Goal: Task Accomplishment & Management: Manage account settings

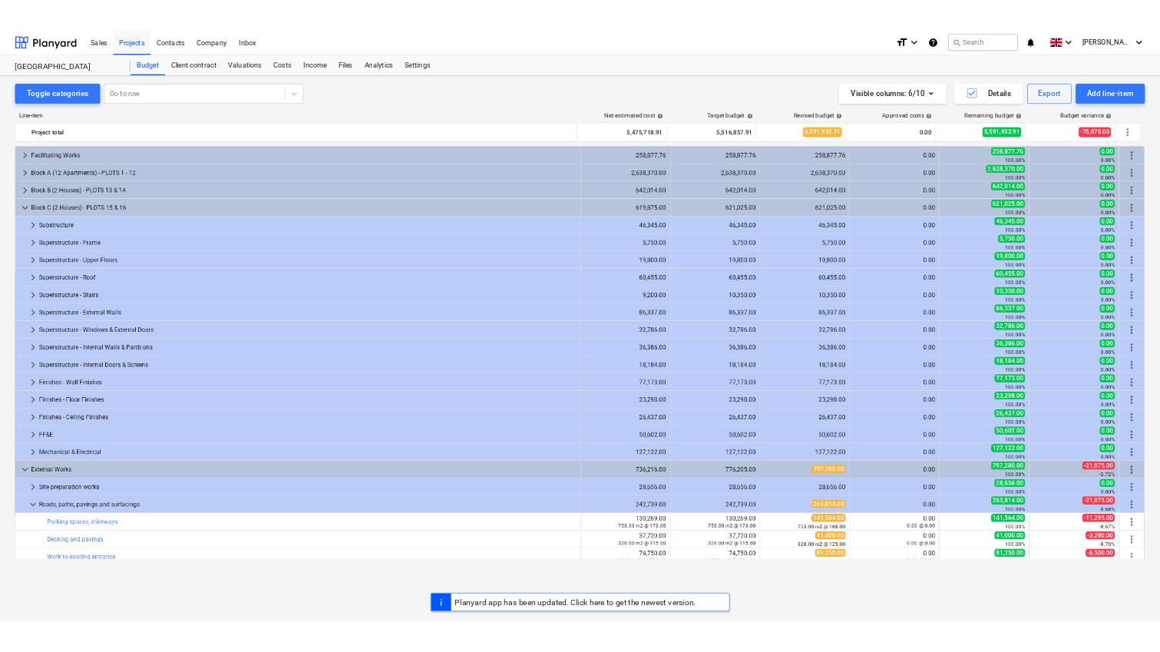
scroll to position [279, 0]
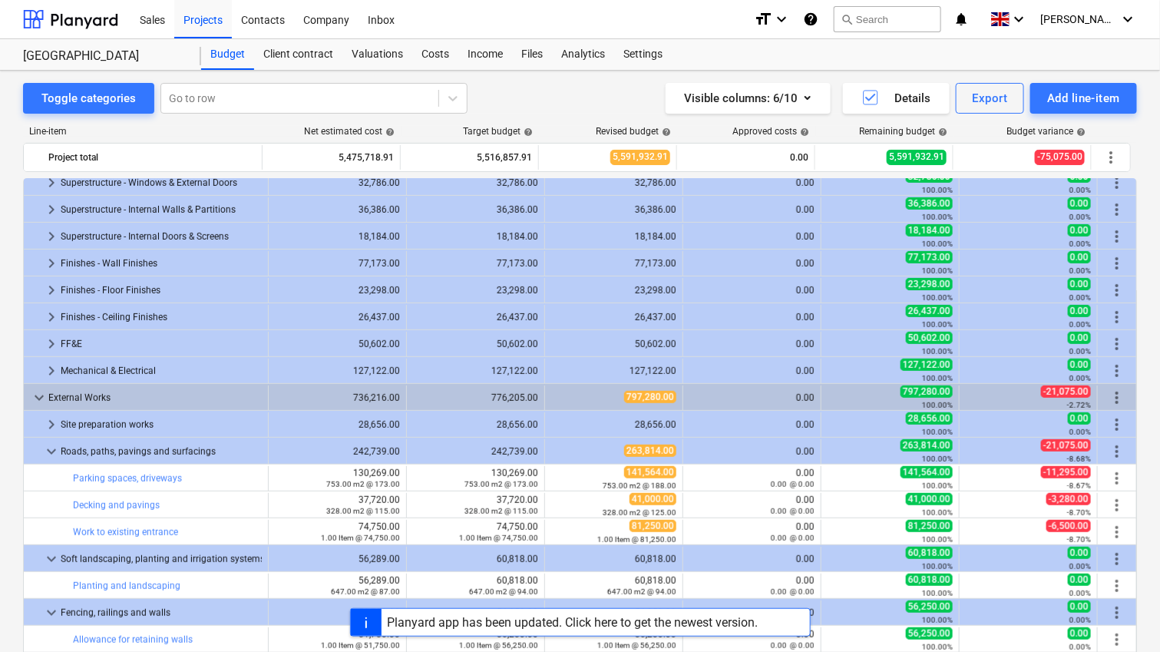
click at [635, 622] on div "Planyard app has been updated. Click here to get the newest version." at bounding box center [573, 622] width 371 height 15
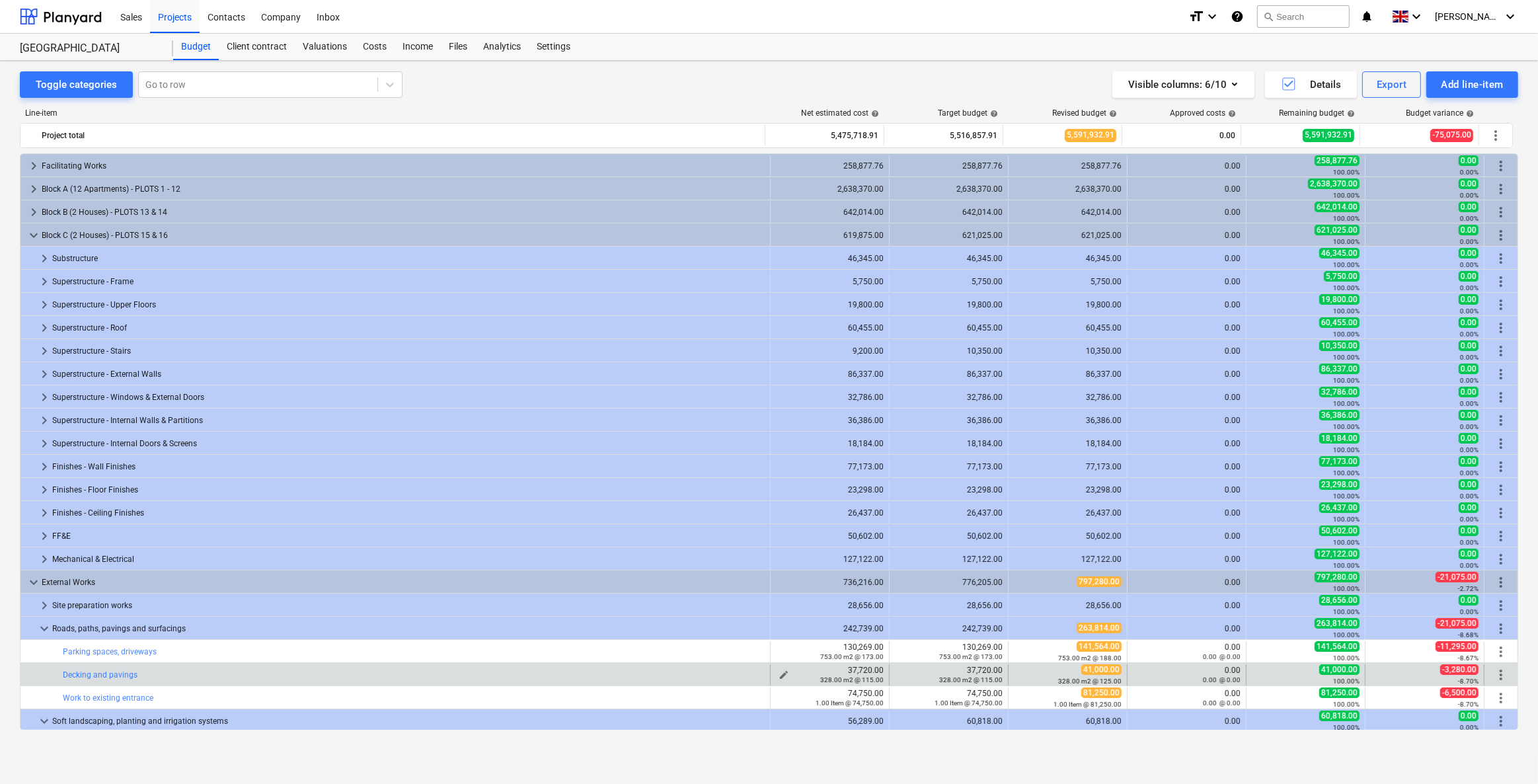
scroll to position [240, 0]
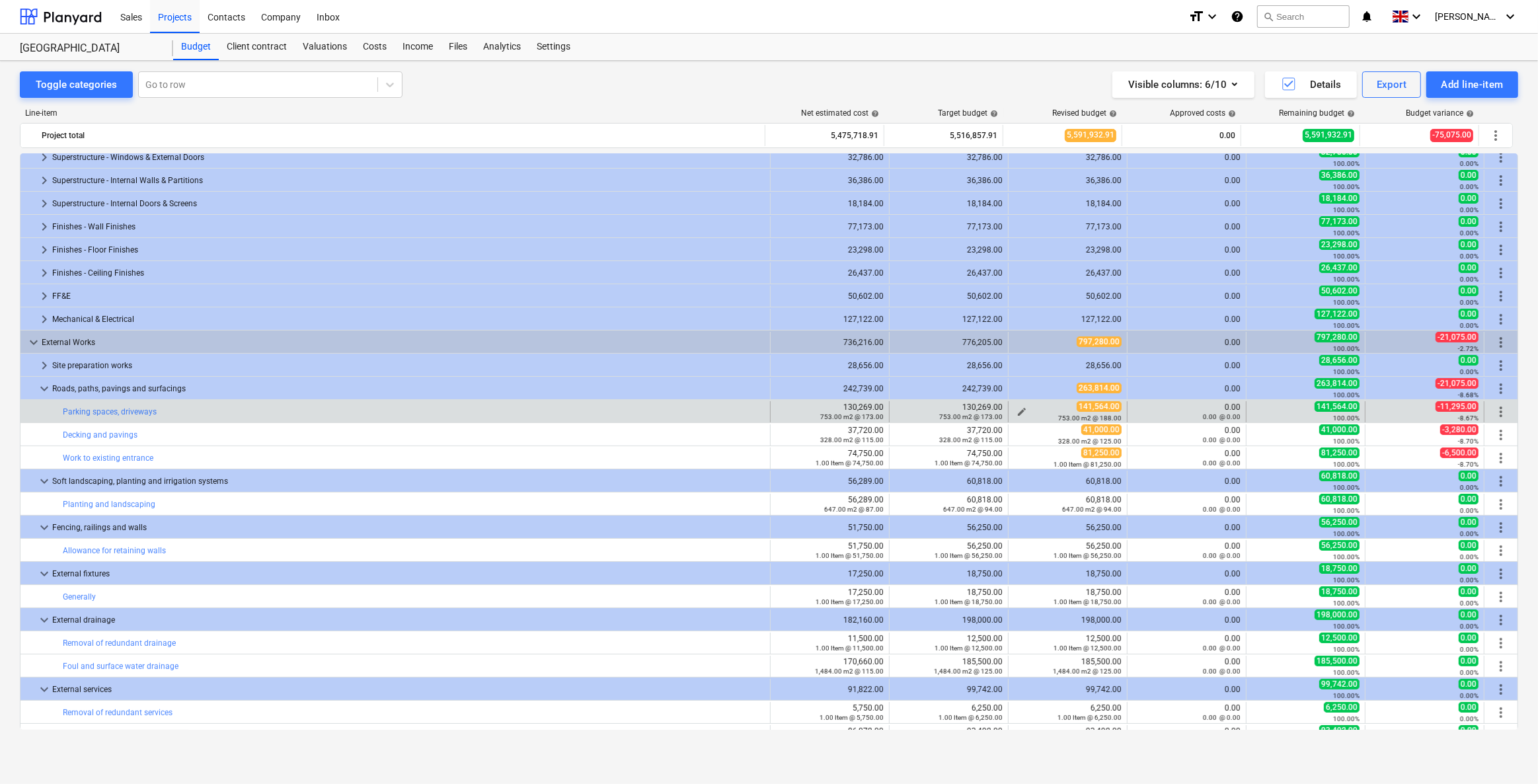
click at [1003, 417] on small "753.00 m2 @ 188.00" at bounding box center [1090, 418] width 64 height 7
click at [1003, 408] on span "edit" at bounding box center [1022, 411] width 10 height 10
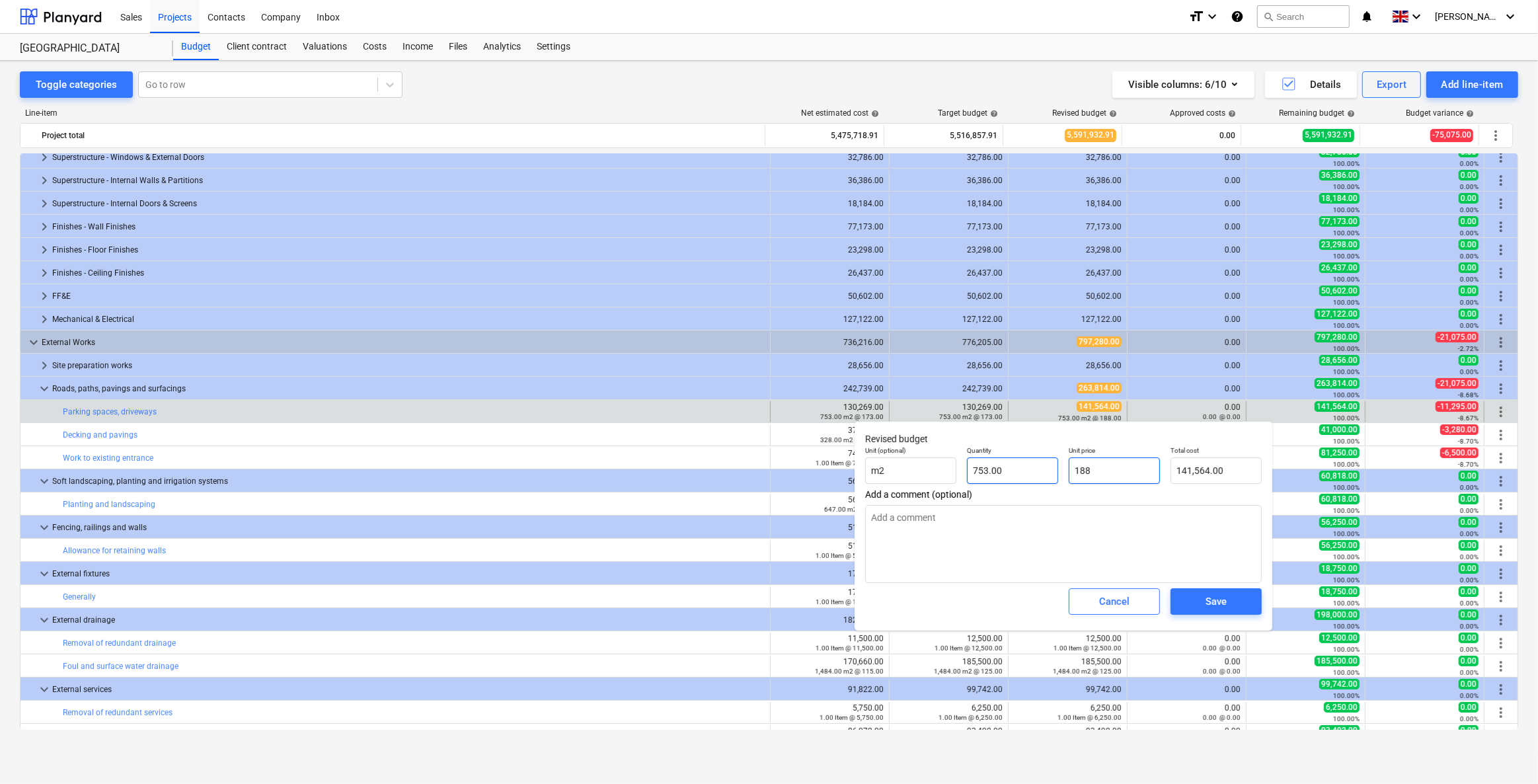
drag, startPoint x: 1122, startPoint y: 470, endPoint x: 1028, endPoint y: 475, distance: 94.1
click at [1003, 473] on div "Unit (optional) m2 Quantity 753.00 Unit price 188 Total cost 141,564.00" at bounding box center [1063, 465] width 407 height 48
type input "1"
type textarea "x"
type input "753.00"
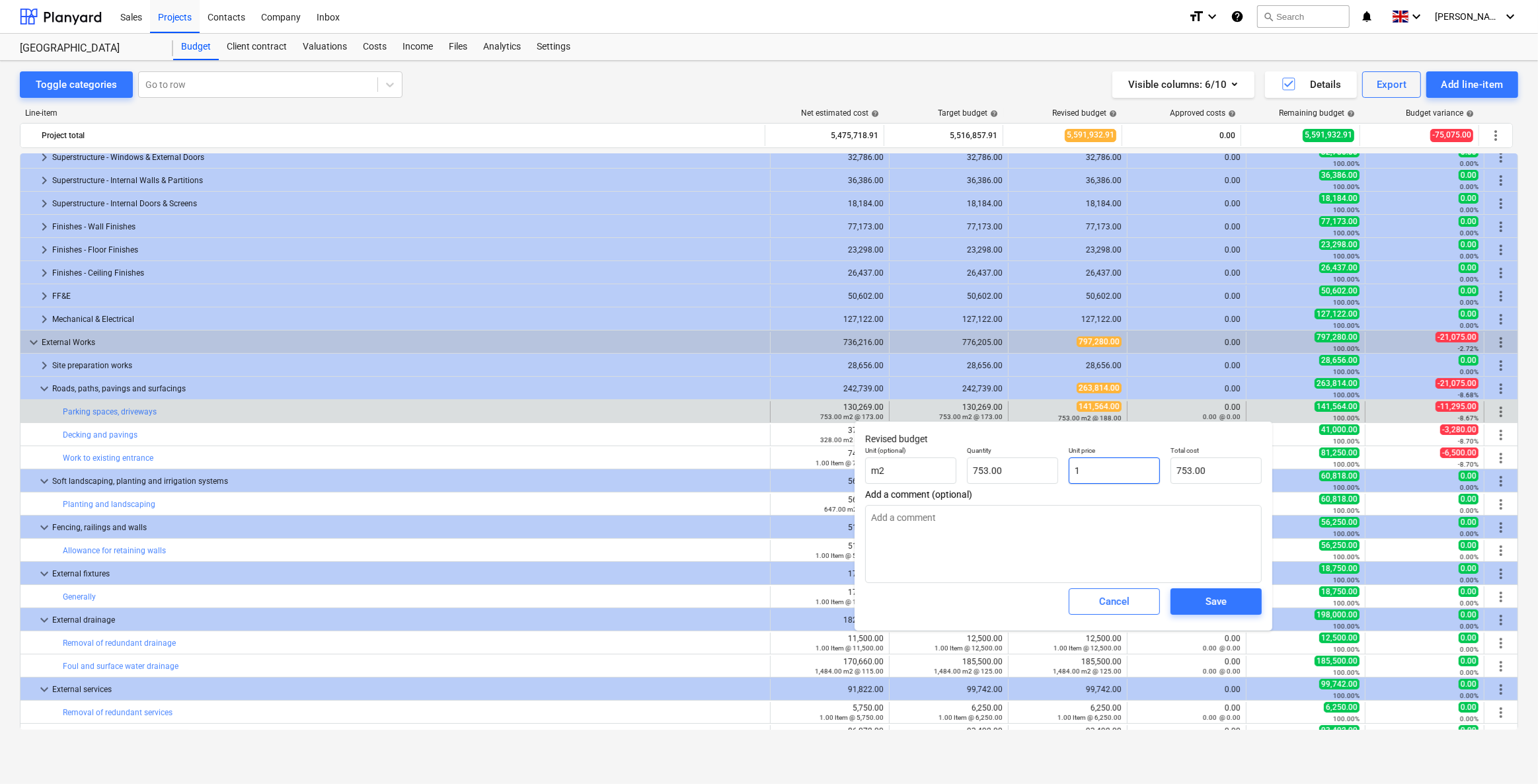
type input "7"
type textarea "x"
type input "5,271.00"
type input "73"
type textarea "x"
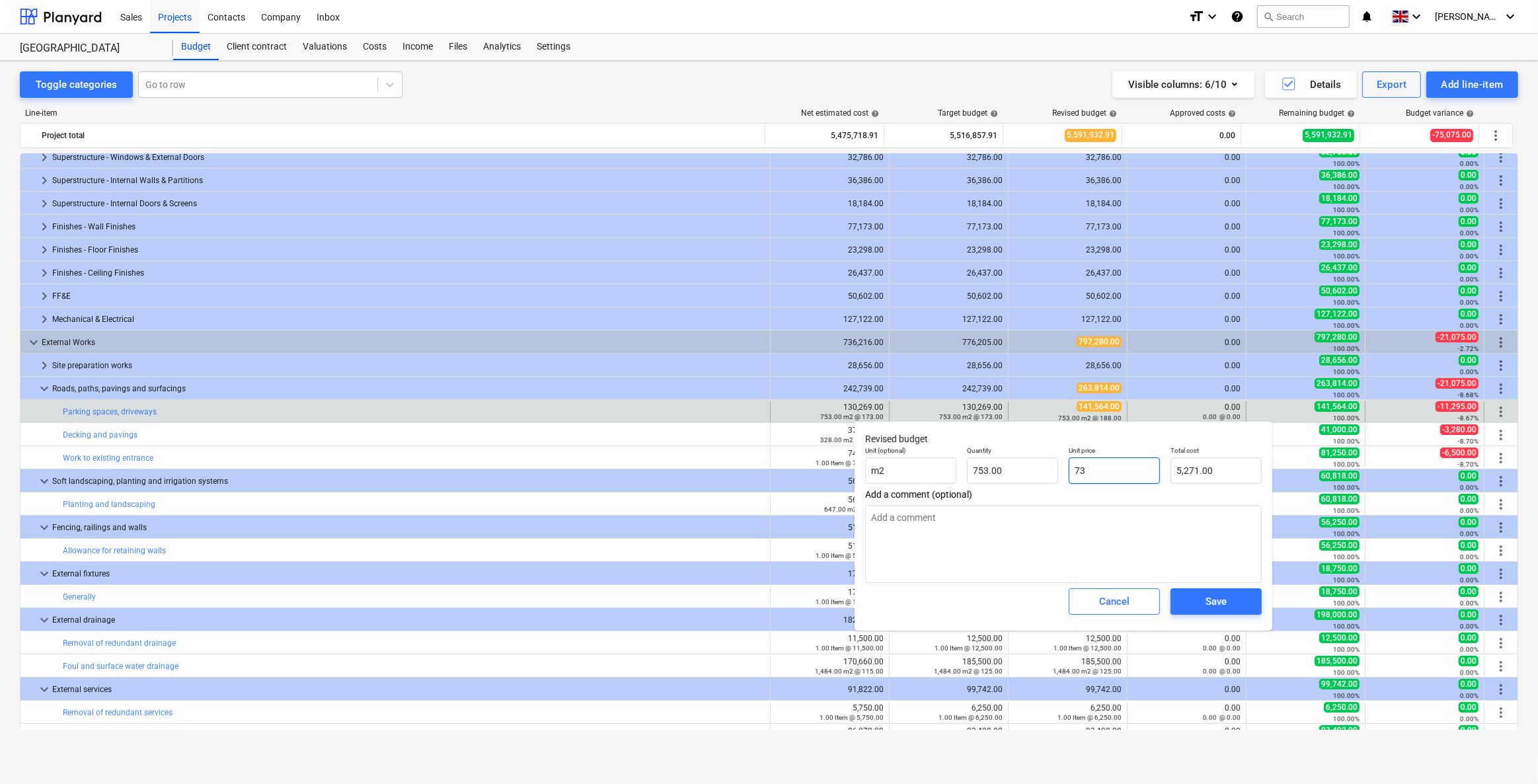
type input "54,969.00"
type input "7"
type textarea "x"
type input "5,271.00"
type textarea "x"
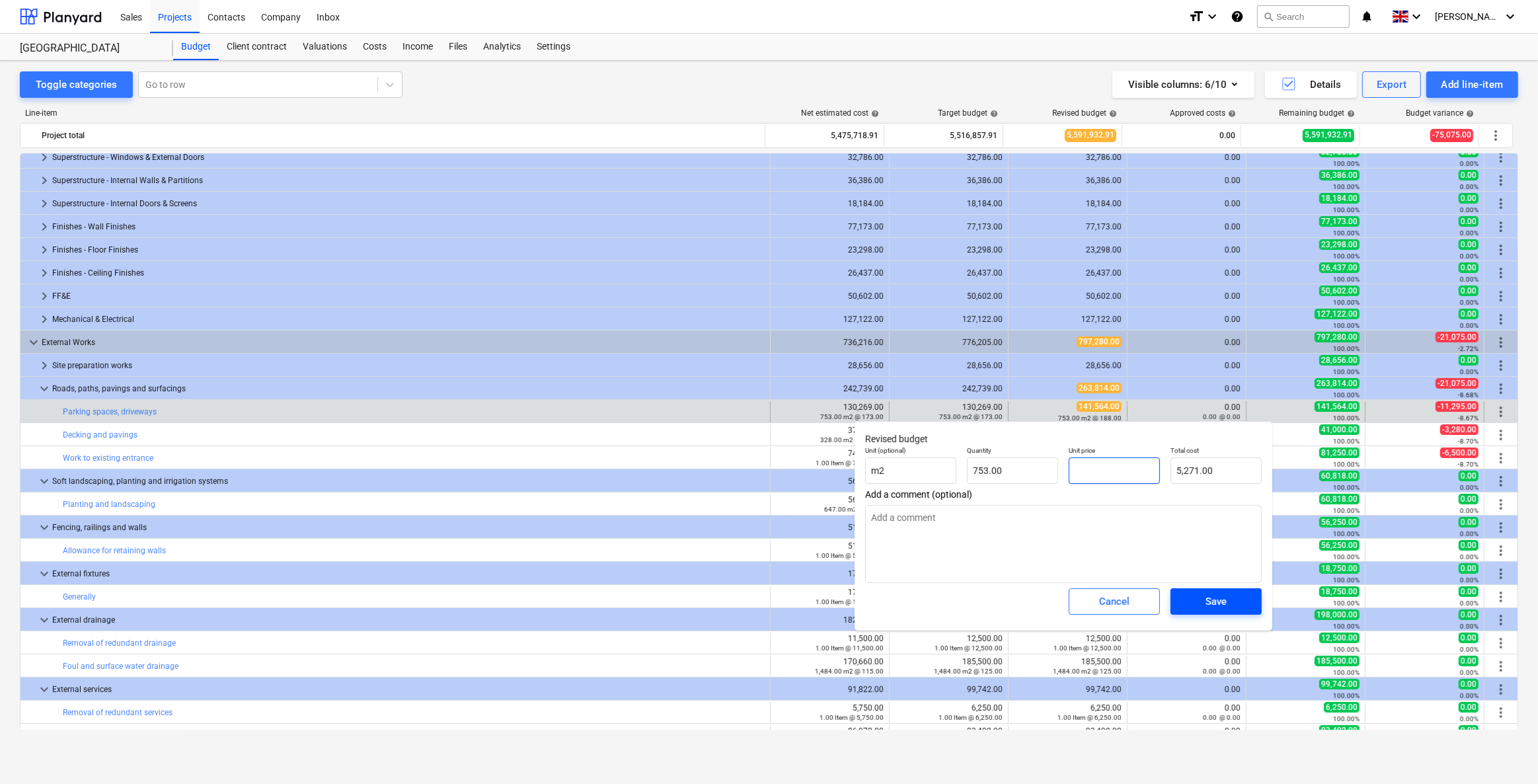
type input "0.00"
type input "1"
type textarea "x"
type input "753.00"
type input "17"
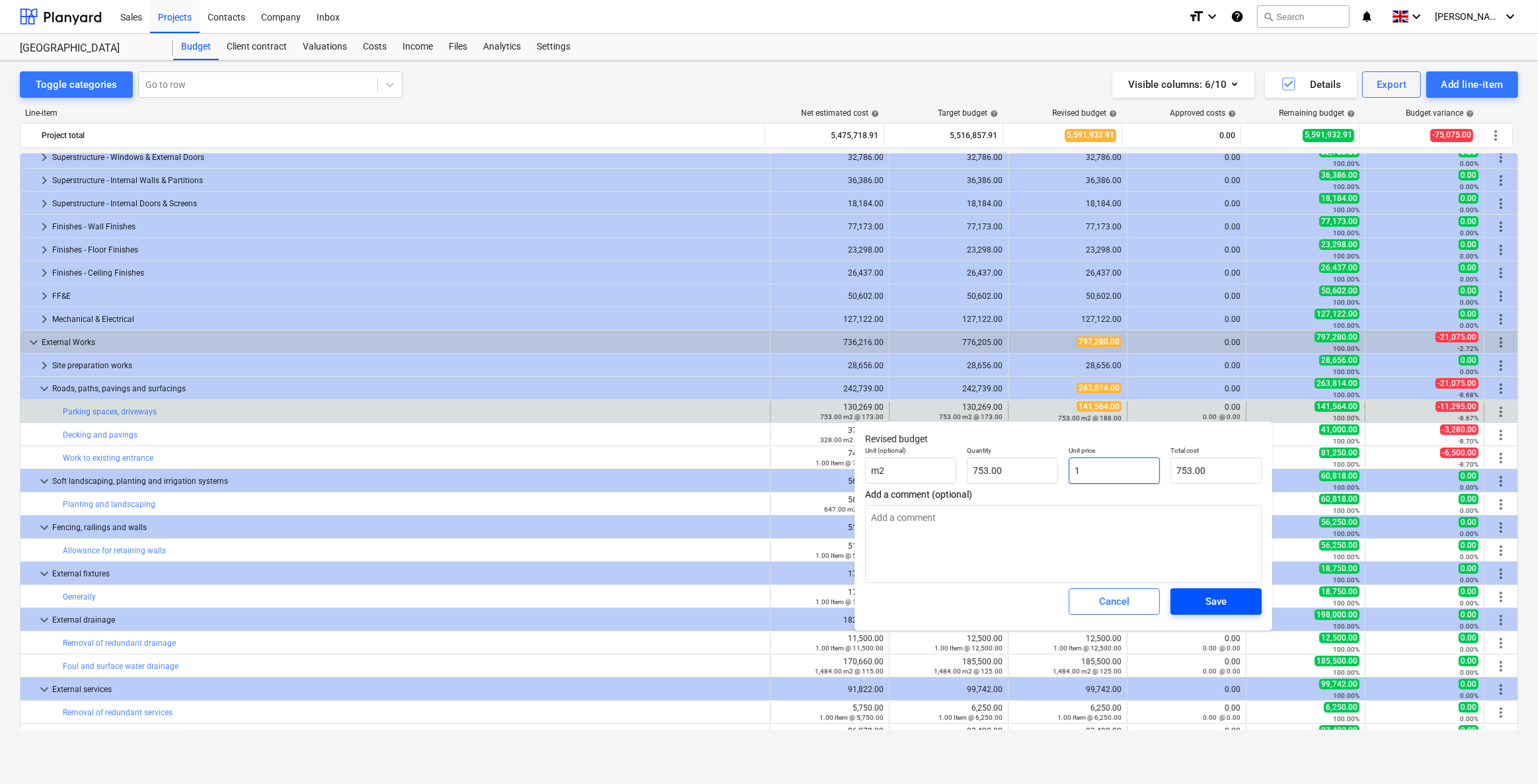
type textarea "x"
type input "12,801.00"
type input "173"
type textarea "x"
type input "130,269.00"
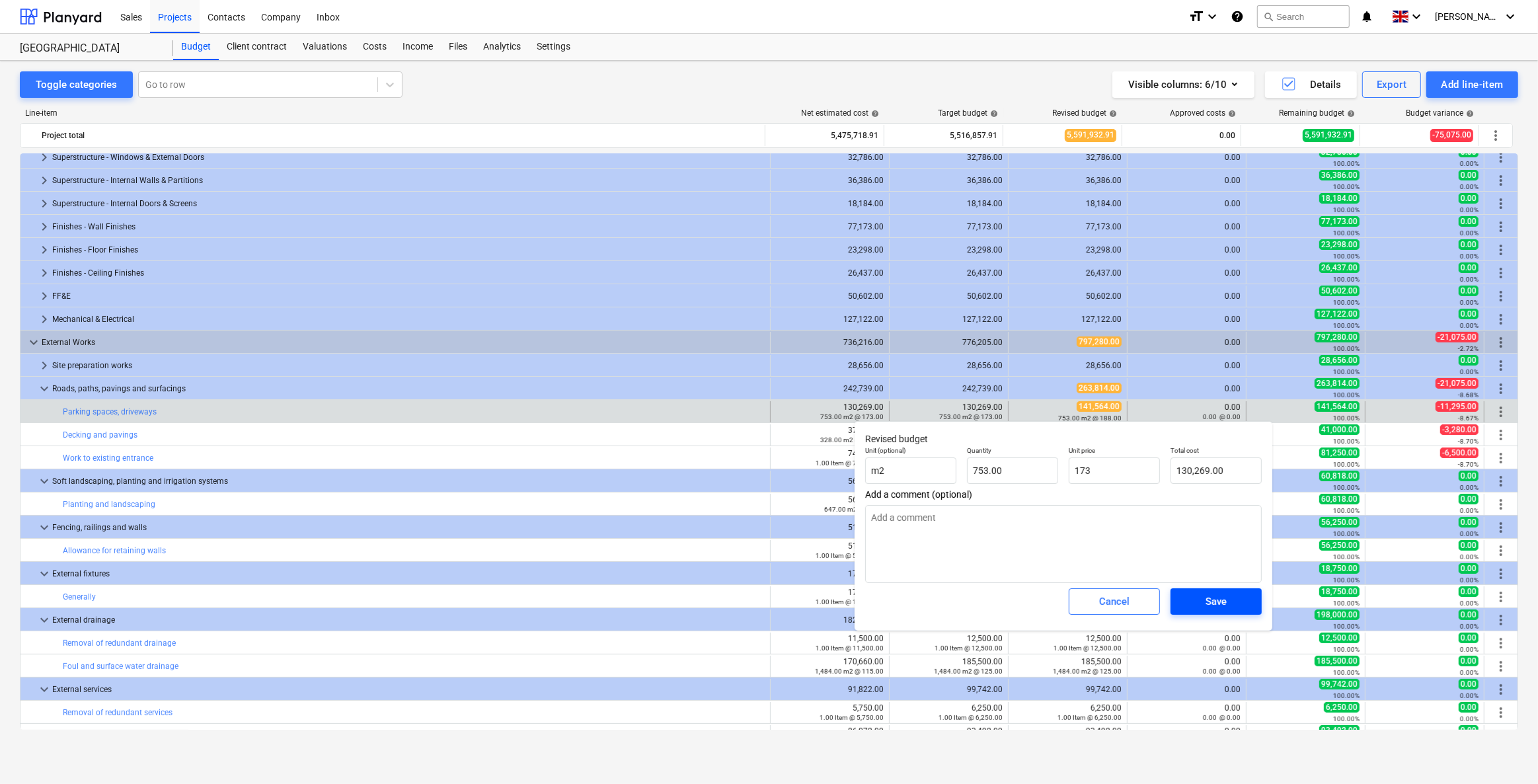
type input "173.00"
click at [1003, 560] on span "Save" at bounding box center [1216, 602] width 59 height 17
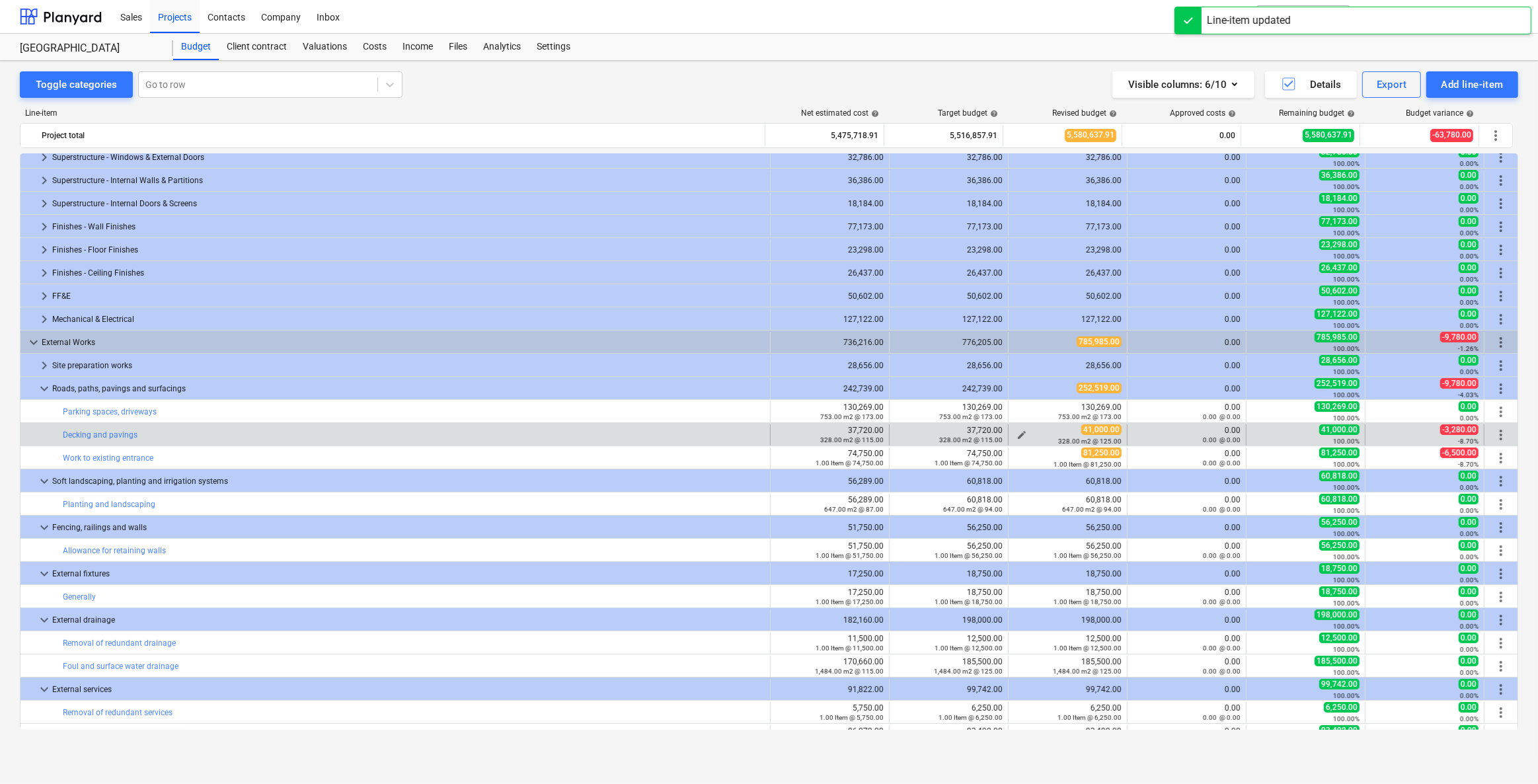
click at [1003, 432] on span "edit" at bounding box center [1022, 435] width 10 height 10
type textarea "x"
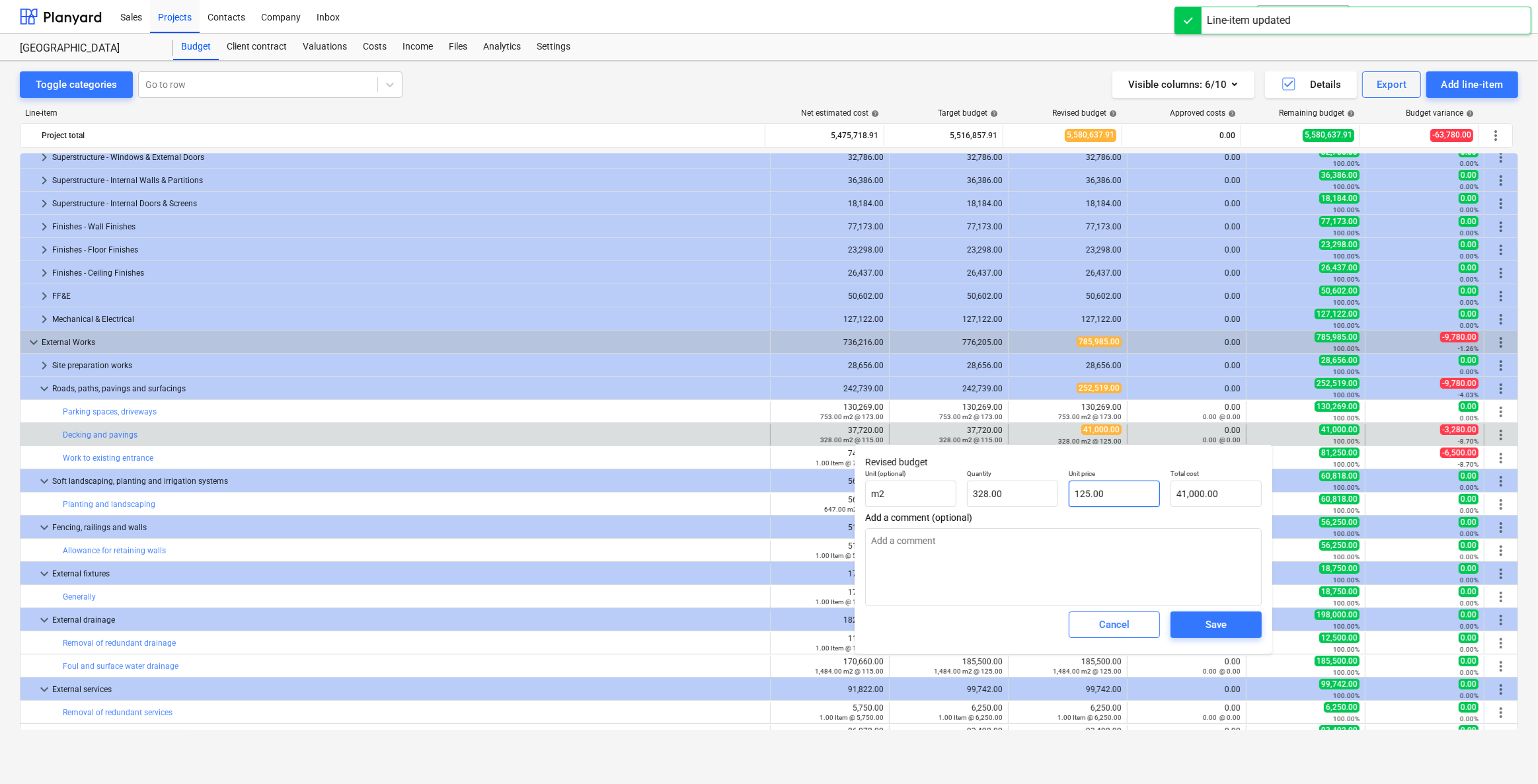
type input "125"
drag, startPoint x: 1124, startPoint y: 486, endPoint x: 1013, endPoint y: 491, distance: 111.1
click at [1003, 491] on div "Unit (optional) m2 Quantity 328.00 Unit price 125 Total cost 41,000.00" at bounding box center [1063, 488] width 407 height 48
type textarea "x"
type input "1"
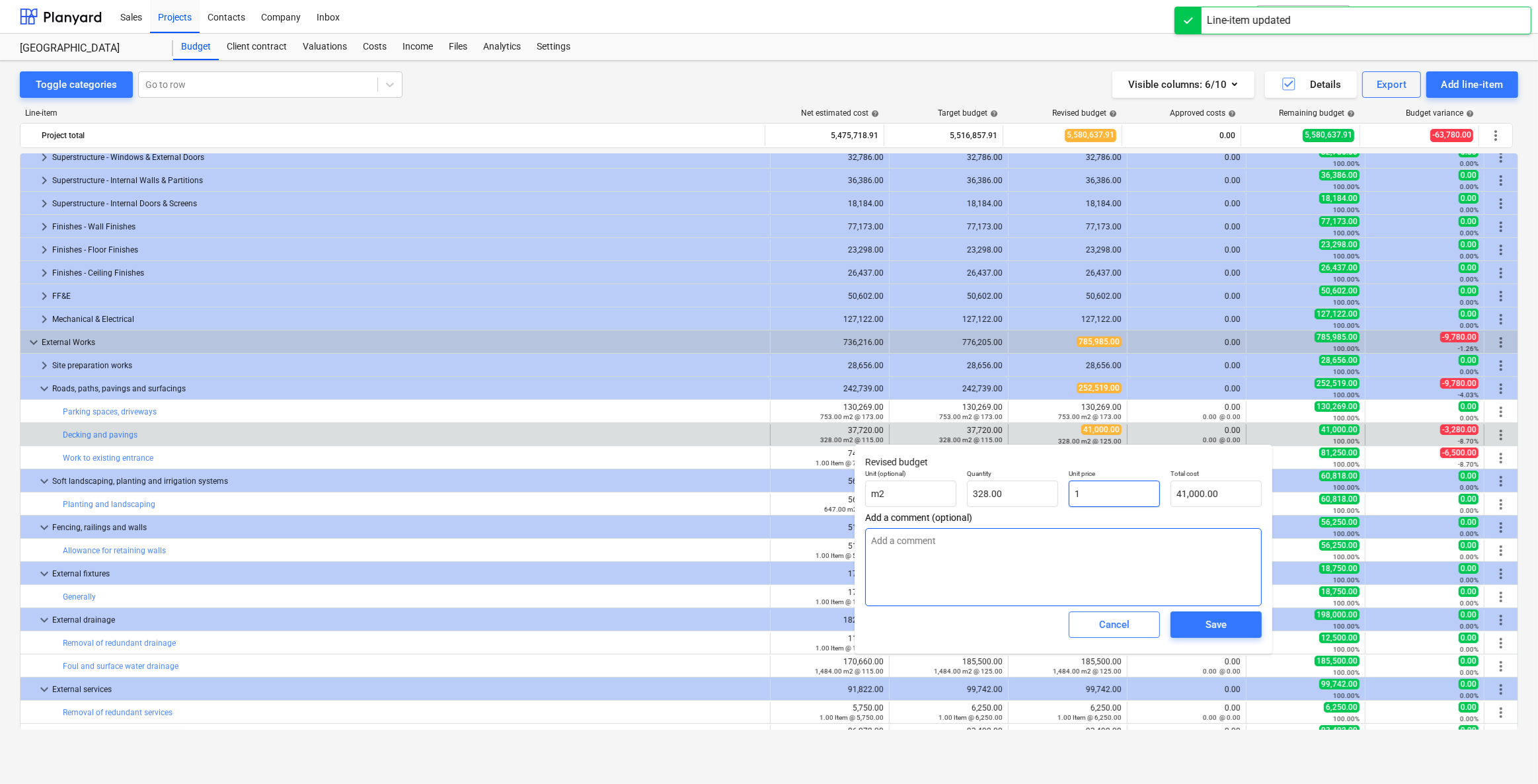
type input "328.00"
type textarea "x"
type input "11"
type input "3,608.00"
type textarea "x"
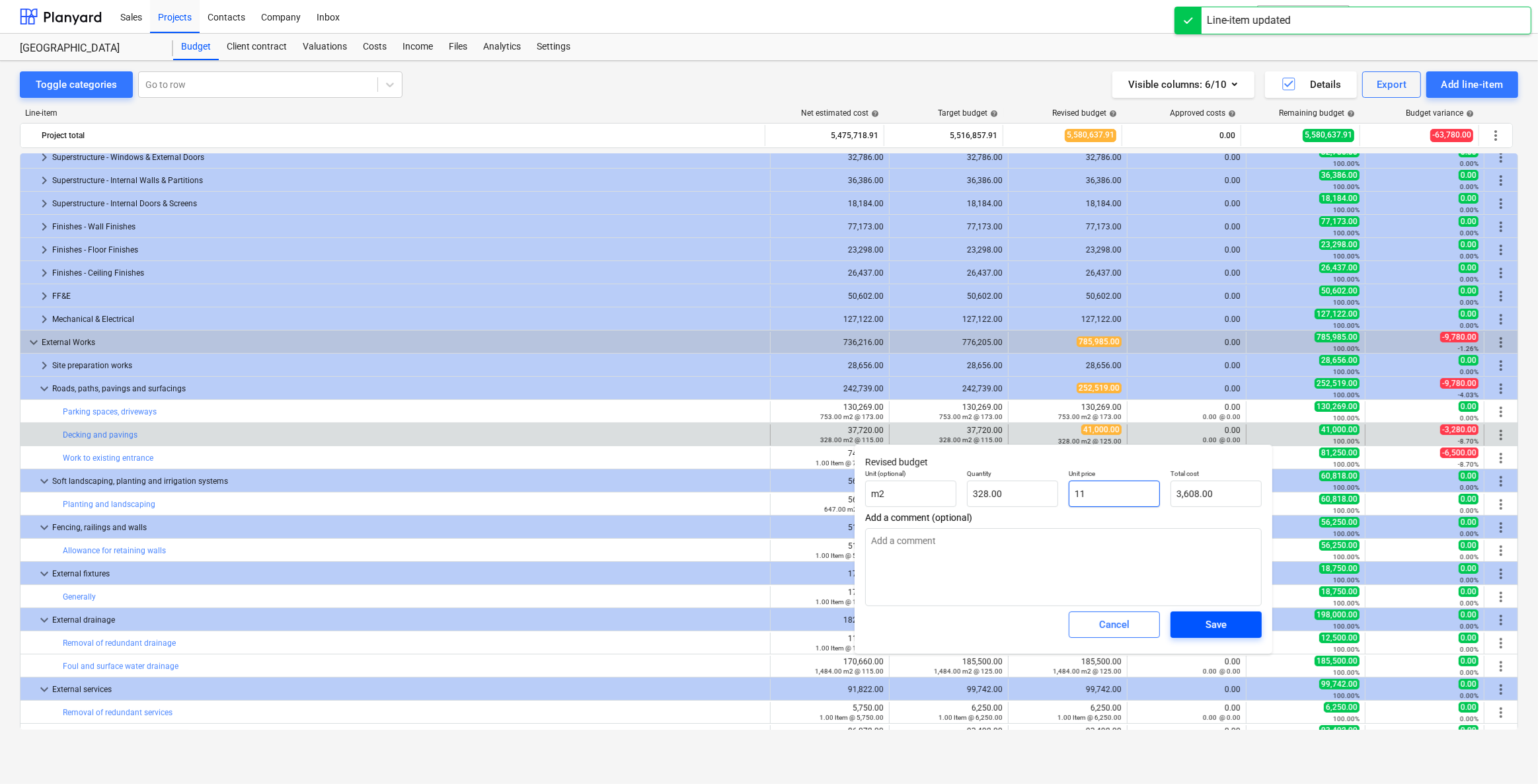
type input "115"
type input "37,720.00"
type input "115"
type textarea "x"
type input "115.00"
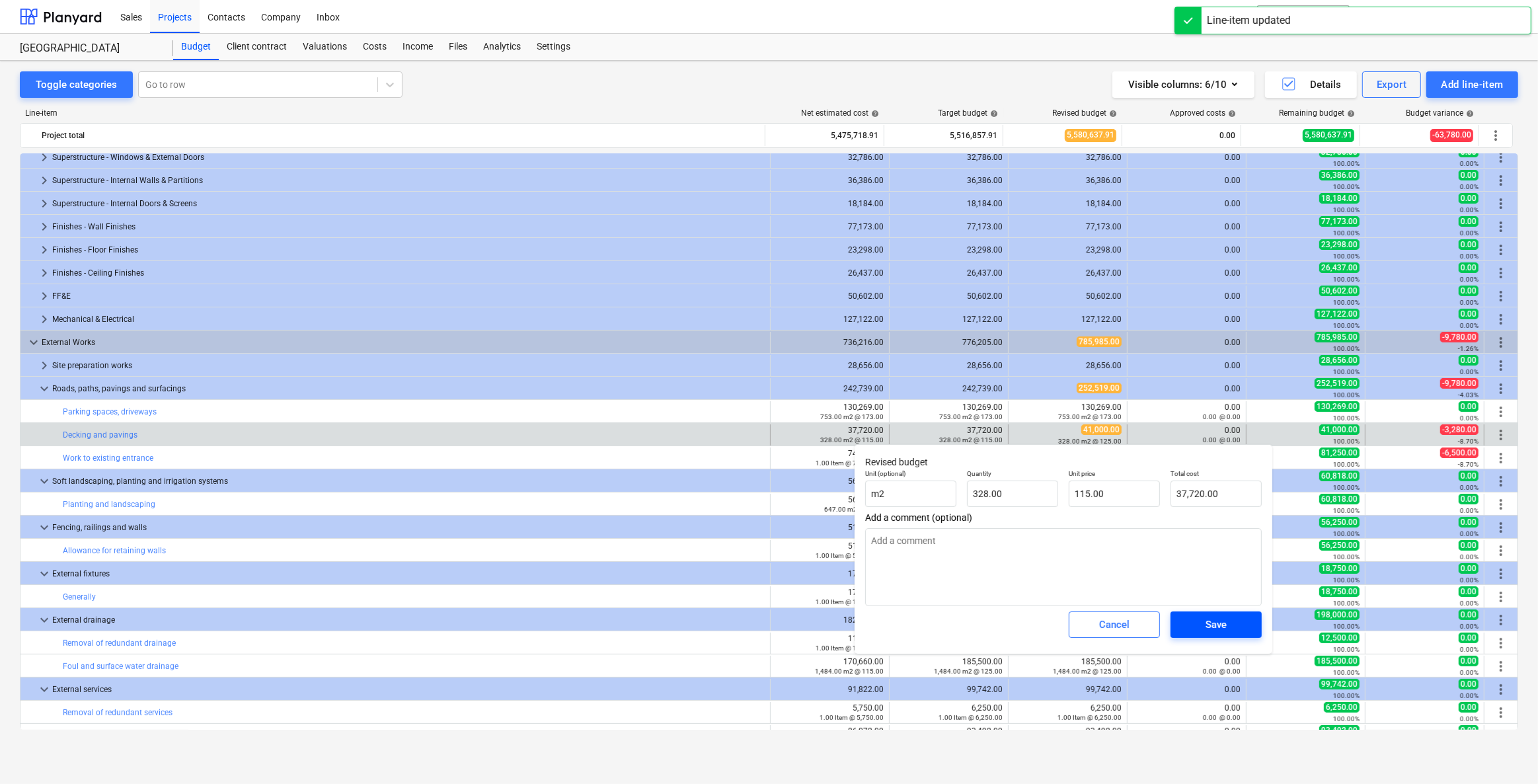
click at [1003, 560] on span "Save" at bounding box center [1216, 625] width 59 height 17
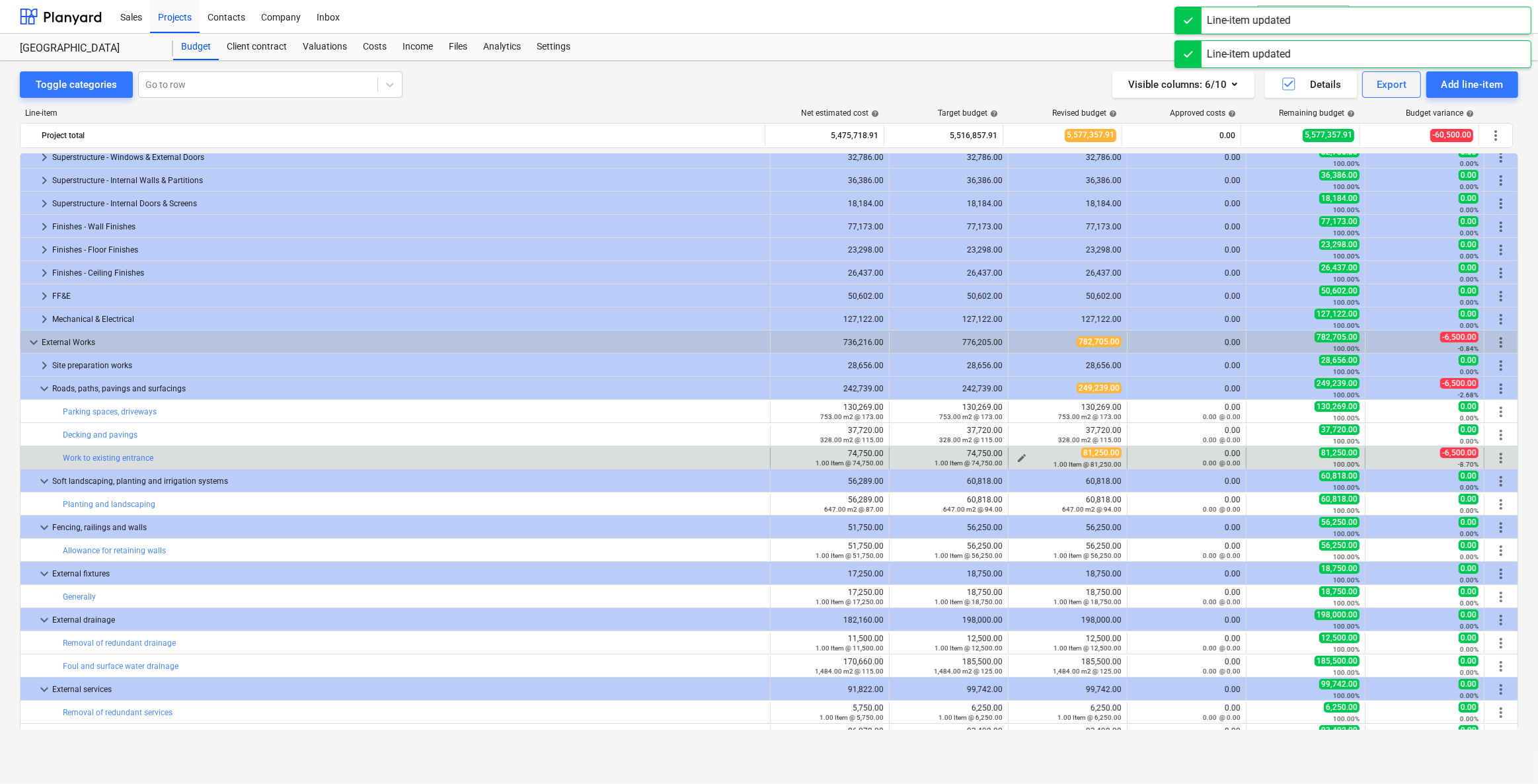
click at [1003, 454] on span "edit" at bounding box center [1022, 458] width 10 height 10
type textarea "x"
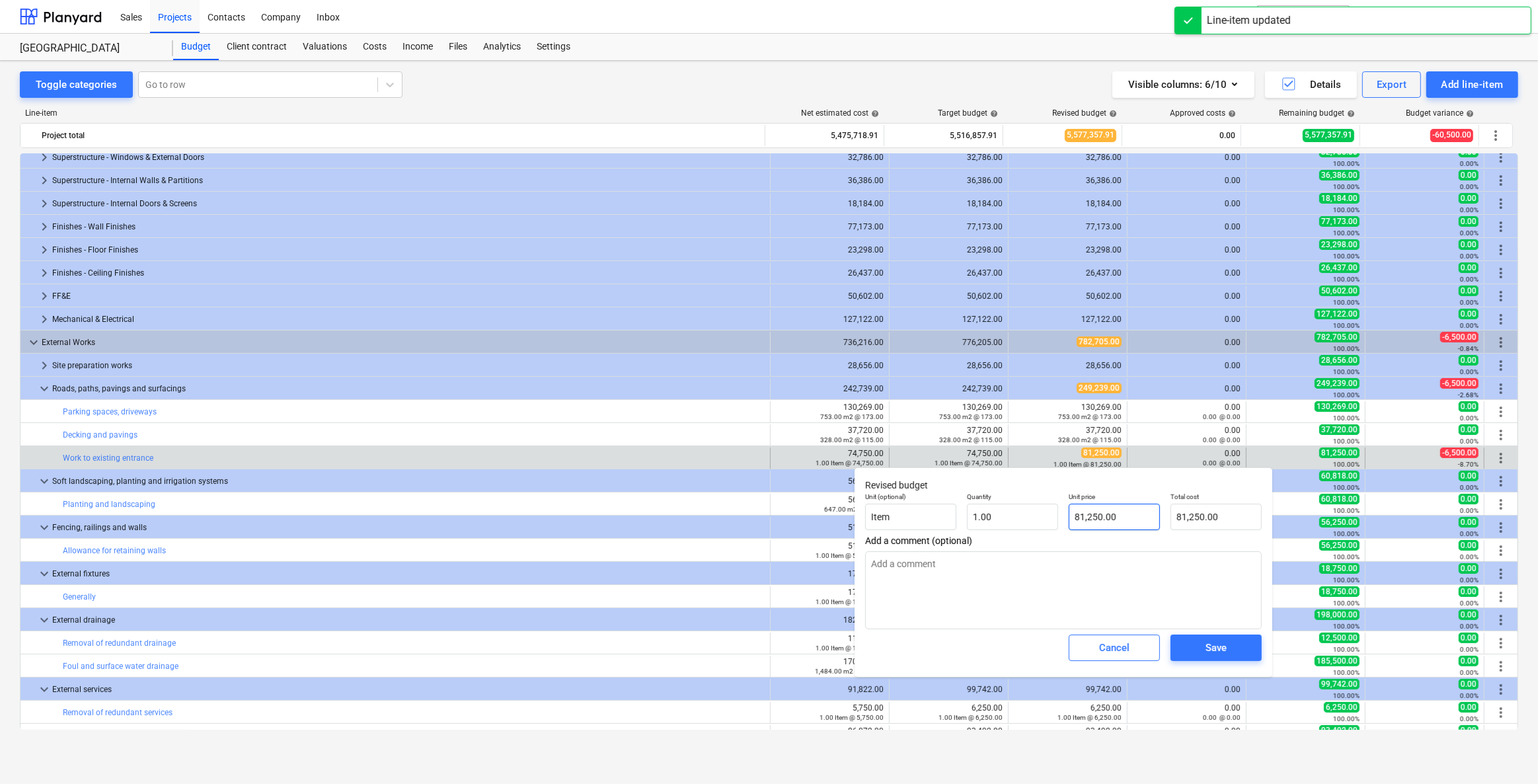
type input "81250"
drag, startPoint x: 1134, startPoint y: 520, endPoint x: 1015, endPoint y: 520, distance: 119.0
click at [1003, 520] on div "Unit (optional) Item Quantity 1.00 Unit price 81250 Total cost 81,250.00" at bounding box center [1063, 511] width 407 height 48
type textarea "x"
type input "7"
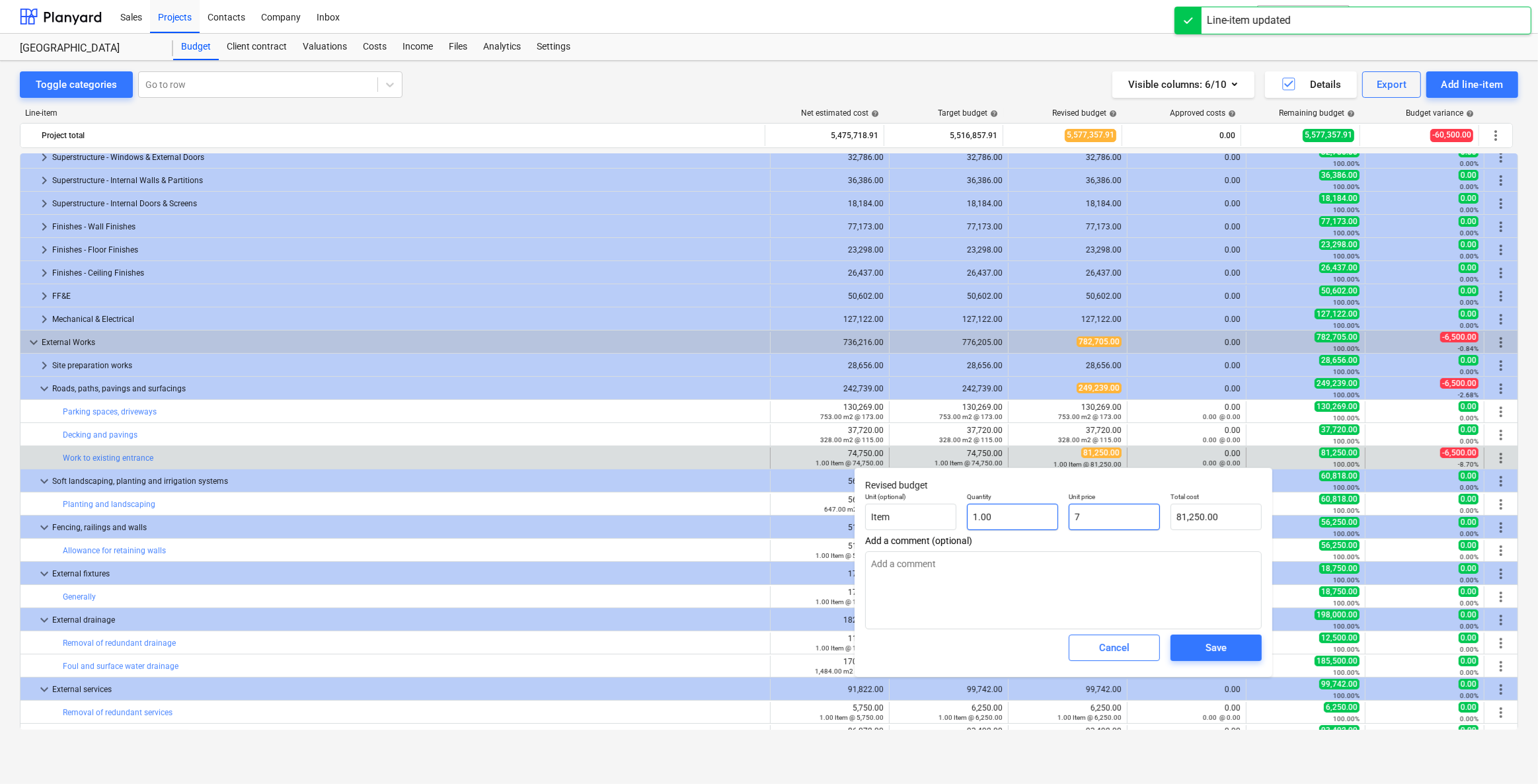
type input "7.00"
type textarea "x"
type input "74"
type input "74.00"
type textarea "x"
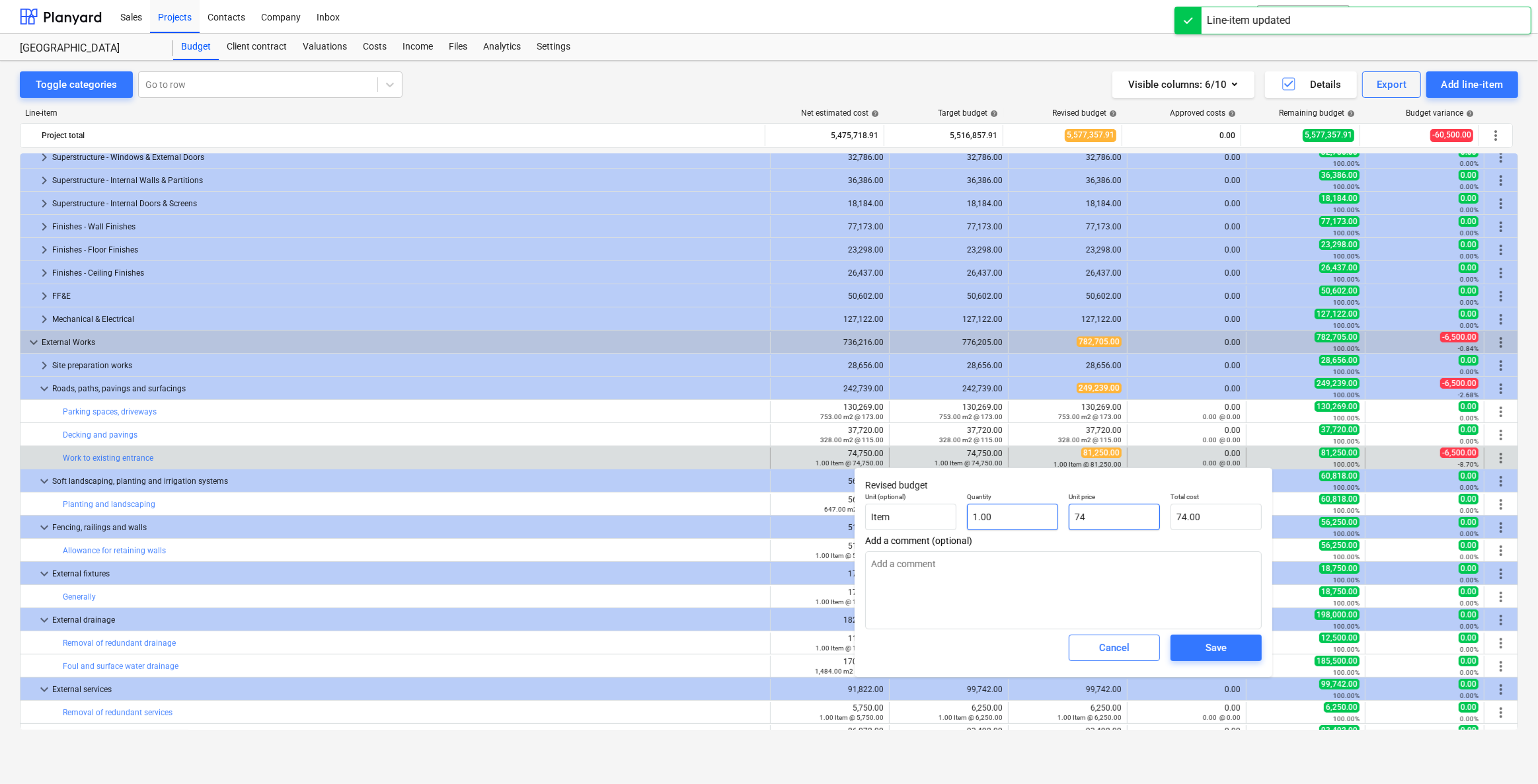
type input "747"
type input "747.00"
type textarea "x"
type input "7475"
type input "7,475.00"
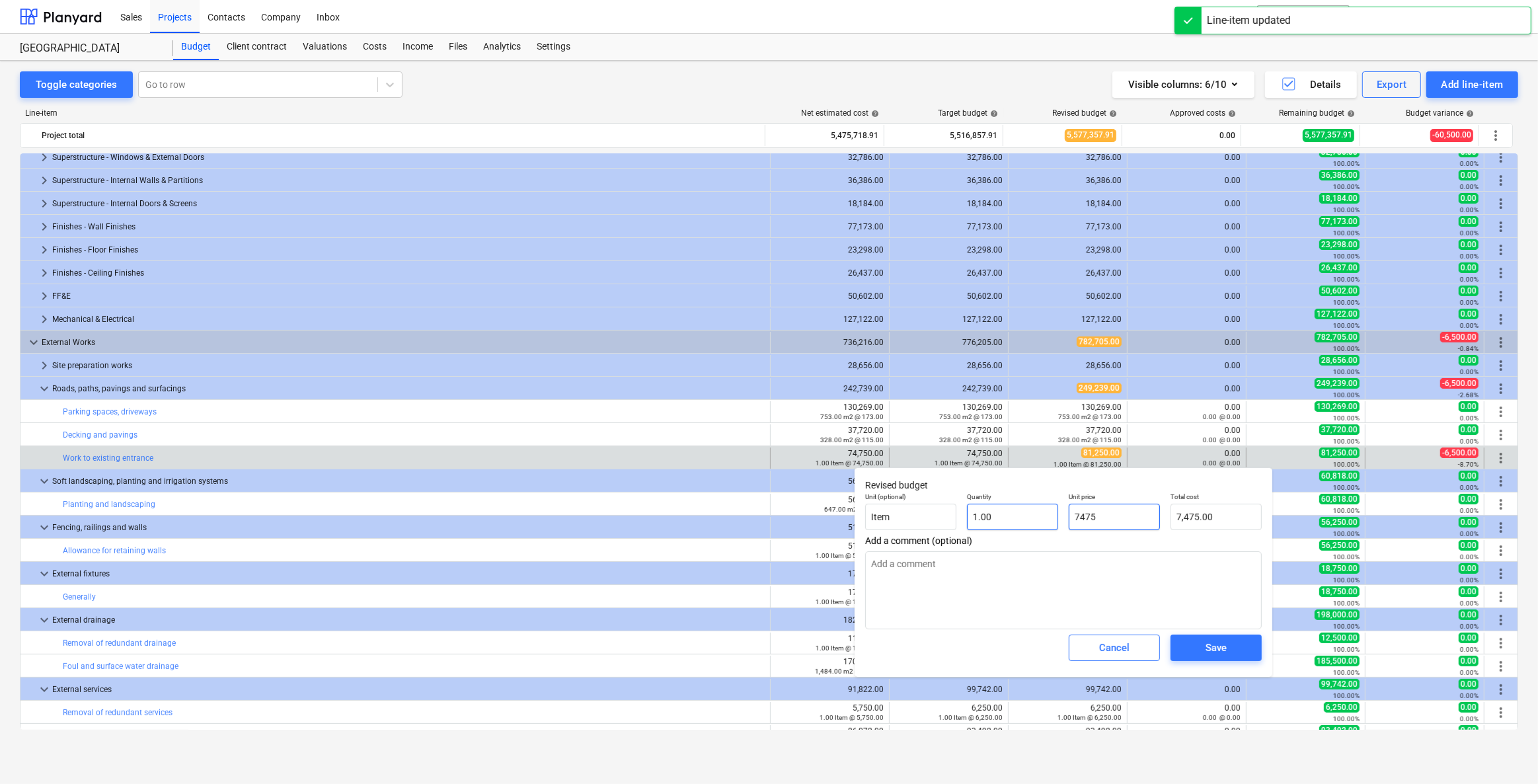
type textarea "x"
type input "74750"
type input "74,750.00"
type input "74750"
type textarea "x"
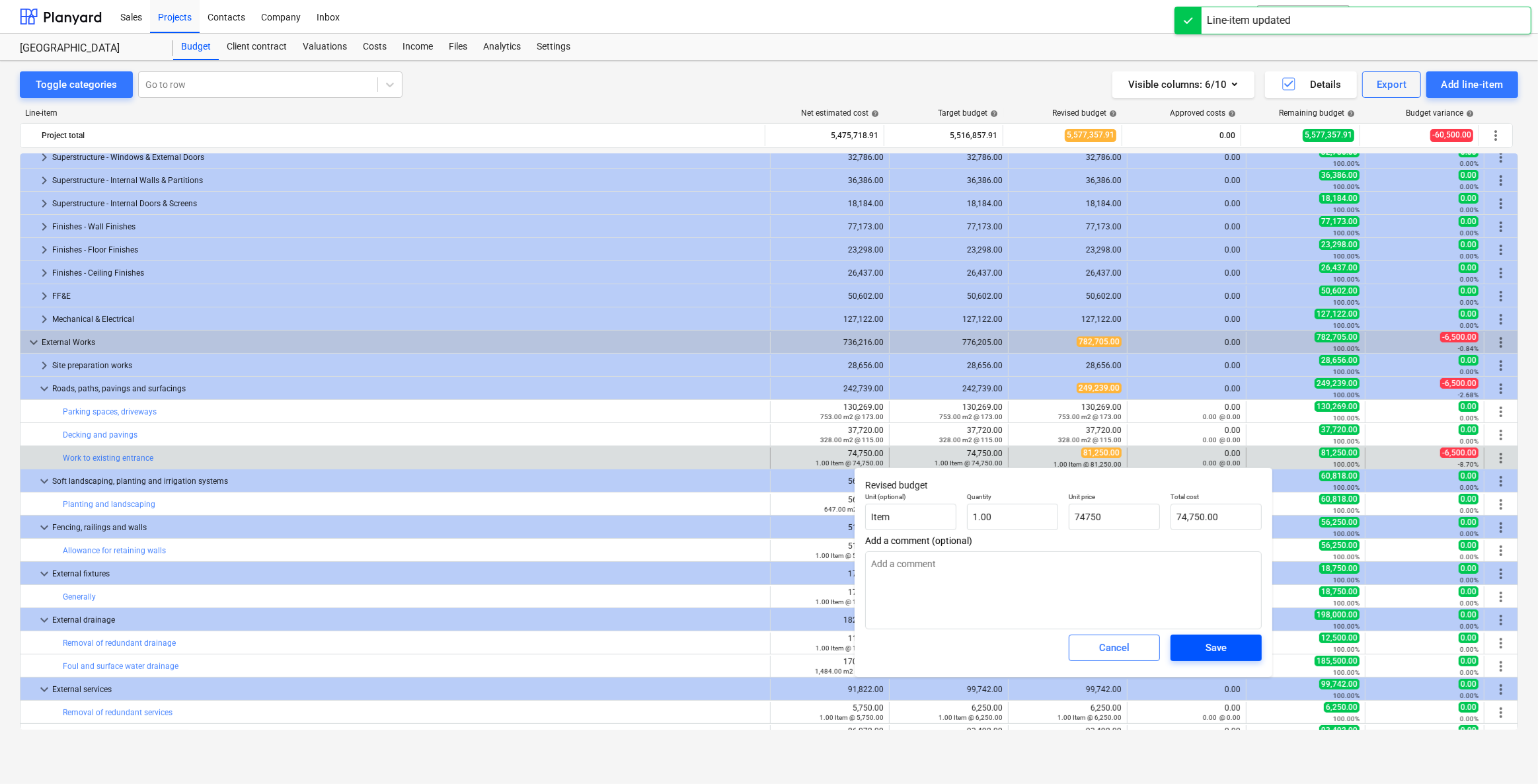
type input "74,750.00"
click at [1003, 560] on button "Save" at bounding box center [1216, 647] width 91 height 27
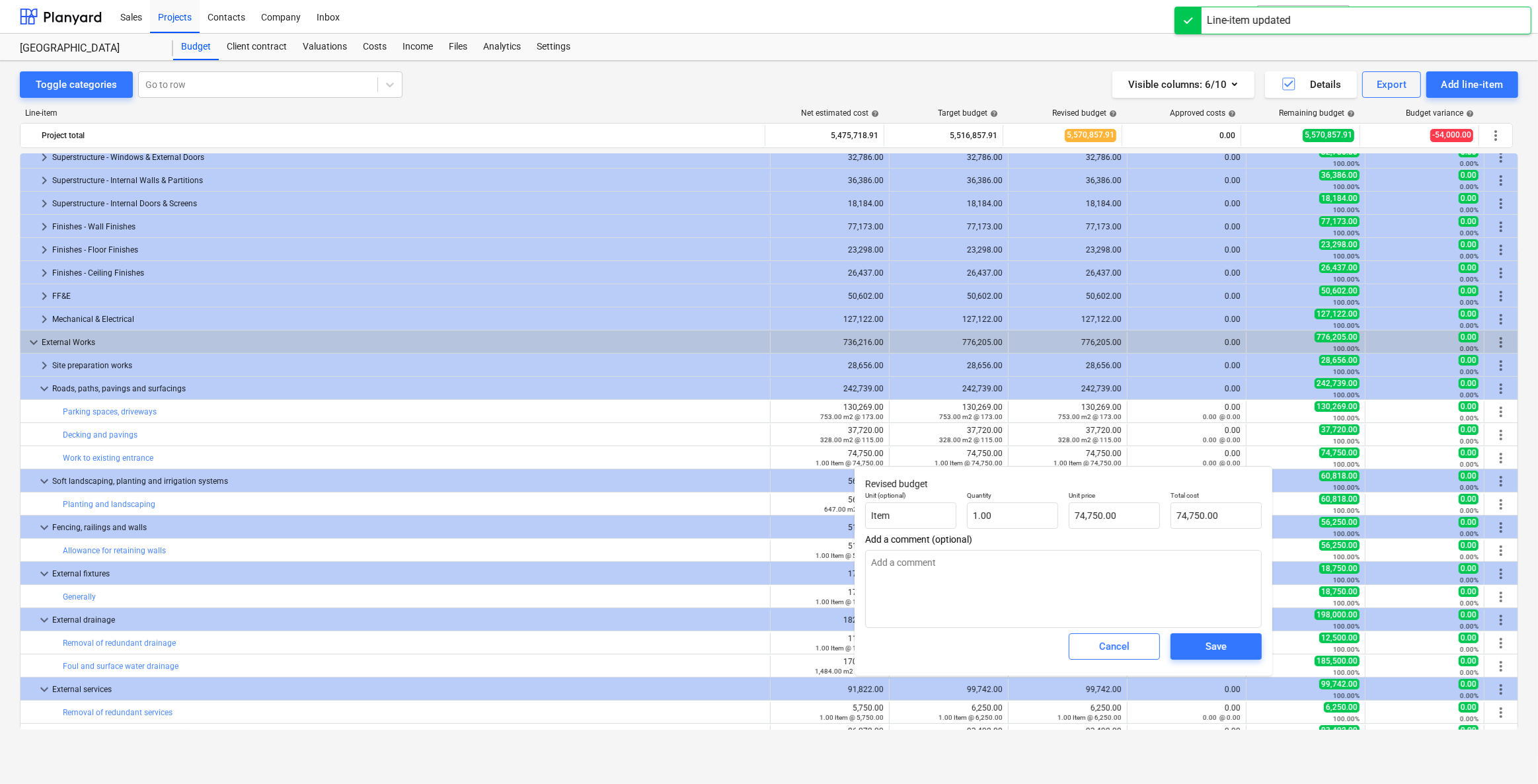
type textarea "x"
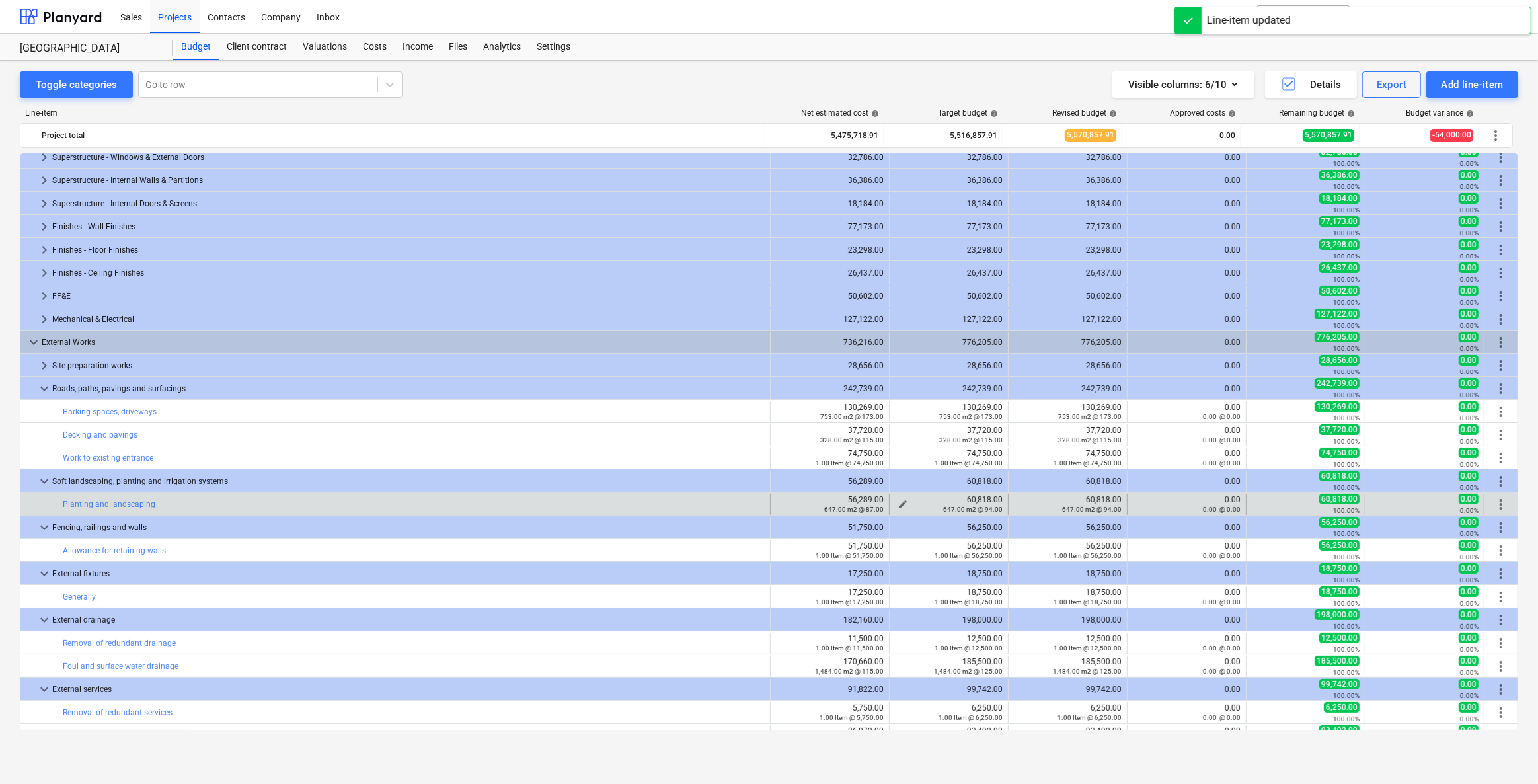
click at [901, 499] on span "edit" at bounding box center [903, 504] width 10 height 10
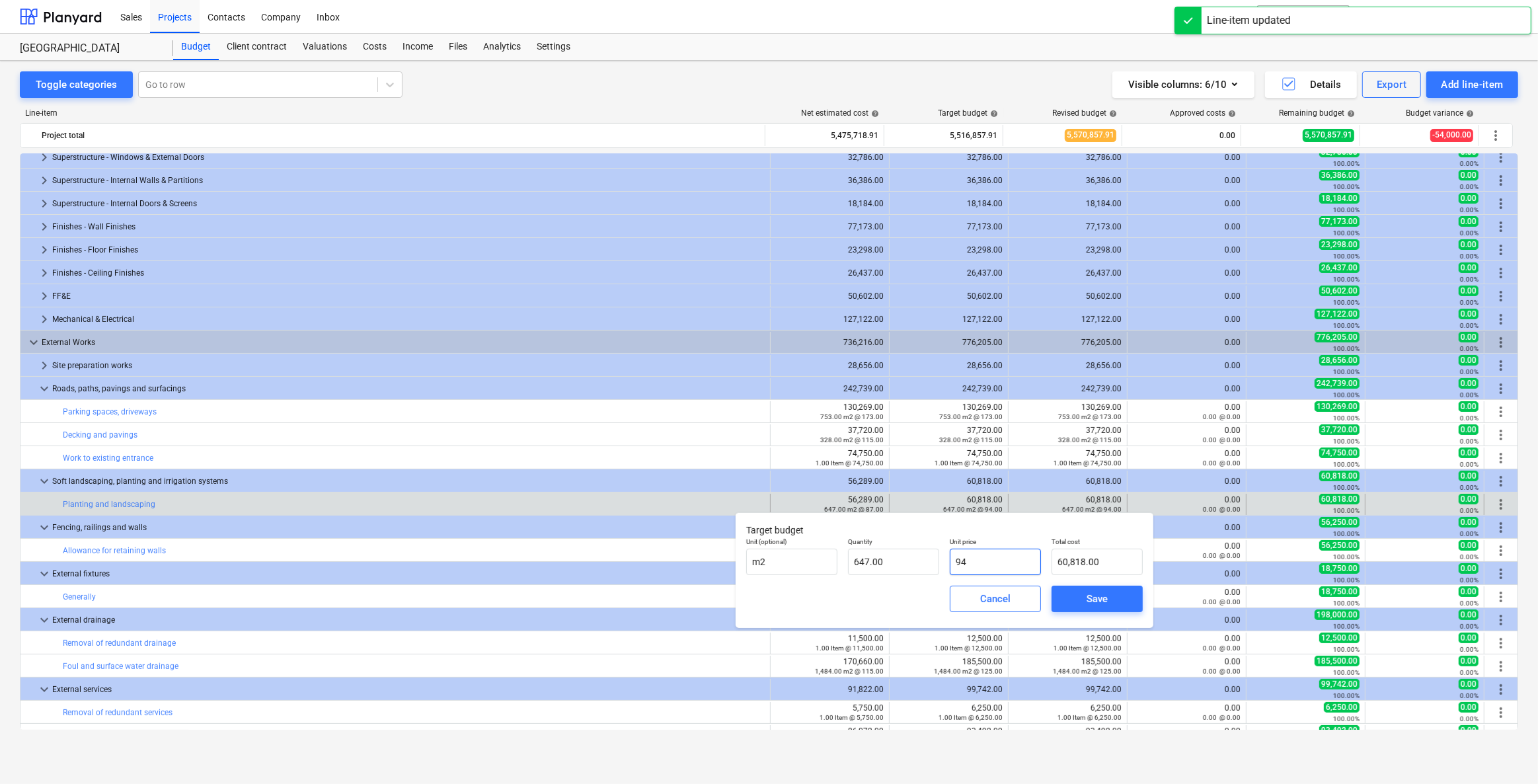
drag, startPoint x: 1005, startPoint y: 559, endPoint x: 948, endPoint y: 571, distance: 58.2
click at [922, 559] on div "Unit (optional) m2 Quantity 647.00 Unit price 94 Total cost 60,818.00" at bounding box center [944, 556] width 407 height 48
type input "8"
type input "5,176.00"
type input "87"
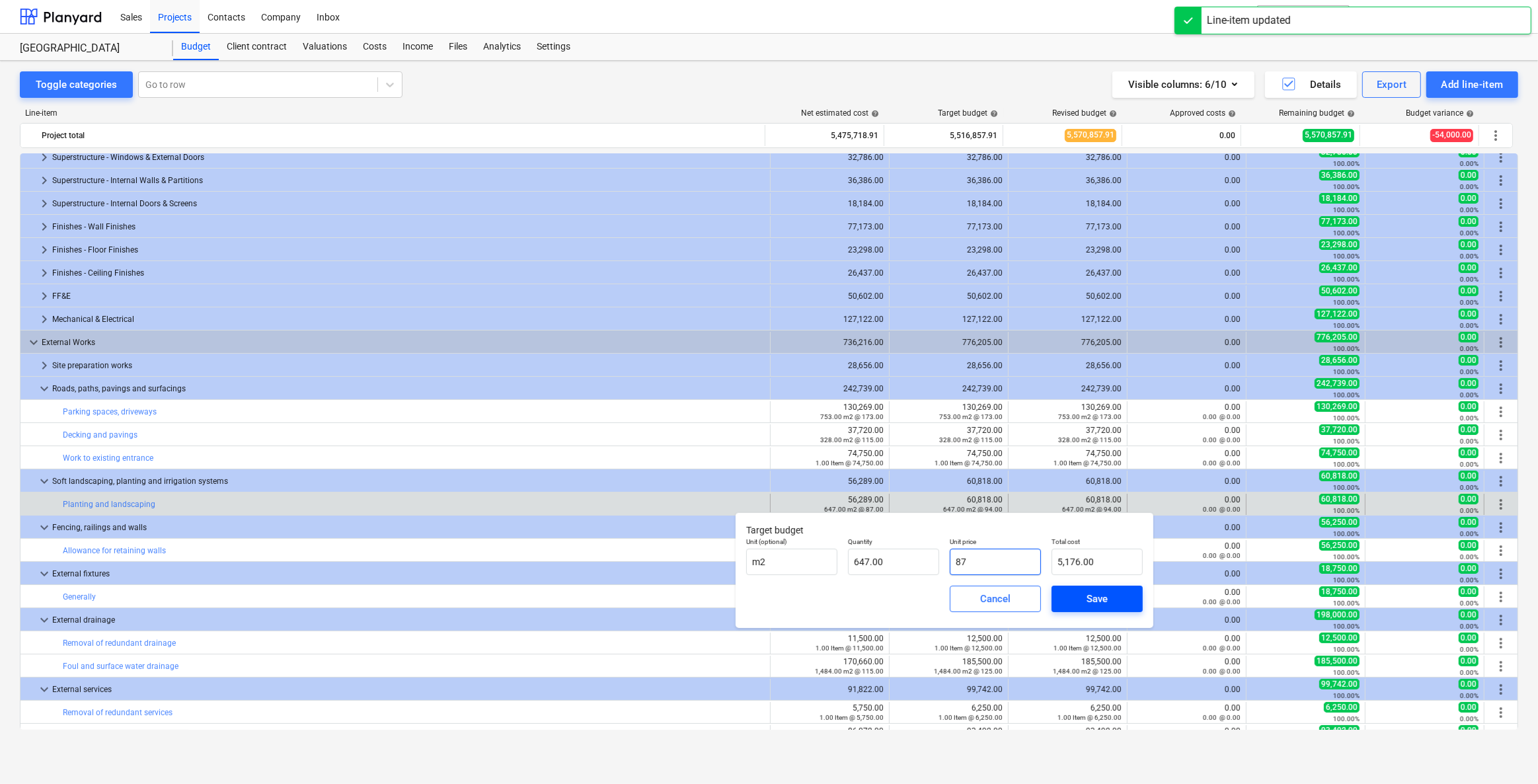
type input "56,289.00"
type input "87.00"
click at [1003, 560] on span "Save" at bounding box center [1096, 599] width 59 height 17
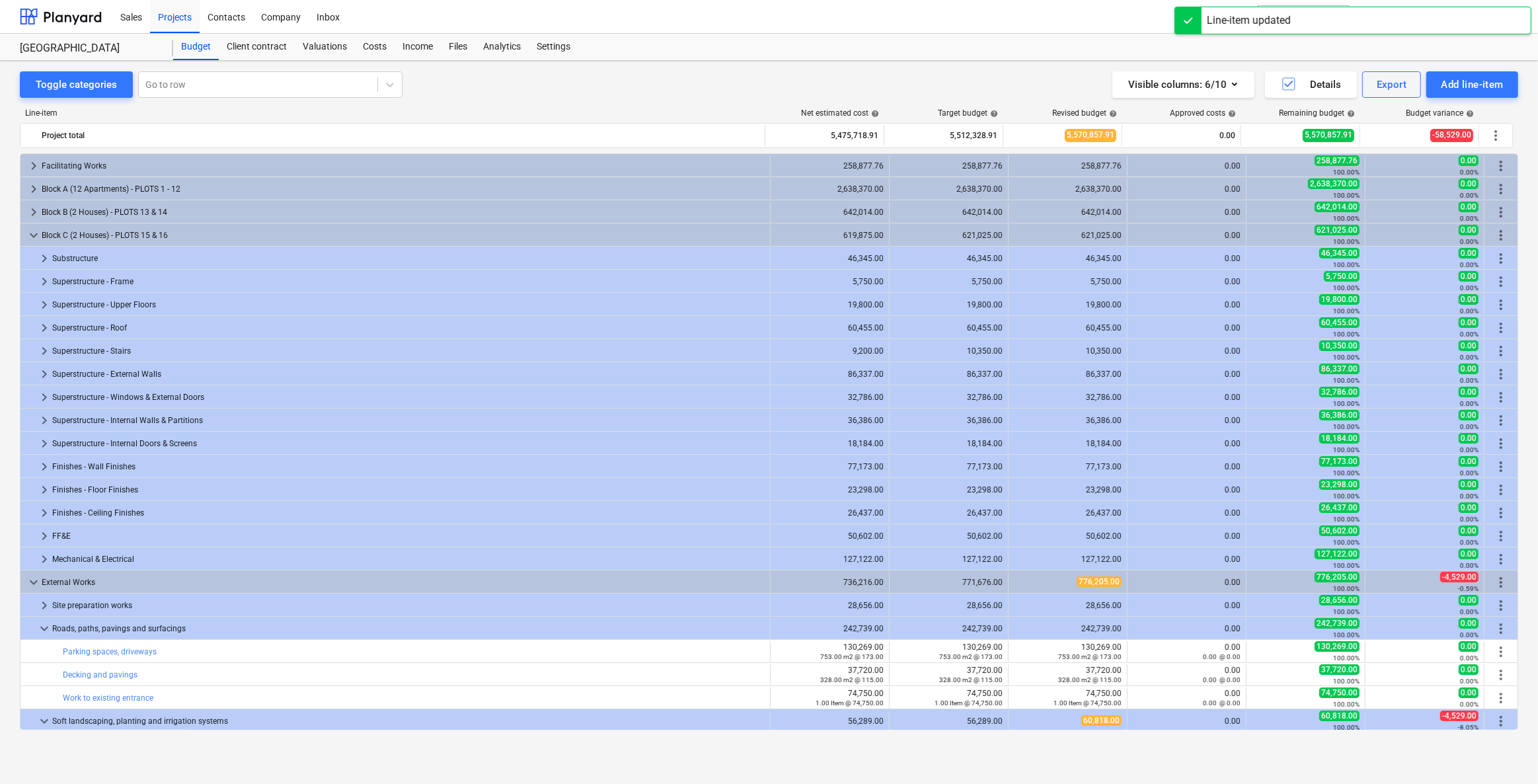
type textarea "x"
type input "647.00"
type input "94.00"
type input "60,818.00"
type textarea "x"
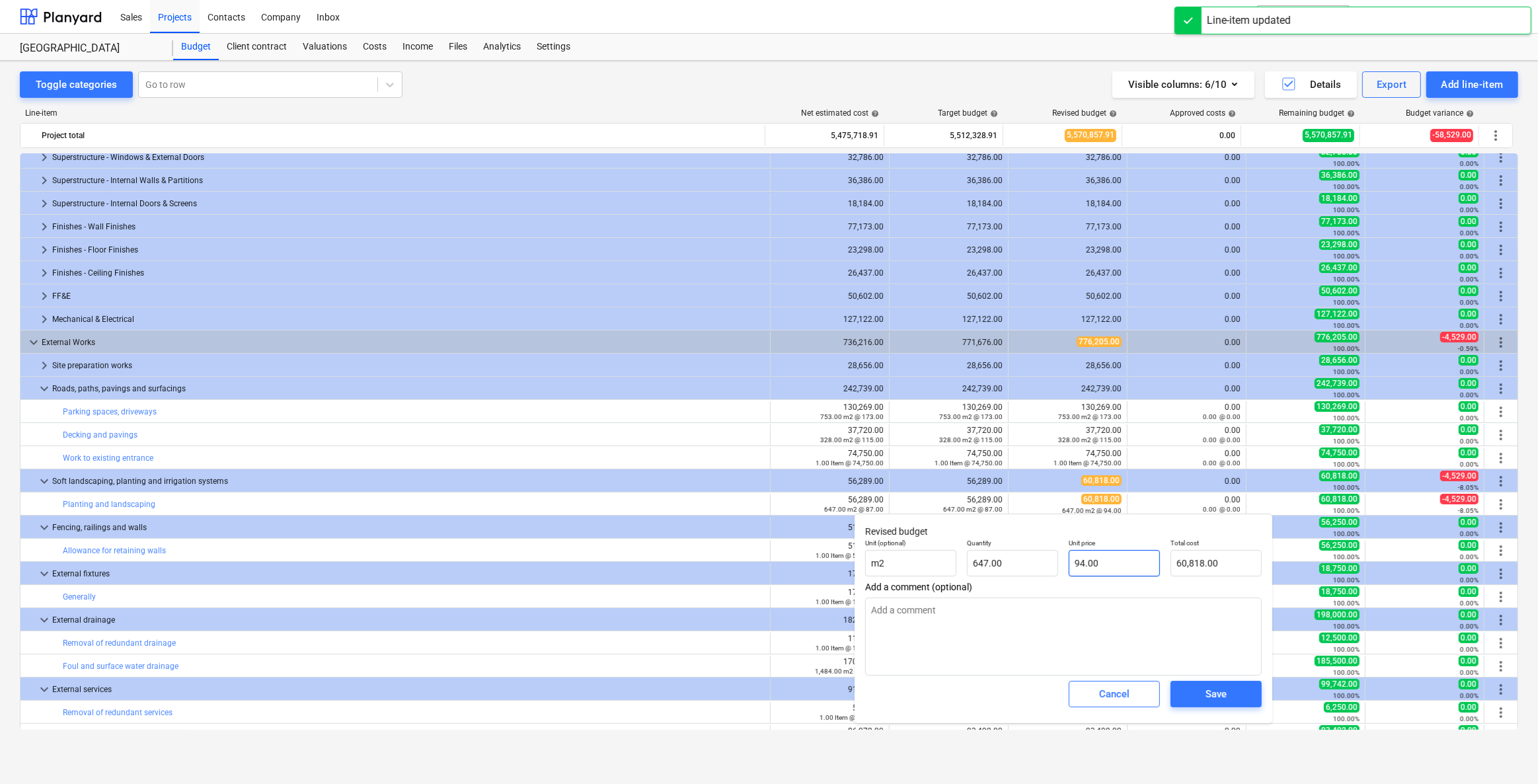
type input "94"
drag, startPoint x: 1103, startPoint y: 563, endPoint x: 1016, endPoint y: 561, distance: 87.0
click at [1003, 560] on div "Unit (optional) m2 Quantity 647.00 Unit price 94 Total cost 60,818.00" at bounding box center [1063, 558] width 407 height 48
type textarea "x"
type input "8"
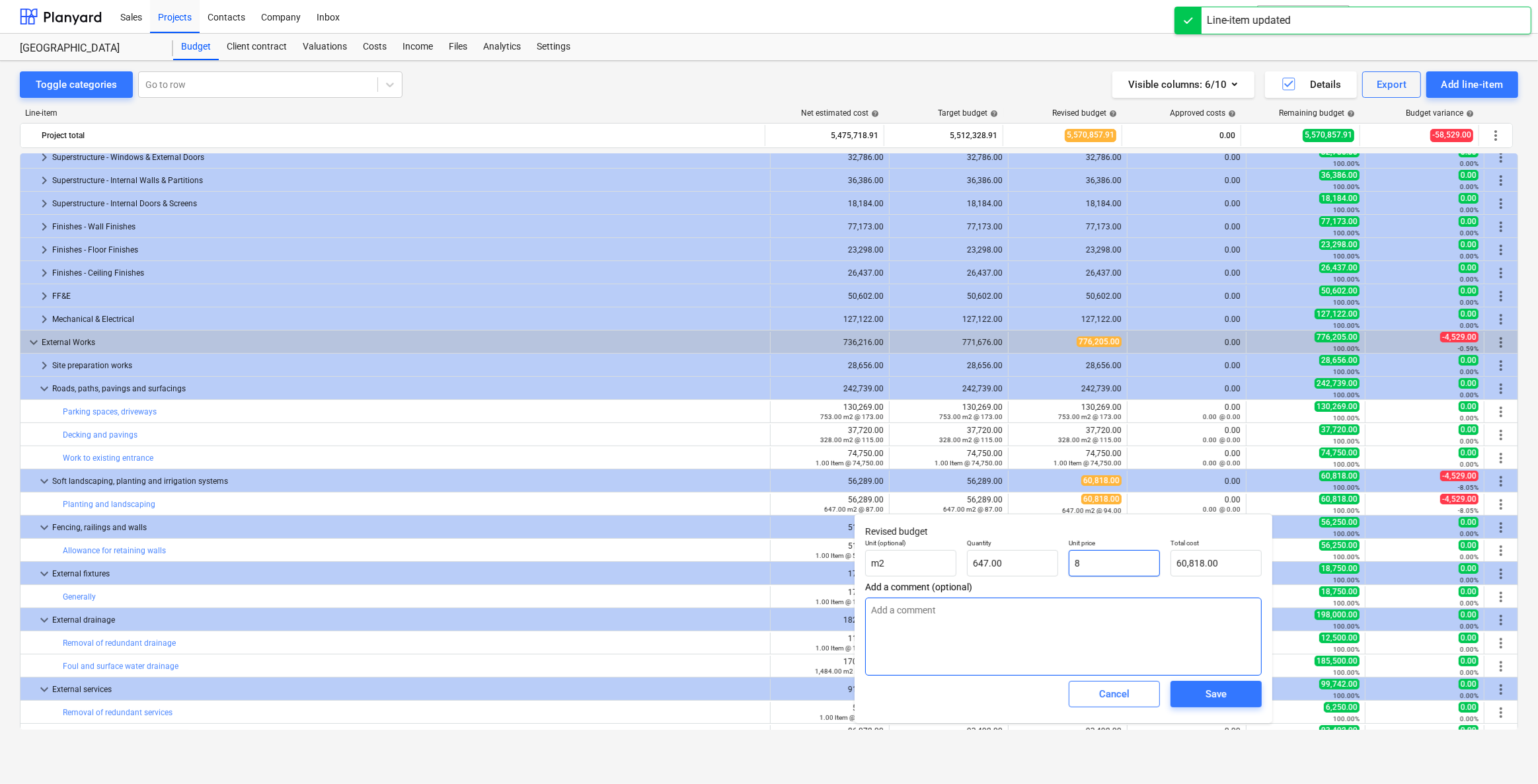
type input "5,176.00"
type textarea "x"
type input "87"
type input "56,289.00"
click at [1003, 560] on span "Save" at bounding box center [1216, 694] width 59 height 17
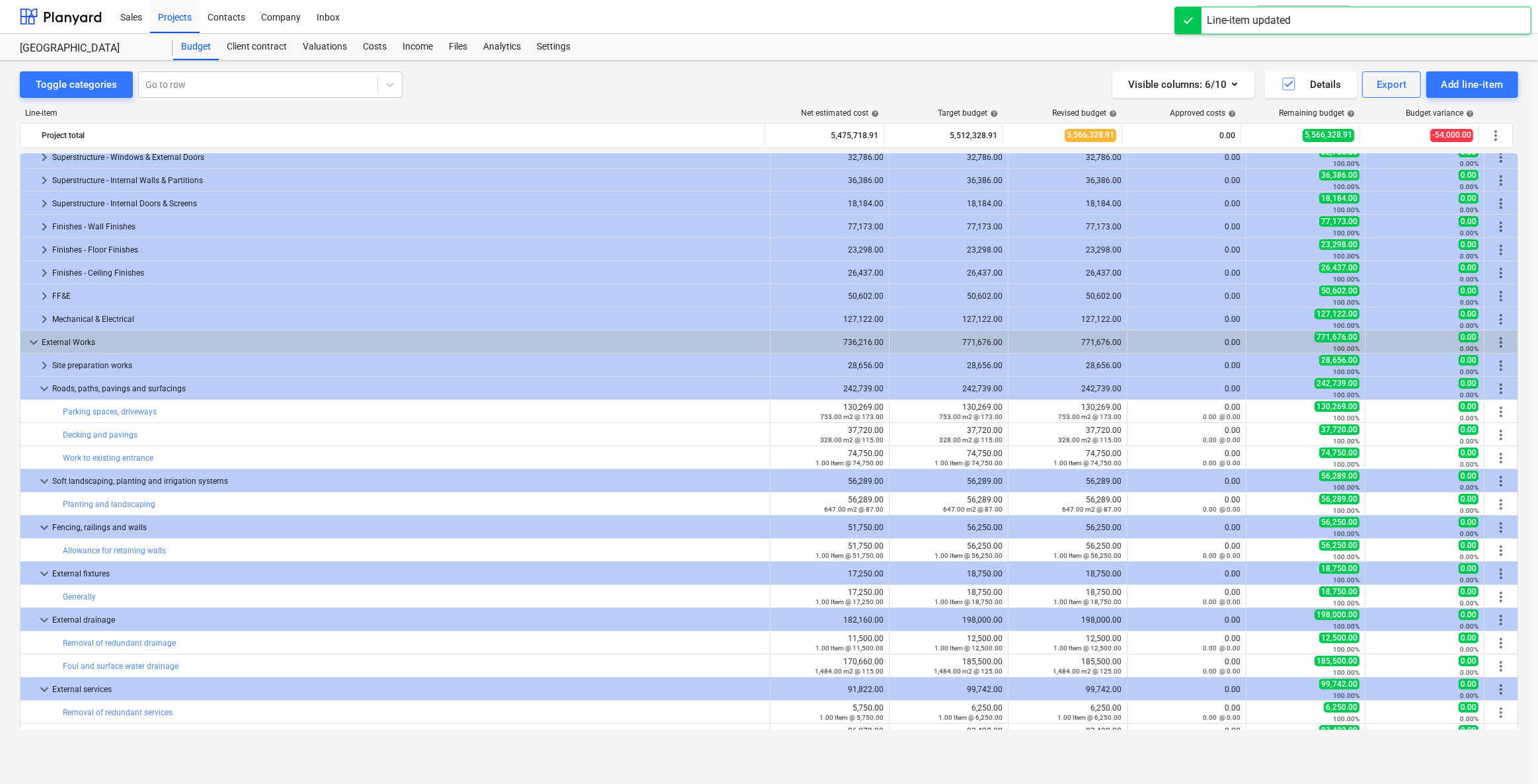
type textarea "x"
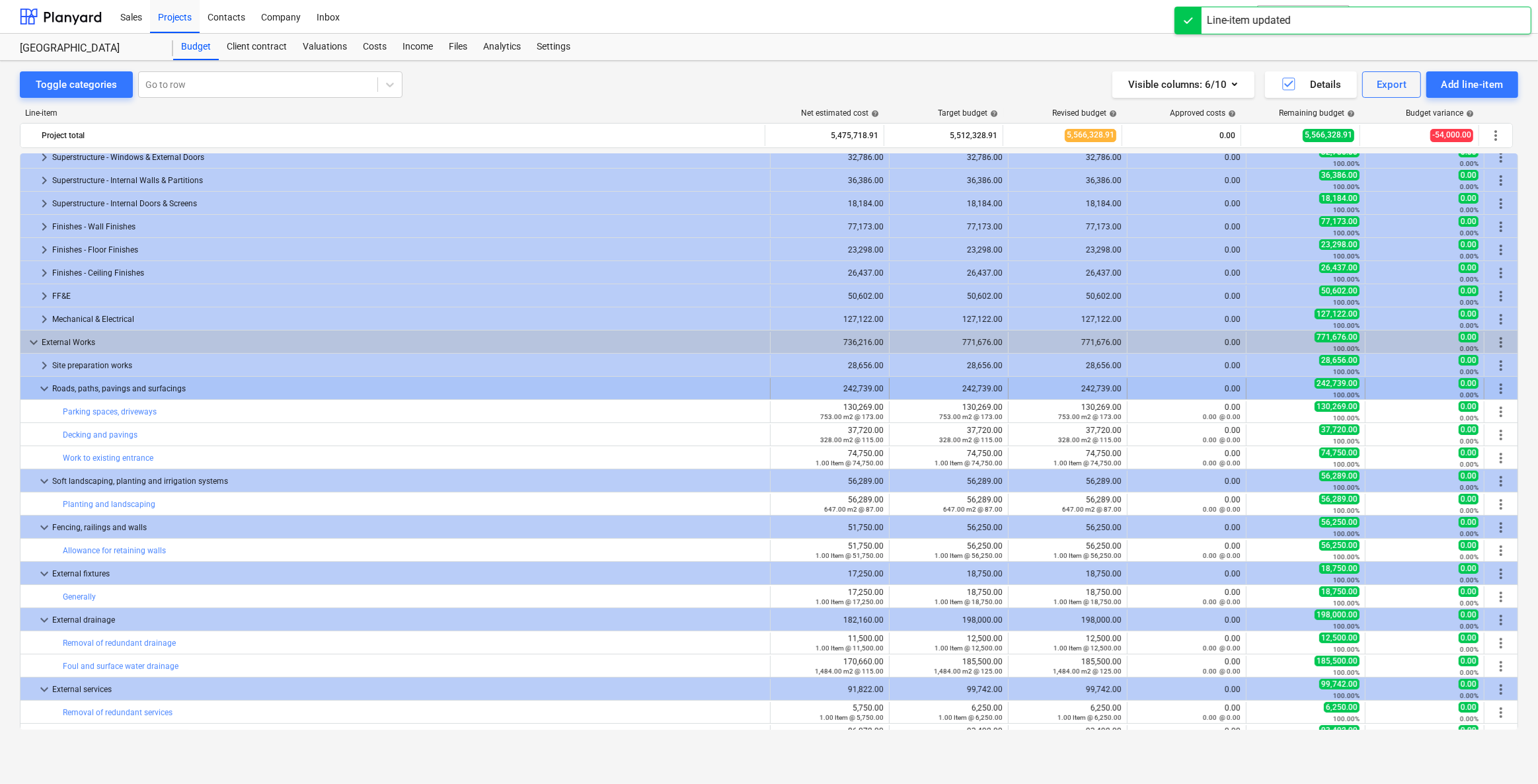
click at [41, 387] on span "keyboard_arrow_down" at bounding box center [44, 388] width 15 height 15
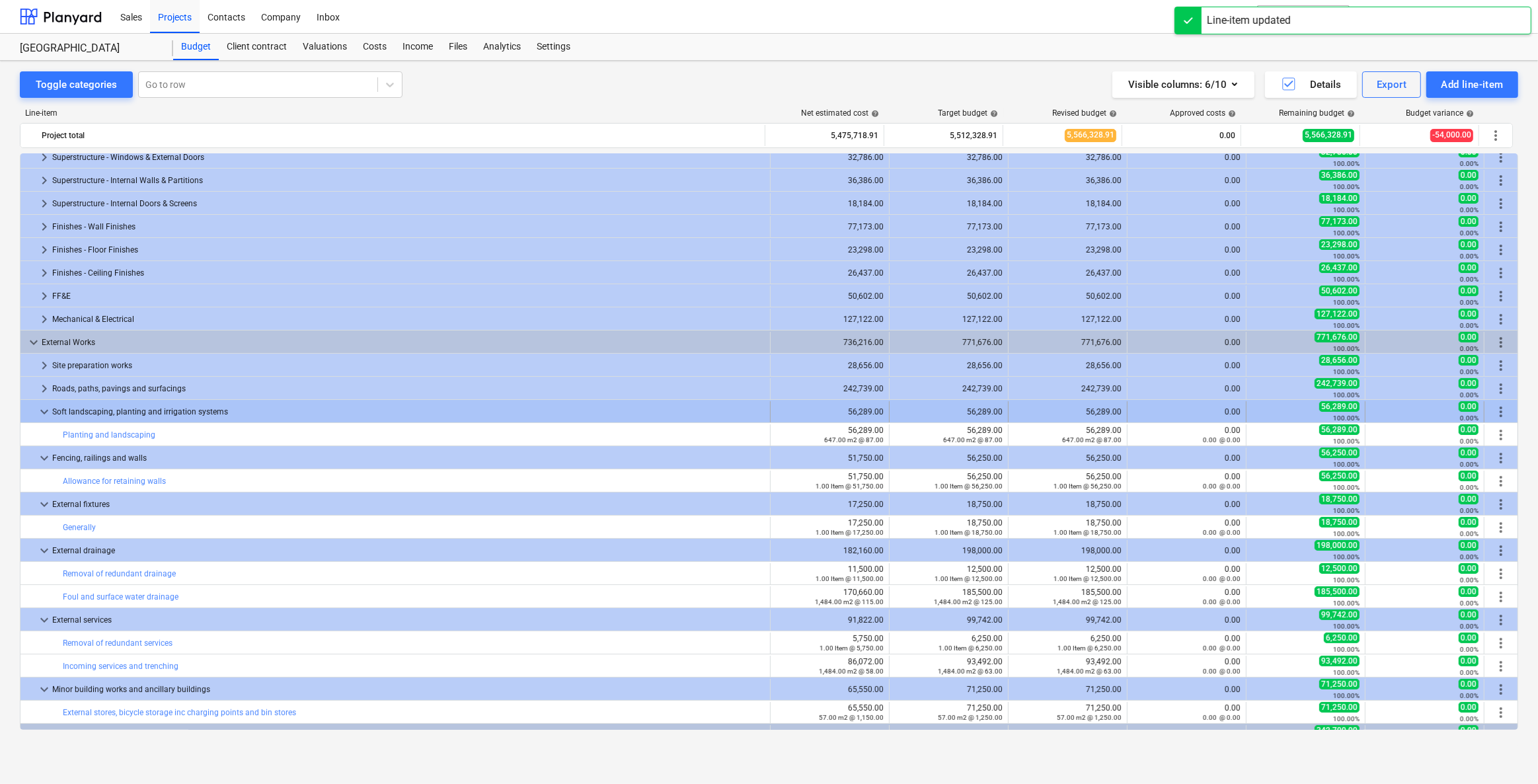
click at [41, 409] on span "keyboard_arrow_down" at bounding box center [44, 411] width 15 height 15
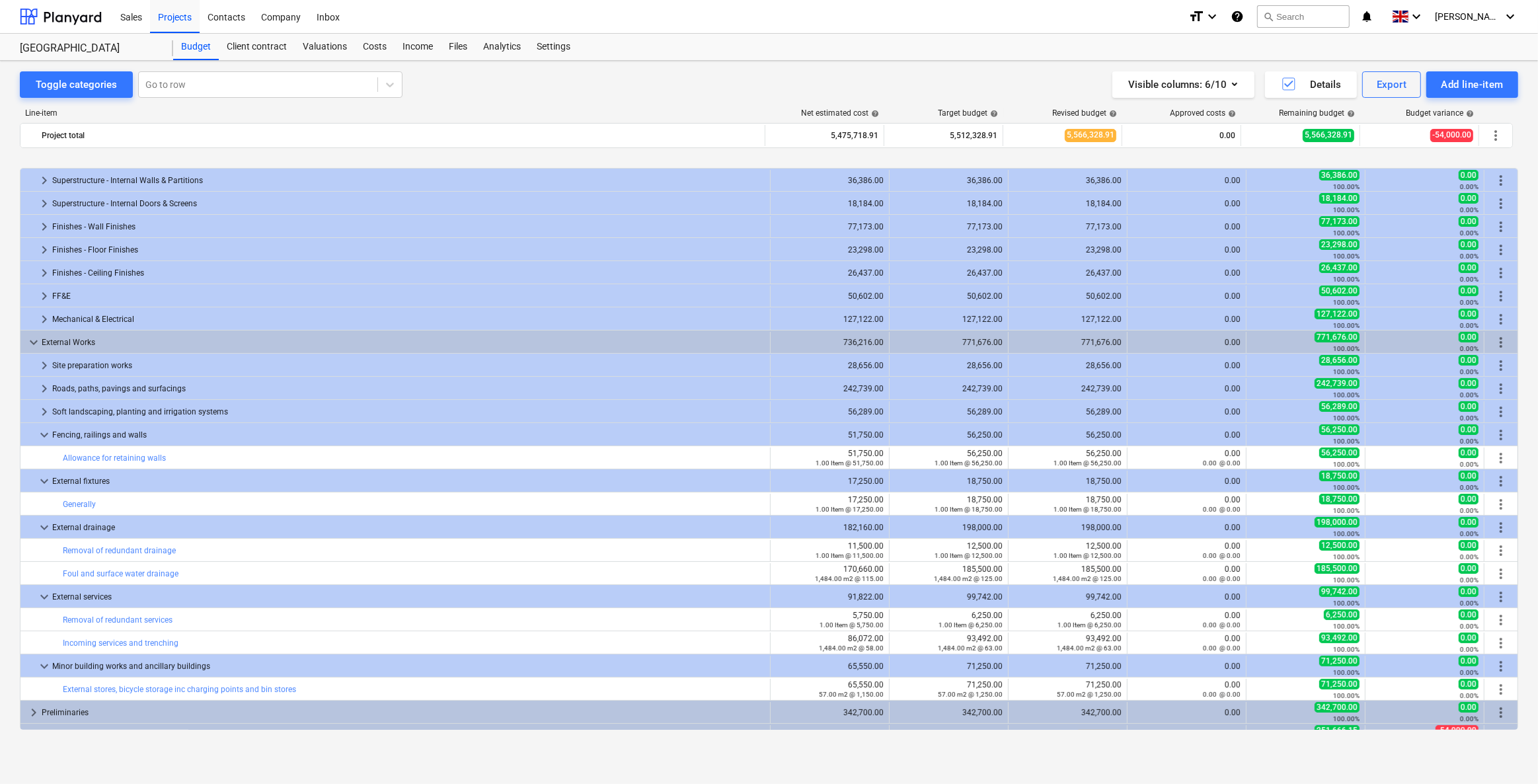
scroll to position [280, 0]
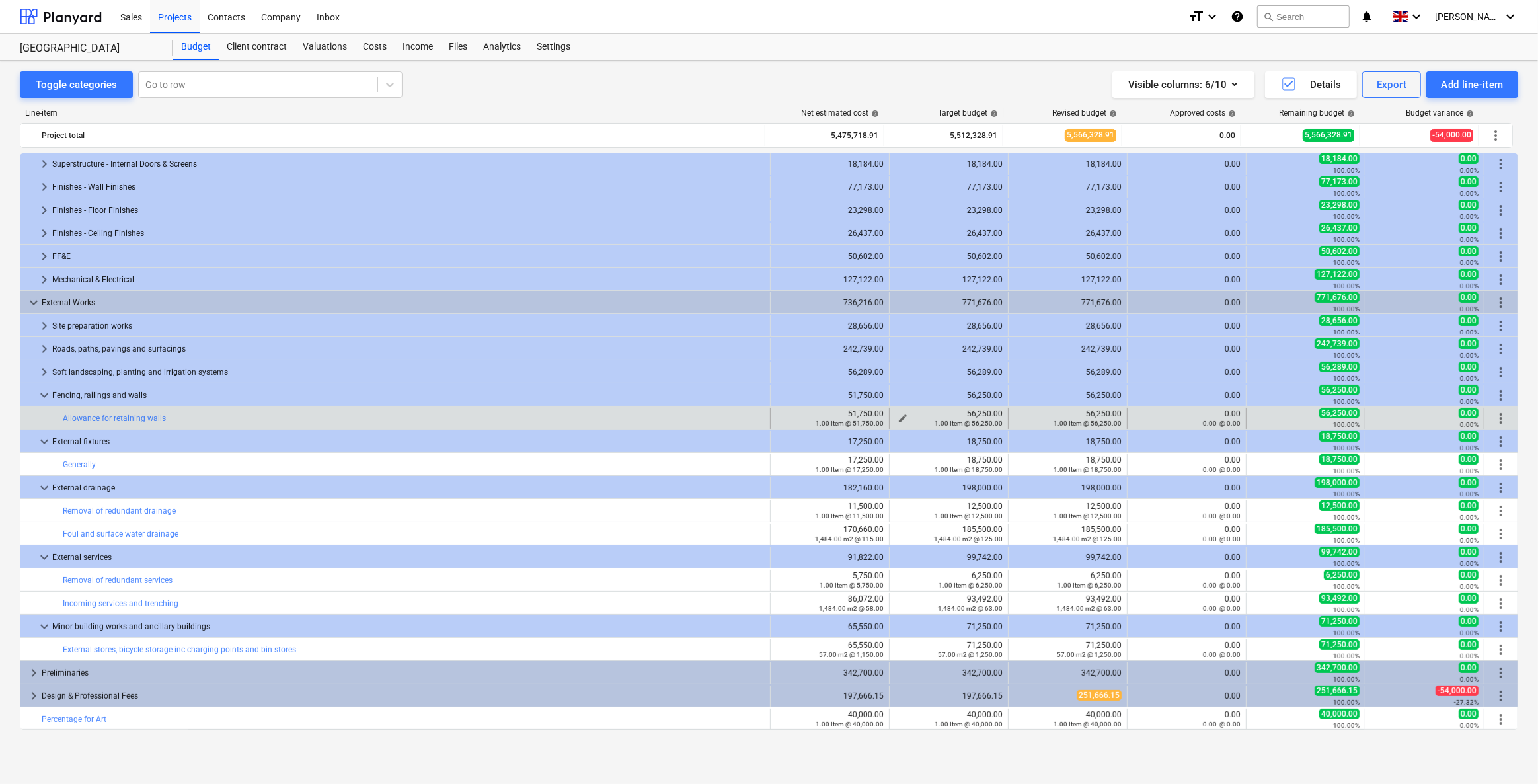
click at [898, 417] on span "edit" at bounding box center [903, 418] width 10 height 10
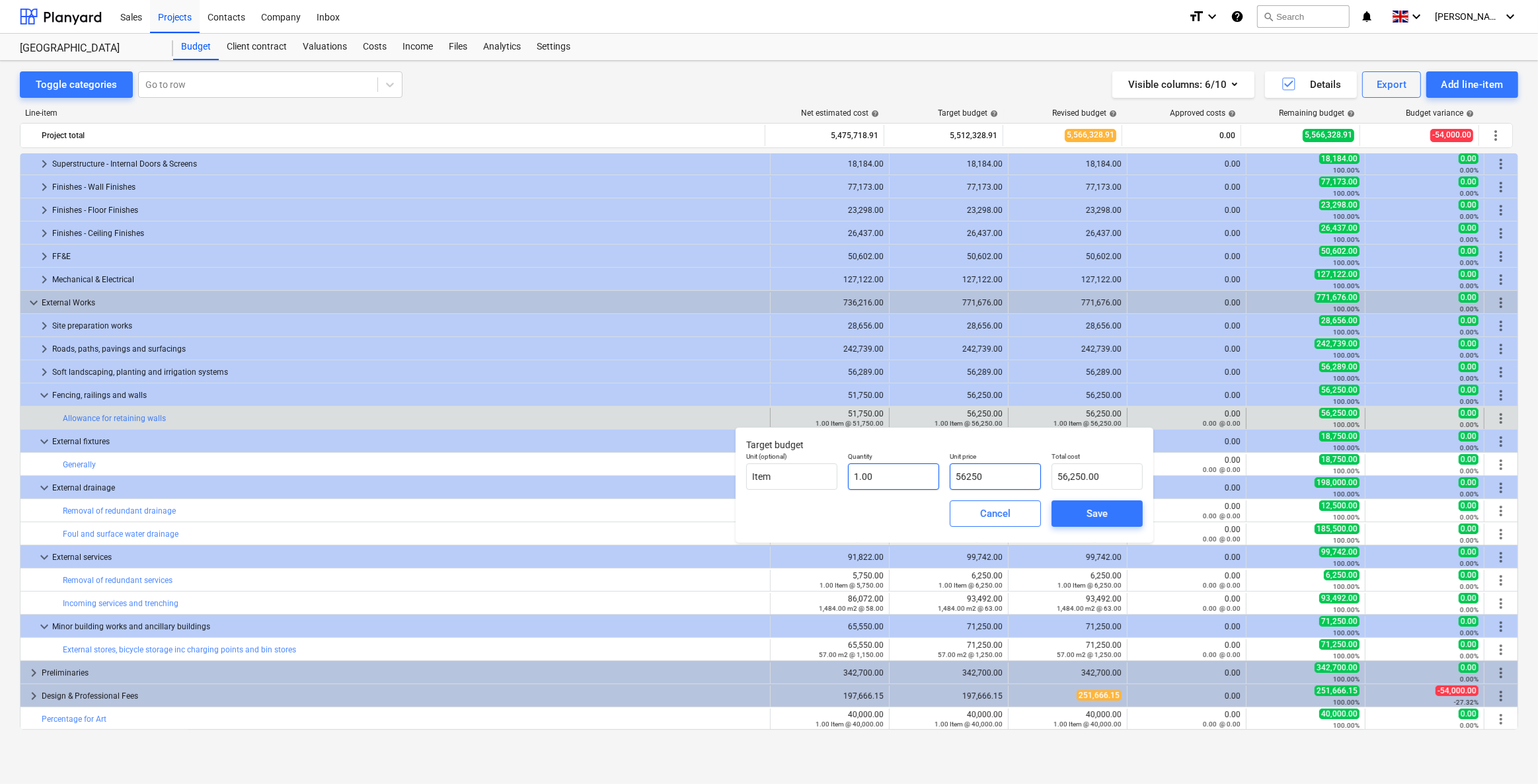
drag, startPoint x: 978, startPoint y: 480, endPoint x: 849, endPoint y: 480, distance: 129.0
click at [849, 480] on div "Unit (optional) Item Quantity 1.00 Unit price 56250 Total cost 56,250.00" at bounding box center [944, 471] width 407 height 48
type input "5"
type input "5.00"
type input "51"
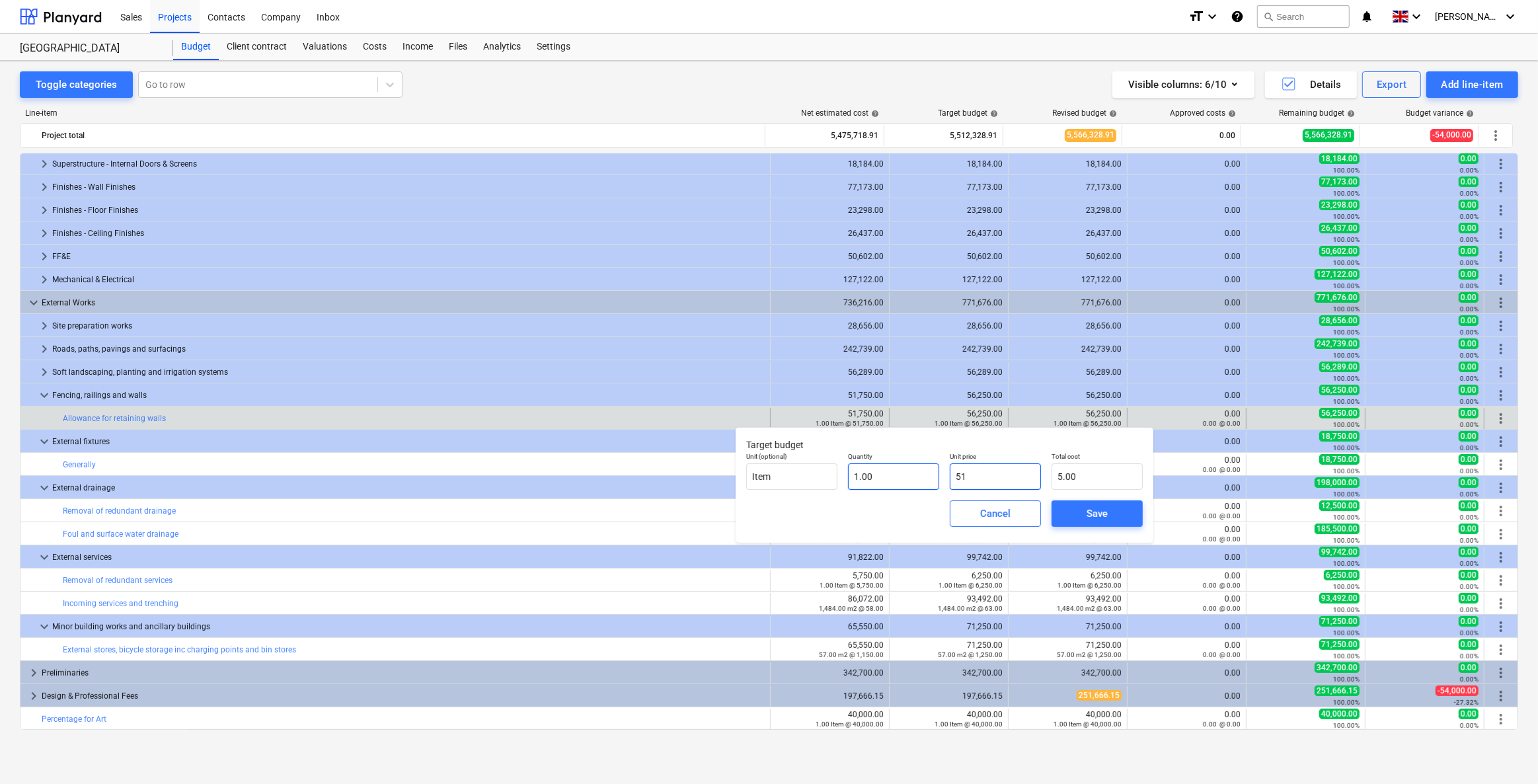
type input "51.00"
type input "517"
type input "517.00"
type input "5175"
type input "5,175.00"
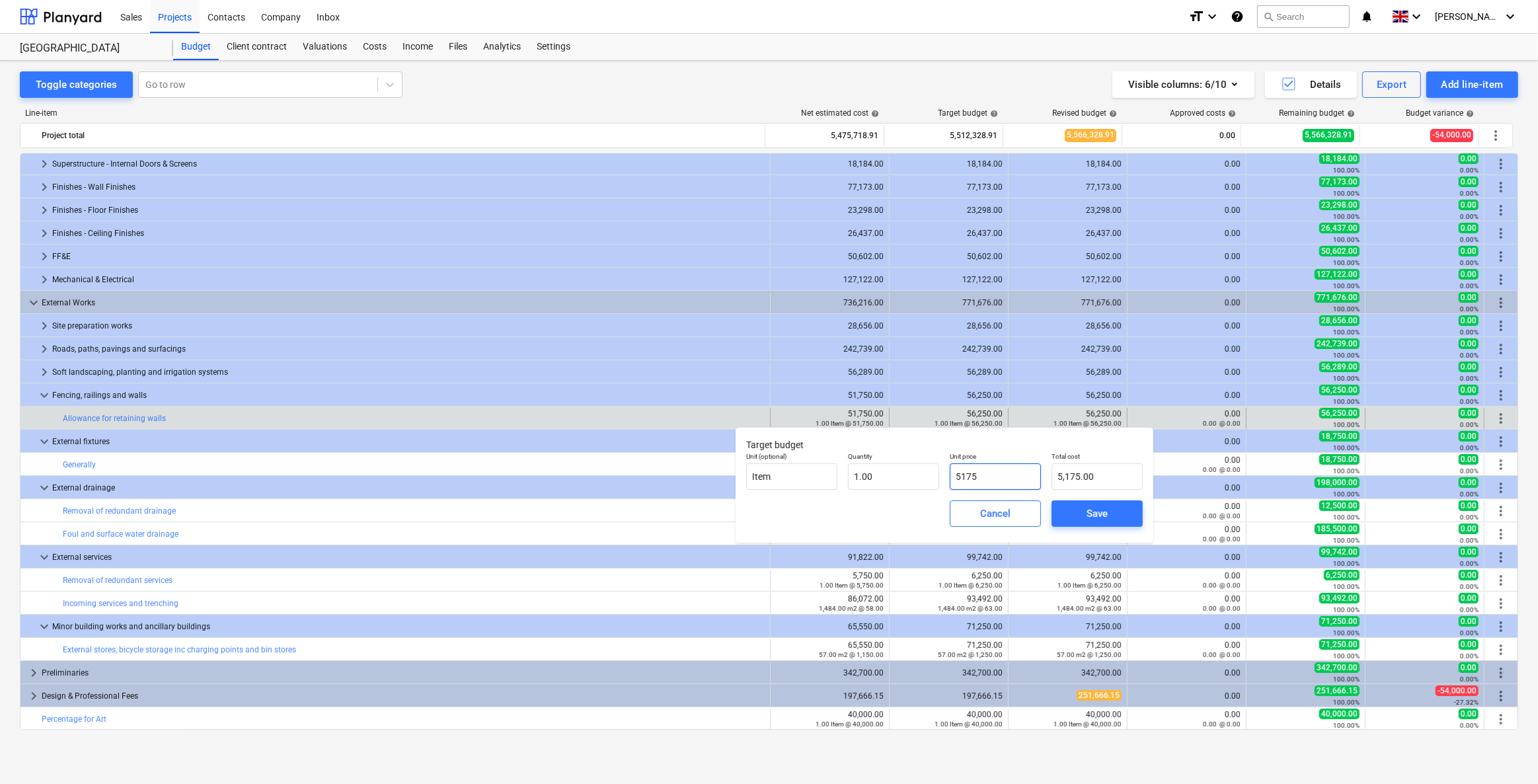
type input "51750"
type input "51,750.00"
click at [1003, 506] on span "Save" at bounding box center [1096, 514] width 59 height 17
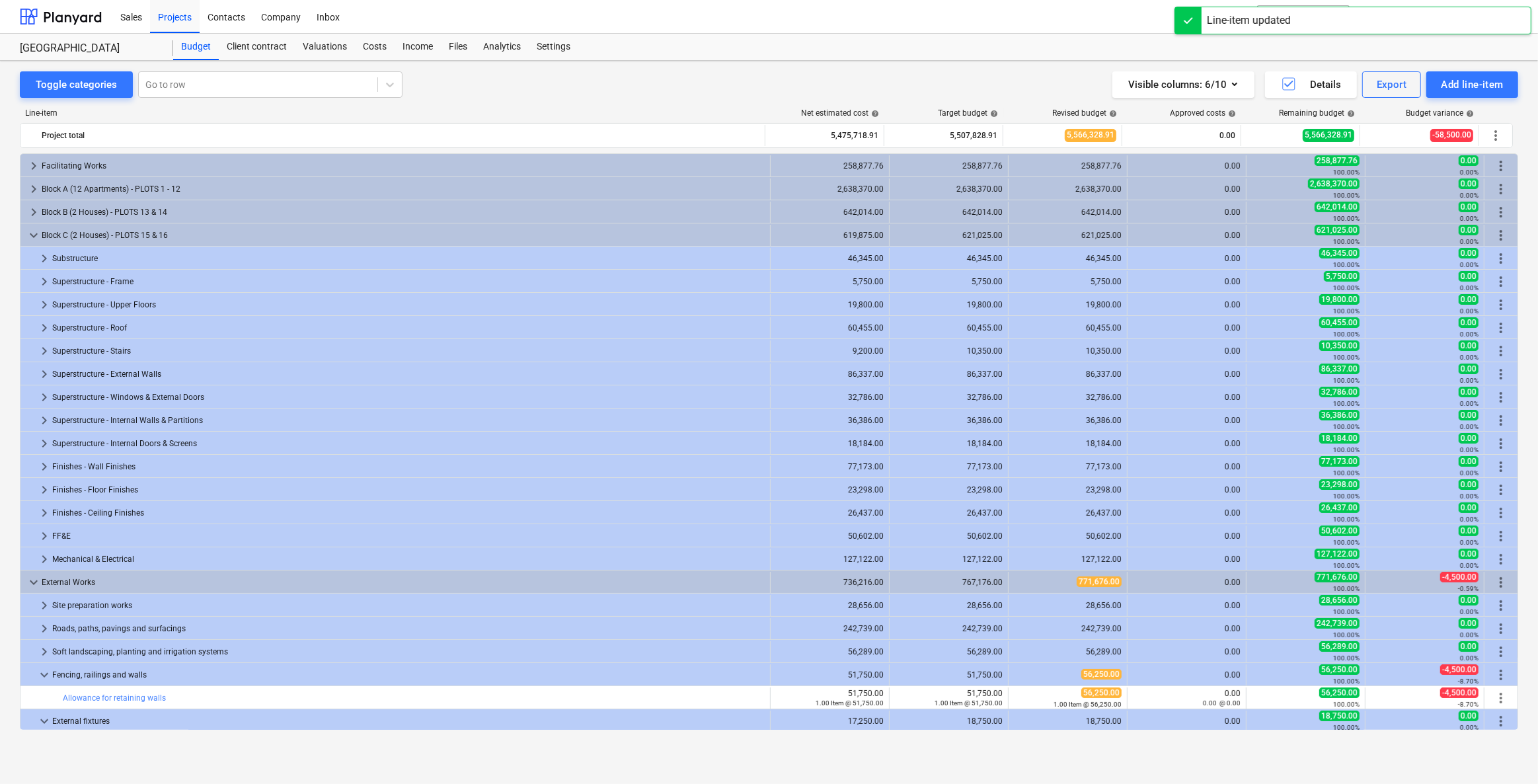
click at [1003, 418] on div "keyboard_arrow_right Facilitating Works 258,877.76 258,877.76 258,877.76 0.00 2…" at bounding box center [769, 441] width 1498 height 577
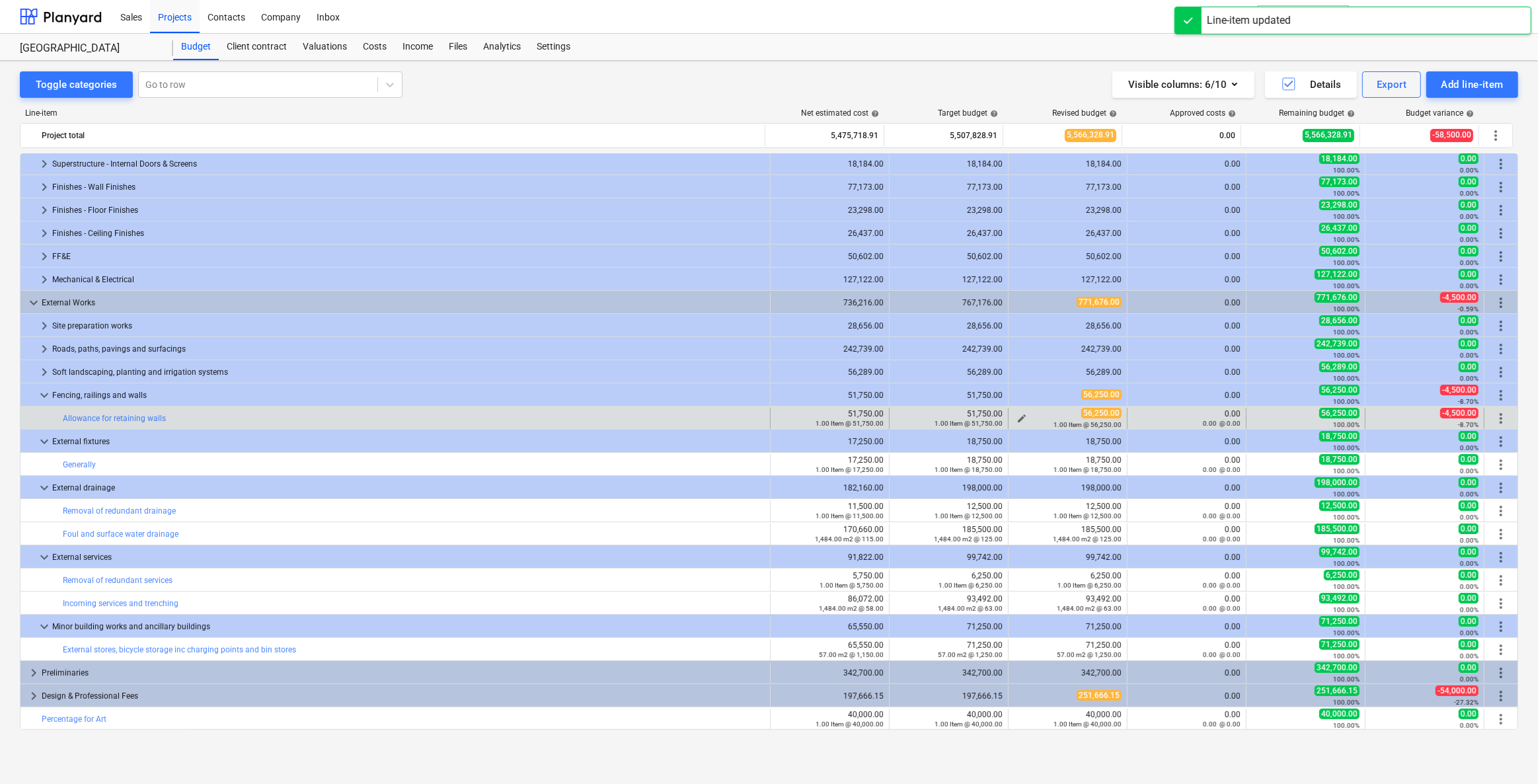
click at [1003, 415] on span "edit" at bounding box center [1022, 418] width 10 height 10
type textarea "x"
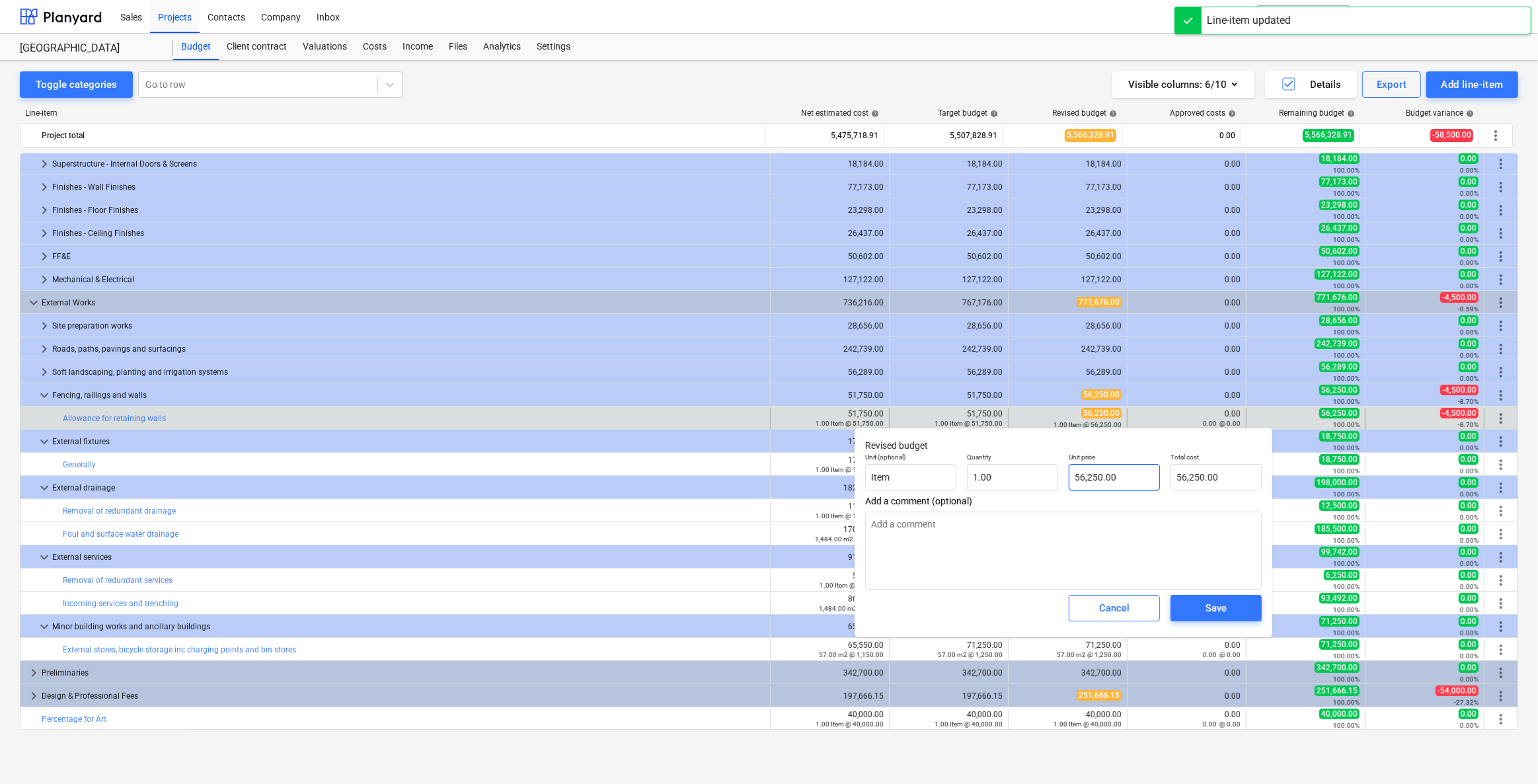
type input "56250"
drag, startPoint x: 1114, startPoint y: 472, endPoint x: 969, endPoint y: 479, distance: 145.2
click at [969, 479] on div "Unit (optional) Item Quantity 1.00 Unit price 56250 Total cost 56,250.00" at bounding box center [1063, 472] width 407 height 48
type textarea "x"
type input "8"
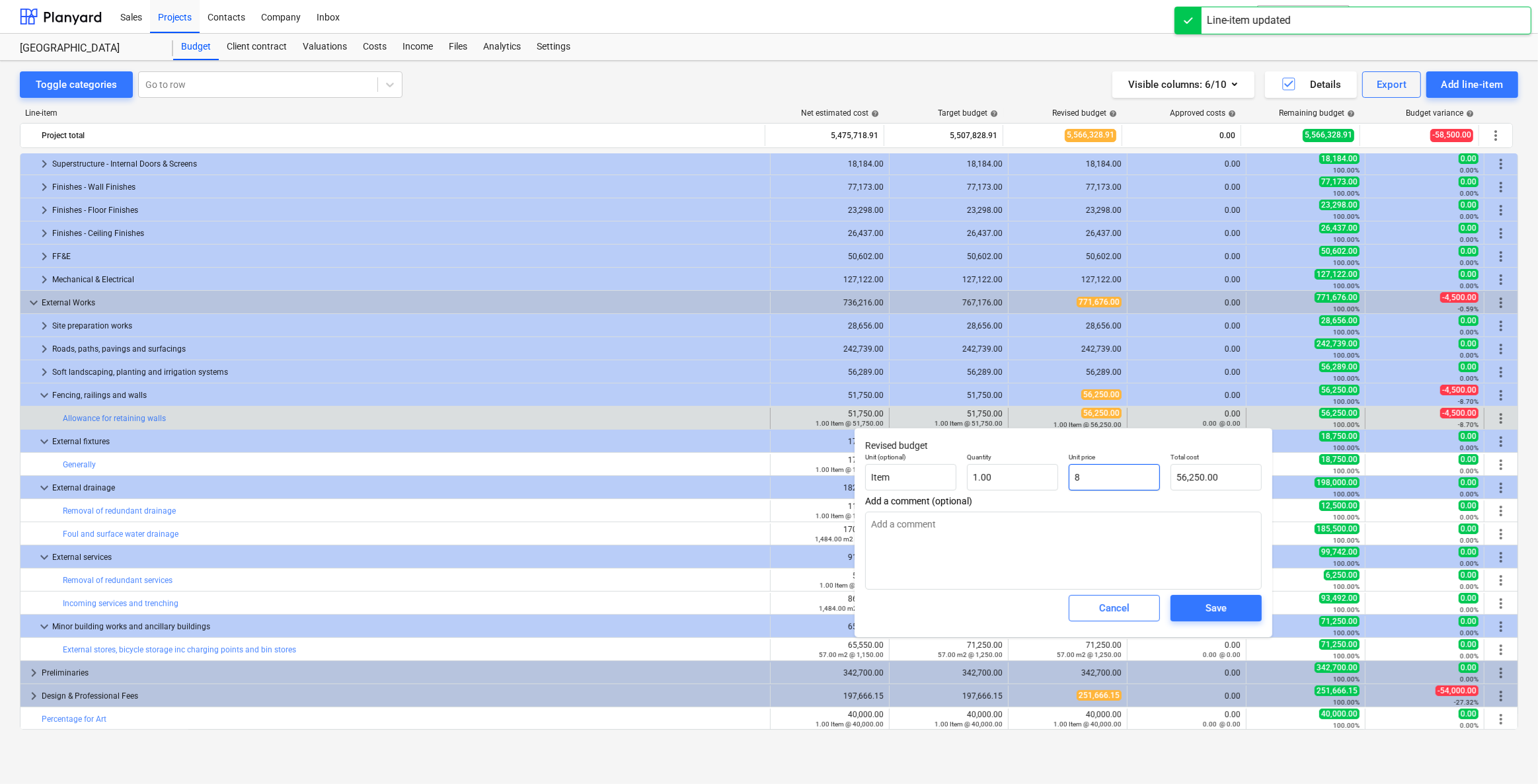
type input "8.00"
type textarea "x"
type input "87"
type input "87.00"
type textarea "x"
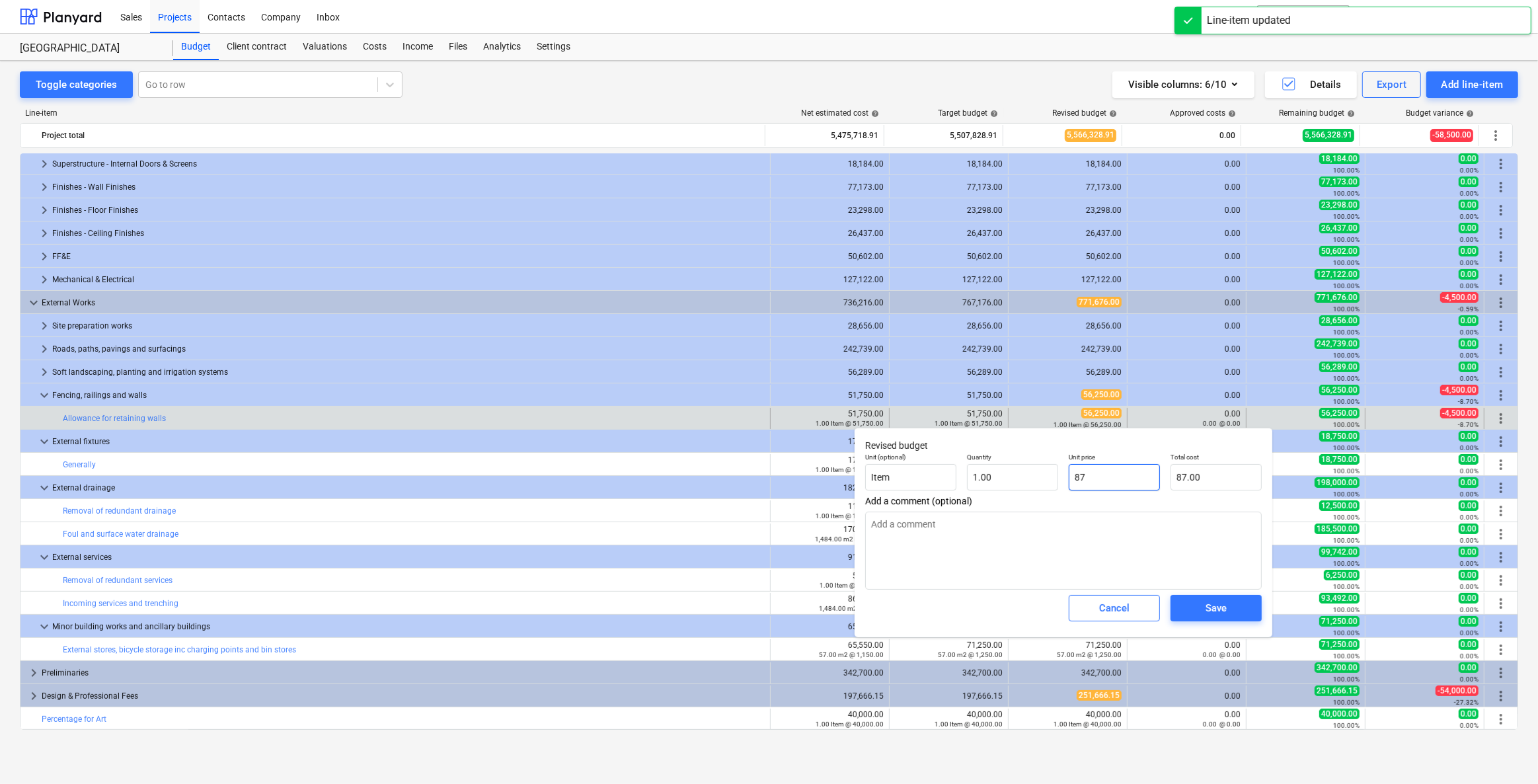
type input "8"
type input "8.00"
type textarea "x"
type input "0.00"
type textarea "x"
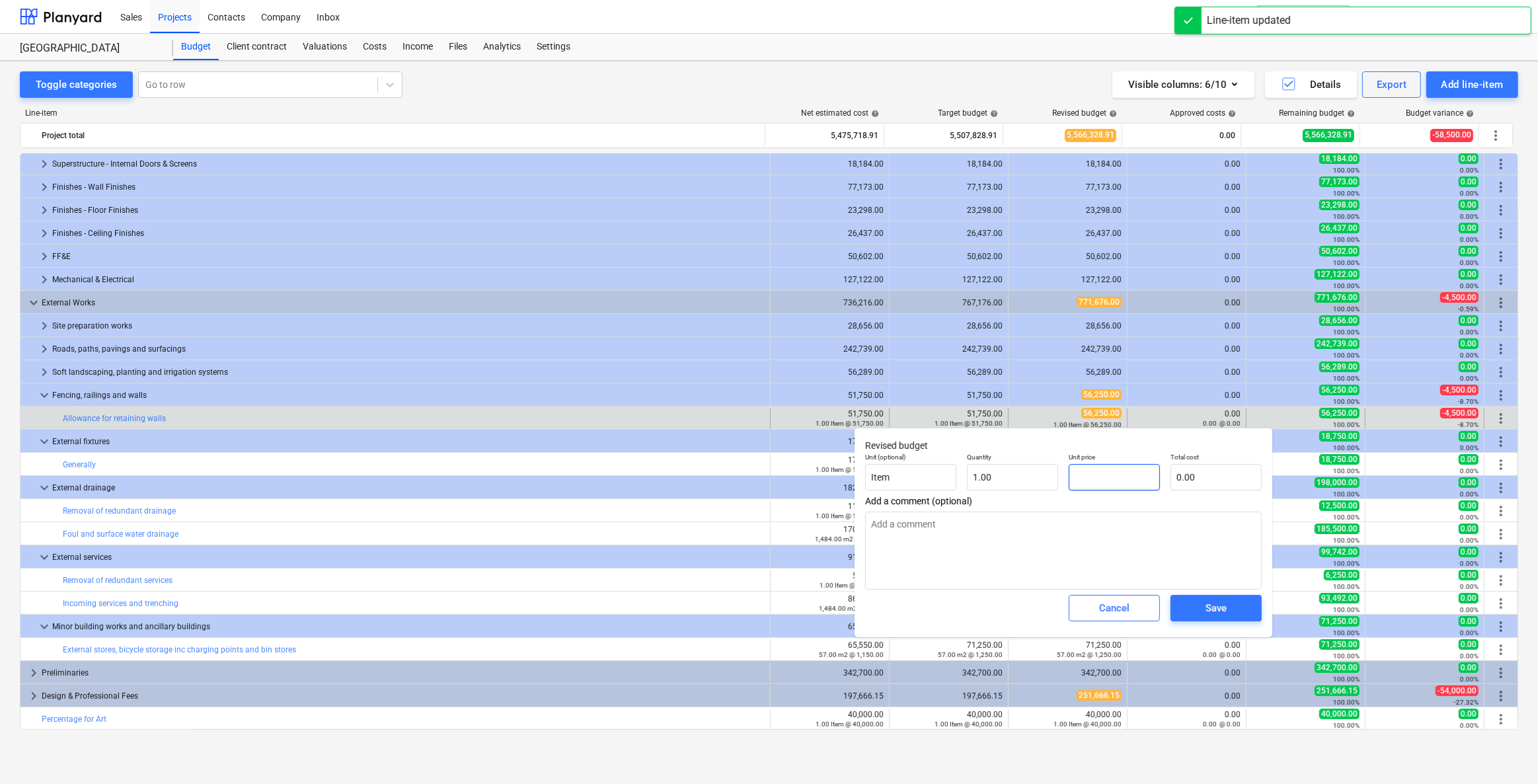
type input "5"
type input "5.00"
type textarea "x"
type input "51"
type input "51.00"
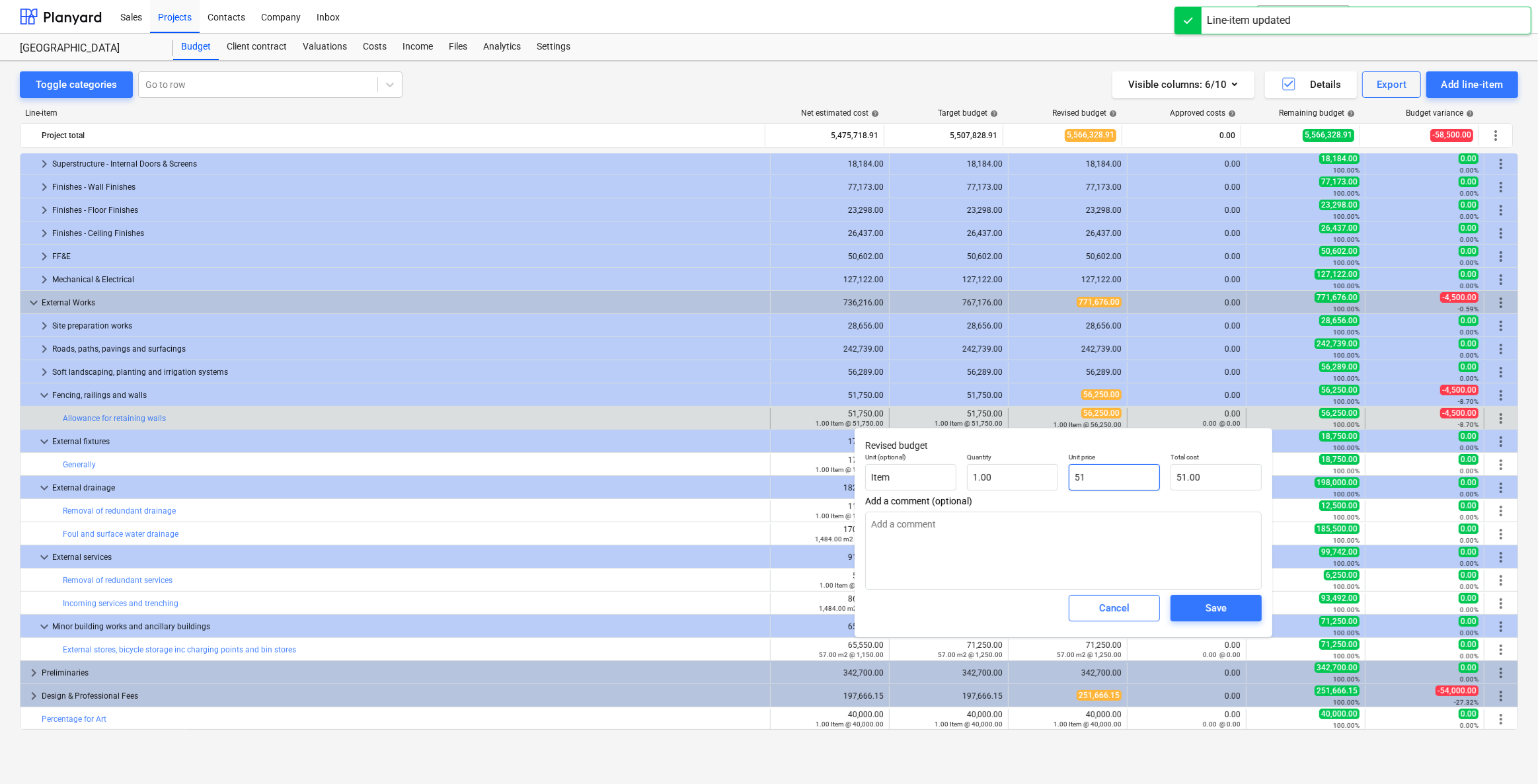
type textarea "x"
type input "517"
type input "517.00"
type textarea "x"
type input "5175"
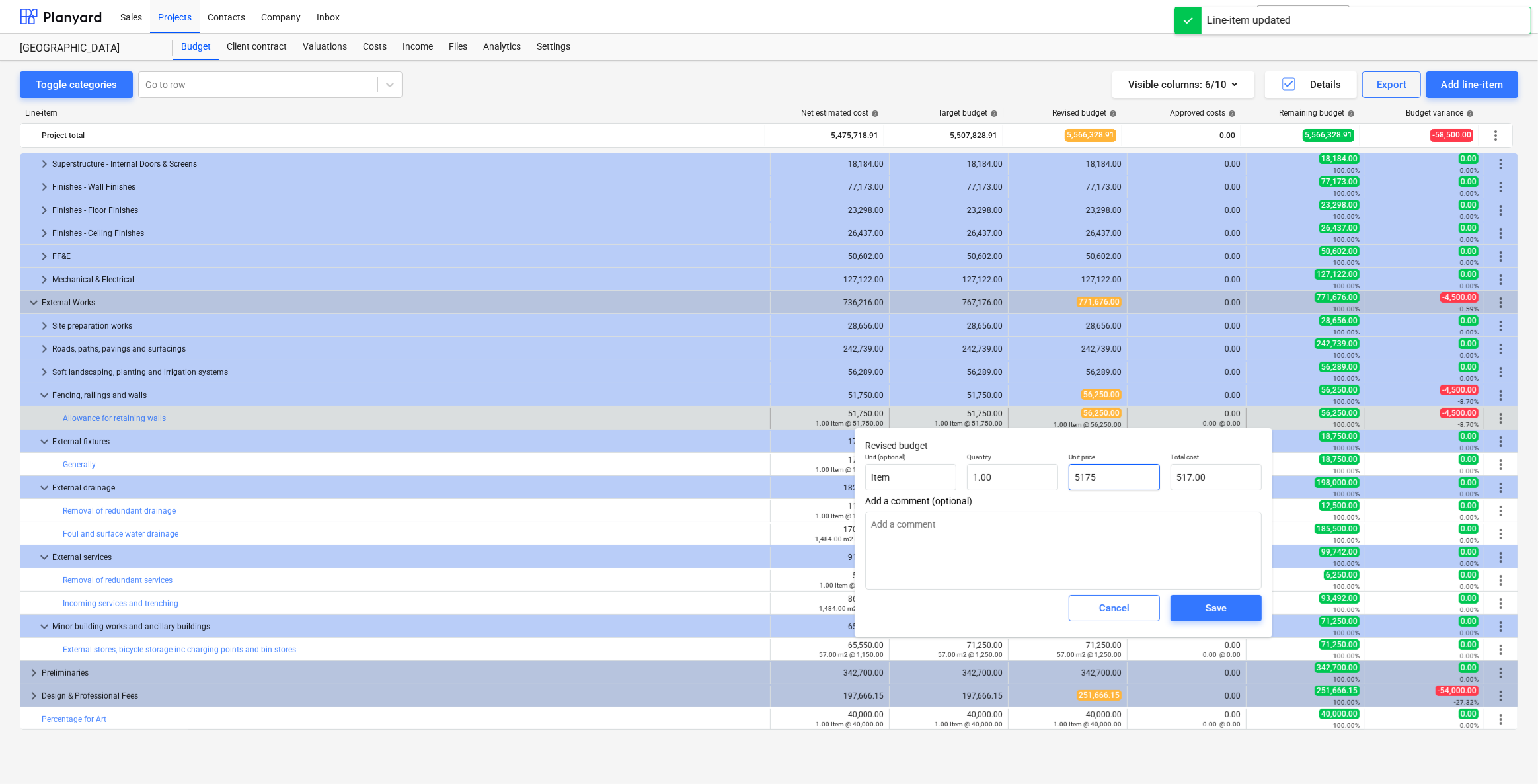
type input "5,175.00"
type textarea "x"
type input "51750"
type input "51,750.00"
click at [1003, 560] on div "Save" at bounding box center [1216, 608] width 22 height 17
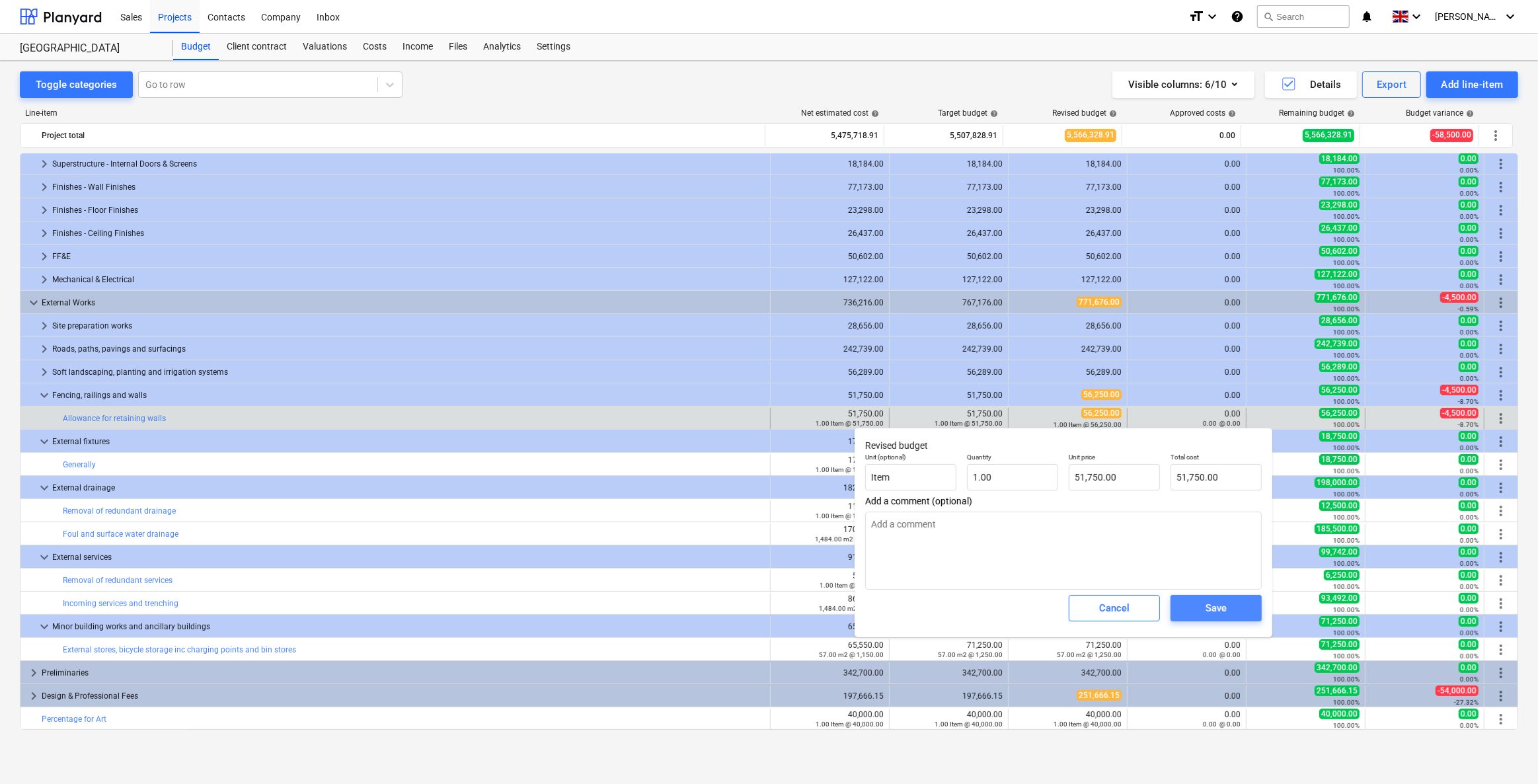
type textarea "x"
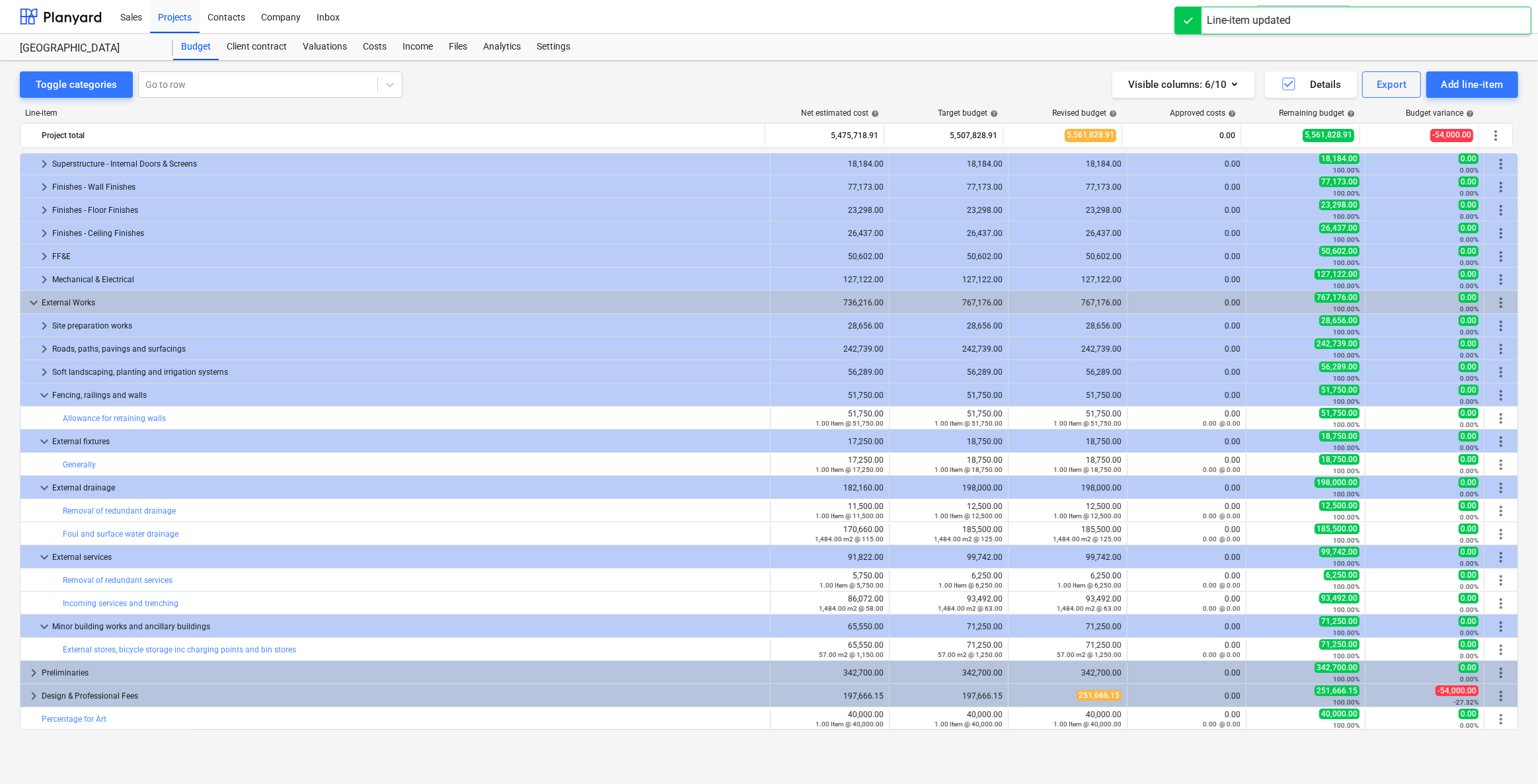
click at [44, 397] on span "keyboard_arrow_down" at bounding box center [44, 395] width 15 height 15
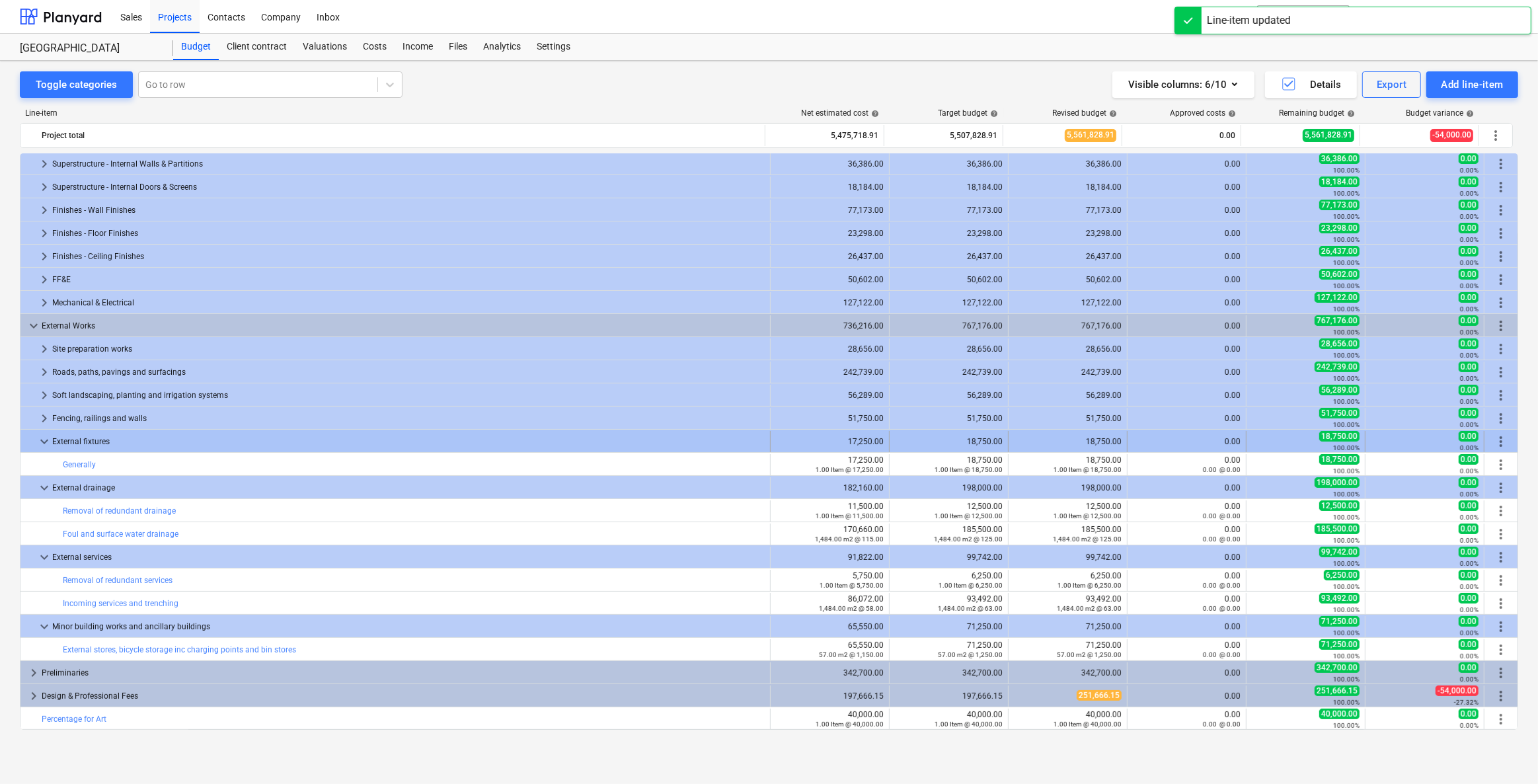
scroll to position [256, 0]
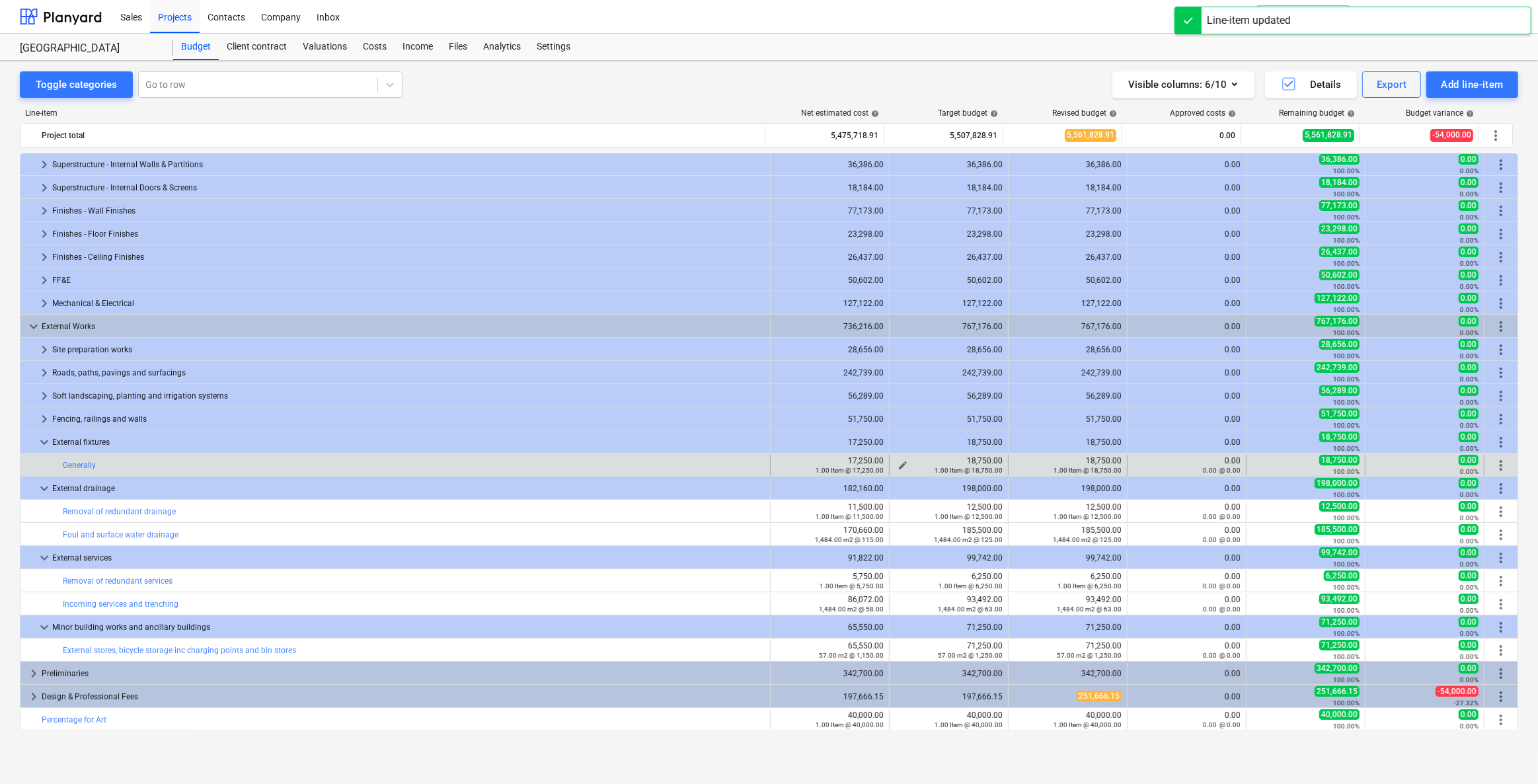
click at [898, 463] on span "edit" at bounding box center [903, 466] width 10 height 10
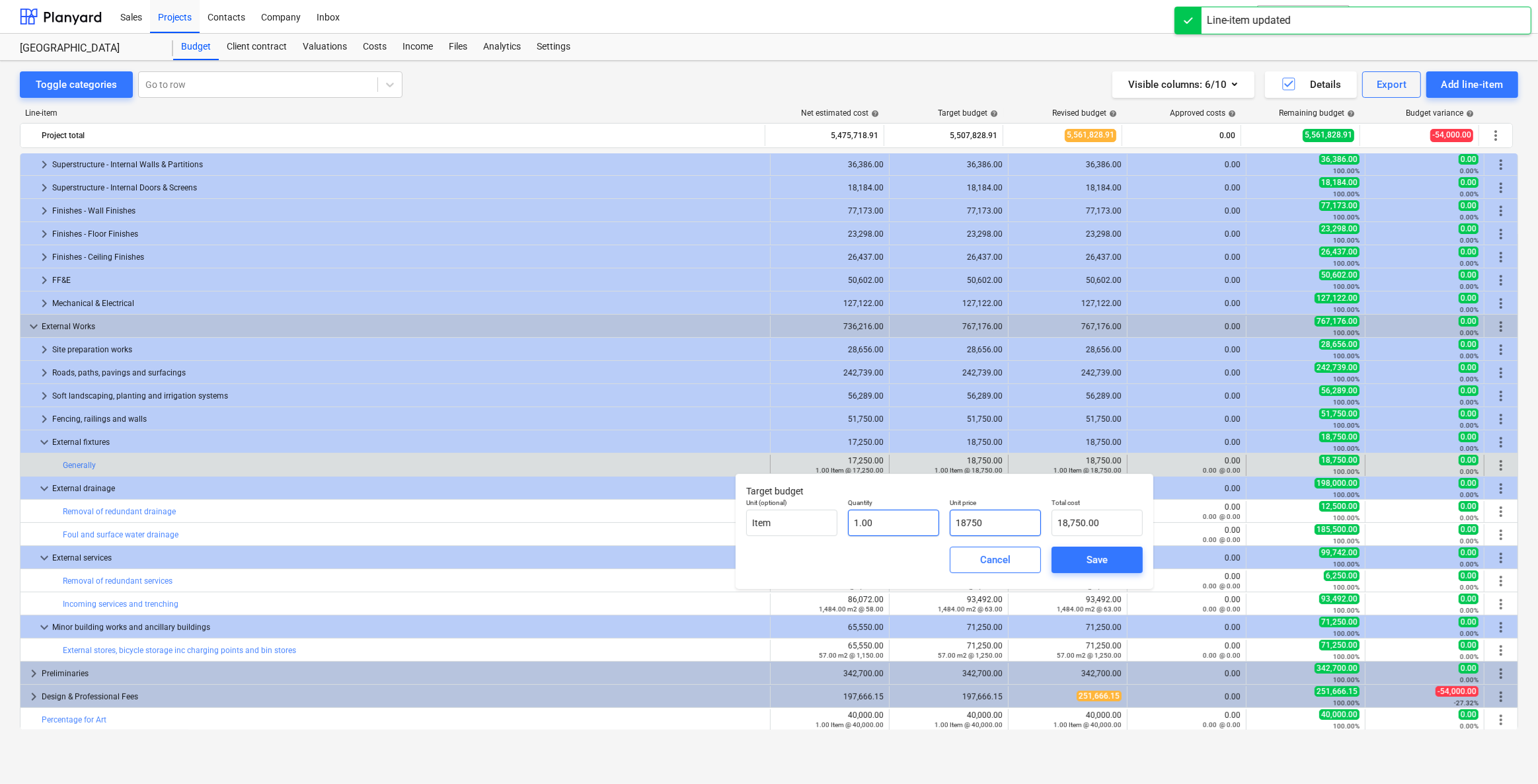
drag, startPoint x: 1007, startPoint y: 524, endPoint x: 911, endPoint y: 519, distance: 96.1
click at [911, 519] on div "Unit (optional) Item Quantity 1.00 Unit price 18750 Total cost 18,750.00" at bounding box center [944, 517] width 407 height 48
type input "1"
type input "1.00"
type input "17"
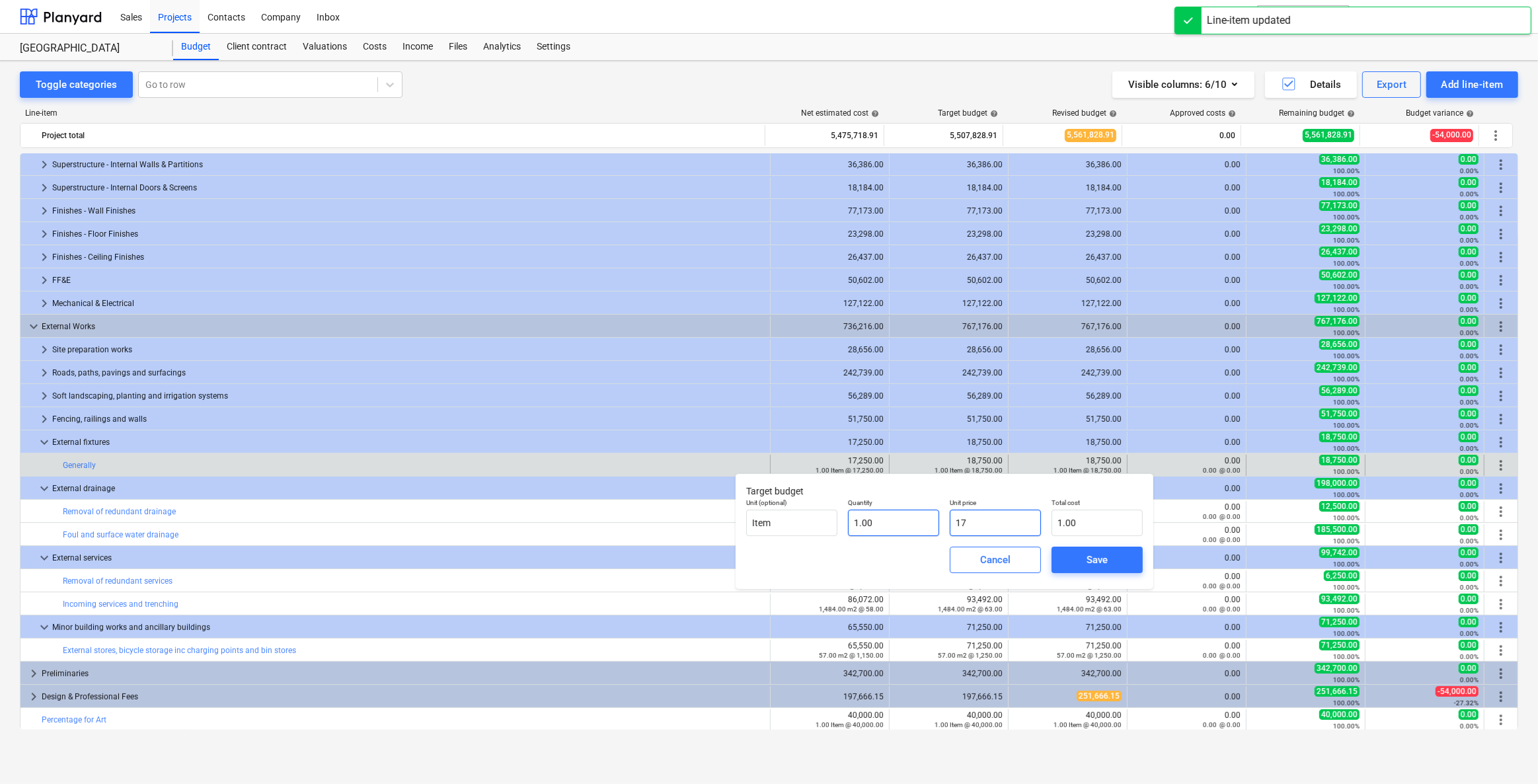
type input "17.00"
type input "172"
type input "172.00"
type input "1725"
type input "1,725.00"
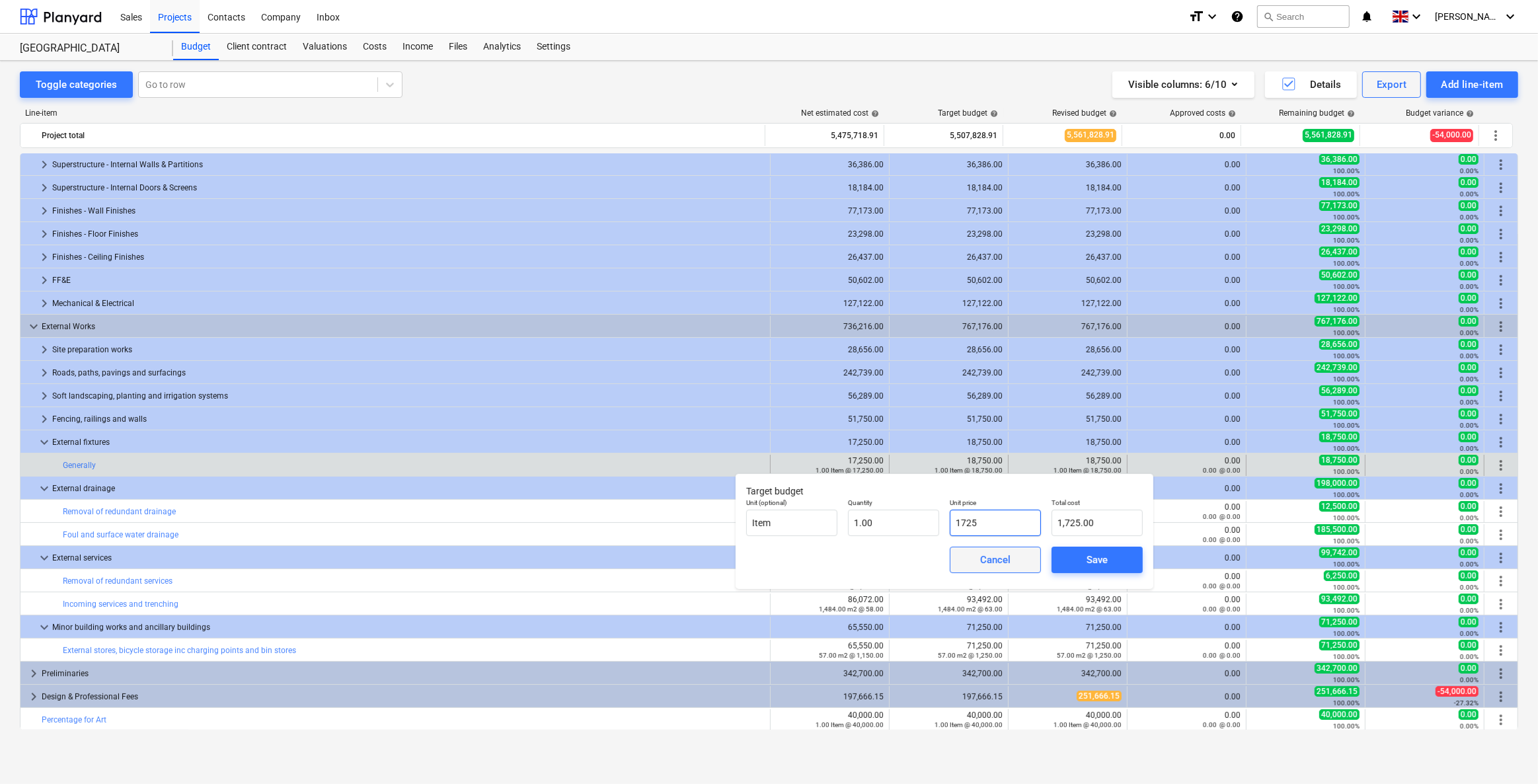
type input "17250"
type input "17,250.00"
click at [1003, 559] on div "Save" at bounding box center [1097, 560] width 22 height 17
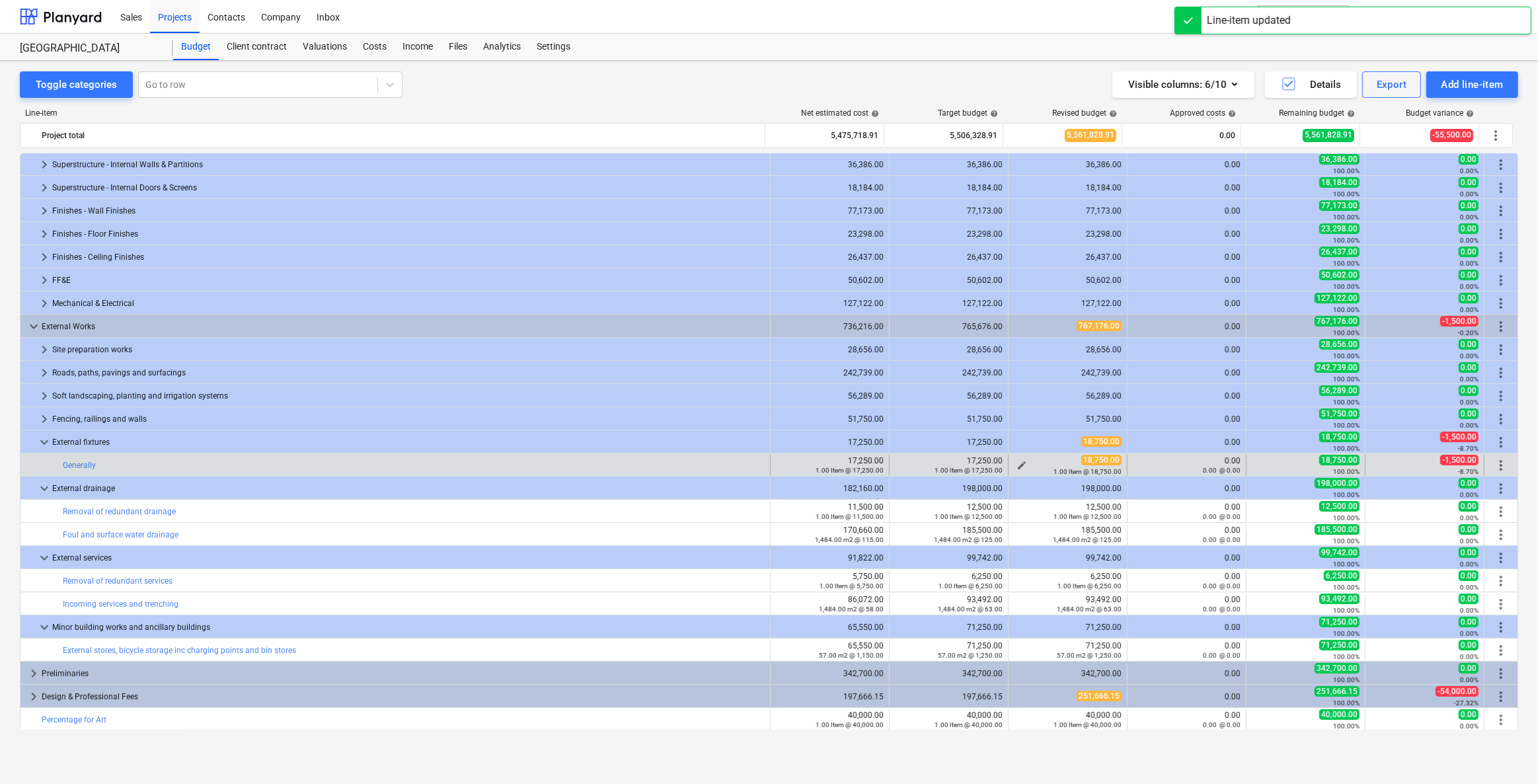
click at [1003, 466] on div "1.00 Item @ 18,750.00" at bounding box center [1067, 471] width 108 height 9
click at [1003, 463] on span "edit" at bounding box center [1022, 466] width 10 height 10
type textarea "x"
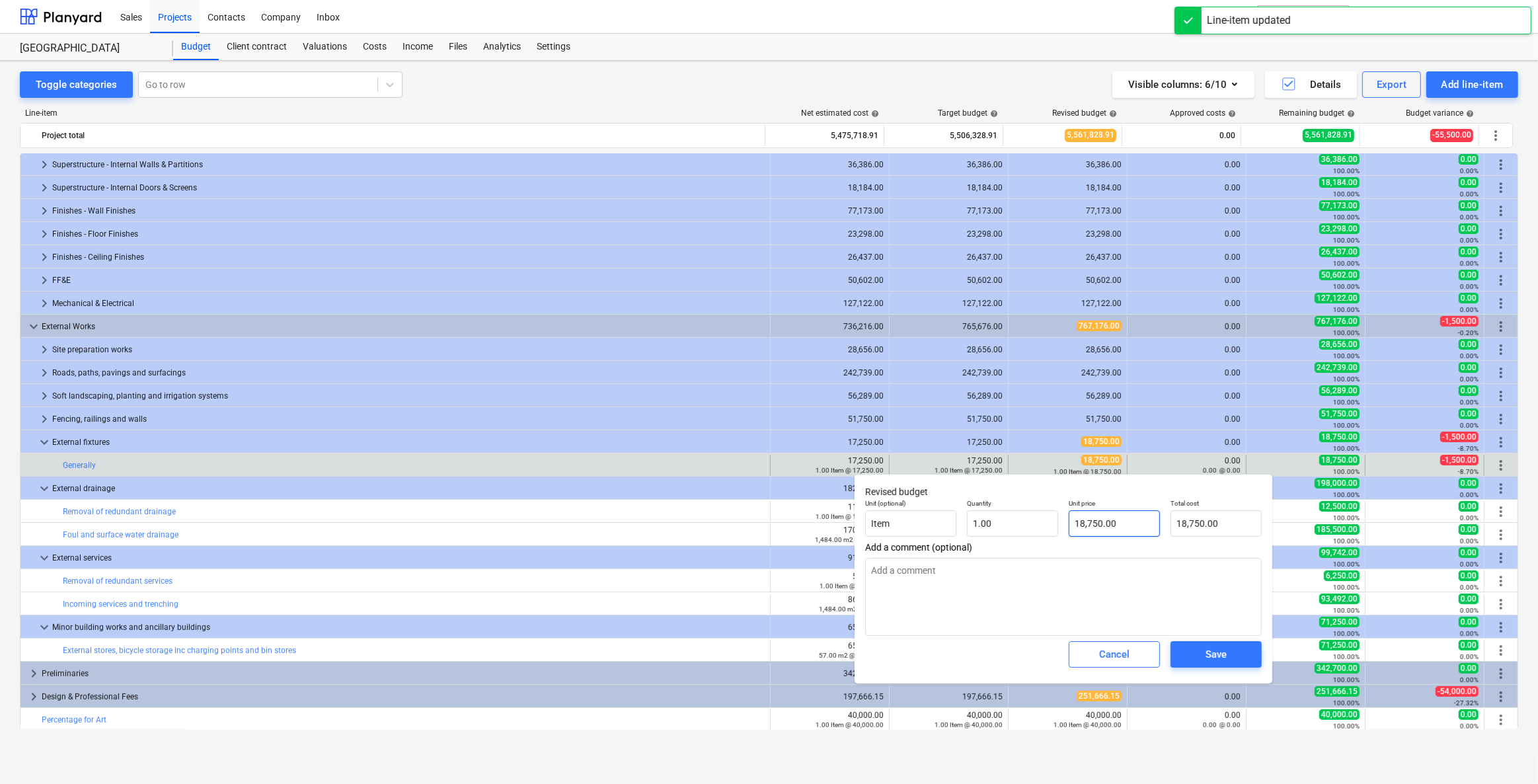
type input "18750"
drag, startPoint x: 1119, startPoint y: 522, endPoint x: 1016, endPoint y: 520, distance: 103.0
click at [1003, 520] on div "Unit (optional) Item Quantity 1.00 Unit price 18750 Total cost 18,750.00" at bounding box center [1063, 518] width 407 height 48
type textarea "x"
type input "1"
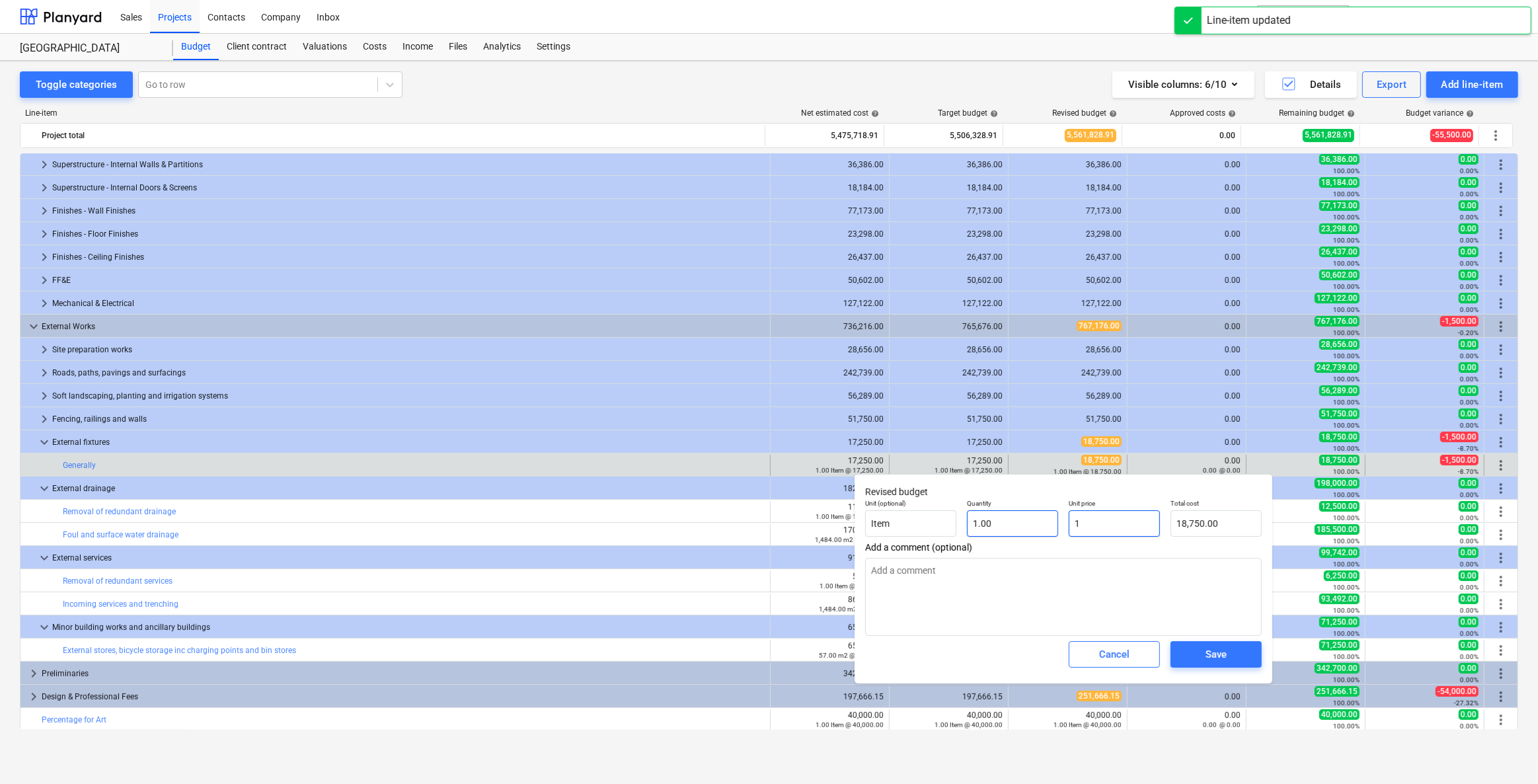
type input "1.00"
type textarea "x"
type input "17"
type input "17.00"
type textarea "x"
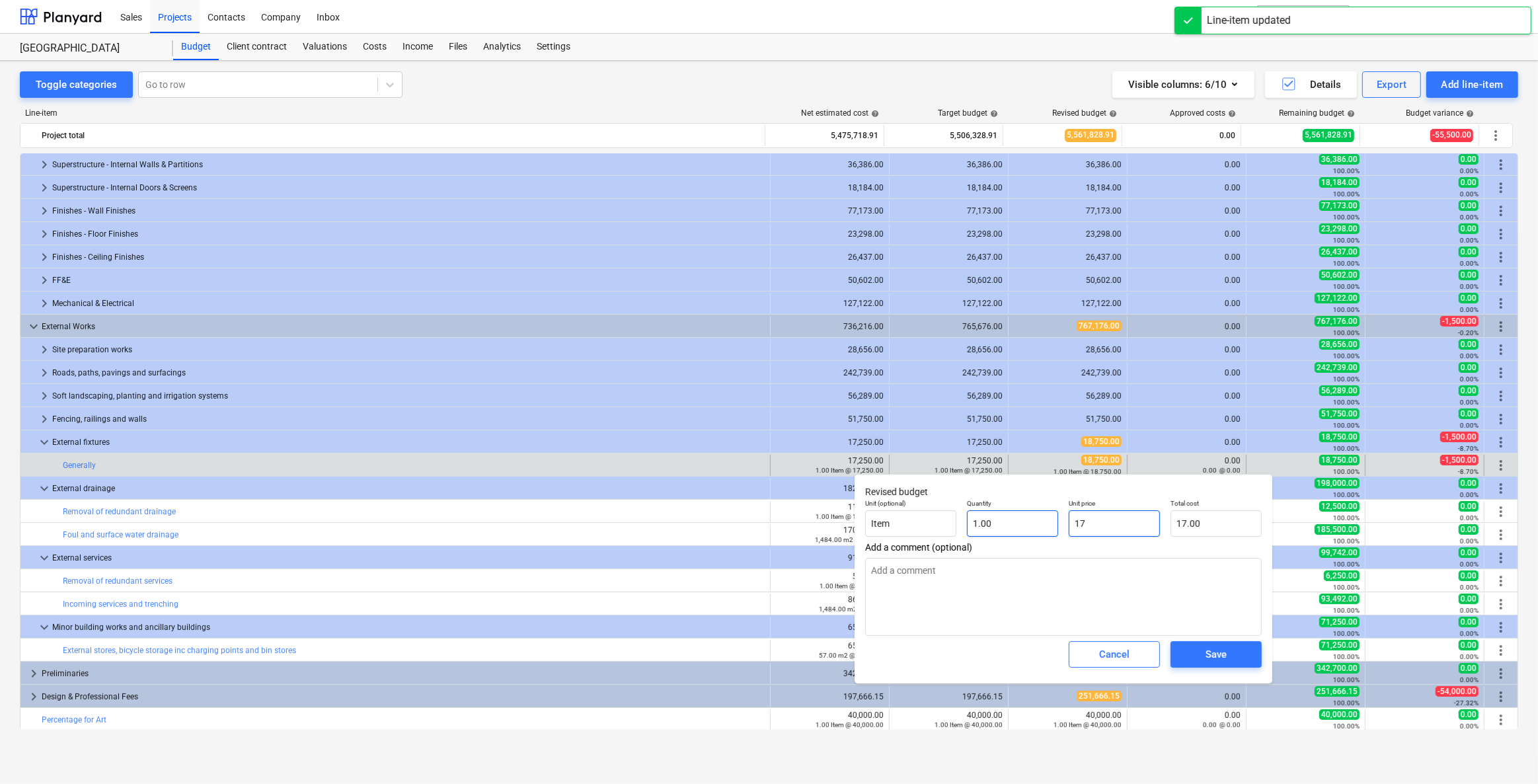
type input "172"
type input "172.00"
type textarea "x"
type input "1725"
type input "1,725.00"
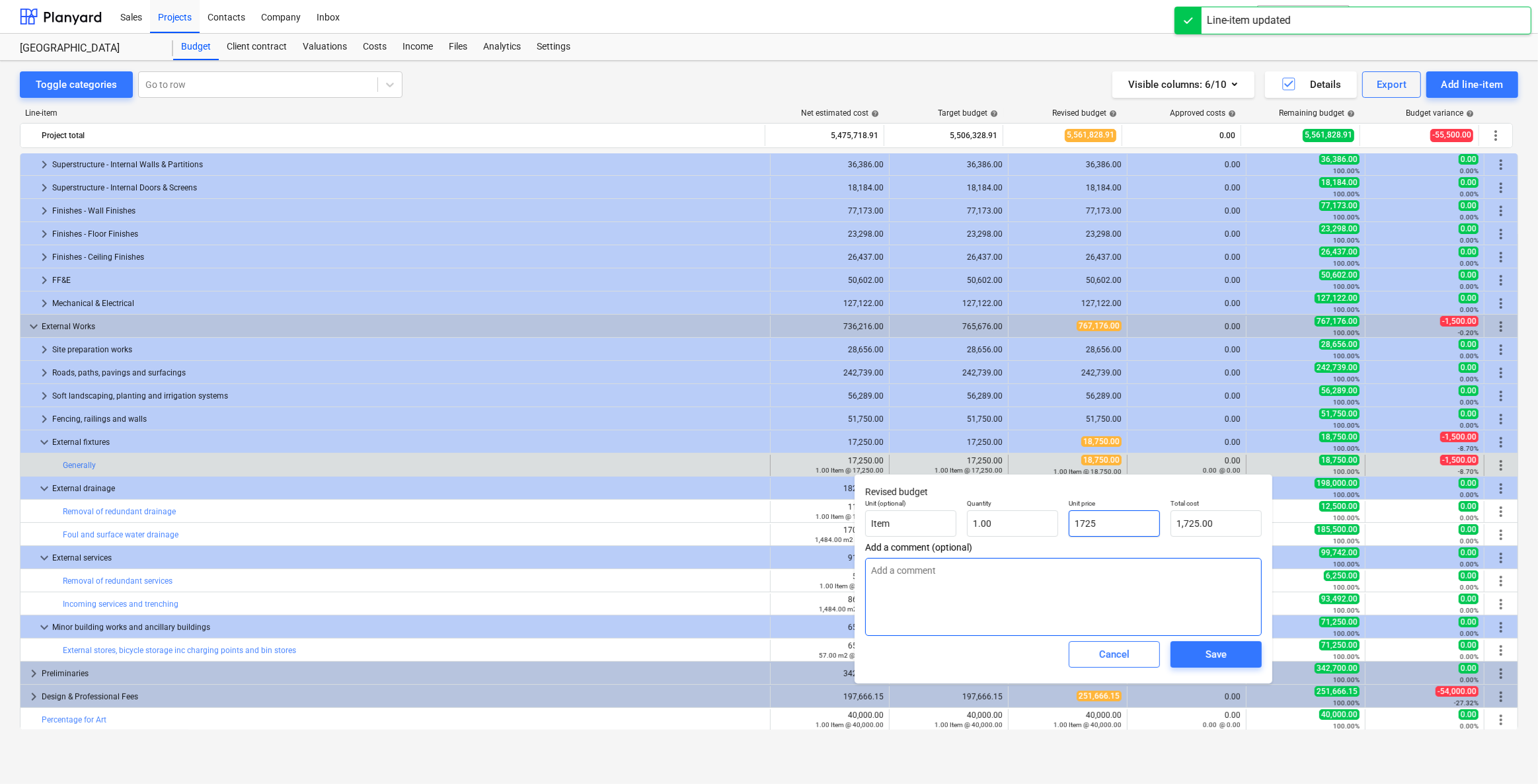
type textarea "x"
type input "17250"
type input "17,250.00"
click at [1003, 560] on div "Save" at bounding box center [1216, 654] width 22 height 17
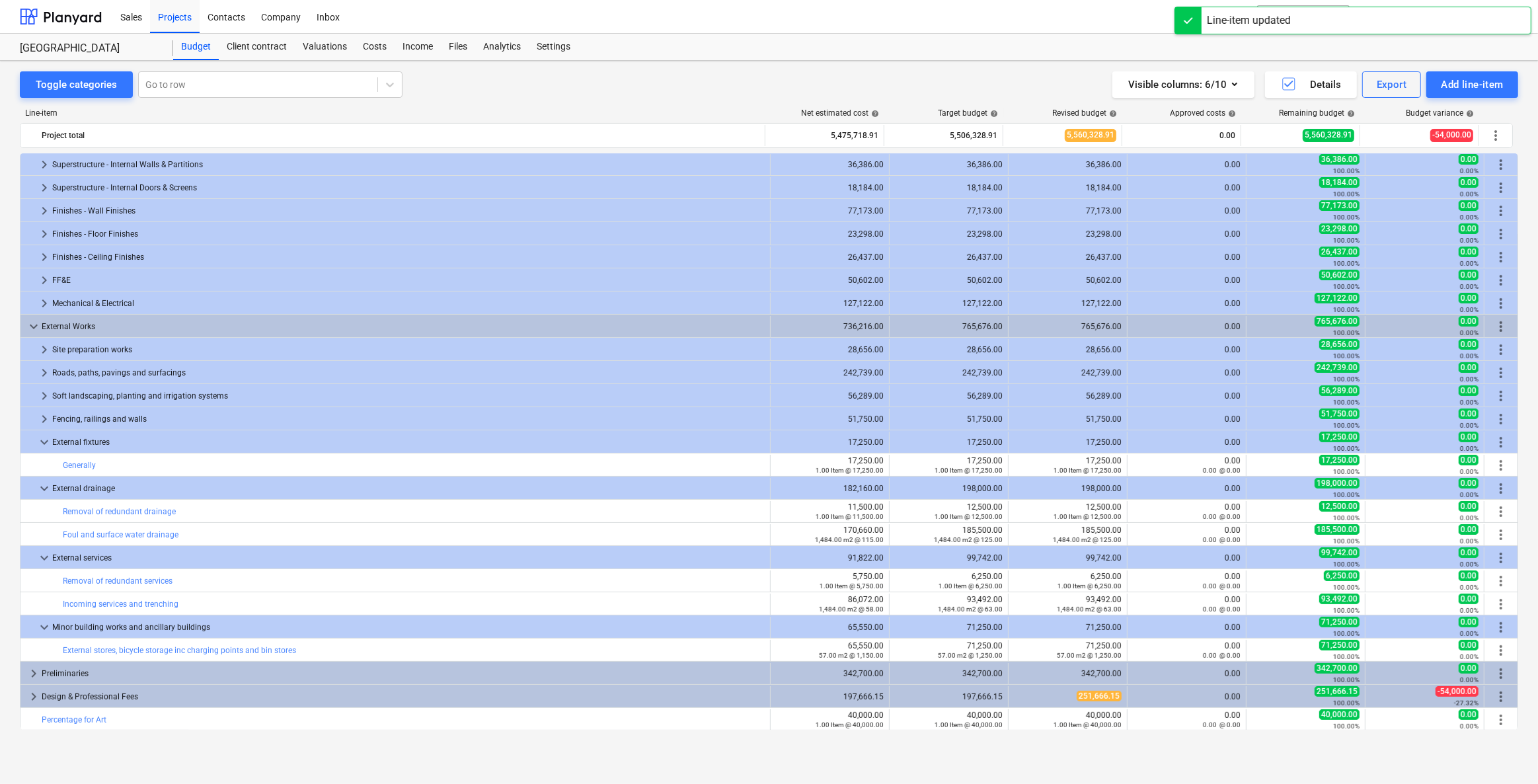
type textarea "x"
type input "1.00"
type input "17,250.00"
type textarea "x"
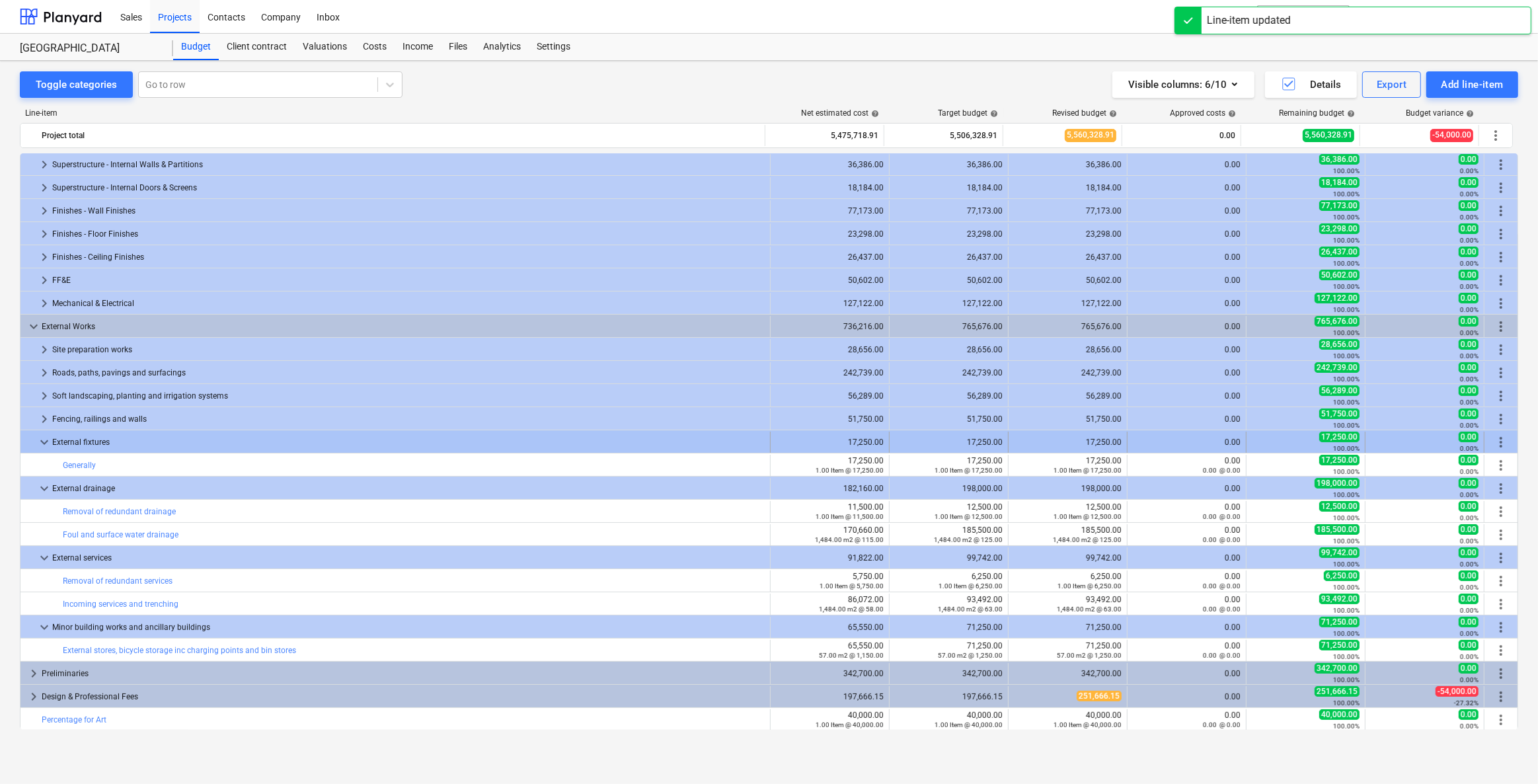
click at [40, 441] on span "keyboard_arrow_down" at bounding box center [44, 442] width 15 height 15
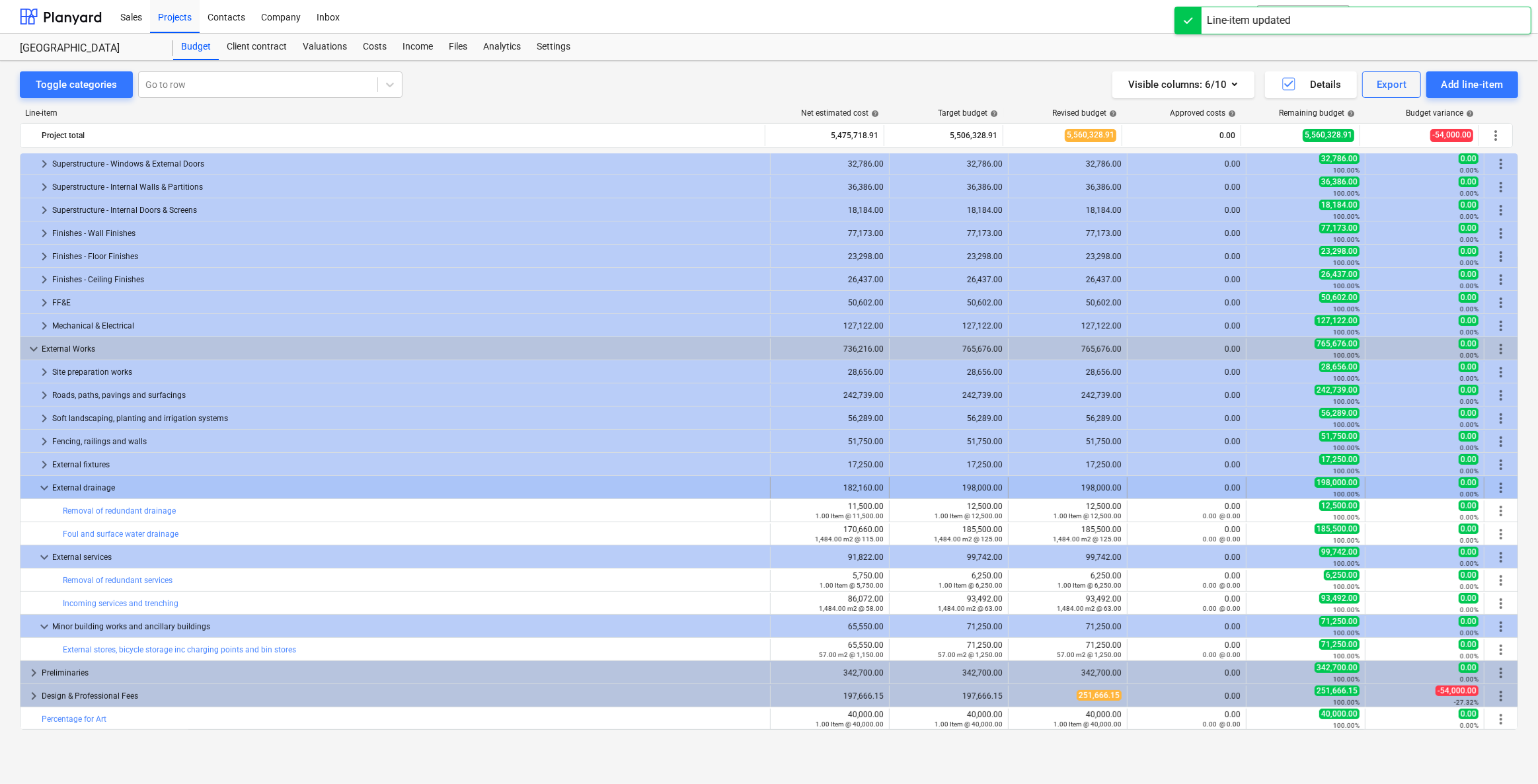
scroll to position [232, 0]
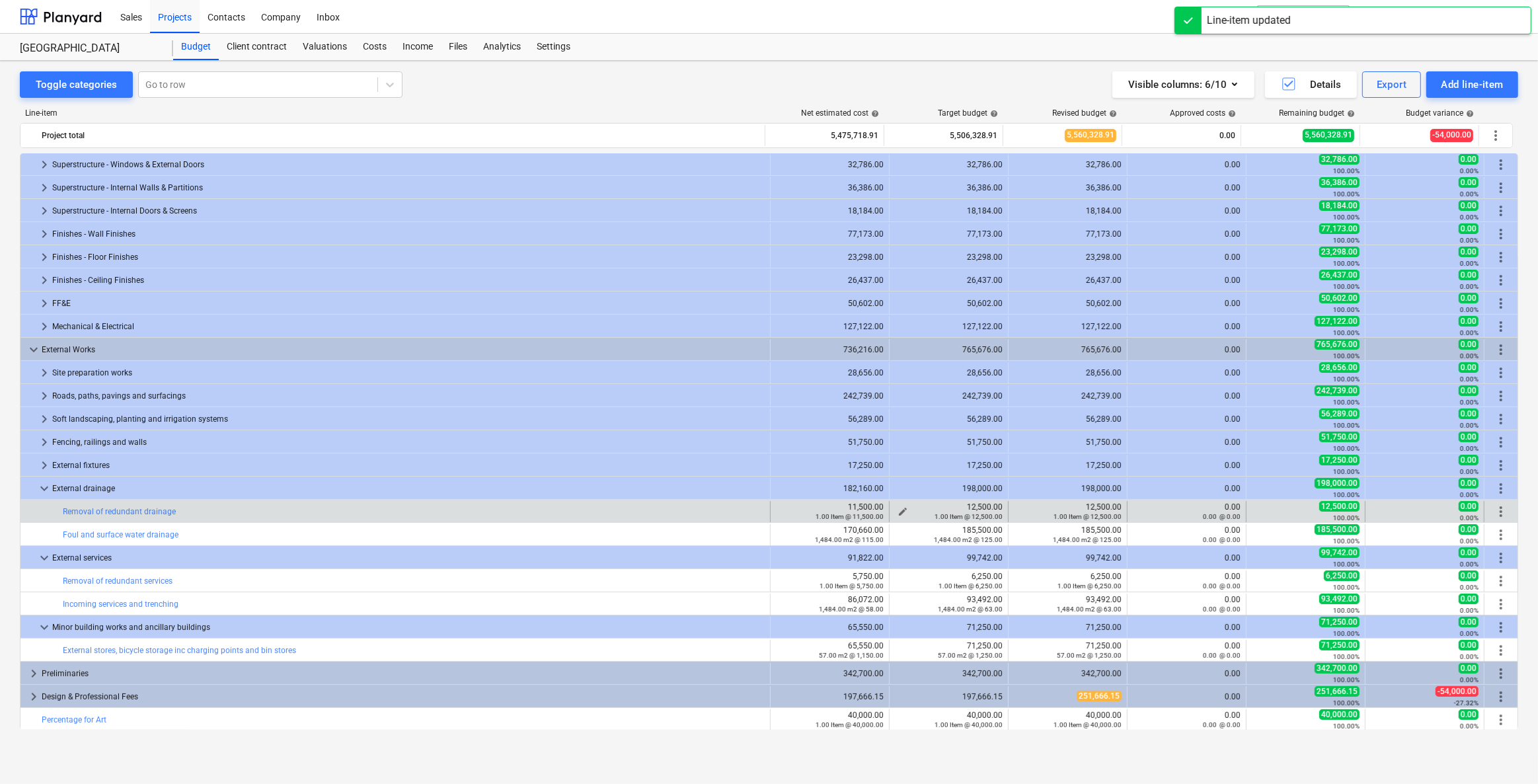
click at [899, 511] on div "1.00 Item @ 12,500.00" at bounding box center [948, 515] width 108 height 9
click at [897, 511] on div "1.00 Item @ 12,500.00" at bounding box center [948, 515] width 108 height 9
click at [898, 509] on span "edit" at bounding box center [903, 511] width 10 height 10
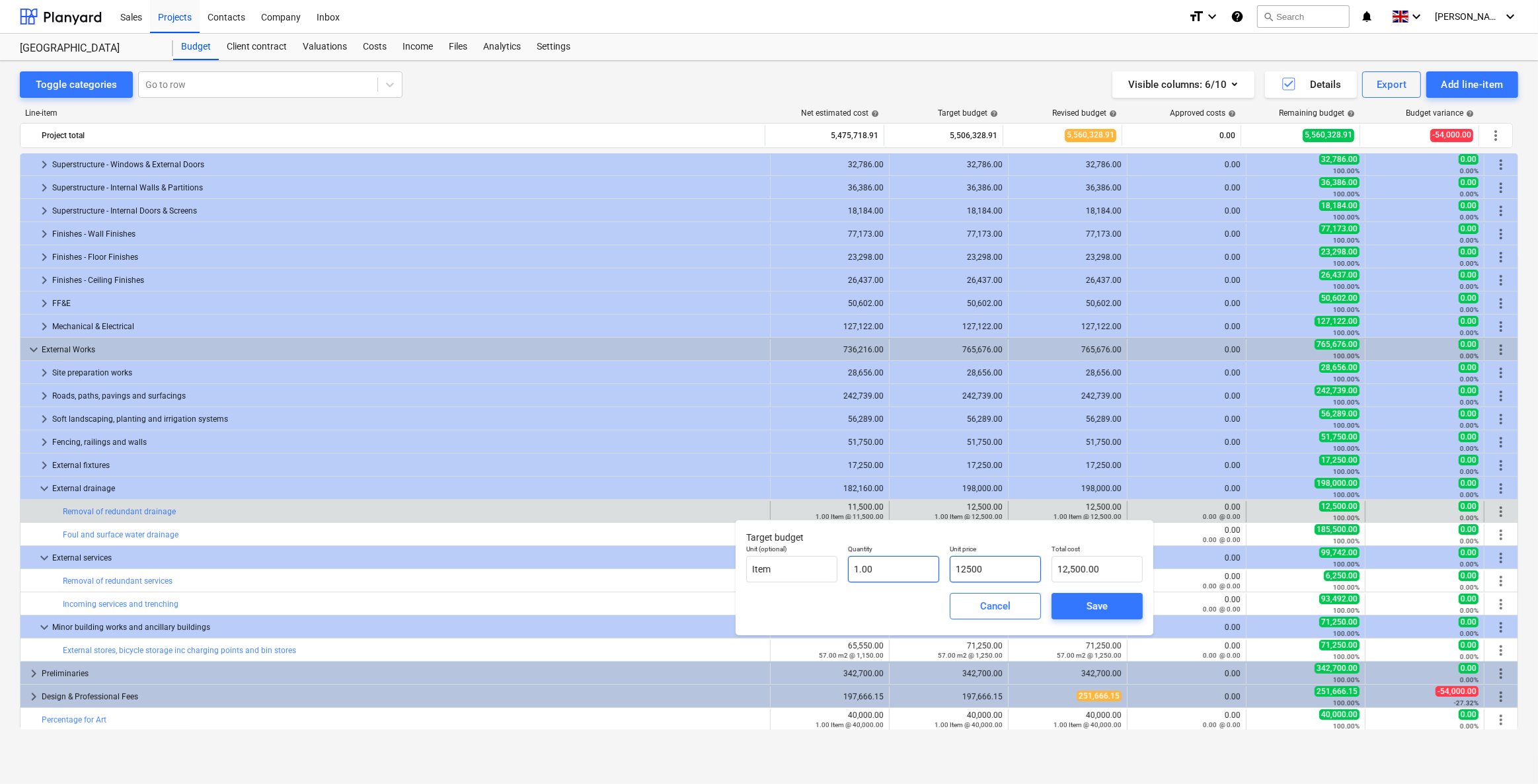
drag, startPoint x: 1018, startPoint y: 571, endPoint x: 905, endPoint y: 568, distance: 113.0
click at [905, 560] on div "Unit (optional) Item Quantity 1.00 Unit price 12500 Total cost 12,500.00" at bounding box center [944, 564] width 407 height 48
type input "1"
type input "1.00"
type input "11"
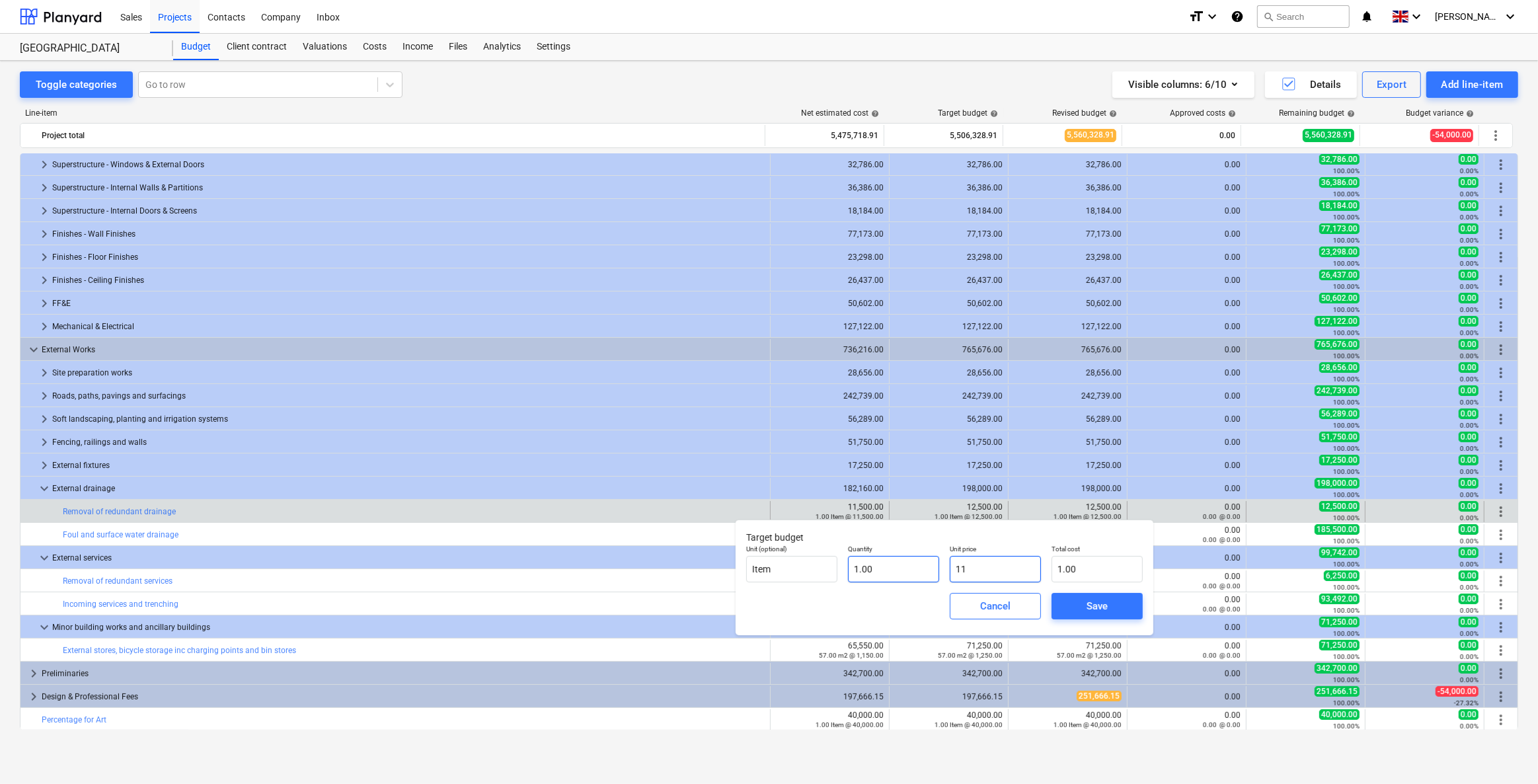
type input "11.00"
type input "115"
type input "115.00"
type input "1150"
type input "1,150.00"
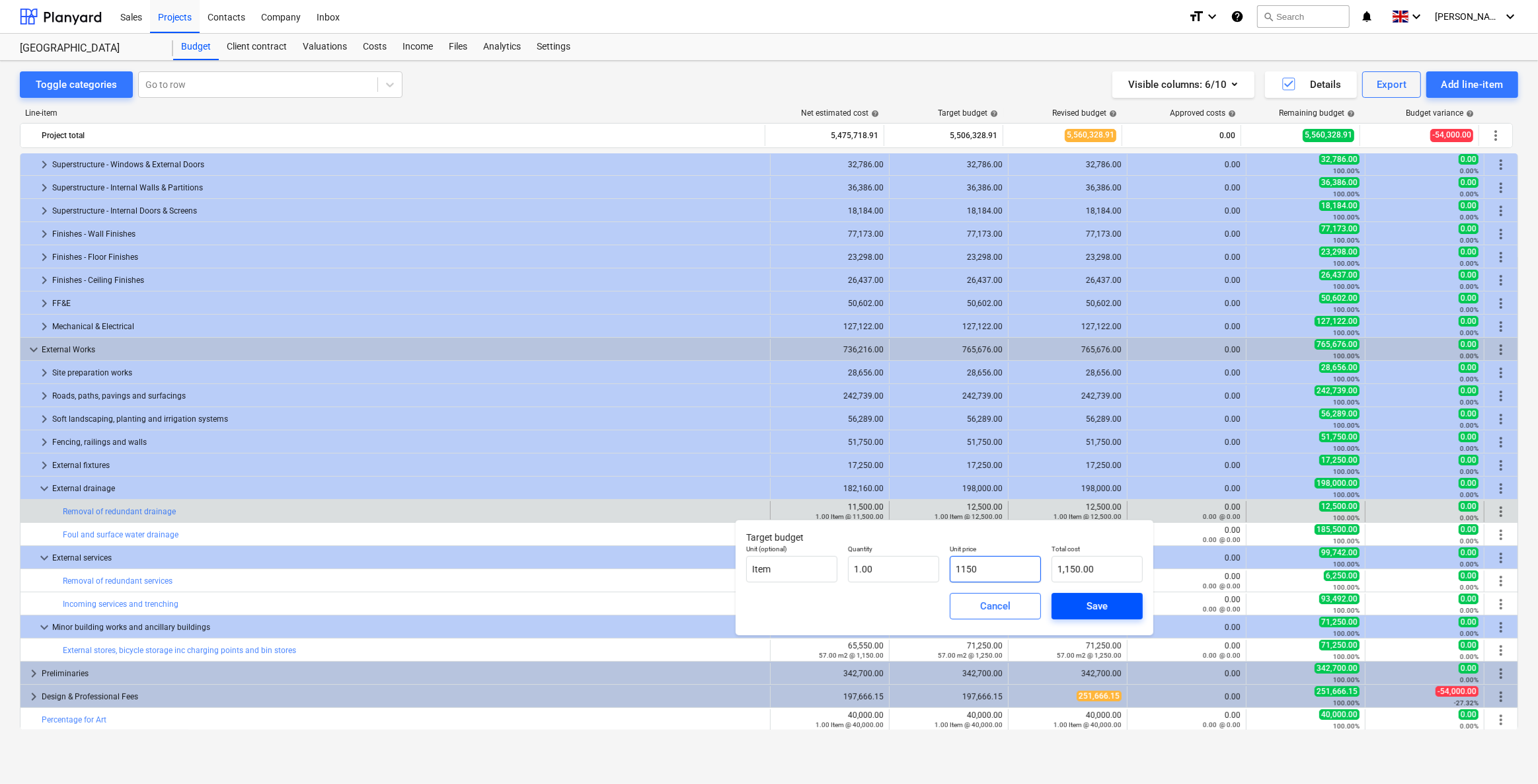
type input "11500"
type input "11,500.00"
click at [1003, 560] on div "Save" at bounding box center [1097, 606] width 22 height 17
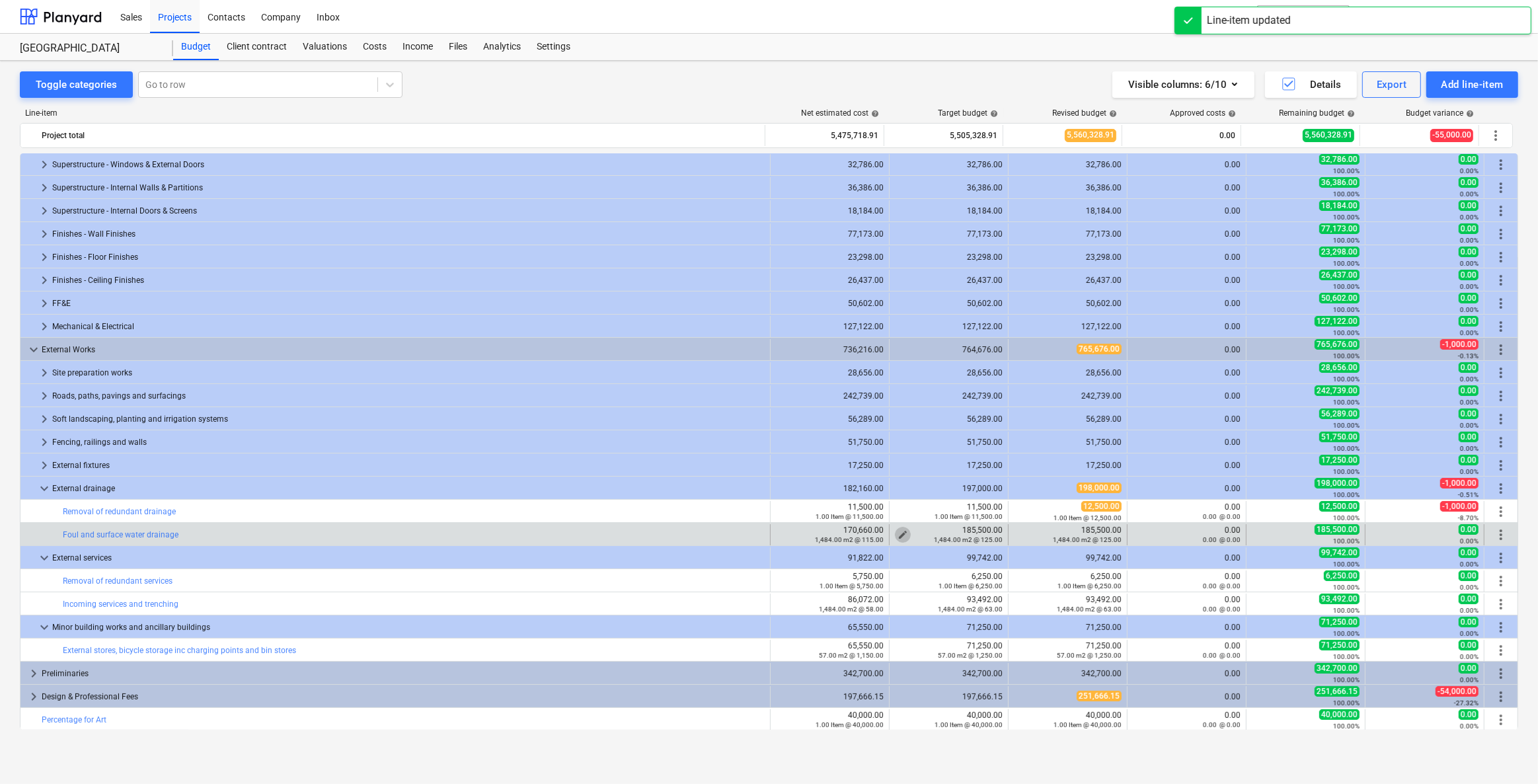
click at [898, 532] on span "edit" at bounding box center [903, 534] width 10 height 10
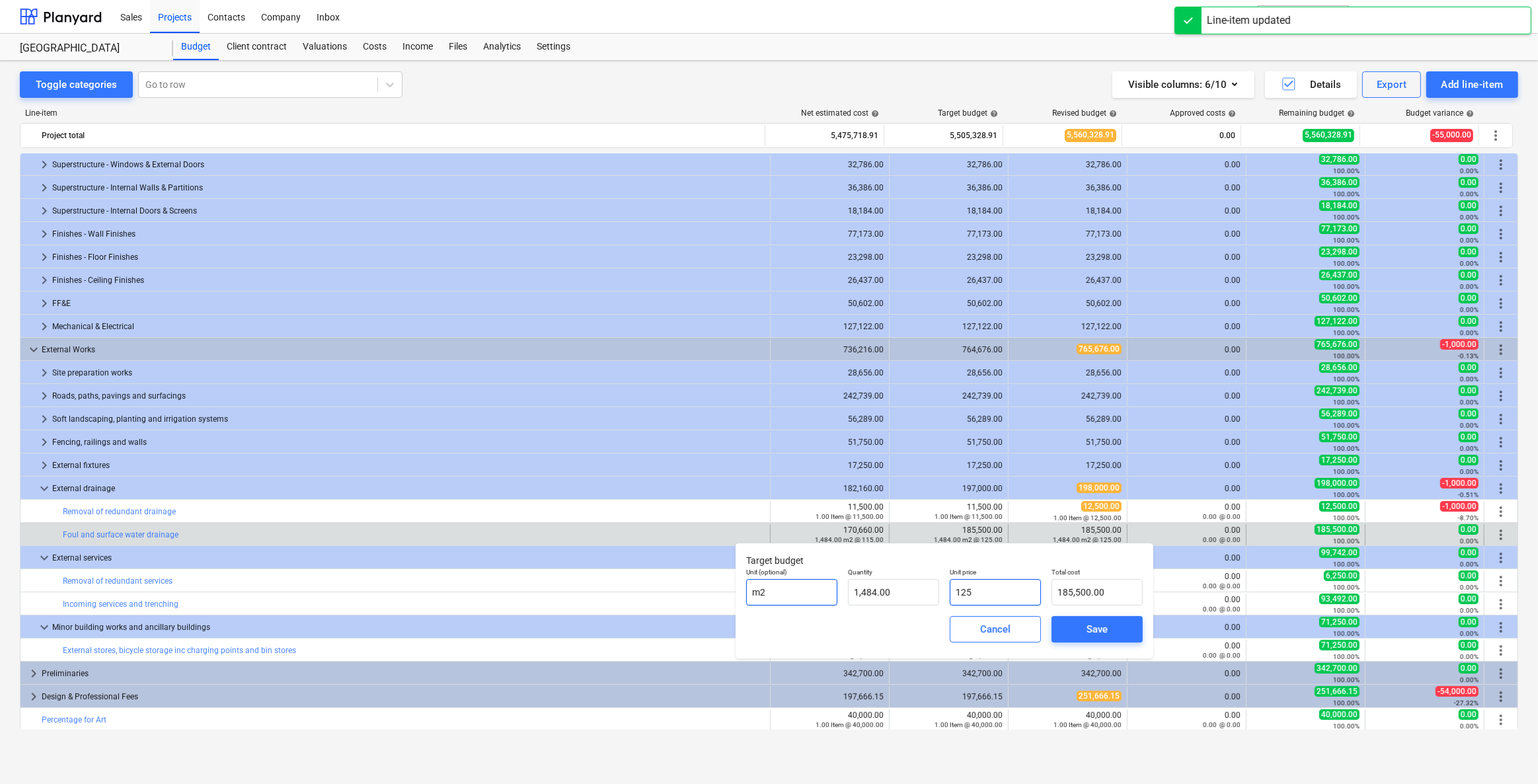
drag, startPoint x: 998, startPoint y: 590, endPoint x: 828, endPoint y: 593, distance: 170.0
click at [827, 560] on div "Unit (optional) m2 Quantity 1,484.00 Unit price 125 Total cost 185,500.00" at bounding box center [944, 587] width 407 height 48
type input "1"
type input "1,484.00"
type input "11"
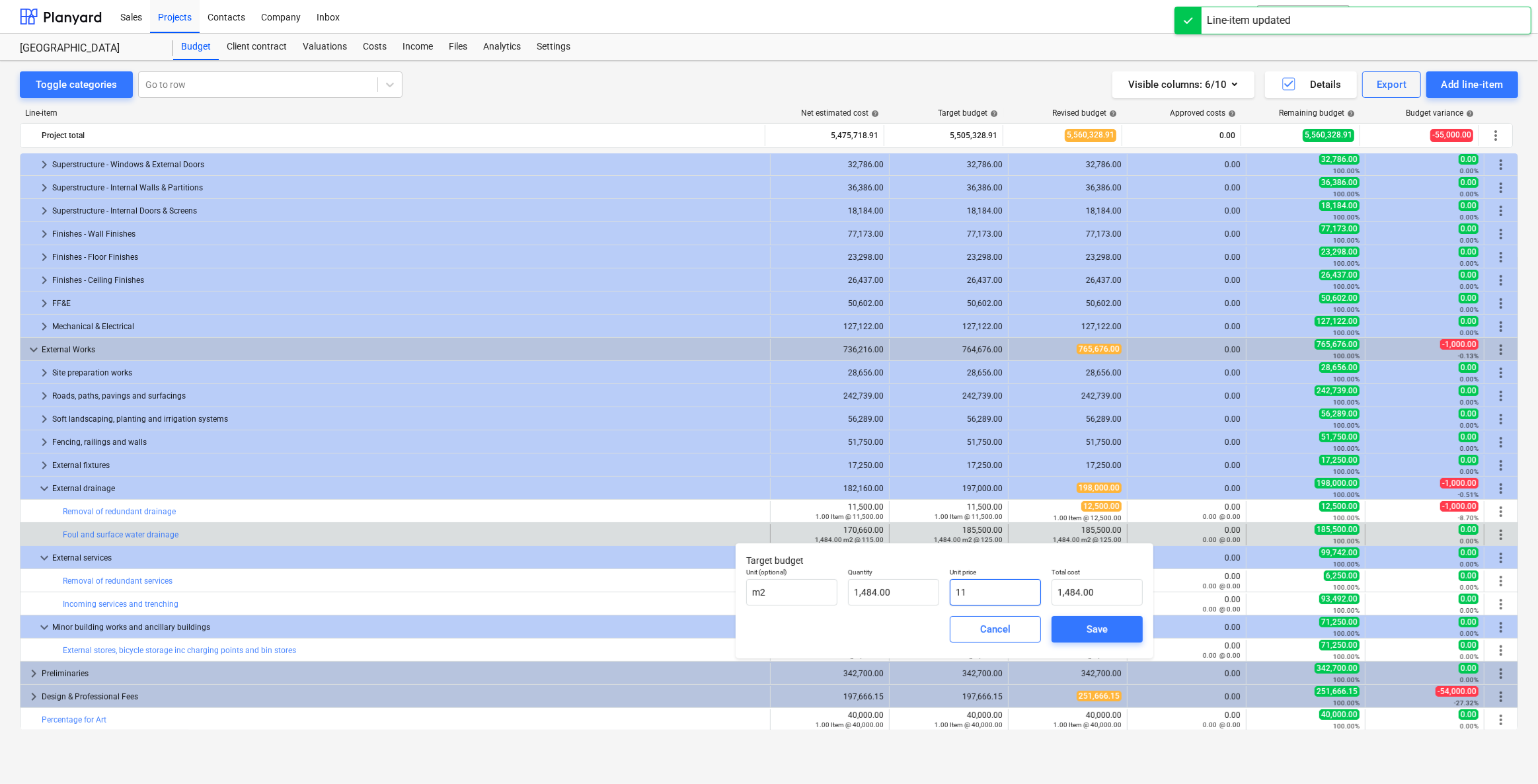
type input "16,324.00"
type input "115"
type input "170,660.00"
click at [1003, 560] on span "Save" at bounding box center [1096, 629] width 59 height 17
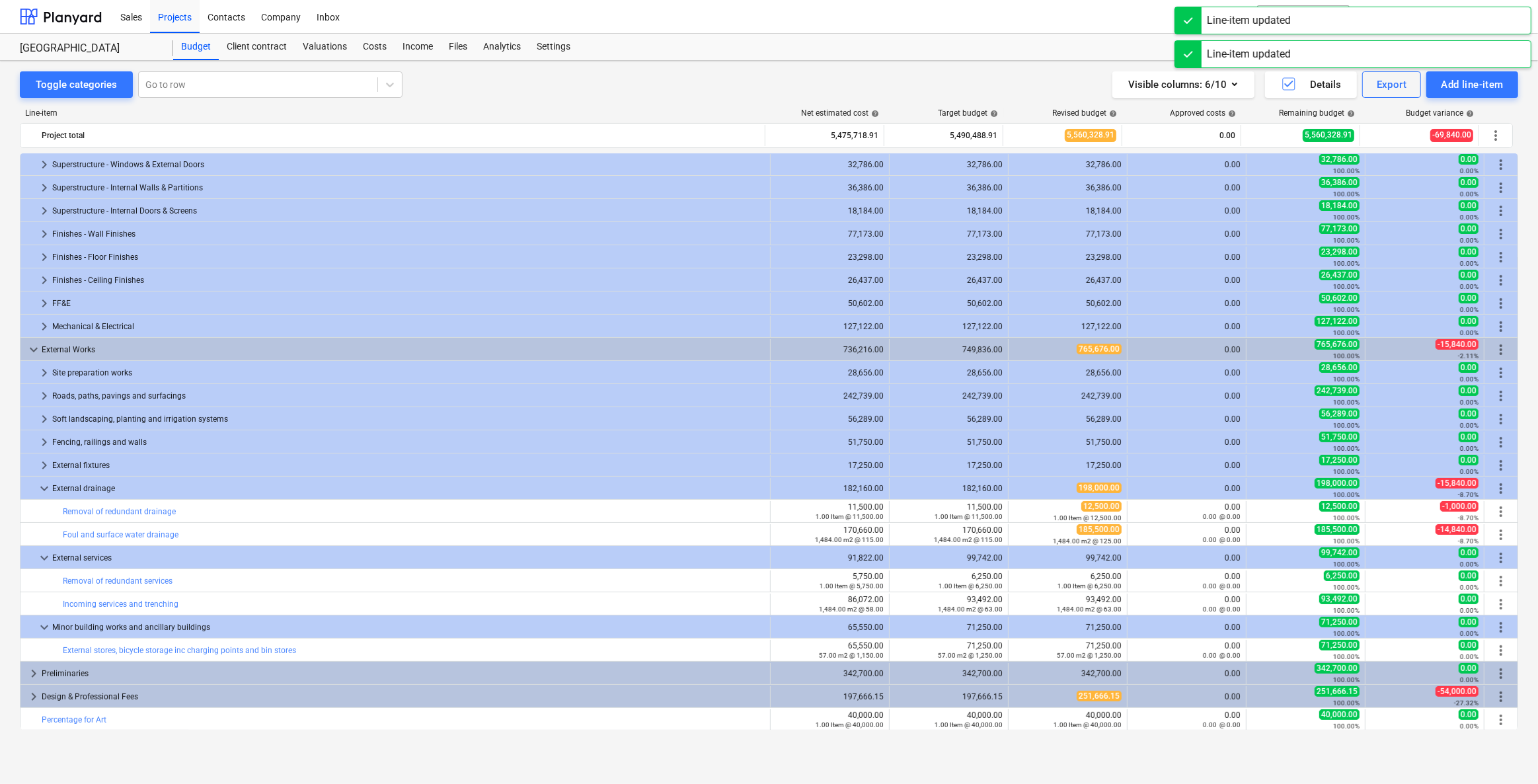
click at [1003, 508] on span "edit" at bounding box center [1022, 511] width 10 height 10
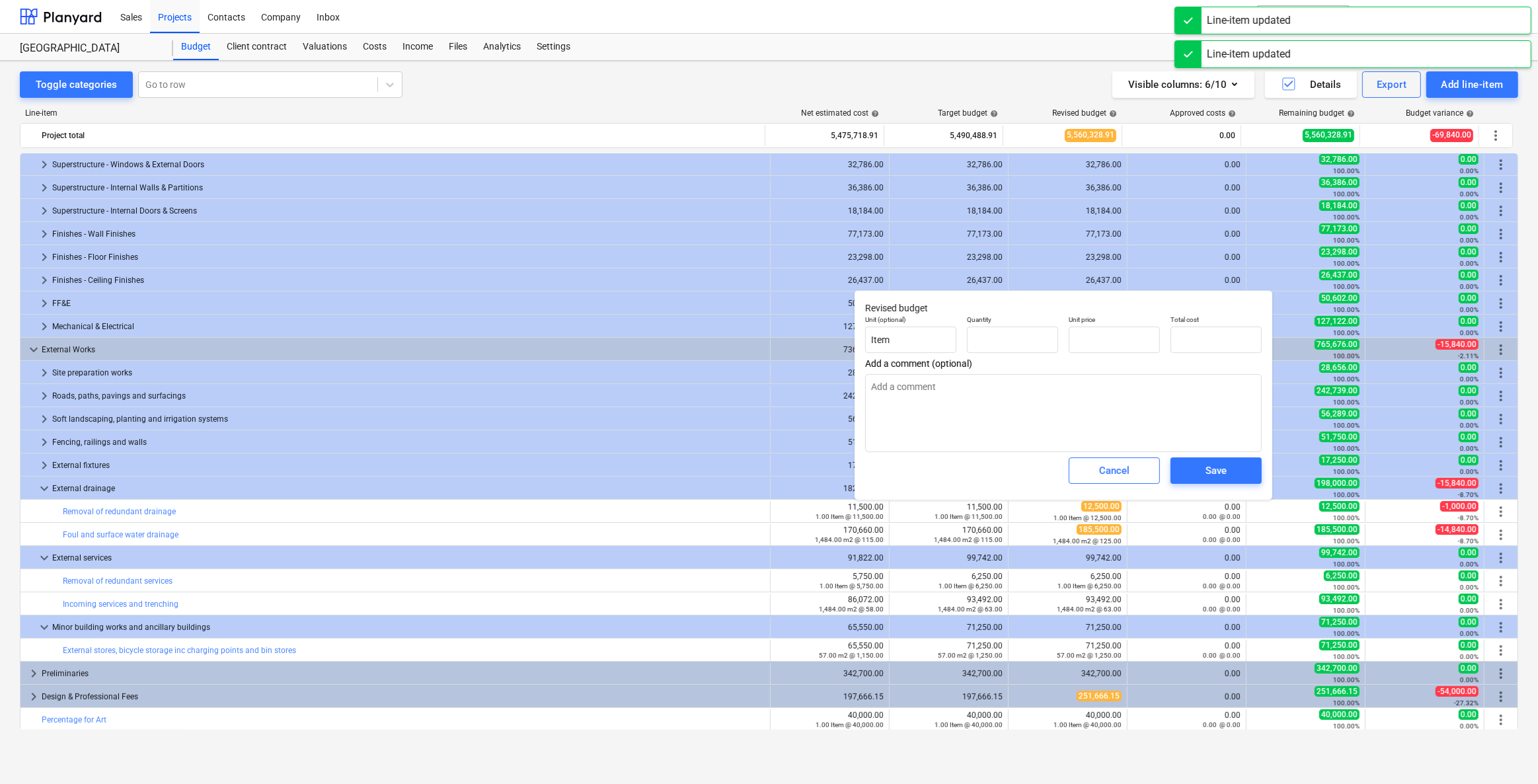
type textarea "x"
type input "1.00"
type input "12,500.00"
type input "12500"
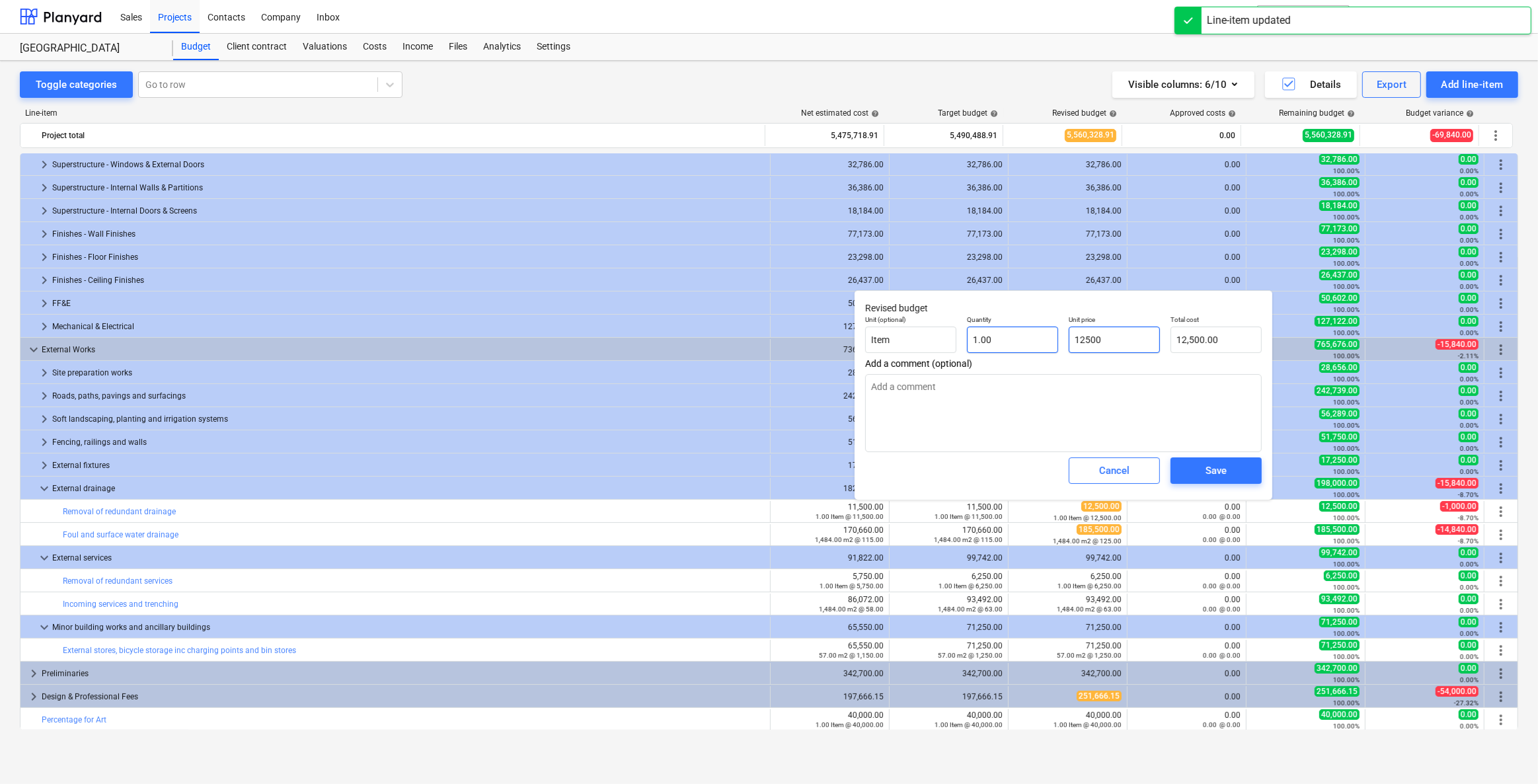
drag, startPoint x: 1122, startPoint y: 341, endPoint x: 1030, endPoint y: 338, distance: 92.0
click at [1003, 338] on div "Unit (optional) Item Quantity 1.00 Unit price 12500 Total cost 12,500.00" at bounding box center [1063, 334] width 407 height 48
type textarea "x"
type input "1"
type input "1.00"
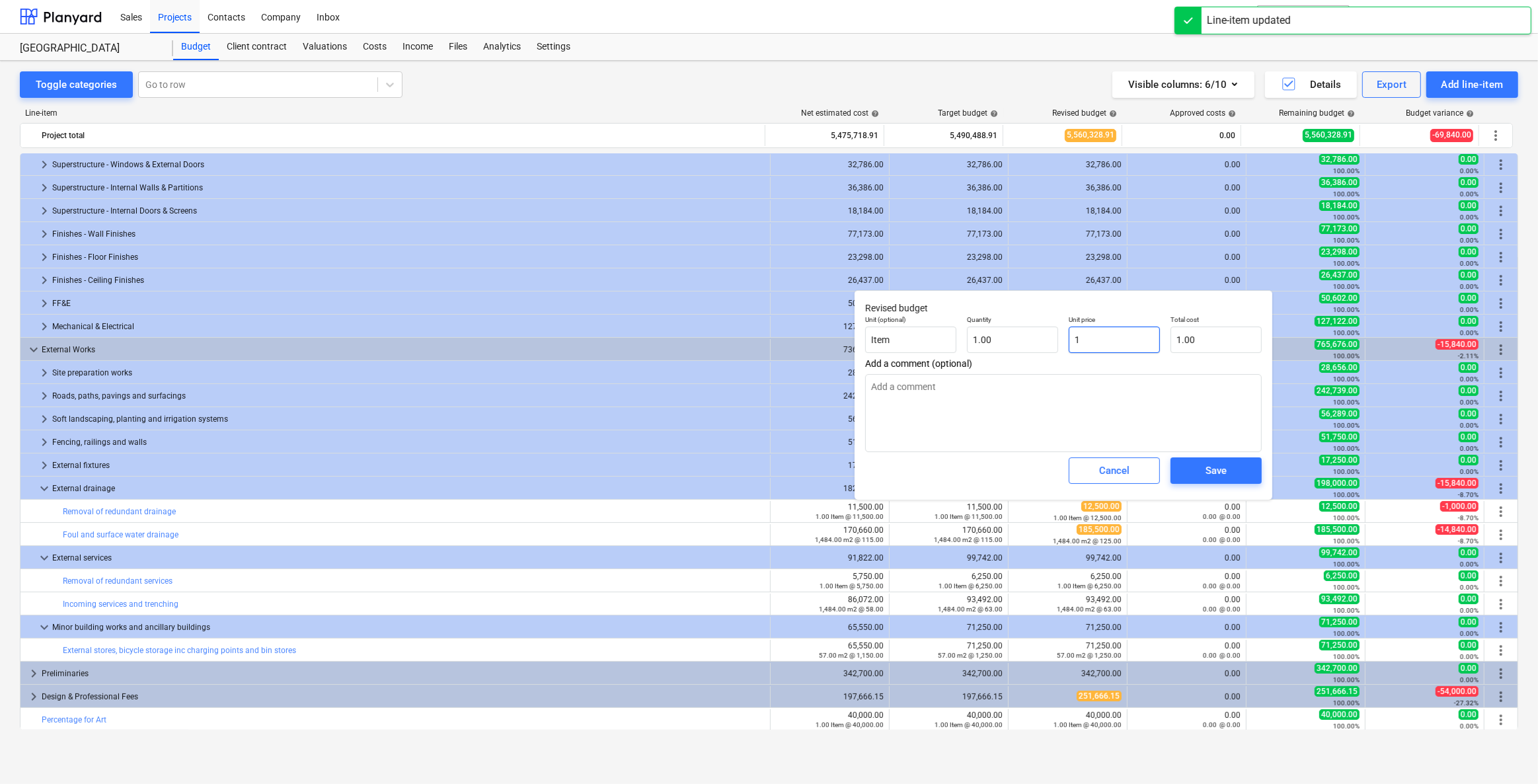
type textarea "x"
type input "11"
type input "11.00"
type textarea "x"
type input "115"
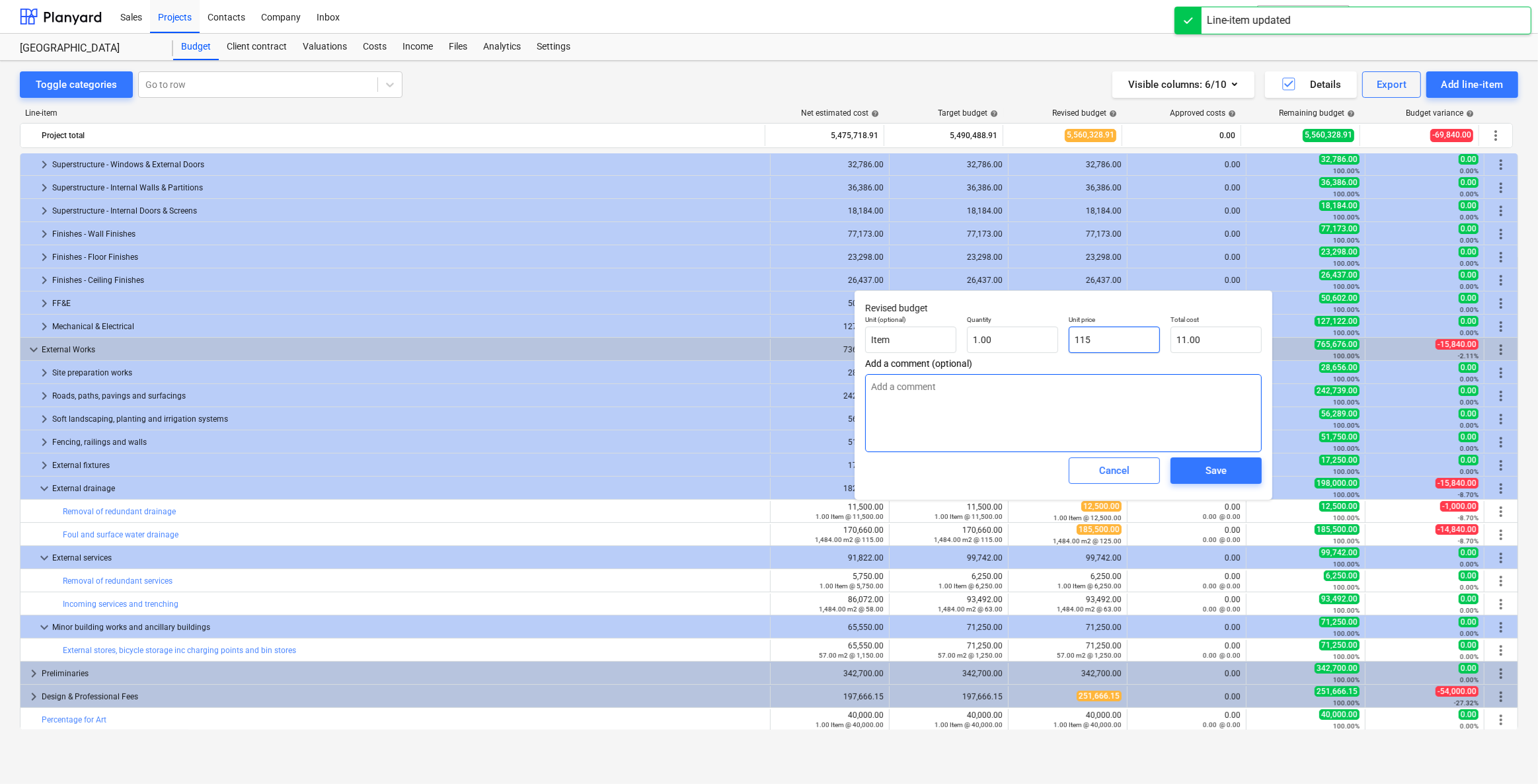
type input "115.00"
type textarea "x"
type input "1150"
type input "1,150.00"
type textarea "x"
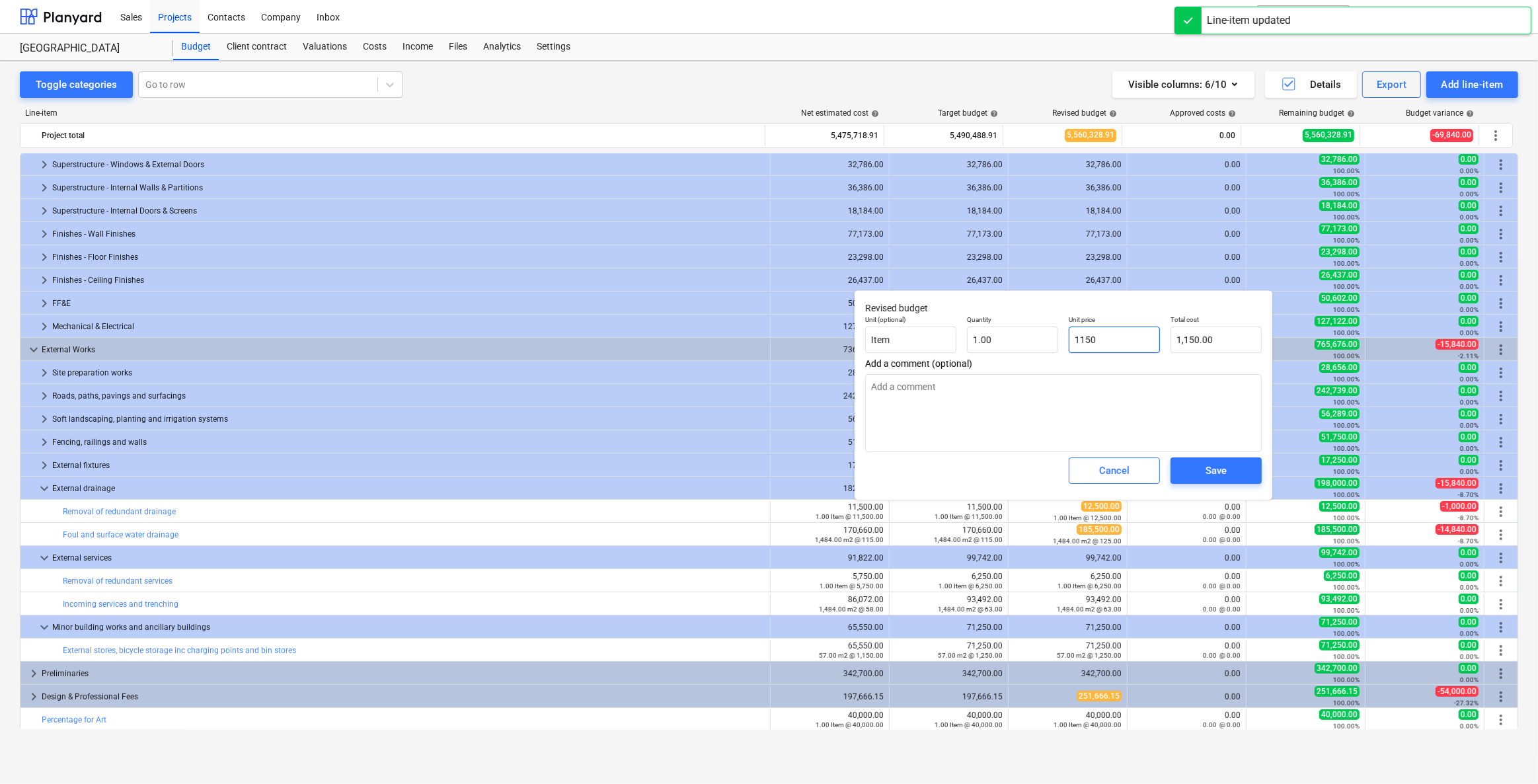
type input "11500"
type input "11,500.00"
click at [1003, 469] on span "Save" at bounding box center [1216, 471] width 59 height 17
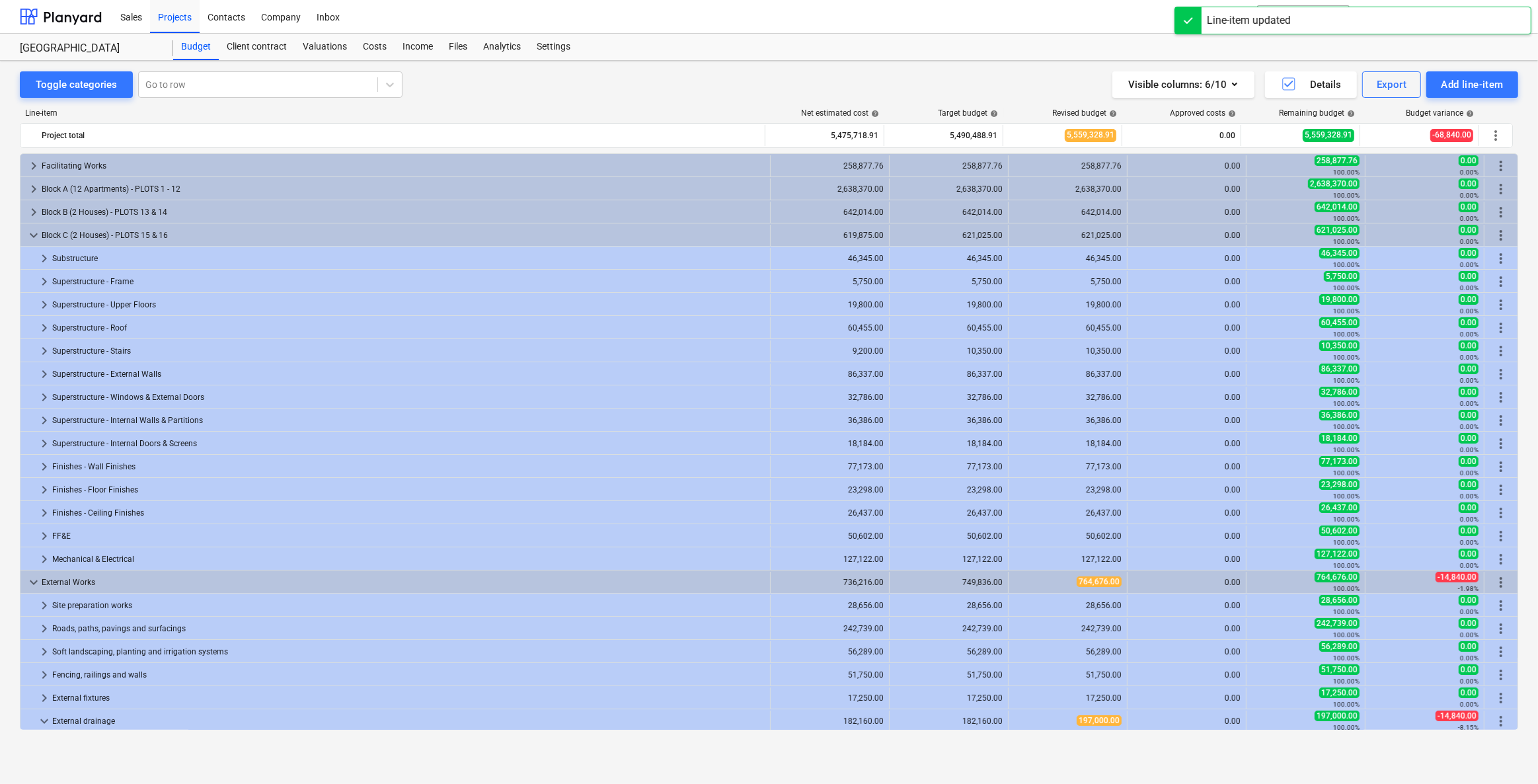
click at [1003, 560] on div "1,484.00 m2 @ 125.00" at bounding box center [1067, 773] width 108 height 9
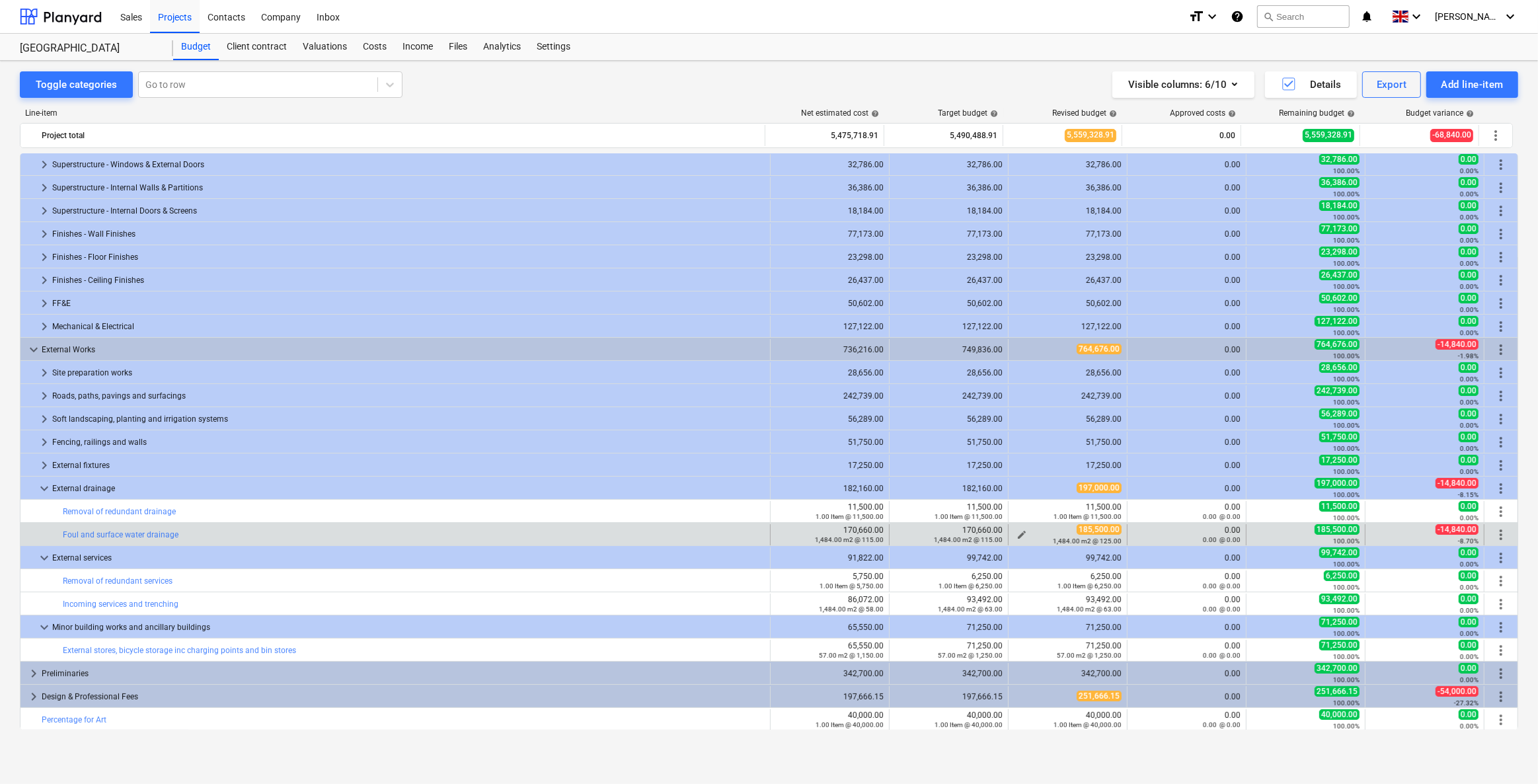
click at [1003, 532] on span "edit" at bounding box center [1022, 534] width 10 height 10
type textarea "x"
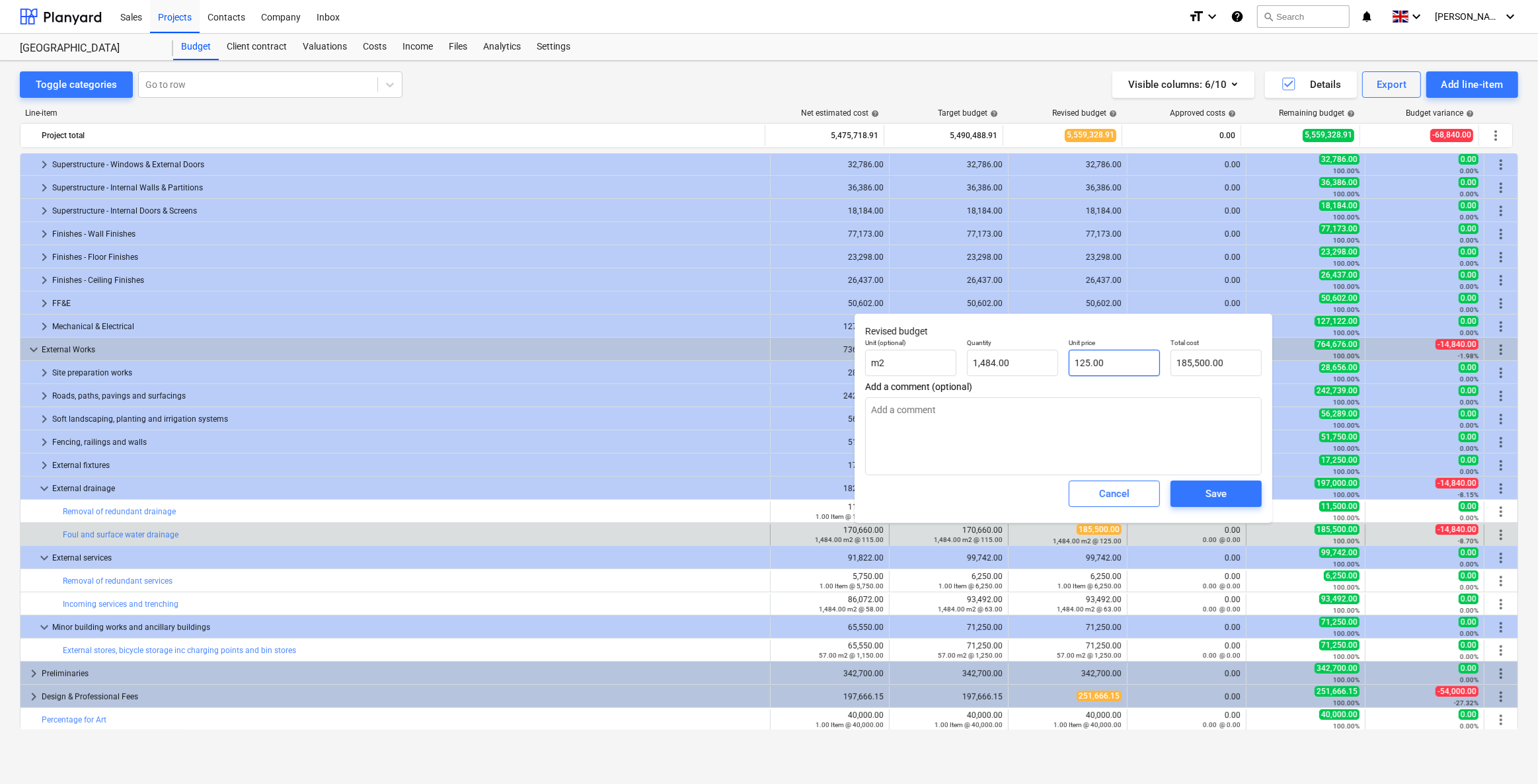
type input "125"
drag, startPoint x: 1126, startPoint y: 367, endPoint x: 1007, endPoint y: 355, distance: 119.6
click at [1003, 355] on div "Unit (optional) m2 Quantity 1,484.00 Unit price 125 Total cost 185,500.00" at bounding box center [1063, 357] width 407 height 48
type textarea "x"
type input "1"
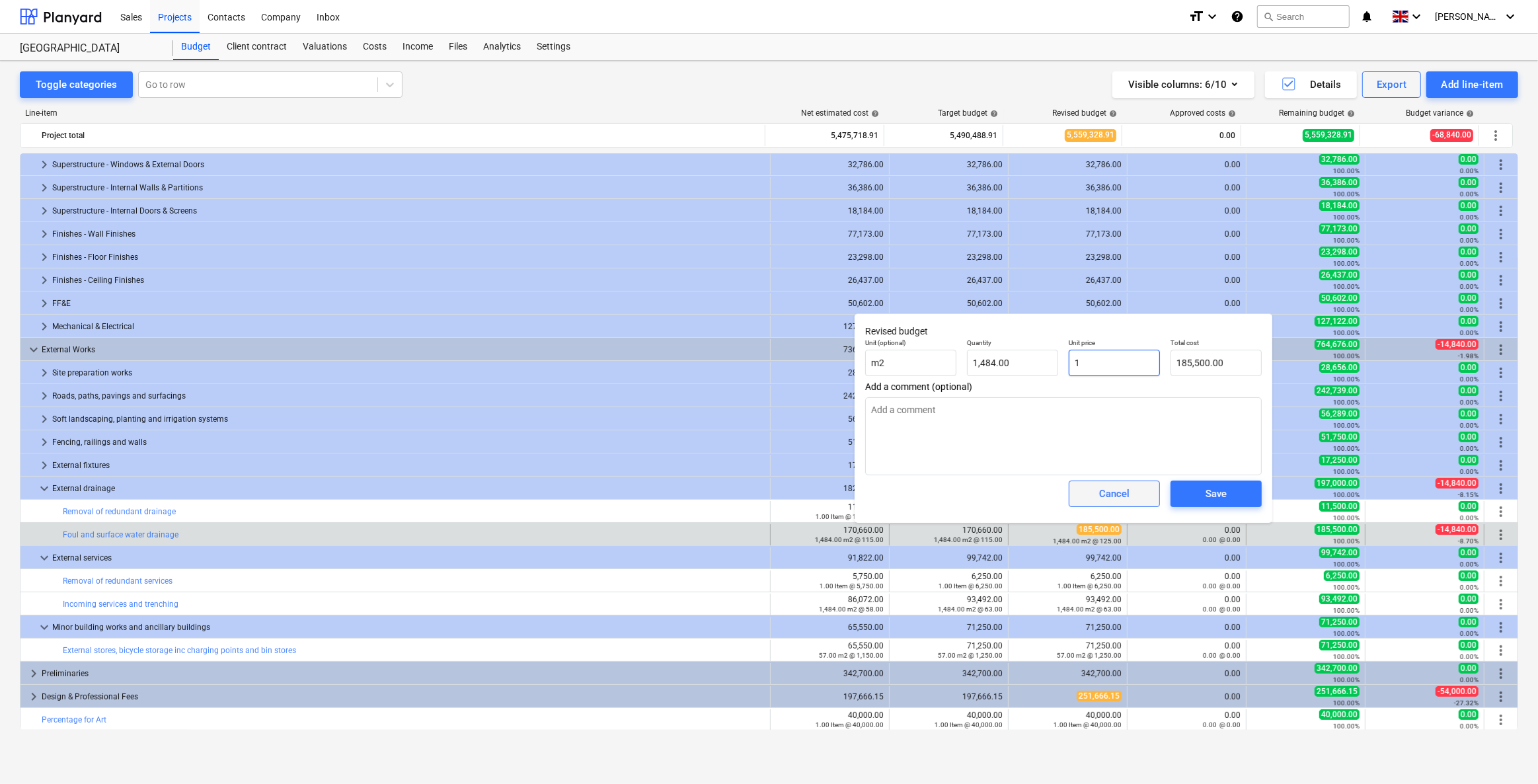
type input "1,484.00"
type textarea "x"
type input "11"
type input "16,324.00"
type textarea "x"
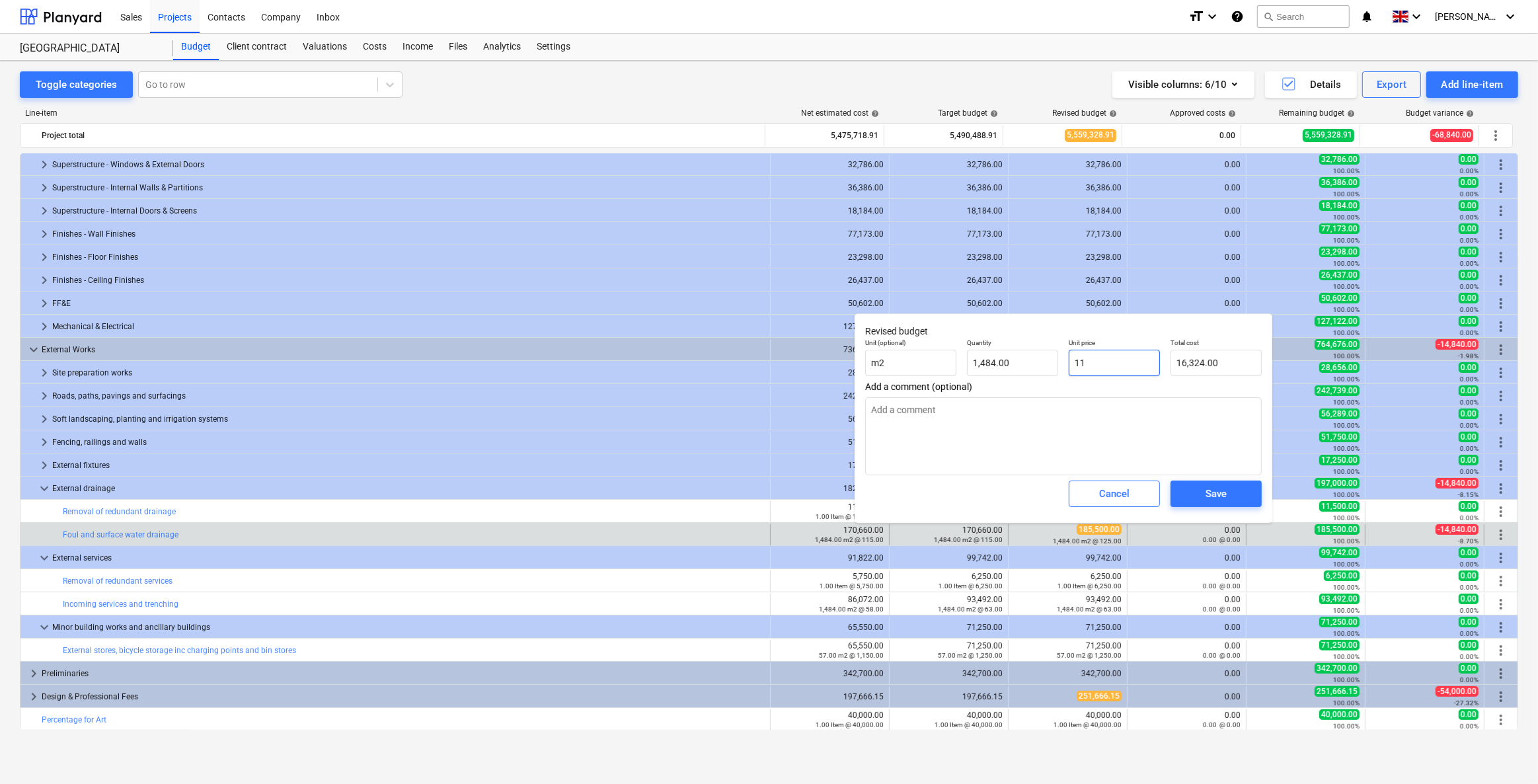
type input "115"
type input "170,660.00"
click at [1003, 494] on span "Save" at bounding box center [1216, 494] width 59 height 17
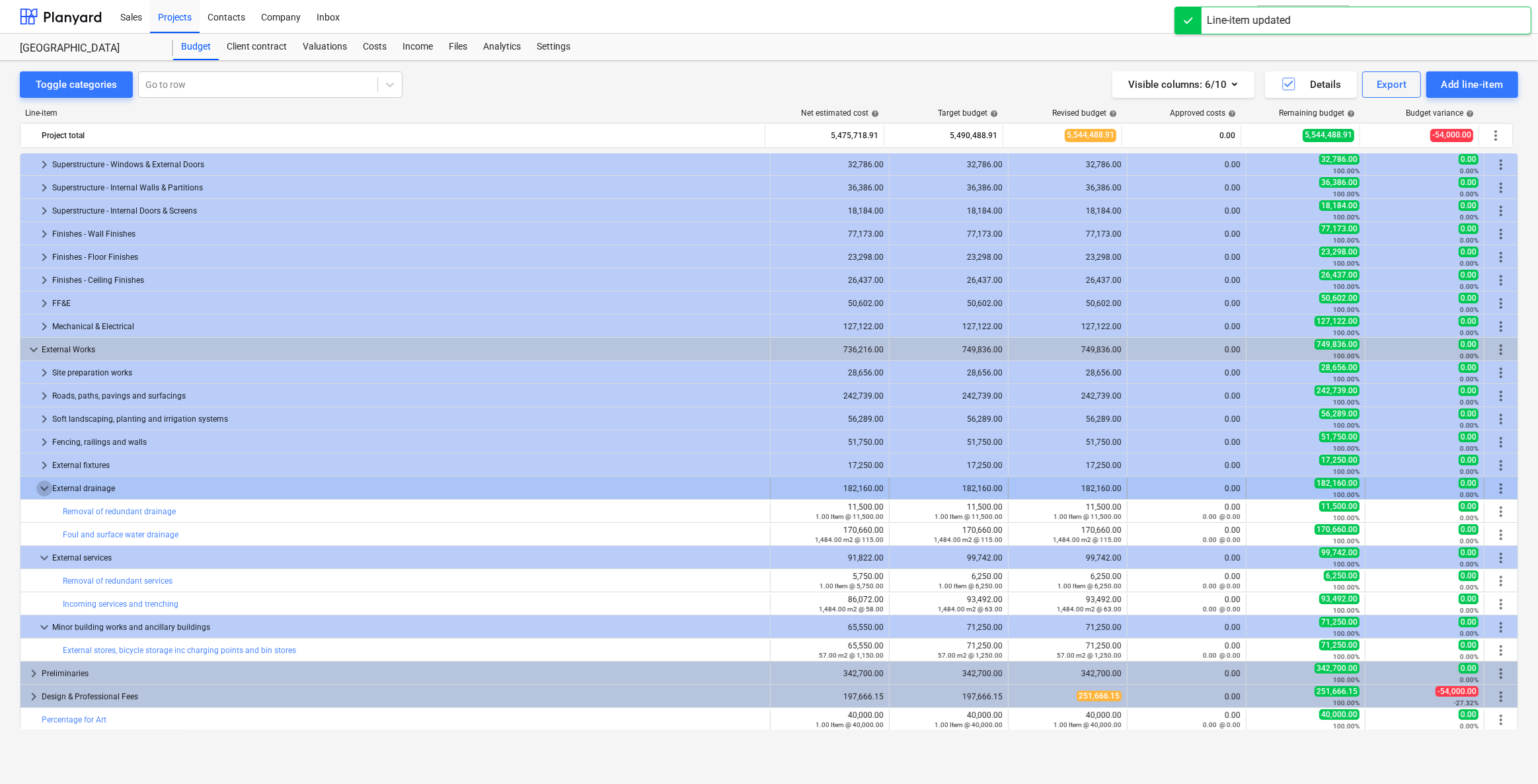
click at [40, 487] on span "keyboard_arrow_down" at bounding box center [44, 488] width 15 height 15
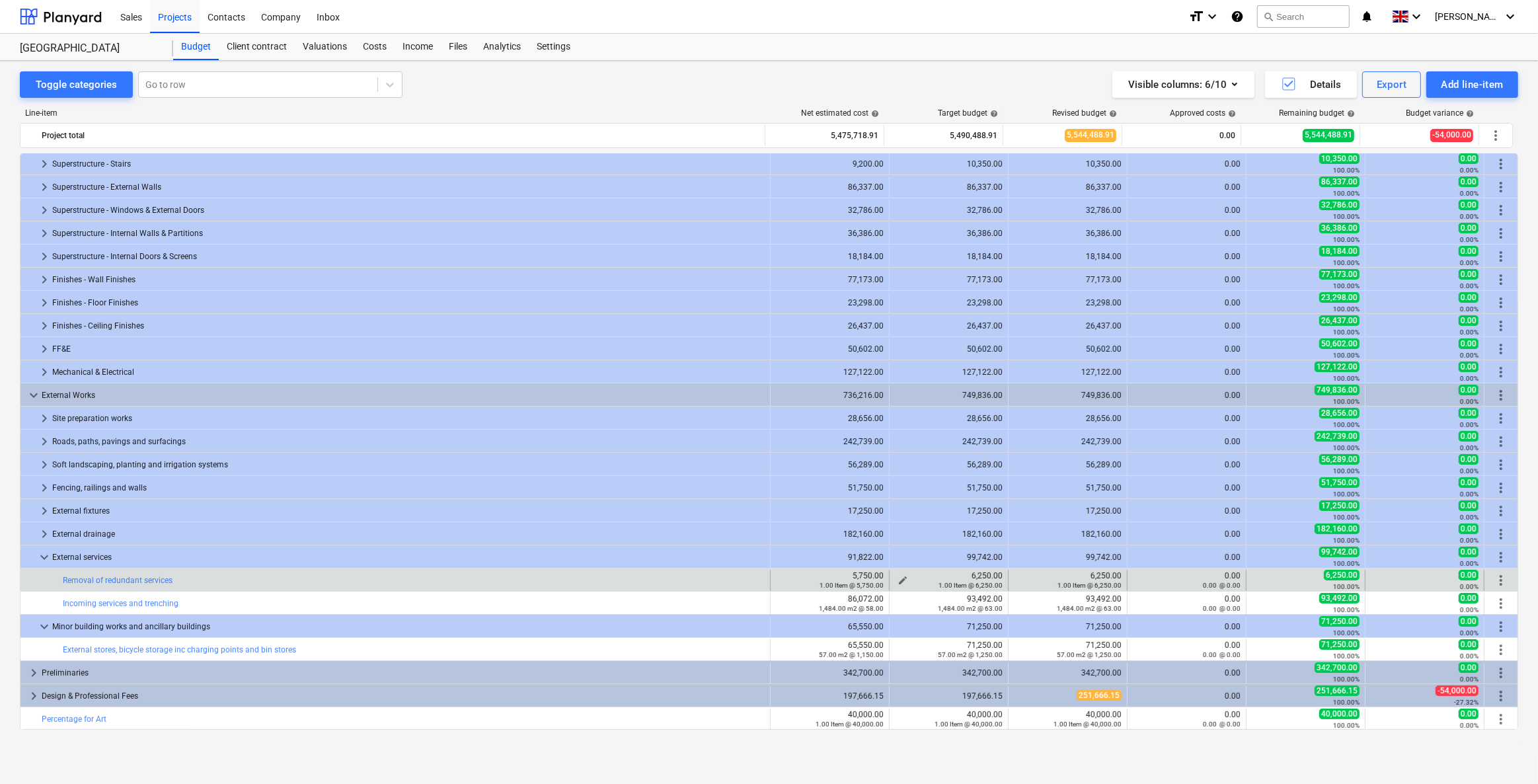
click at [898, 560] on span "edit" at bounding box center [903, 580] width 10 height 10
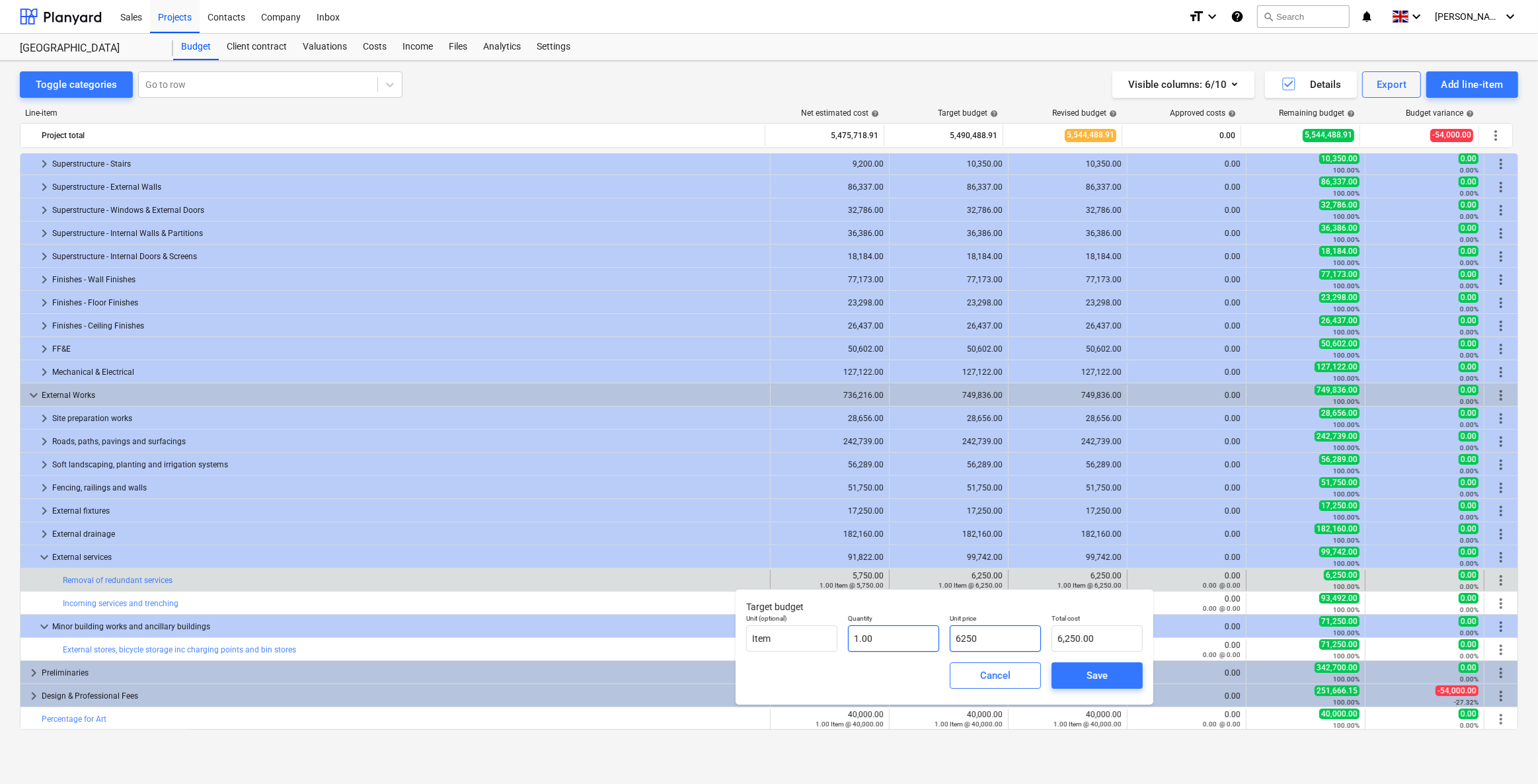
drag, startPoint x: 1010, startPoint y: 642, endPoint x: 902, endPoint y: 638, distance: 108.1
click at [902, 560] on div "Unit (optional) Item Quantity 1.00 Unit price 6250 Total cost 6,250.00" at bounding box center [944, 633] width 407 height 48
click at [1003, 560] on span "Save" at bounding box center [1096, 676] width 59 height 17
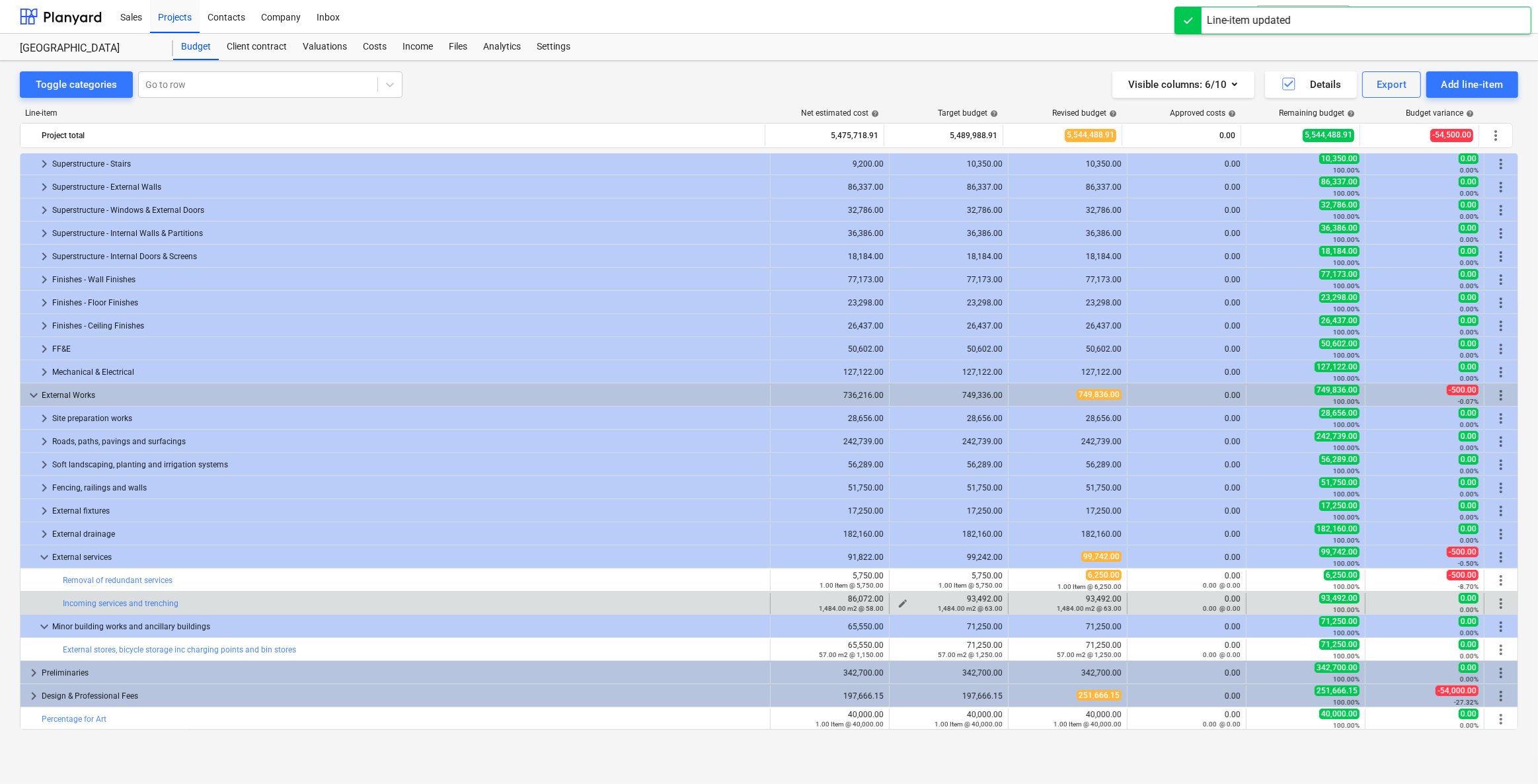
click at [898, 560] on span "edit" at bounding box center [903, 603] width 10 height 10
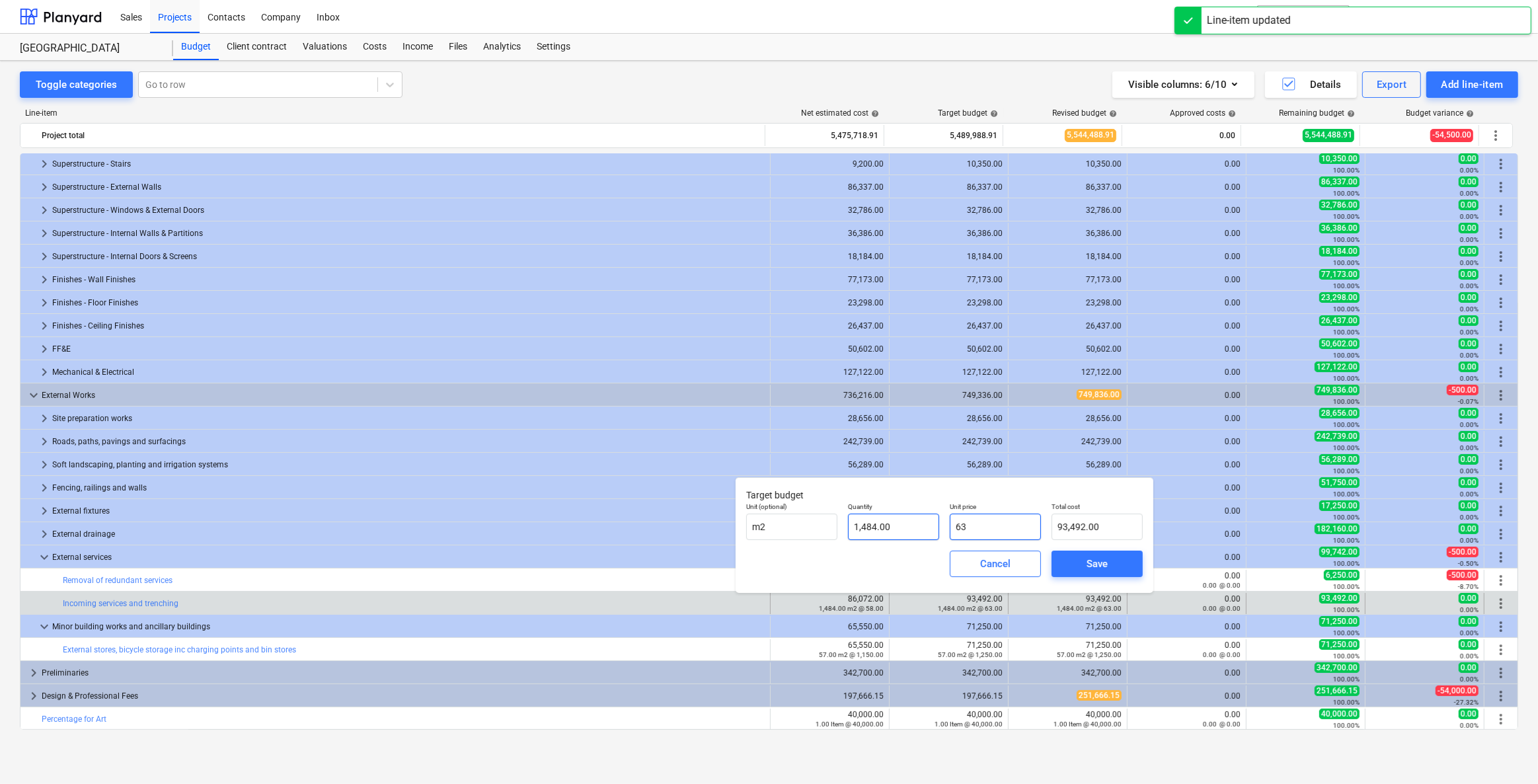
drag, startPoint x: 992, startPoint y: 527, endPoint x: 892, endPoint y: 525, distance: 100.0
click at [892, 525] on div "Unit (optional) m2 Quantity 1,484.00 Unit price 63 Total cost 93,492.00" at bounding box center [944, 522] width 407 height 48
click at [1003, 560] on div "Save" at bounding box center [1097, 564] width 22 height 17
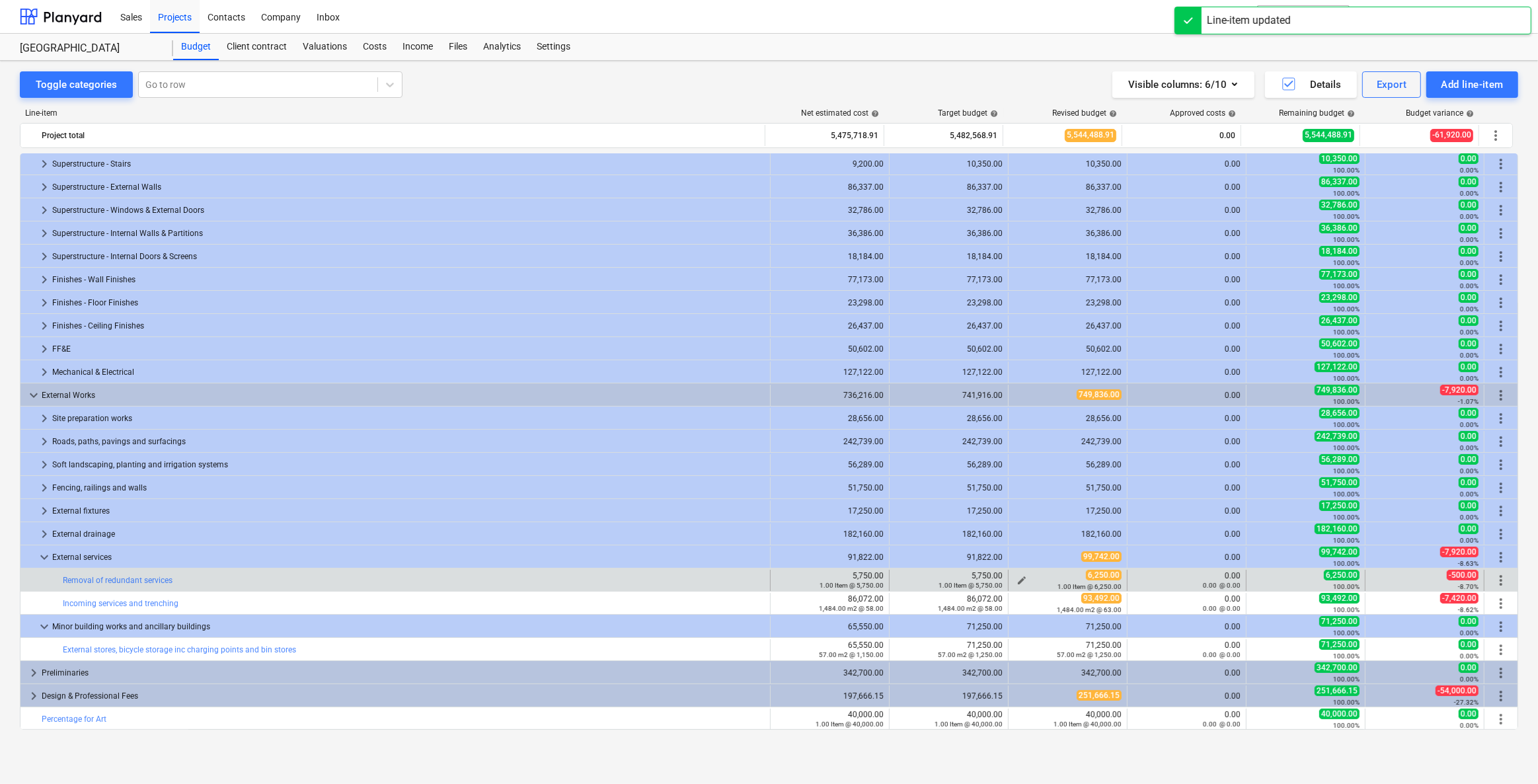
click at [1003, 560] on button "edit" at bounding box center [1022, 580] width 15 height 15
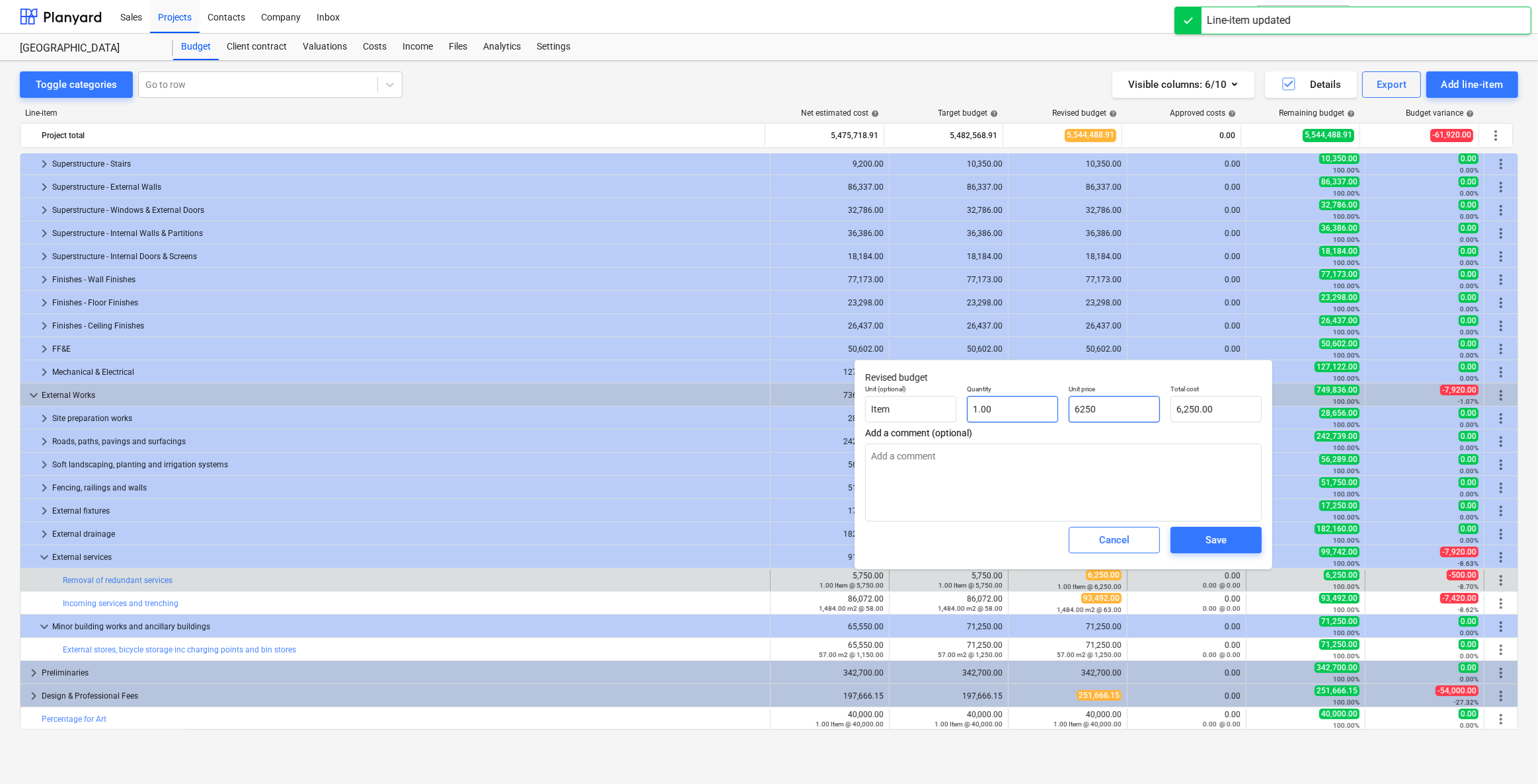
drag, startPoint x: 1121, startPoint y: 407, endPoint x: 986, endPoint y: 398, distance: 135.3
click at [986, 398] on div "Unit (optional) Item Quantity 1.00 Unit price 6250 Total cost 6,250.00" at bounding box center [1063, 404] width 407 height 48
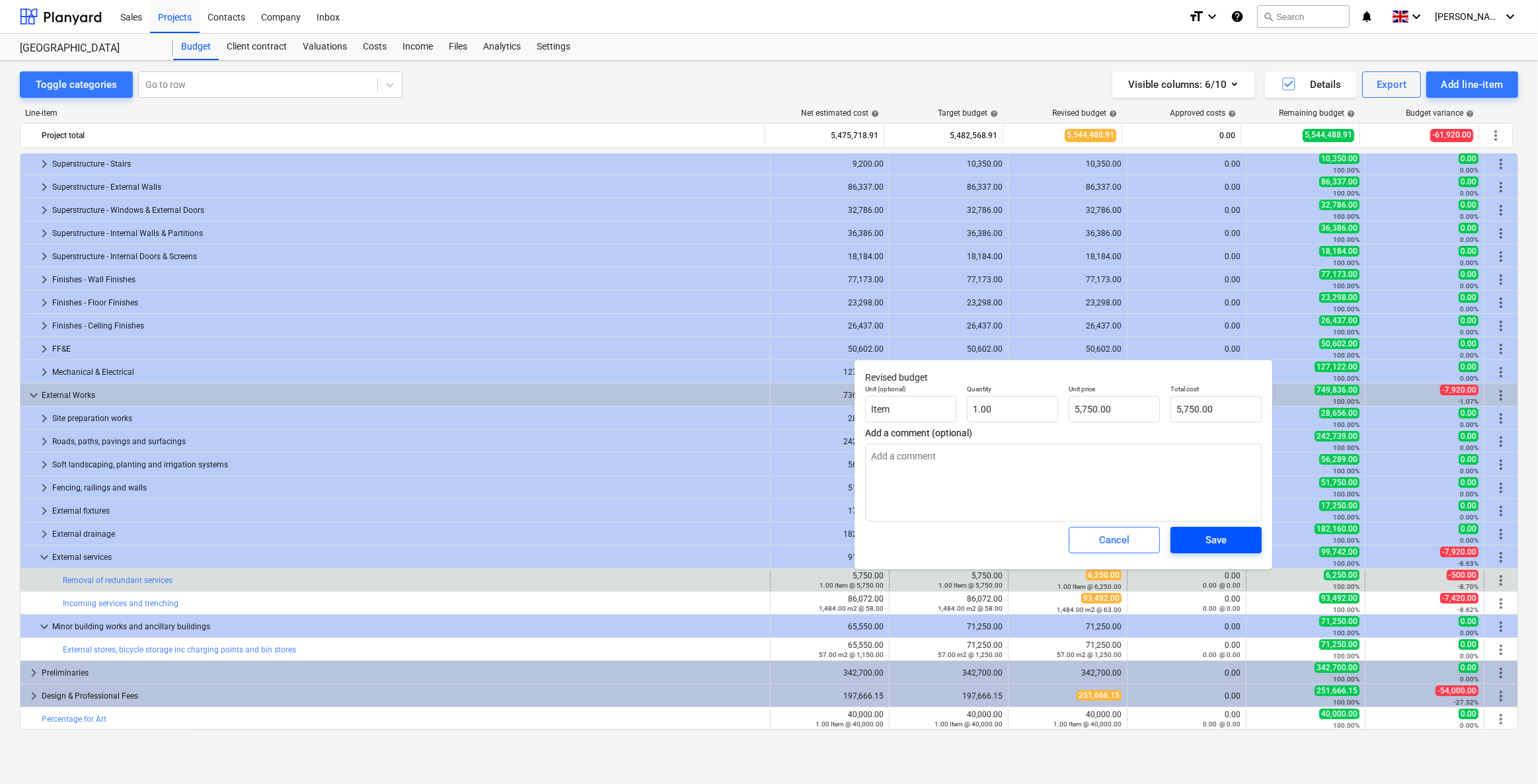
click at [1003, 537] on div "Save" at bounding box center [1216, 540] width 22 height 17
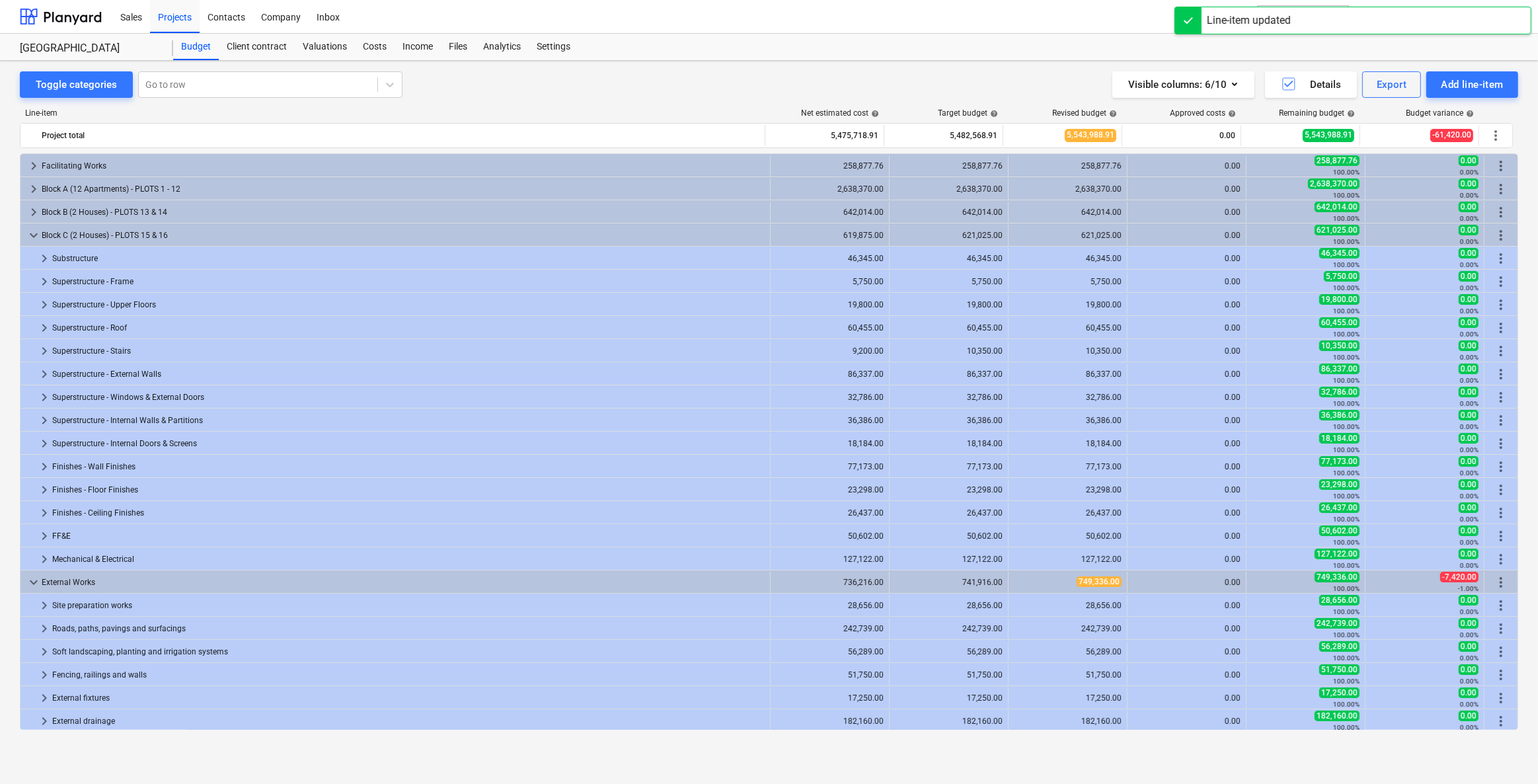
click at [1003, 560] on div "keyboard_arrow_right Facilitating Works 258,877.76 258,877.76 258,877.76 0.00 2…" at bounding box center [769, 441] width 1498 height 577
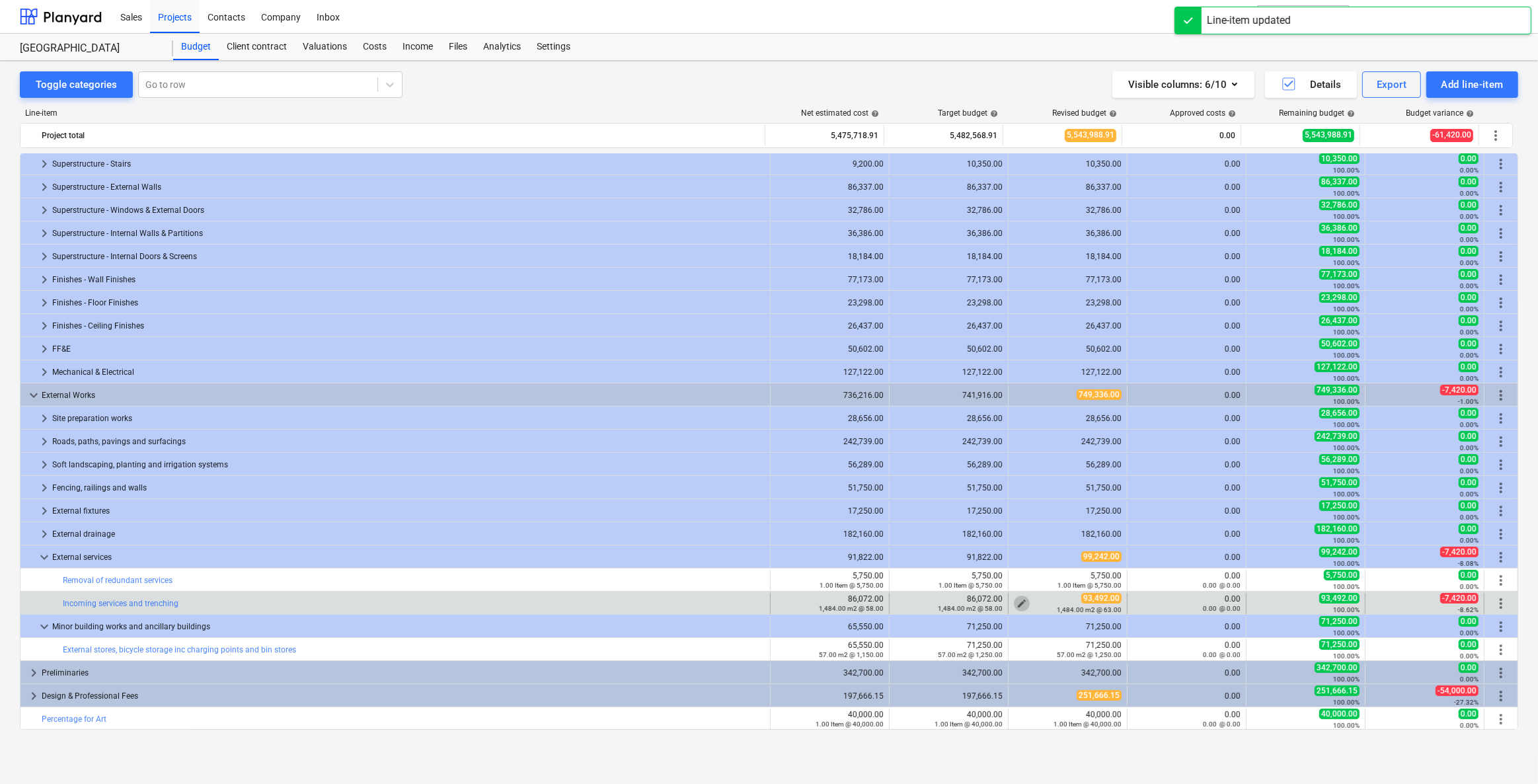
click at [1003, 560] on span "edit" at bounding box center [1022, 603] width 10 height 10
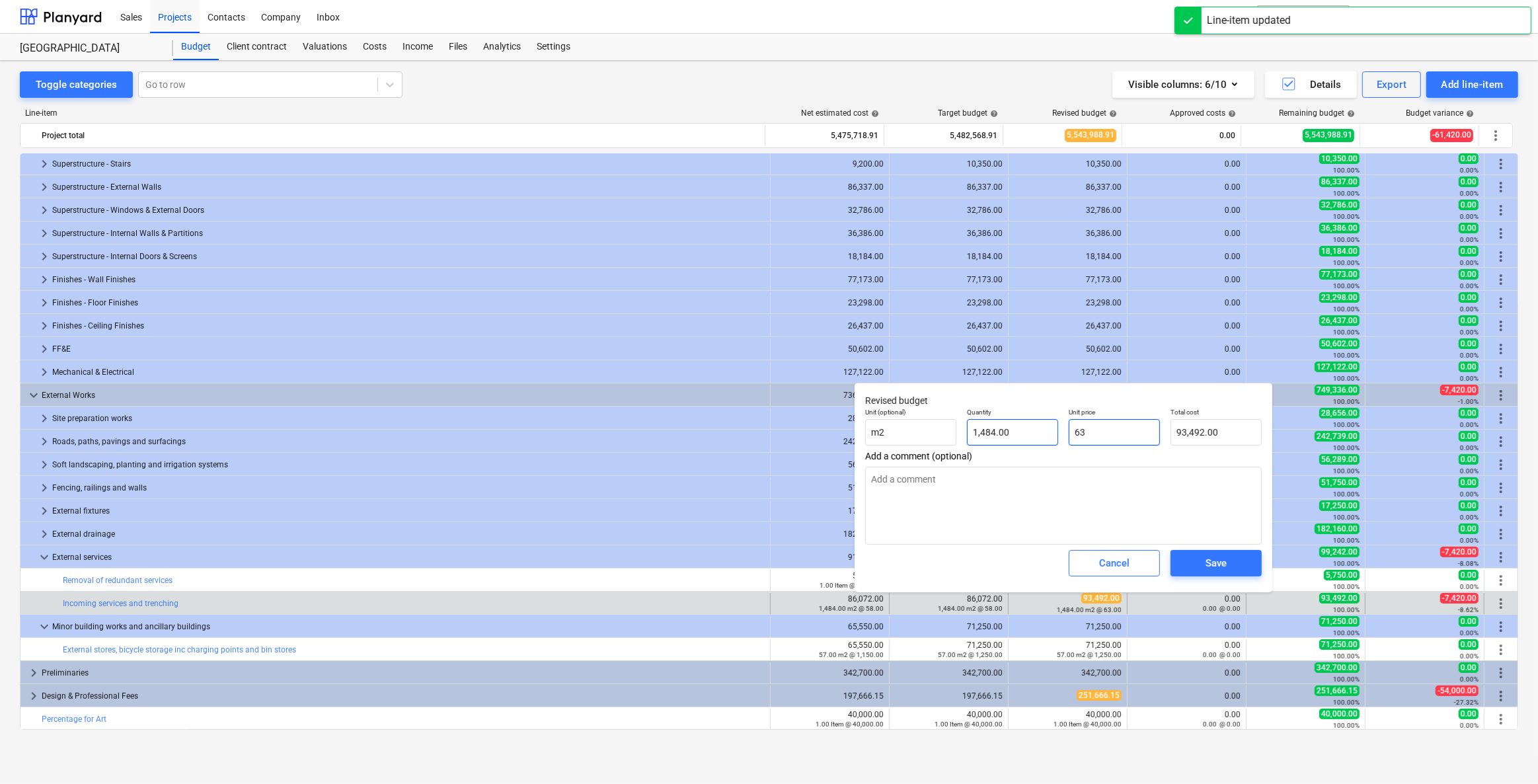
drag, startPoint x: 1115, startPoint y: 435, endPoint x: 1007, endPoint y: 429, distance: 108.2
click at [1003, 429] on div "Unit (optional) m2 Quantity 1,484.00 Unit price 63 Total cost 93,492.00" at bounding box center [1063, 427] width 407 height 48
click at [1003, 560] on span "Save" at bounding box center [1216, 563] width 59 height 17
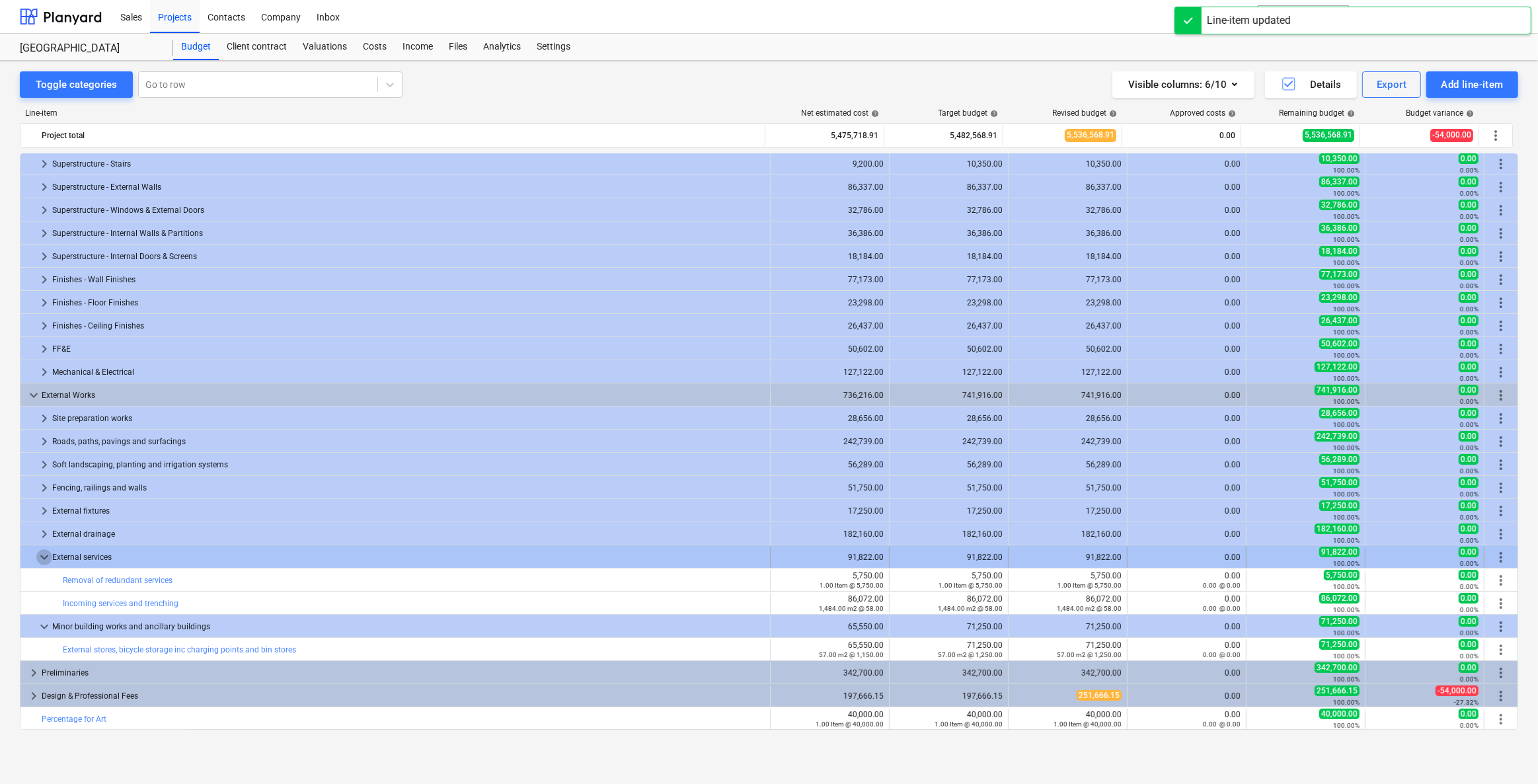
click at [42, 553] on span "keyboard_arrow_down" at bounding box center [44, 557] width 15 height 15
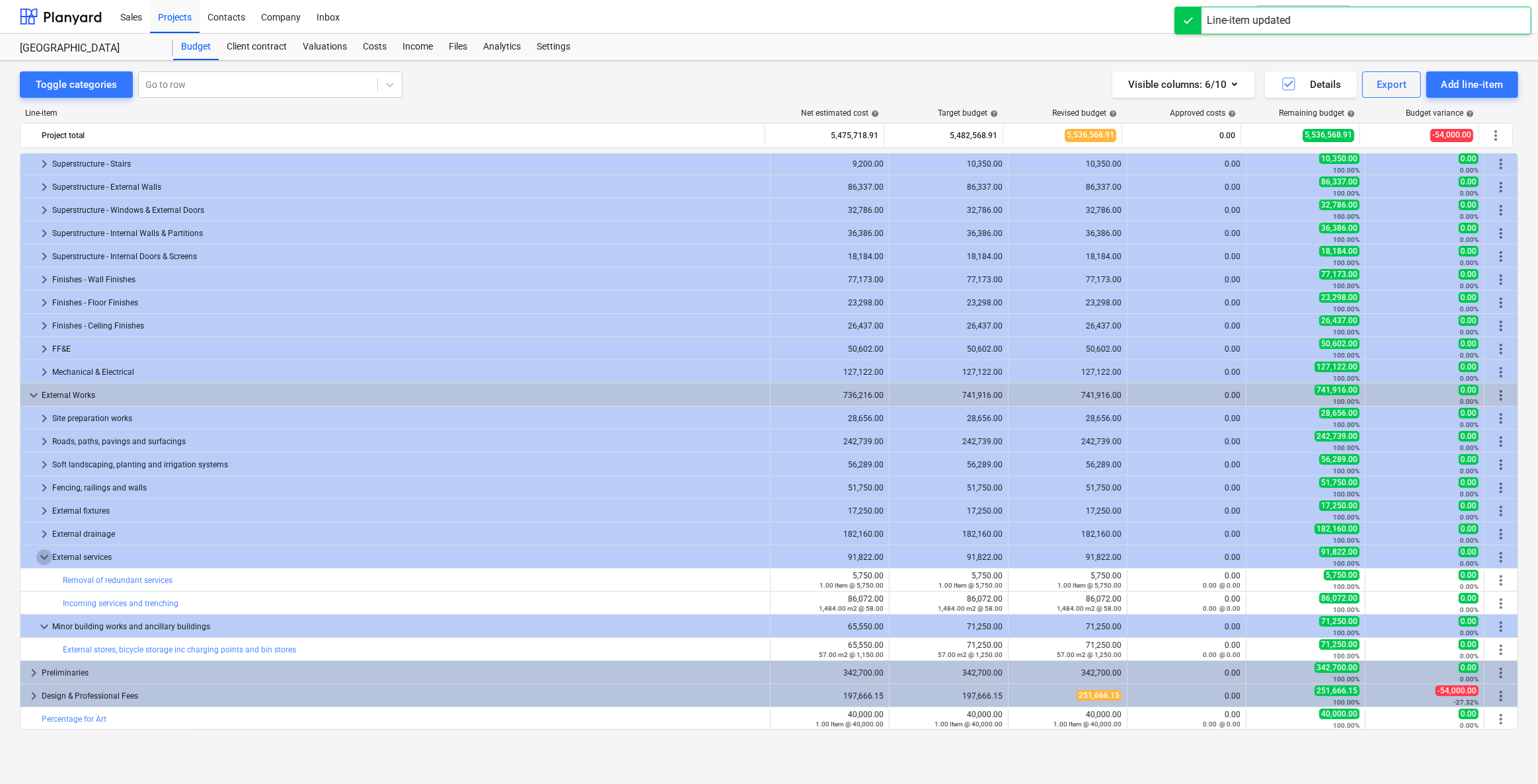
scroll to position [140, 0]
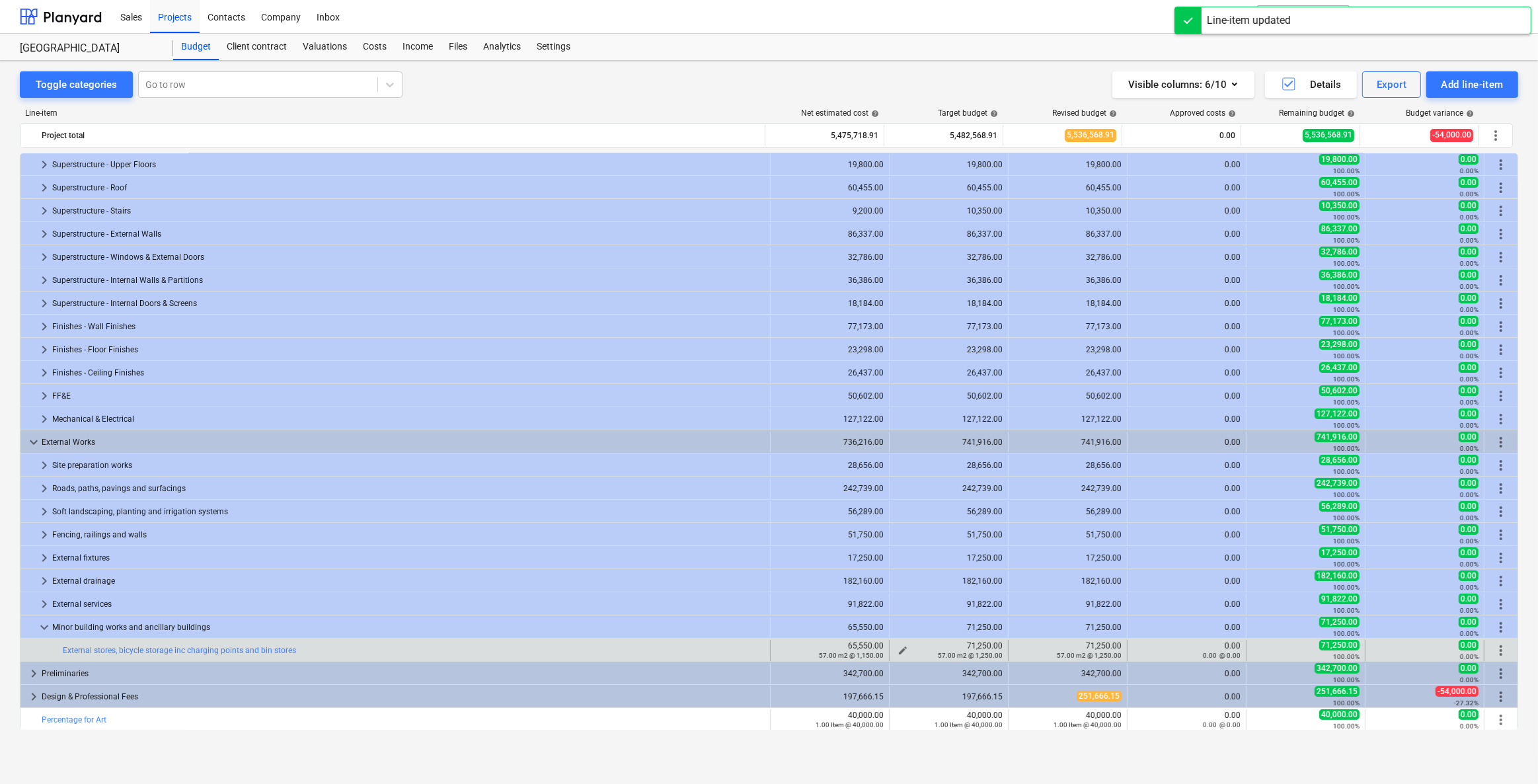
click at [899, 560] on span "edit" at bounding box center [903, 651] width 10 height 10
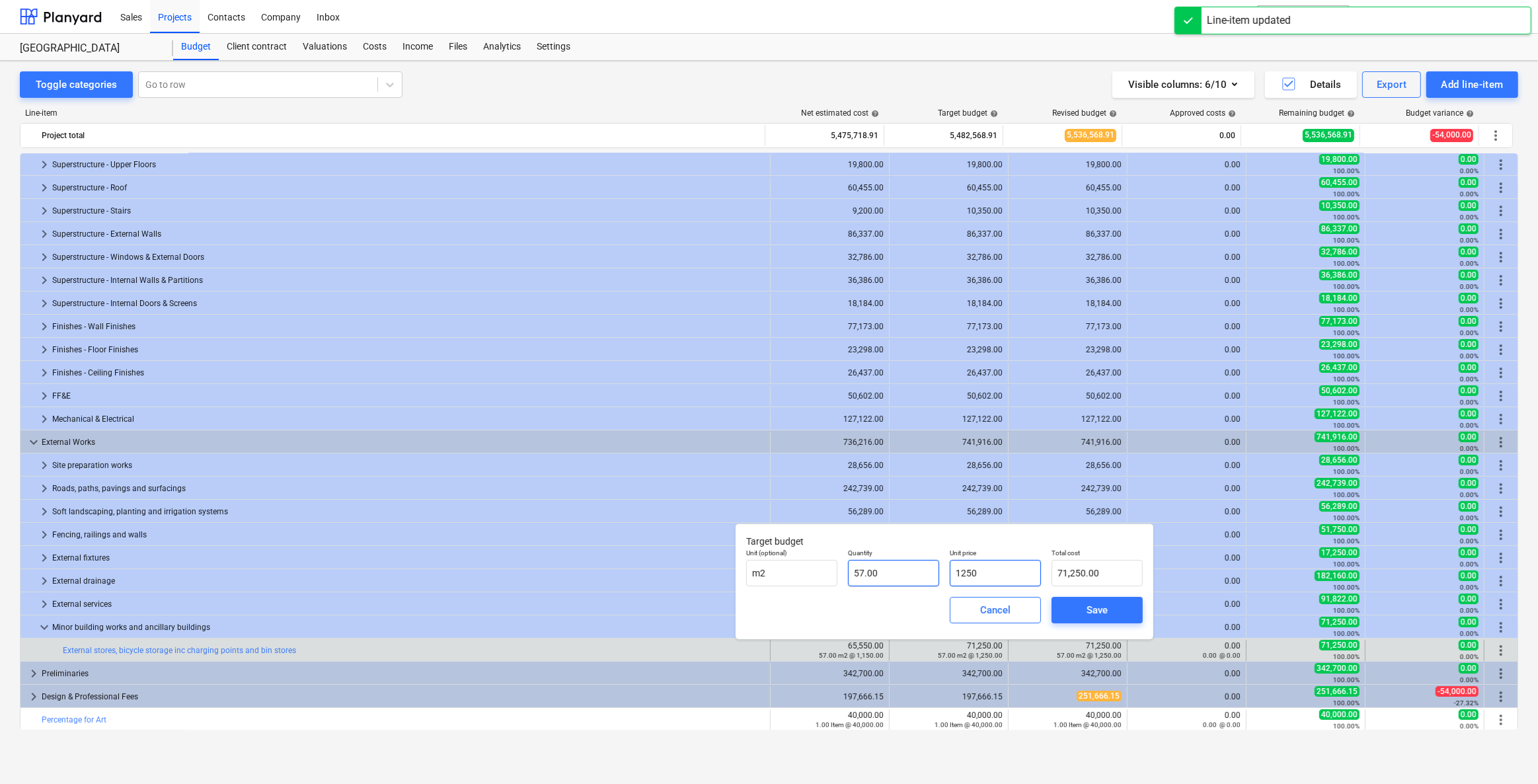
drag, startPoint x: 1002, startPoint y: 565, endPoint x: 896, endPoint y: 566, distance: 106.0
click at [896, 560] on div "Unit (optional) m2 Quantity 57.00 Unit price 1250 Total cost 71,250.00" at bounding box center [944, 567] width 407 height 48
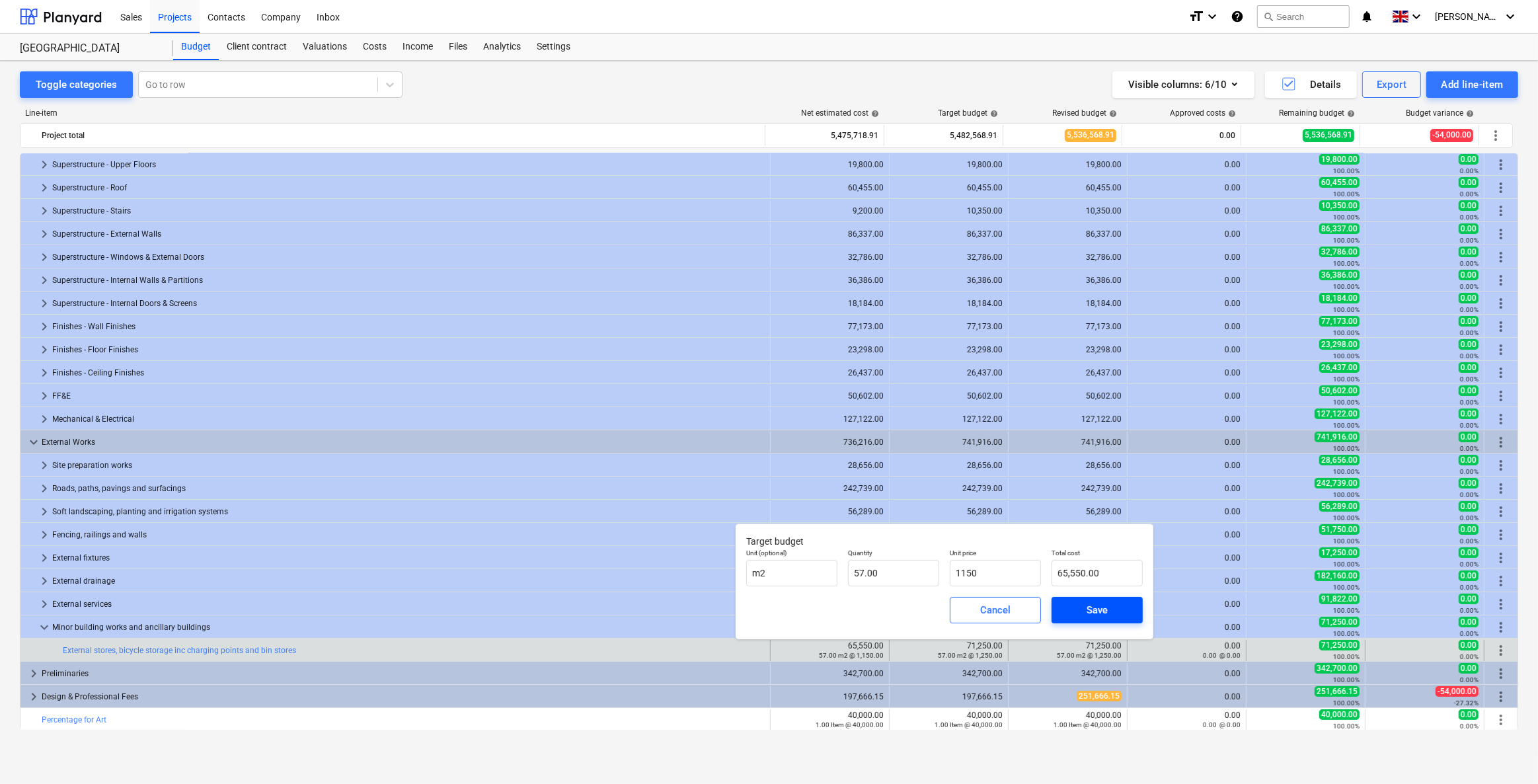
click at [1003, 560] on span "Save" at bounding box center [1096, 610] width 59 height 17
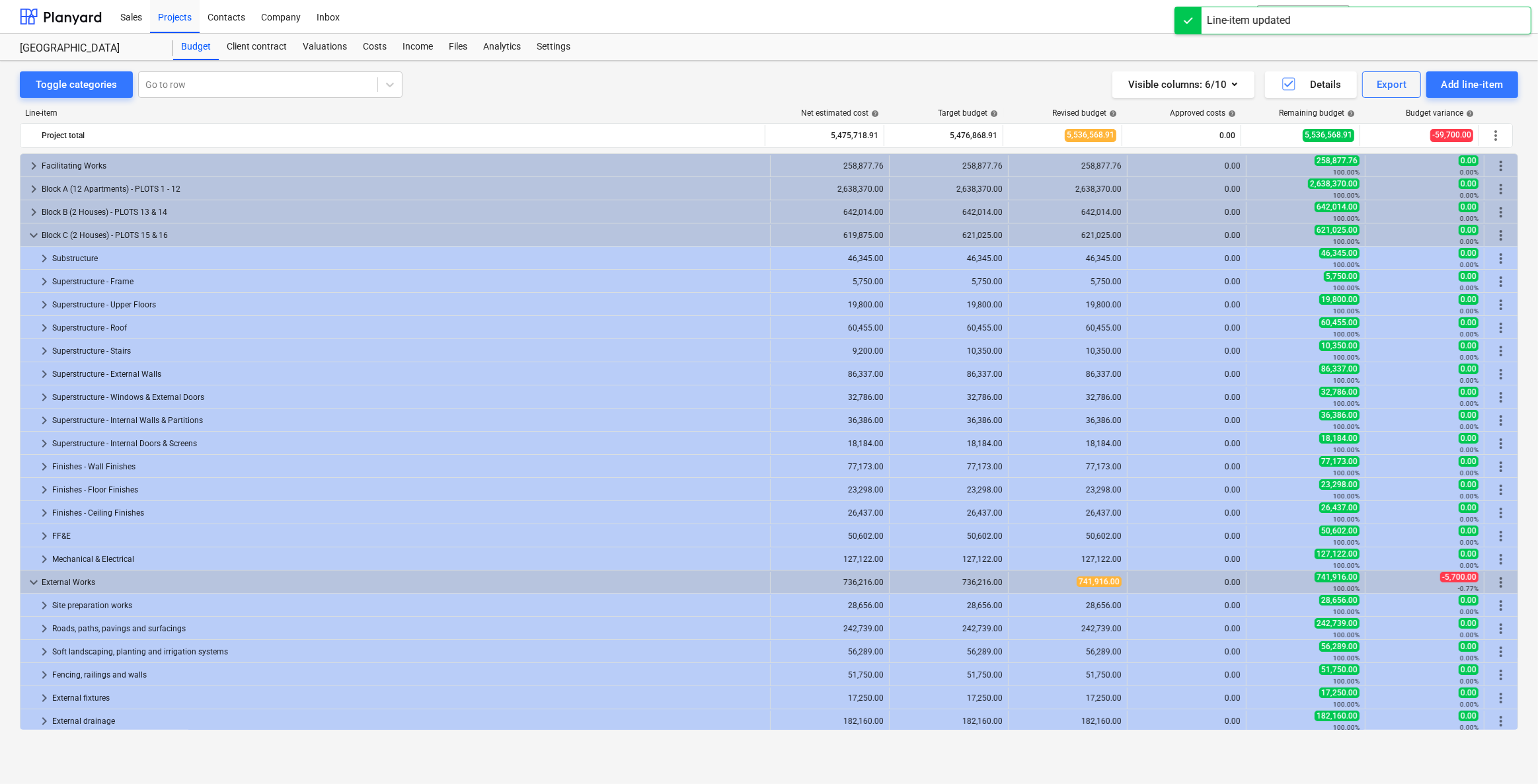
click at [1003, 560] on span "edit" at bounding box center [1022, 790] width 10 height 10
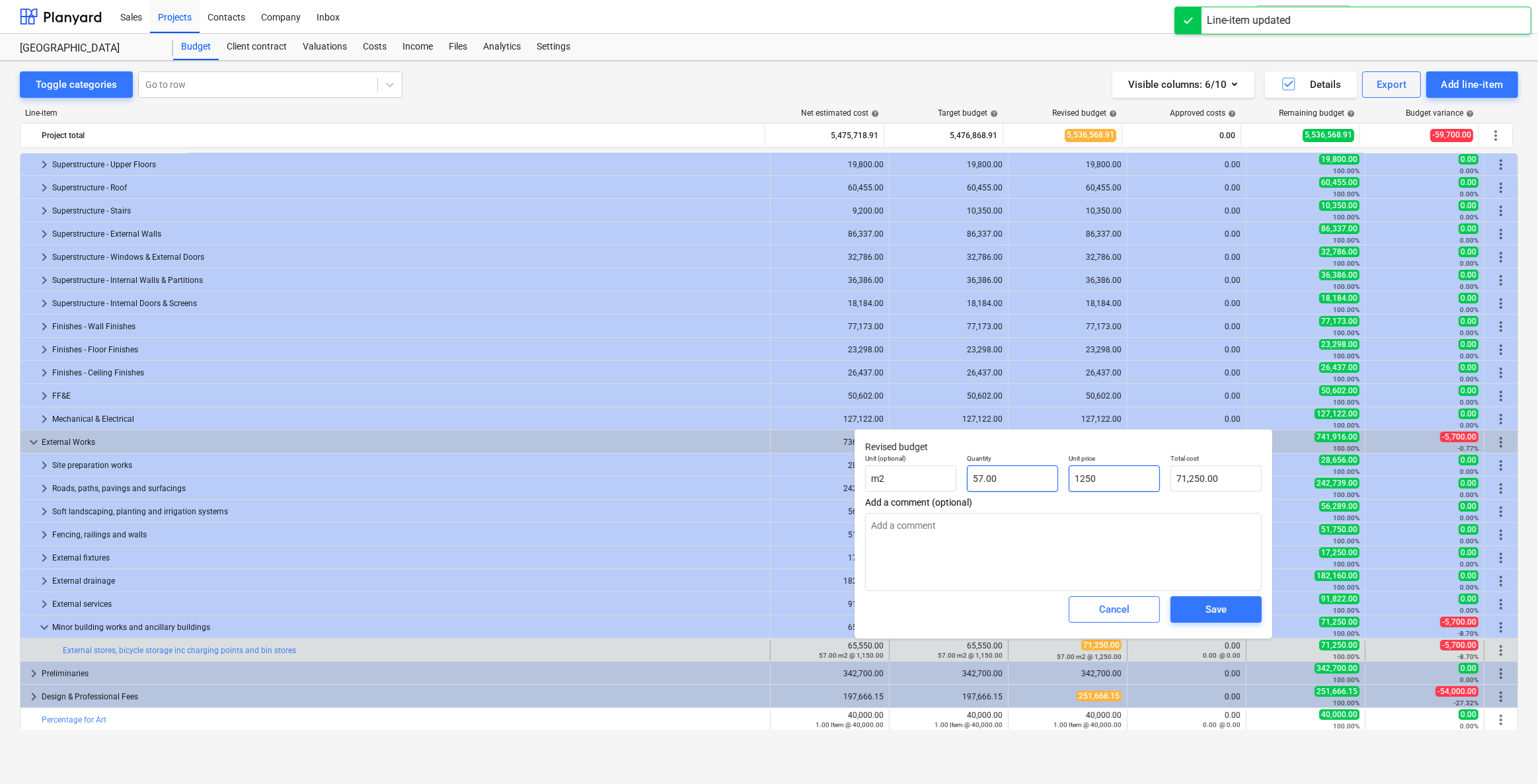
drag, startPoint x: 1129, startPoint y: 473, endPoint x: 1042, endPoint y: 473, distance: 87.0
click at [1003, 473] on div "Unit (optional) m2 Quantity 57.00 Unit price 1250 Total cost 71,250.00" at bounding box center [1063, 472] width 407 height 48
click at [1003, 560] on div "Save" at bounding box center [1216, 609] width 22 height 17
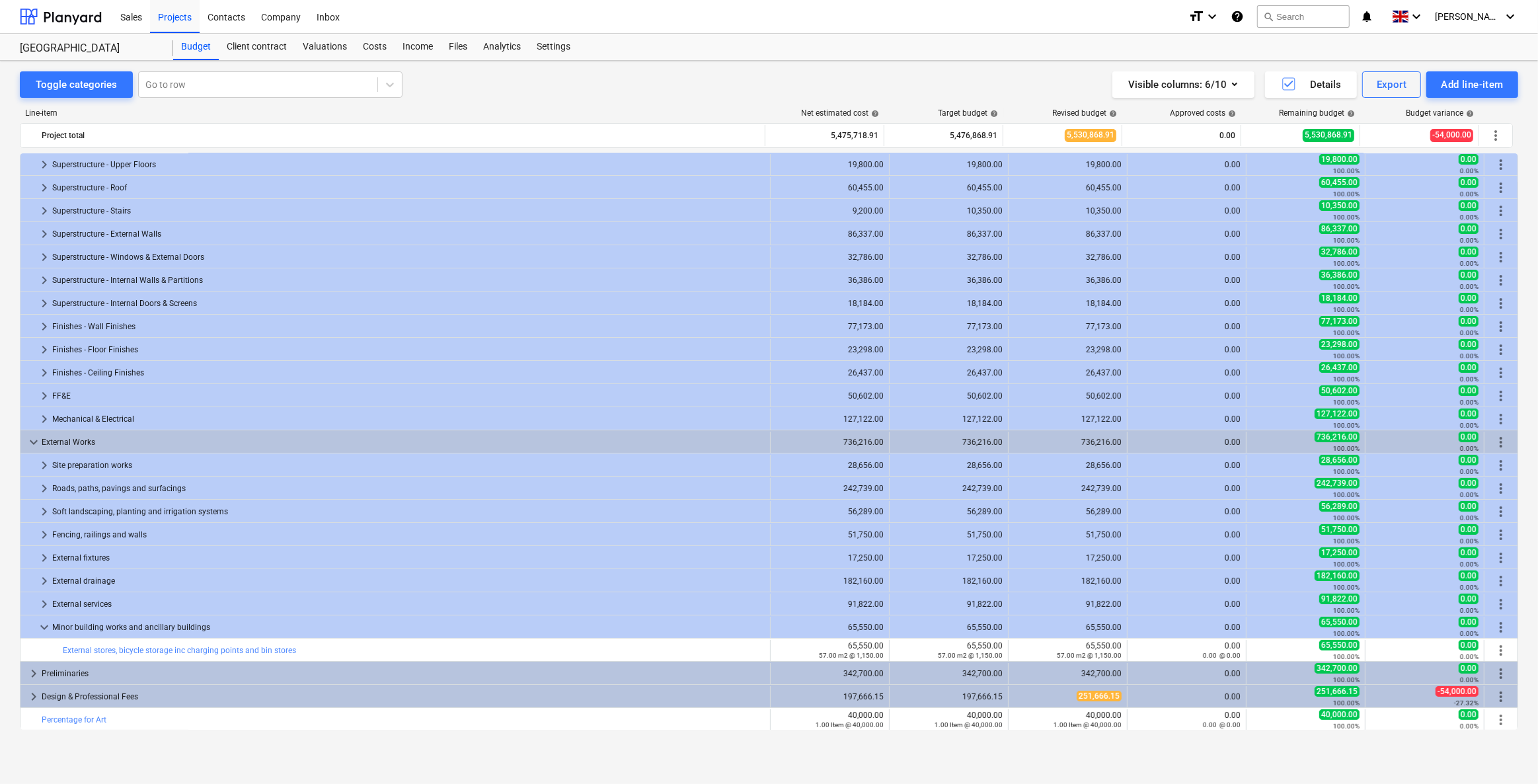
click at [711, 103] on div "Line-item Net estimated cost help Target budget help Revised budget help Approv…" at bounding box center [769, 422] width 1498 height 648
click at [374, 42] on div "Costs" at bounding box center [374, 46] width 40 height 27
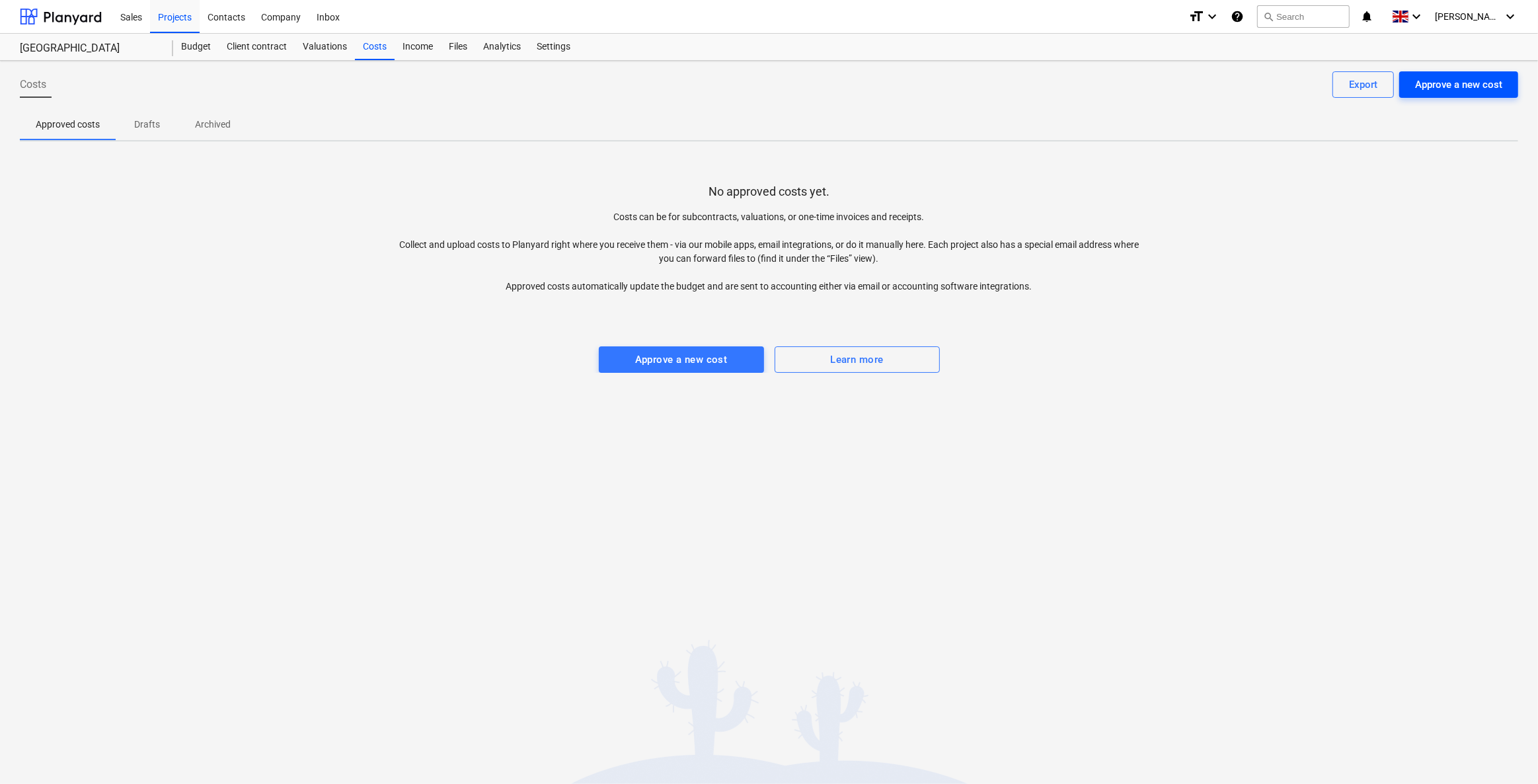
click at [1003, 88] on div "Approve a new cost" at bounding box center [1458, 84] width 87 height 17
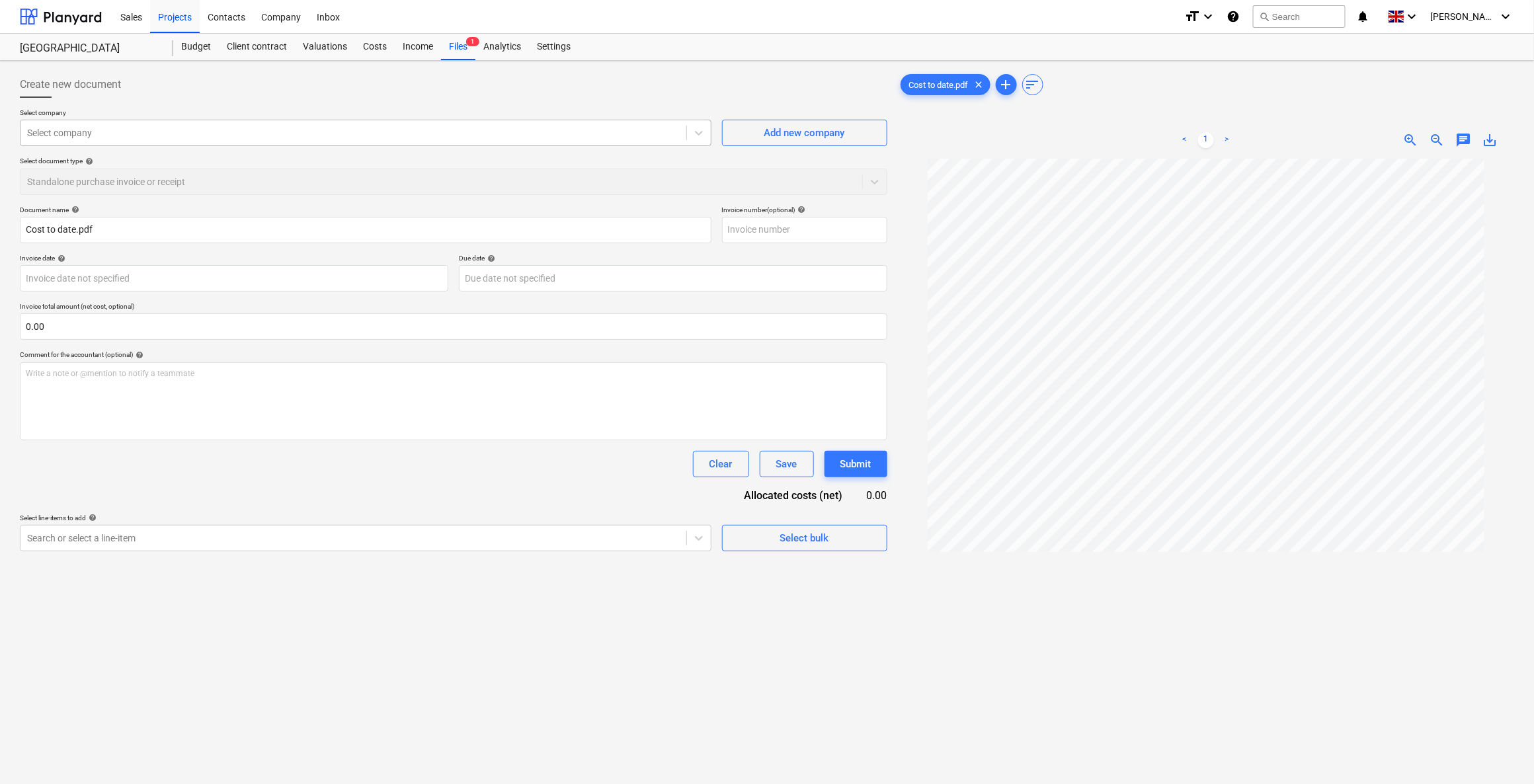
click at [40, 134] on div at bounding box center [353, 133] width 653 height 13
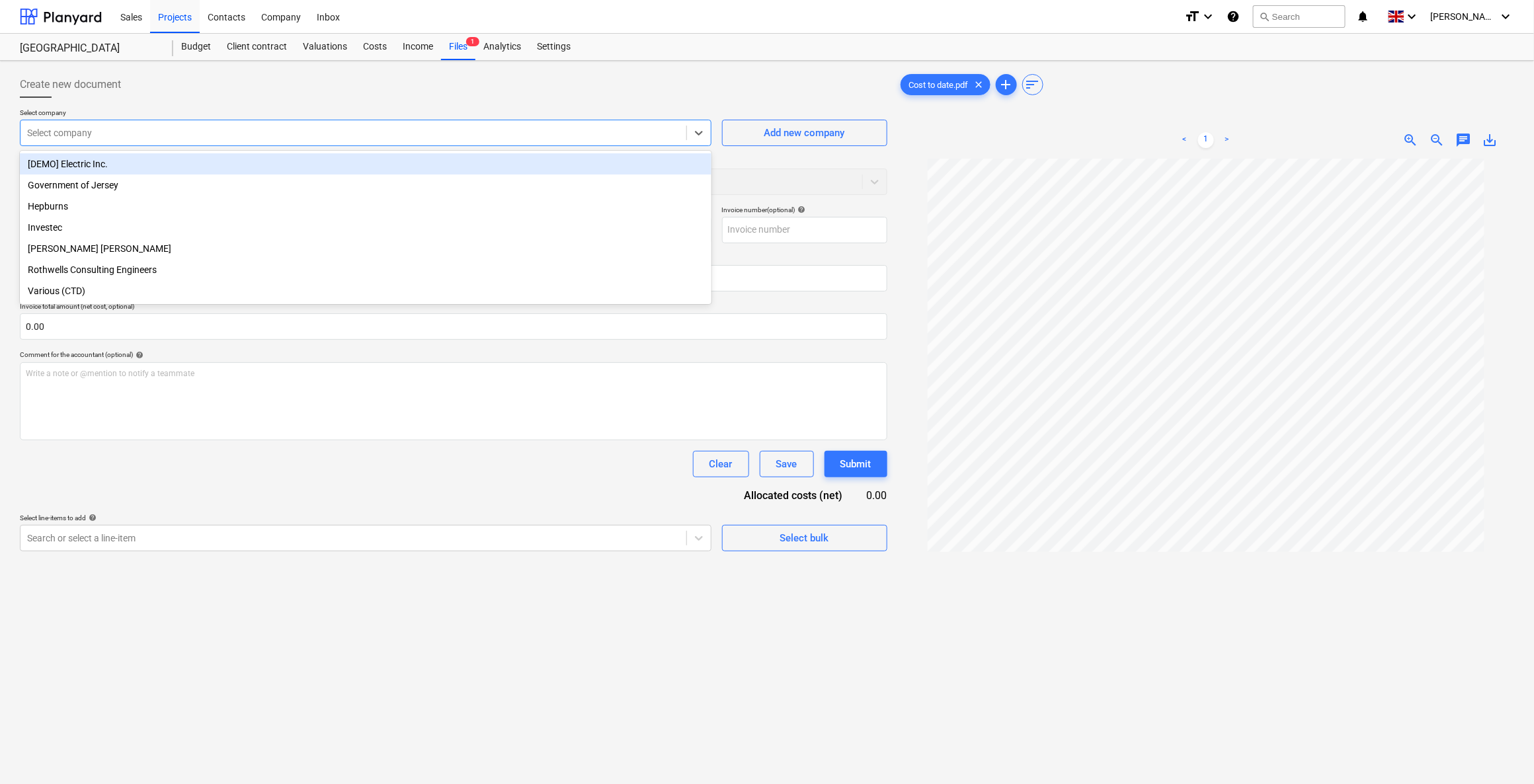
click at [509, 132] on div at bounding box center [353, 133] width 653 height 13
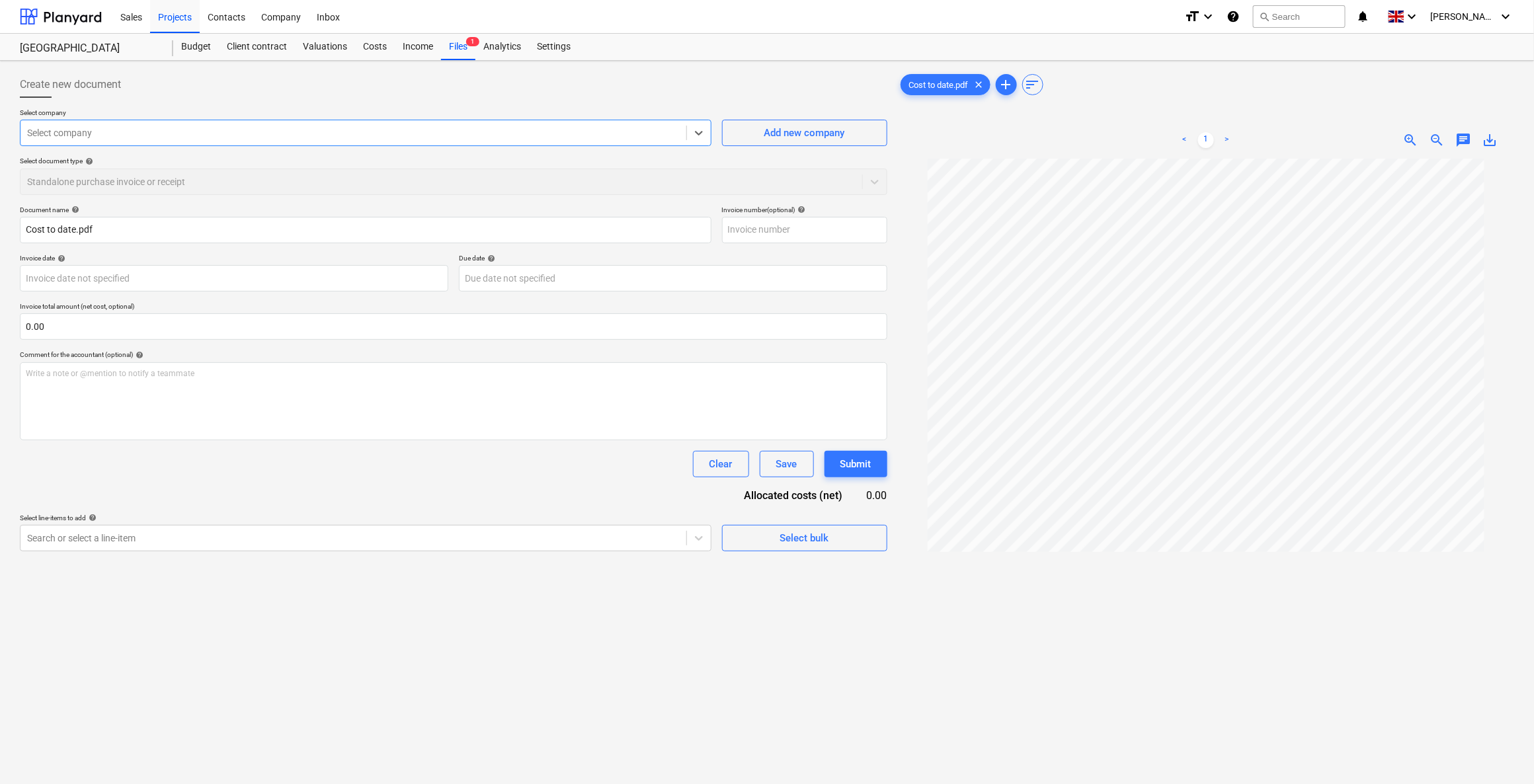
click at [496, 522] on p "Select line-items to add help" at bounding box center [365, 519] width 691 height 11
click at [695, 543] on icon at bounding box center [698, 537] width 13 height 13
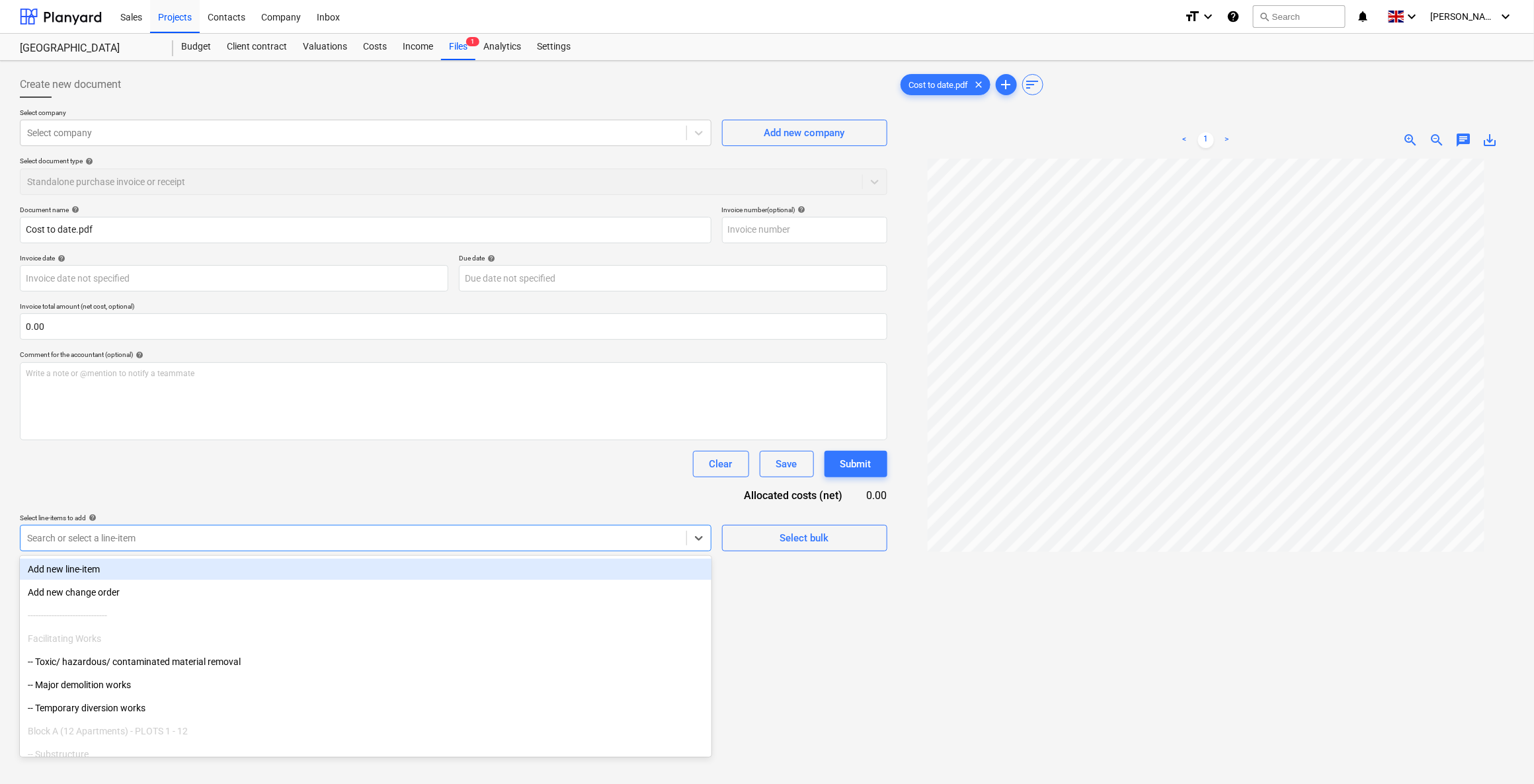
click at [473, 494] on div "Document name help Cost to date.pdf Invoice number (optional) help Invoice date…" at bounding box center [454, 379] width 868 height 346
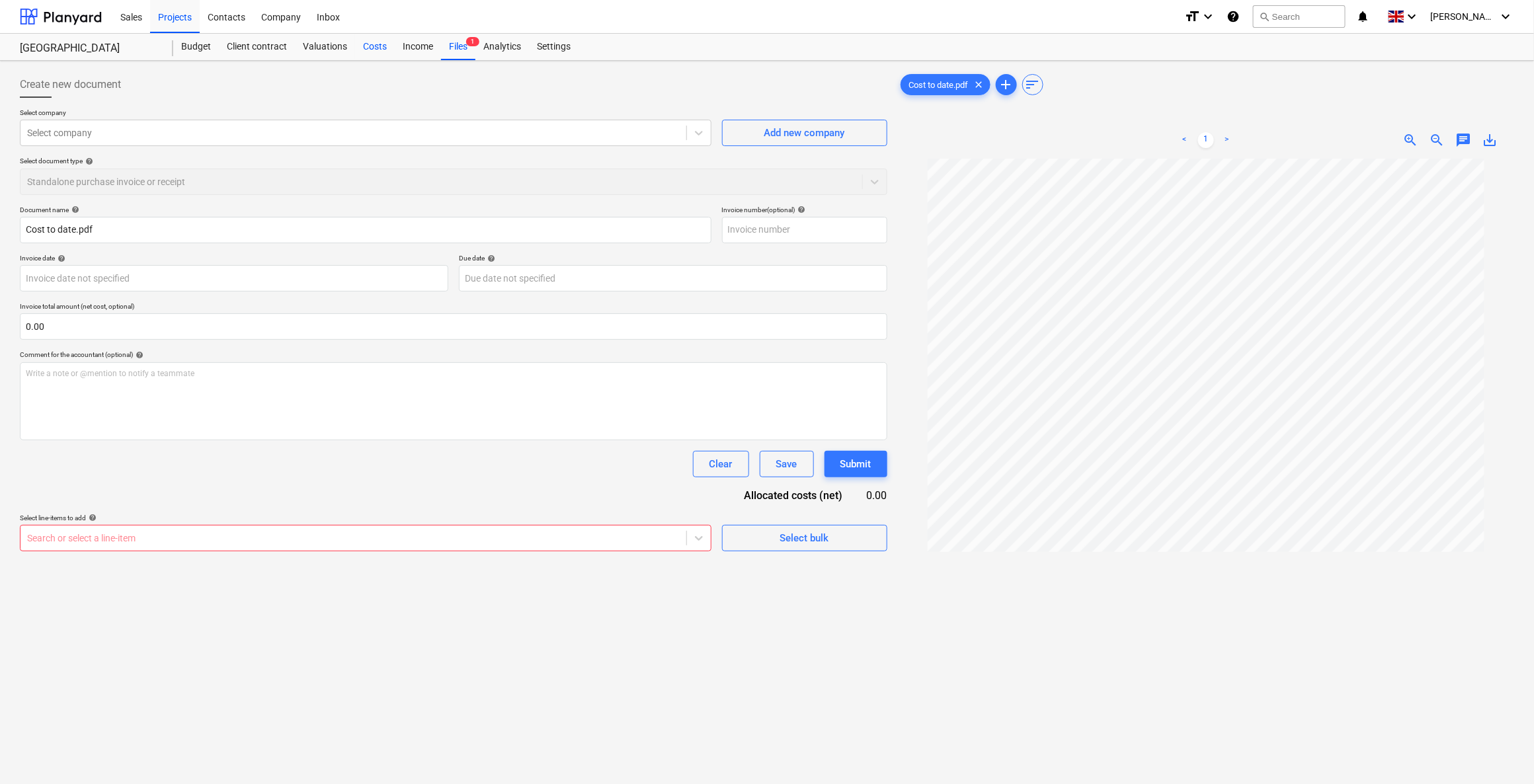
click at [366, 46] on div "Costs" at bounding box center [374, 46] width 40 height 27
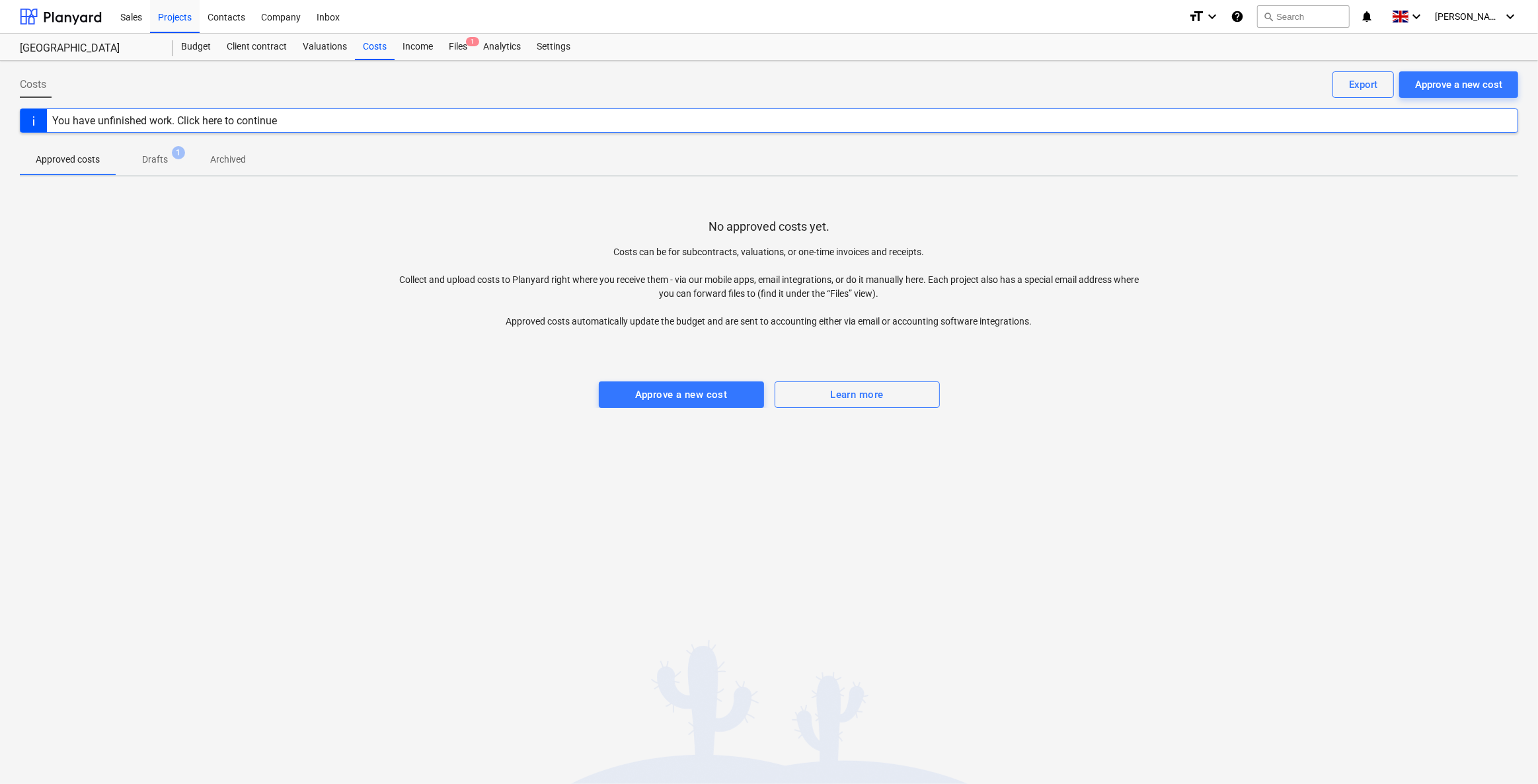
click at [155, 158] on p "Drafts" at bounding box center [155, 159] width 26 height 14
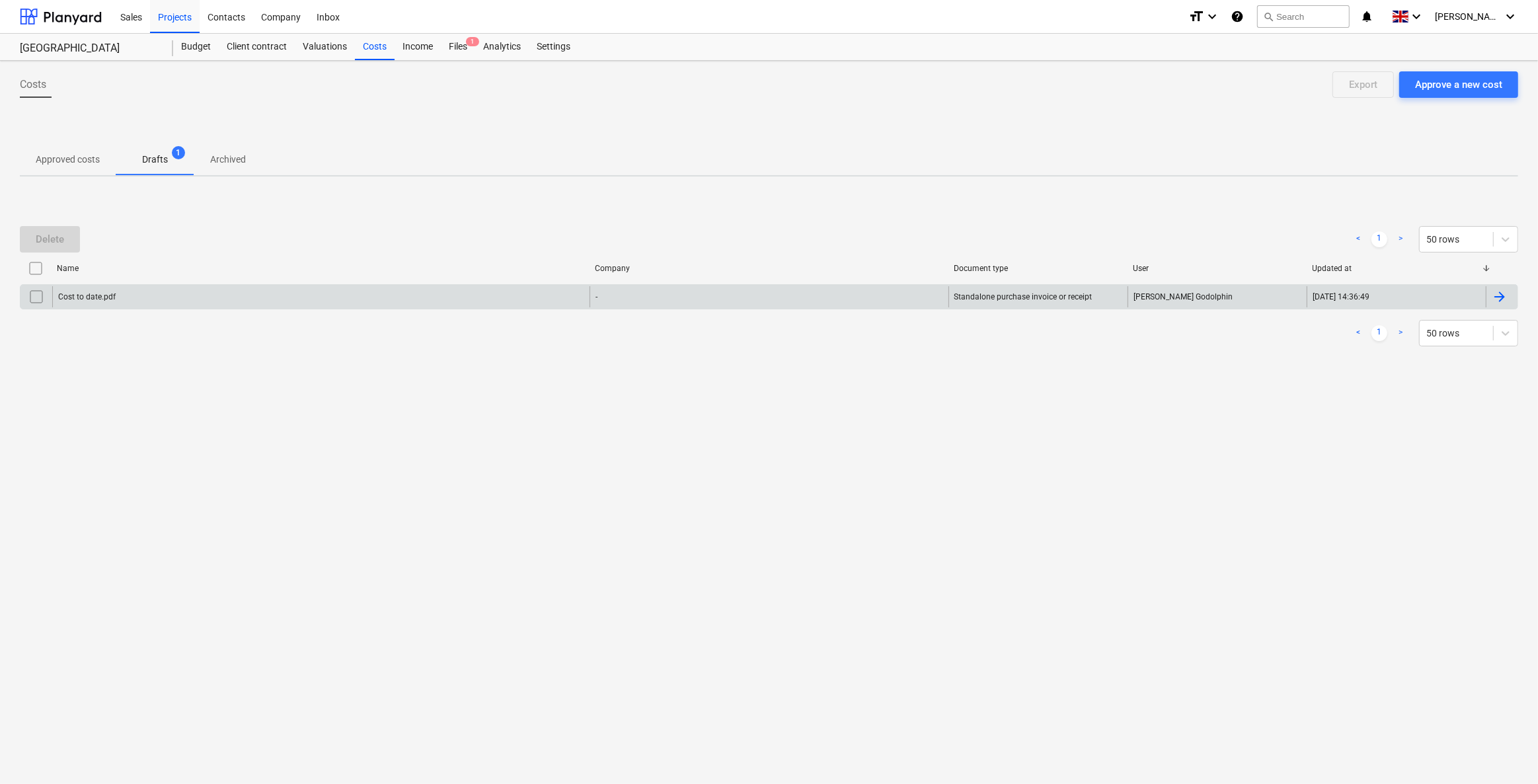
click at [136, 300] on div "Cost to date.pdf" at bounding box center [321, 297] width 537 height 22
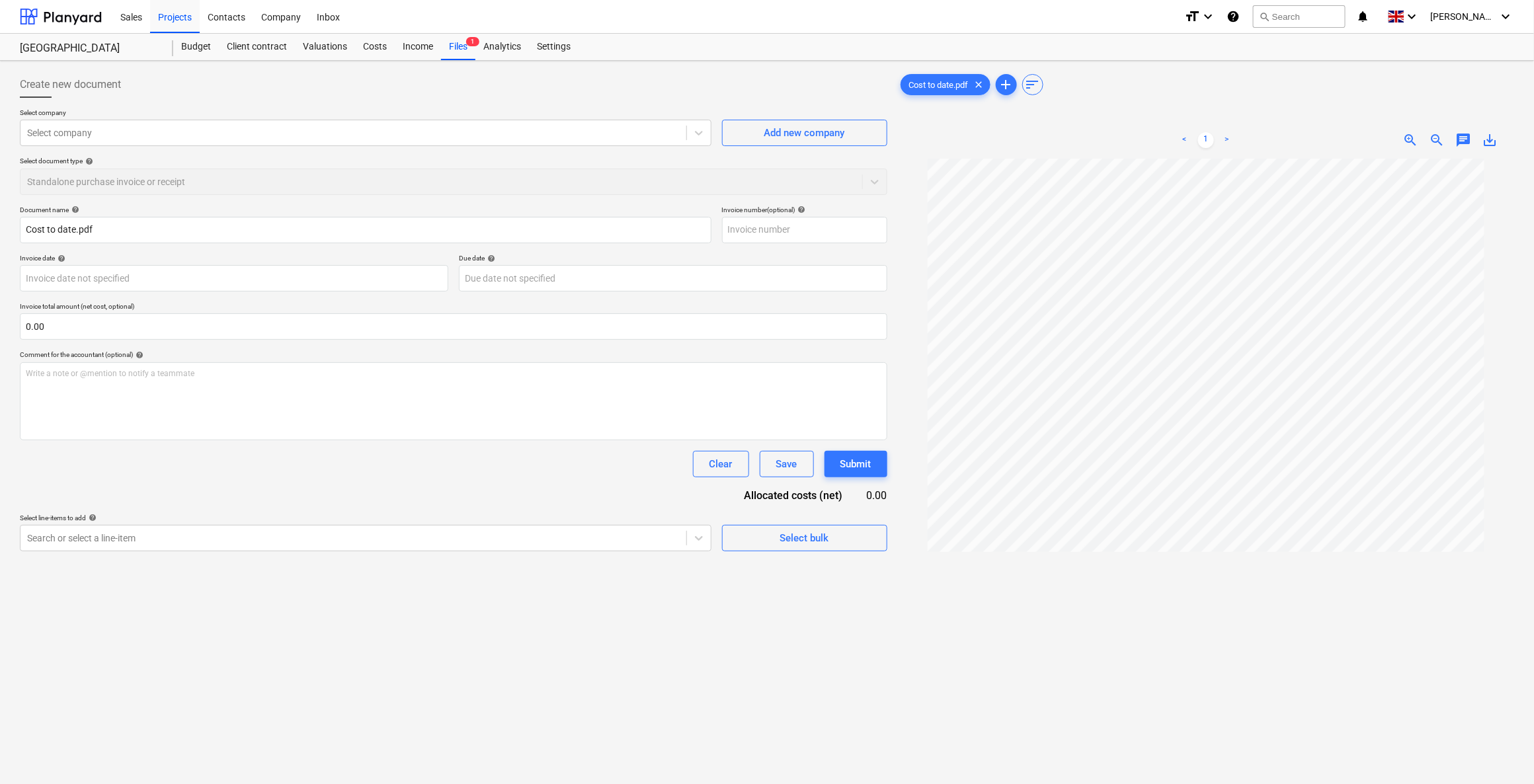
click at [54, 170] on div "Select document type help Standalone purchase invoice or receipt" at bounding box center [454, 176] width 868 height 38
click at [1003, 83] on span "sort" at bounding box center [1032, 84] width 15 height 15
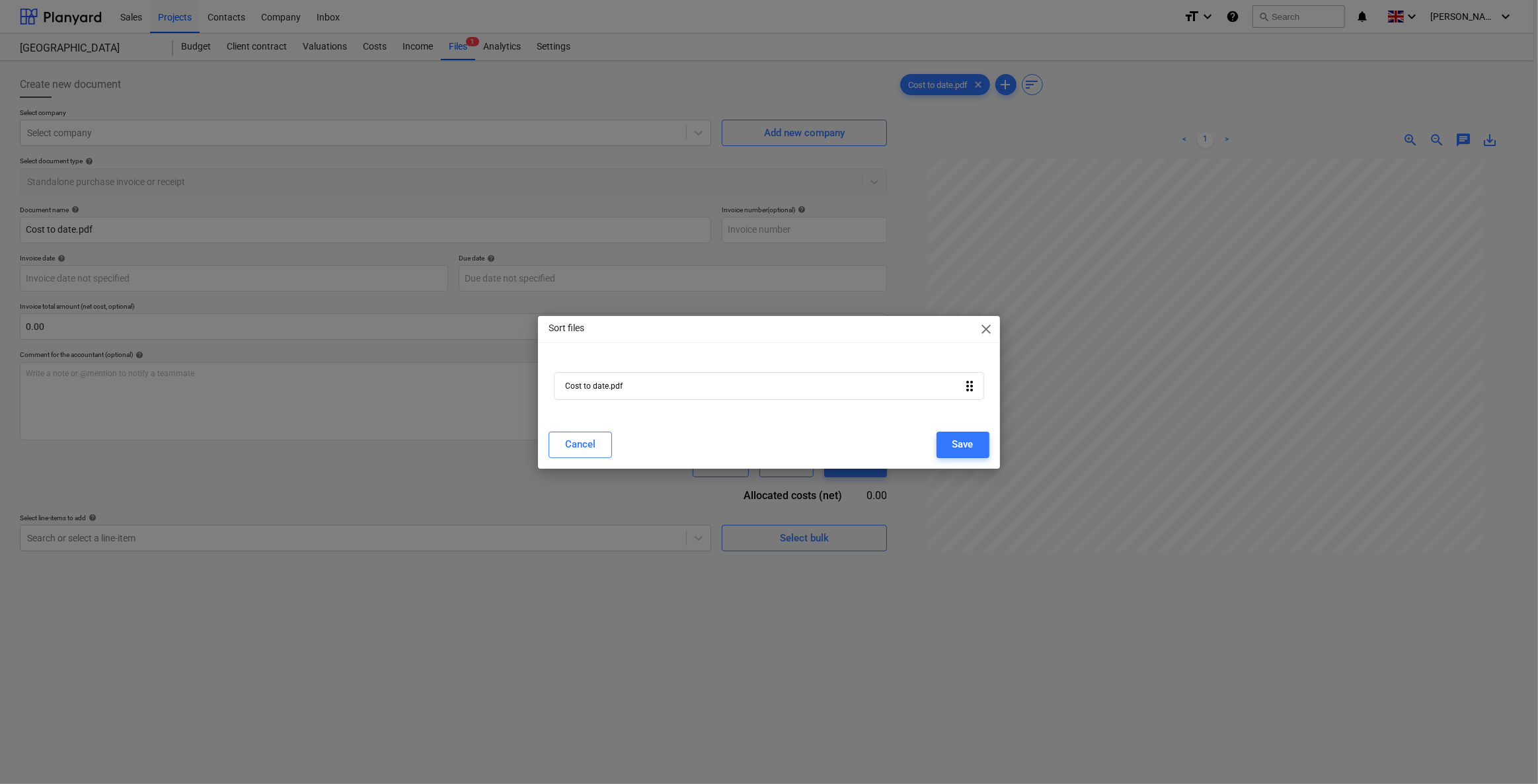
click at [970, 386] on icon "drag_indicator" at bounding box center [970, 386] width 15 height 15
click at [551, 453] on button "Cancel" at bounding box center [580, 444] width 64 height 27
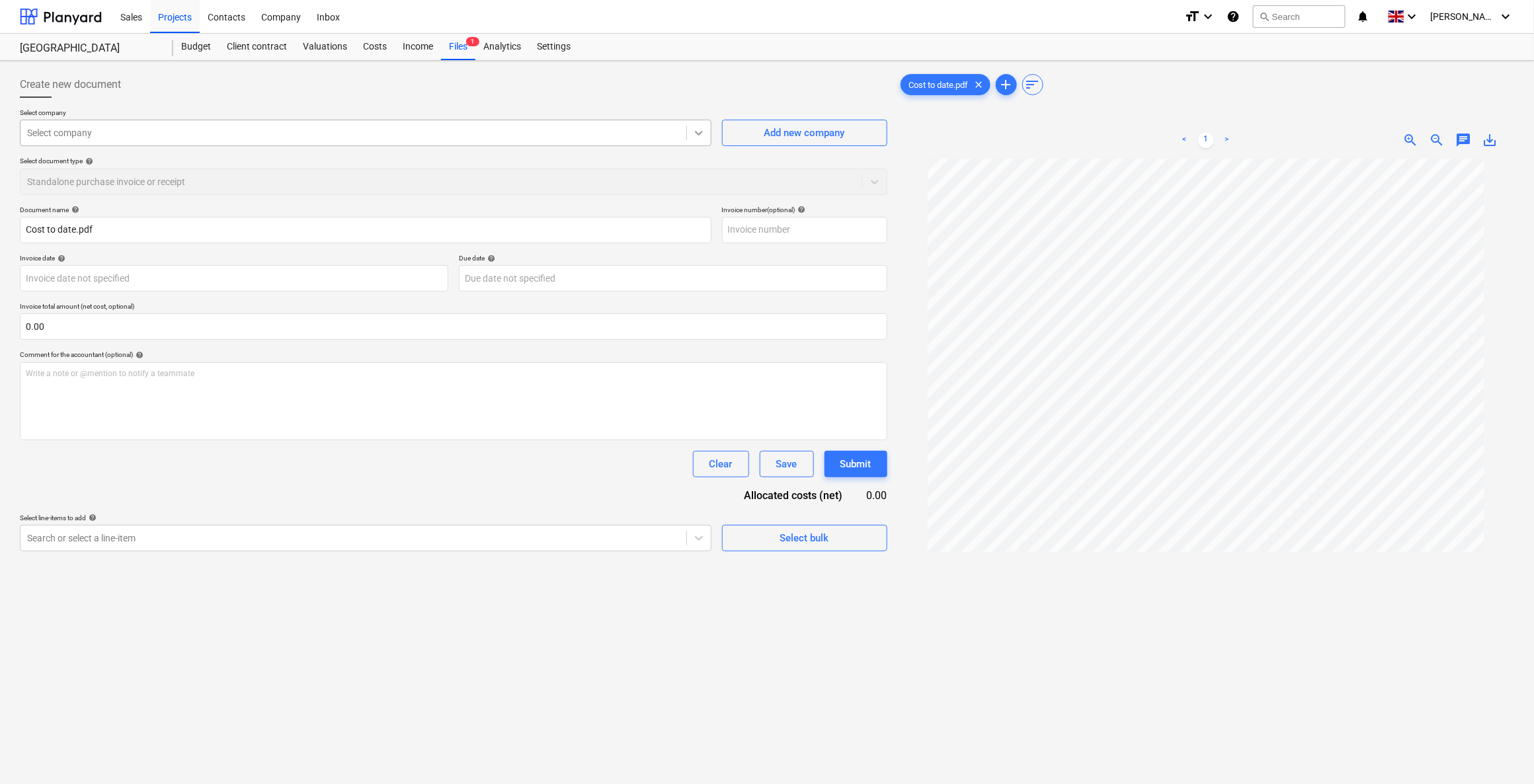
click at [694, 128] on icon at bounding box center [698, 133] width 13 height 13
click at [369, 44] on div "Costs" at bounding box center [374, 46] width 40 height 27
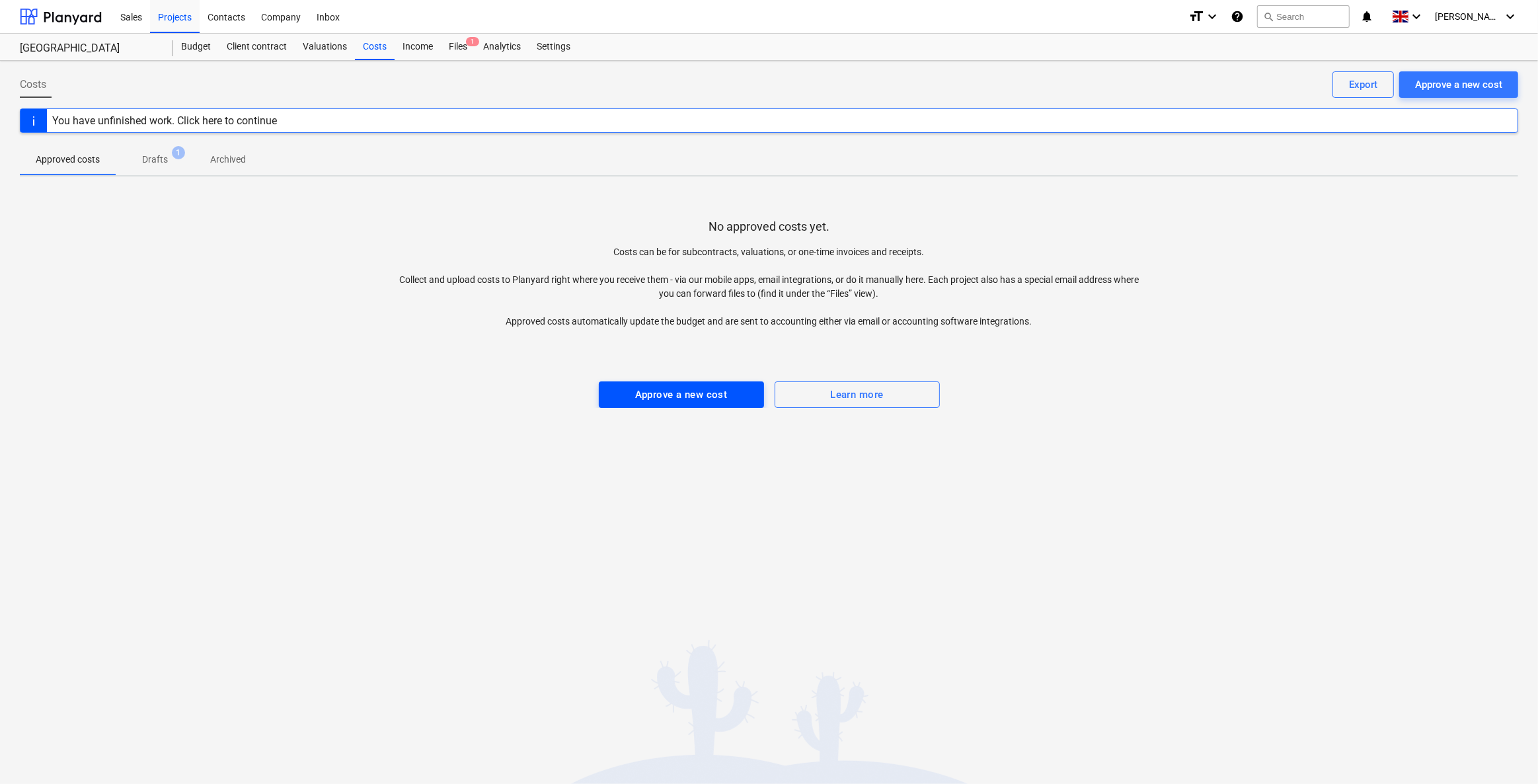
click at [649, 396] on div "Approve a new cost" at bounding box center [682, 395] width 93 height 17
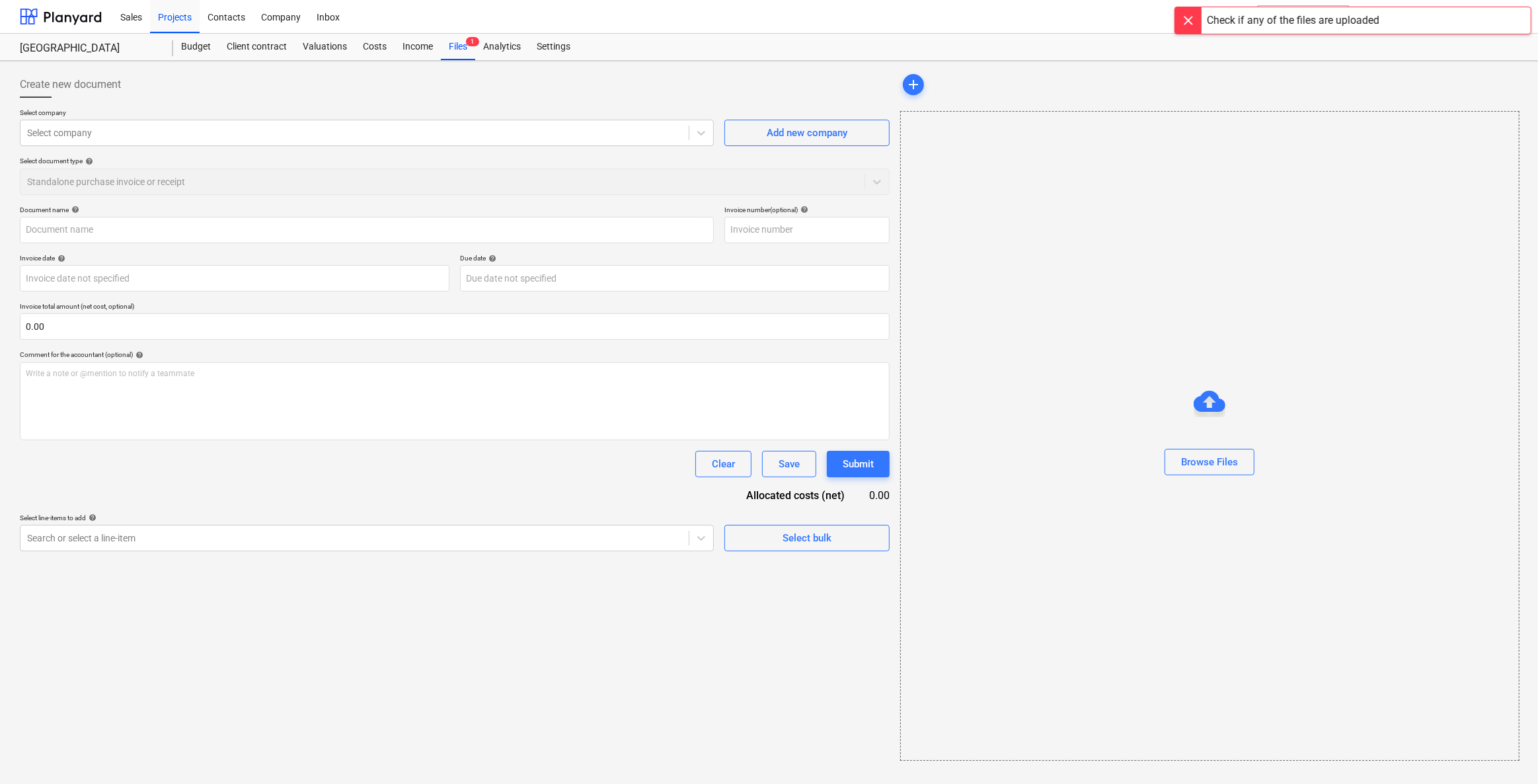
click at [1003, 19] on div at bounding box center [1188, 20] width 27 height 27
click at [1003, 457] on div "Browse Files" at bounding box center [1209, 462] width 57 height 17
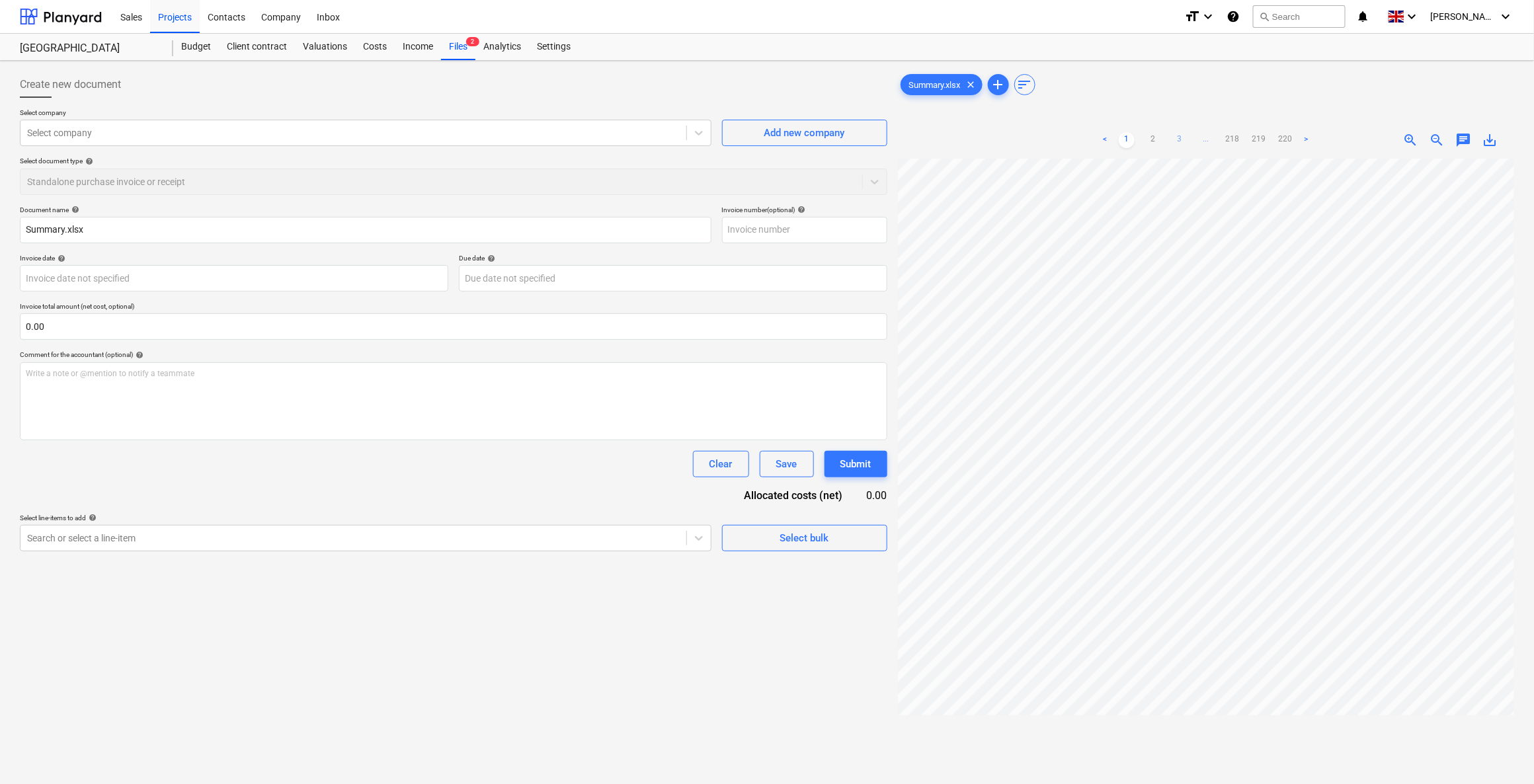
click at [1003, 134] on link "3" at bounding box center [1179, 140] width 15 height 15
click at [1003, 141] on link "2" at bounding box center [1140, 140] width 15 height 15
click at [1003, 135] on link "3" at bounding box center [1179, 140] width 15 height 15
click at [1003, 139] on span "..." at bounding box center [1219, 140] width 15 height 15
click at [969, 78] on span "clear" at bounding box center [971, 84] width 15 height 15
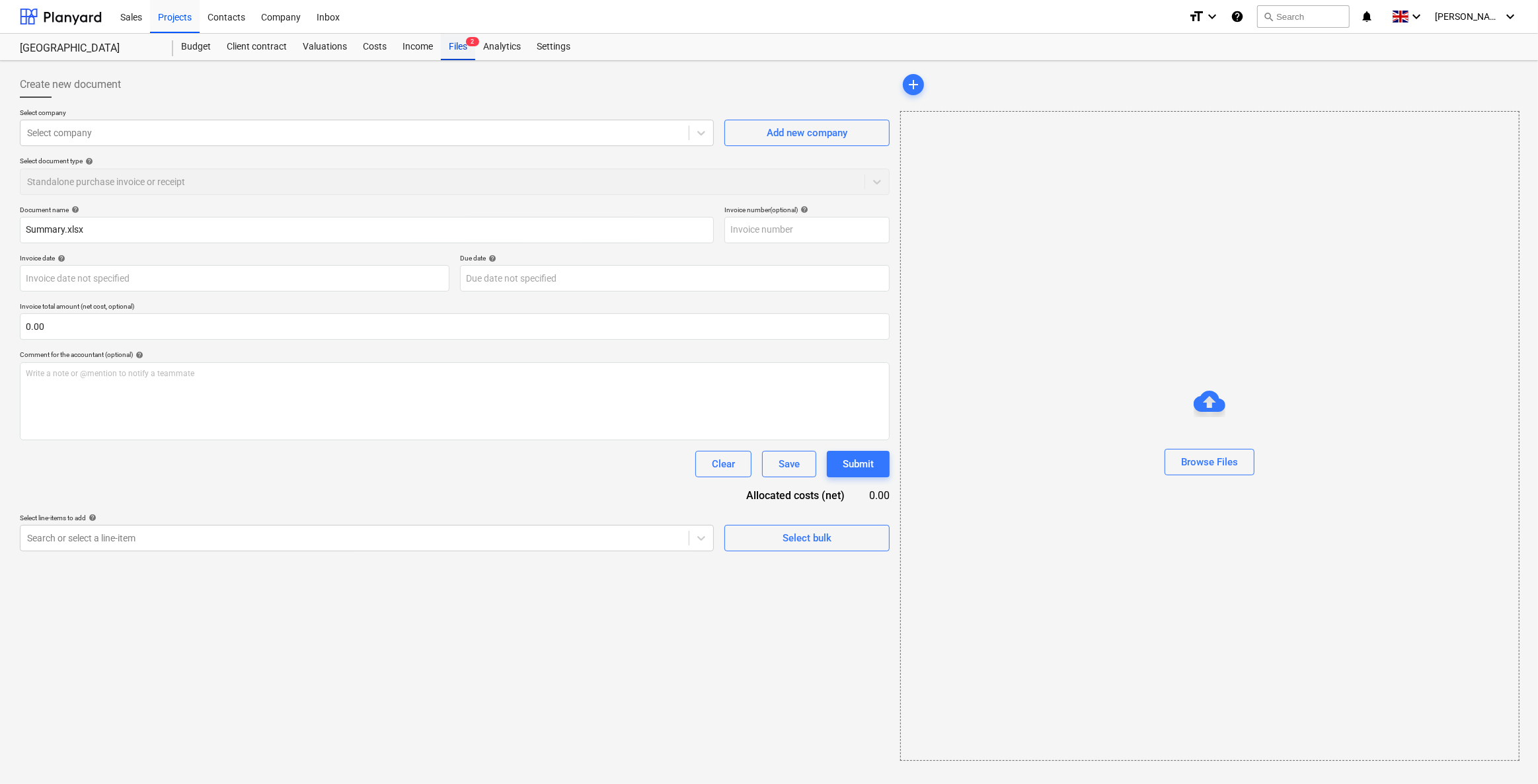
click at [460, 38] on div "Files 2" at bounding box center [458, 46] width 34 height 27
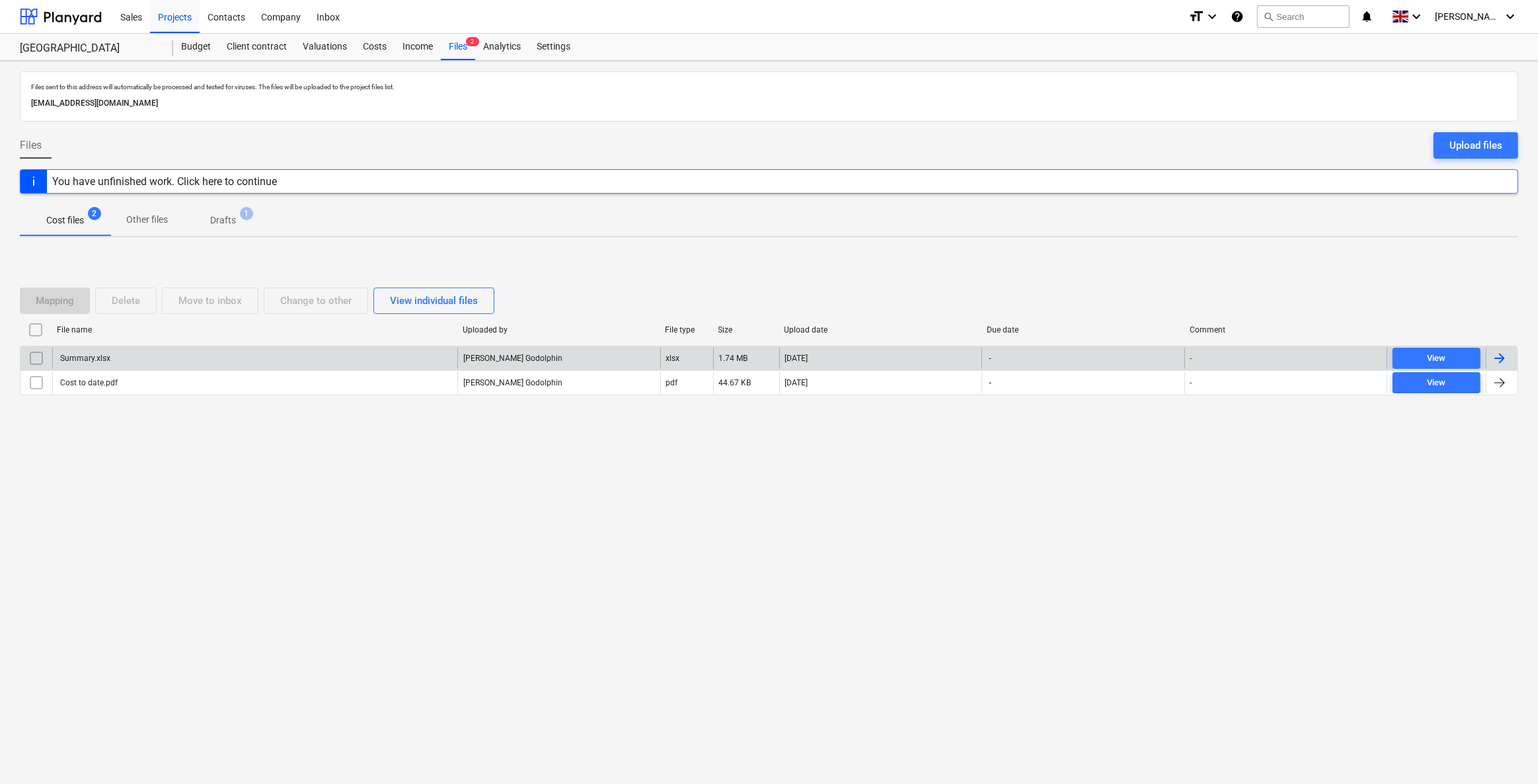
click at [30, 355] on input "checkbox" at bounding box center [36, 358] width 22 height 22
click at [114, 299] on div "Delete" at bounding box center [126, 300] width 28 height 17
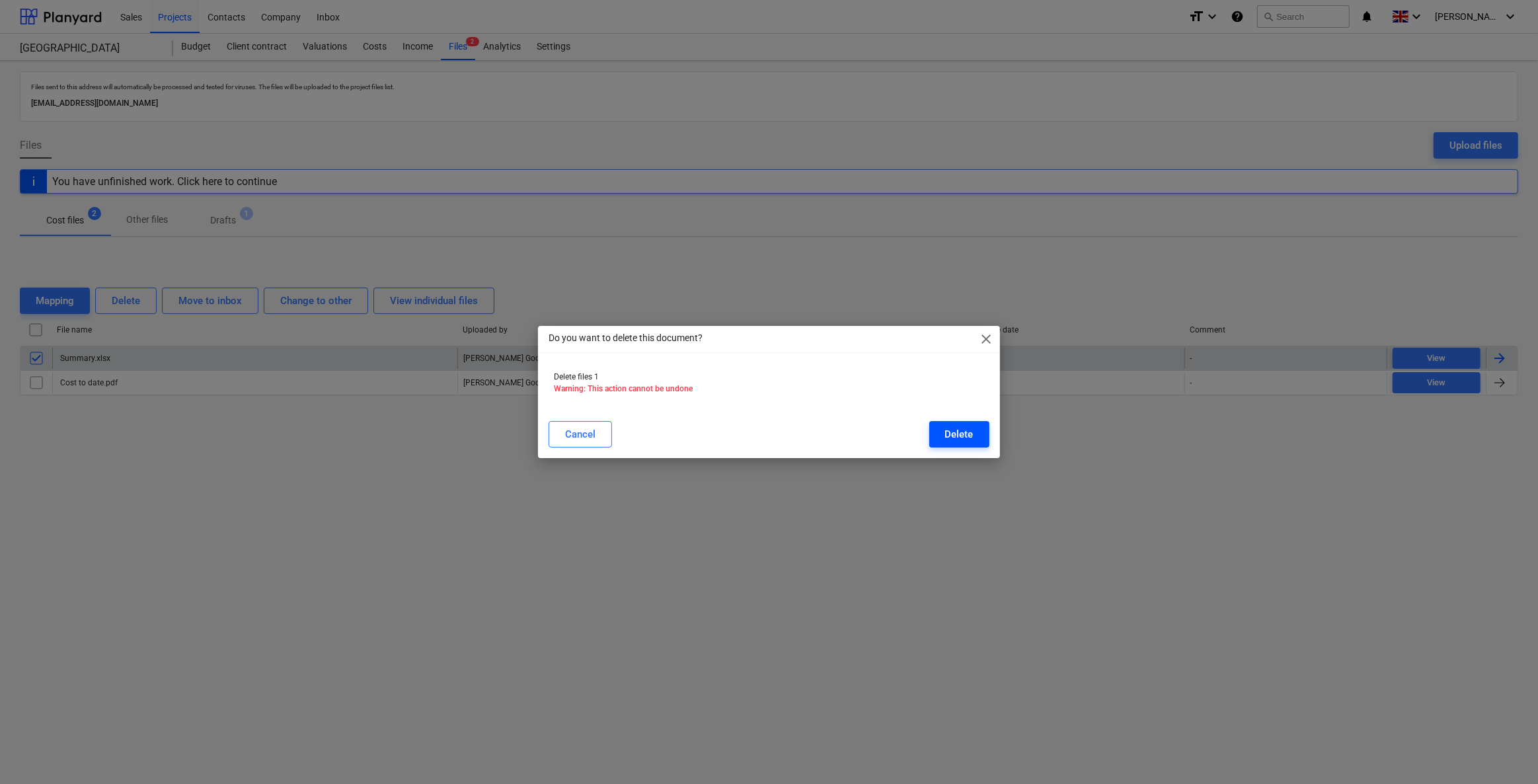
click at [961, 430] on div "Delete" at bounding box center [959, 435] width 28 height 17
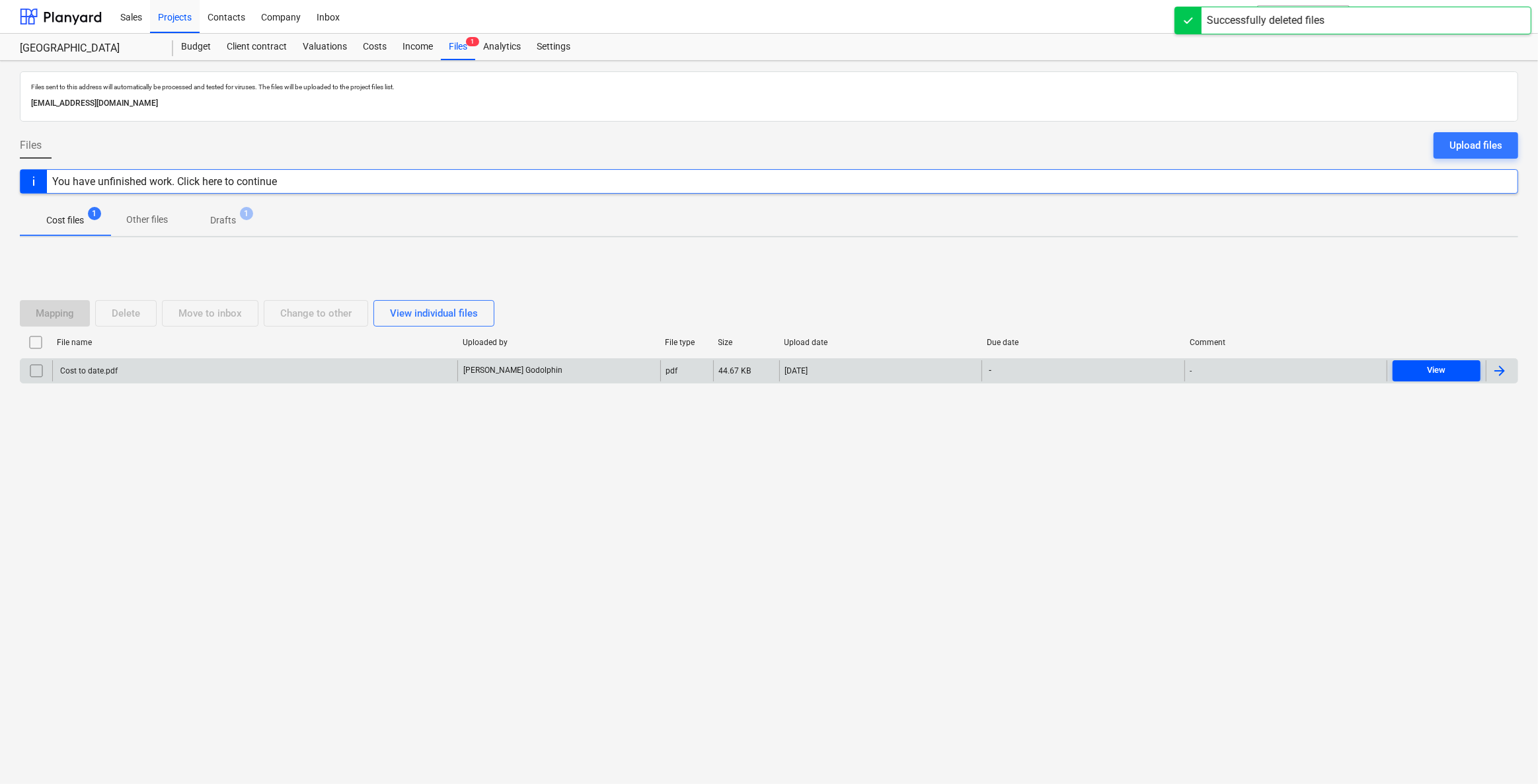
click at [1003, 364] on span "View" at bounding box center [1436, 371] width 77 height 15
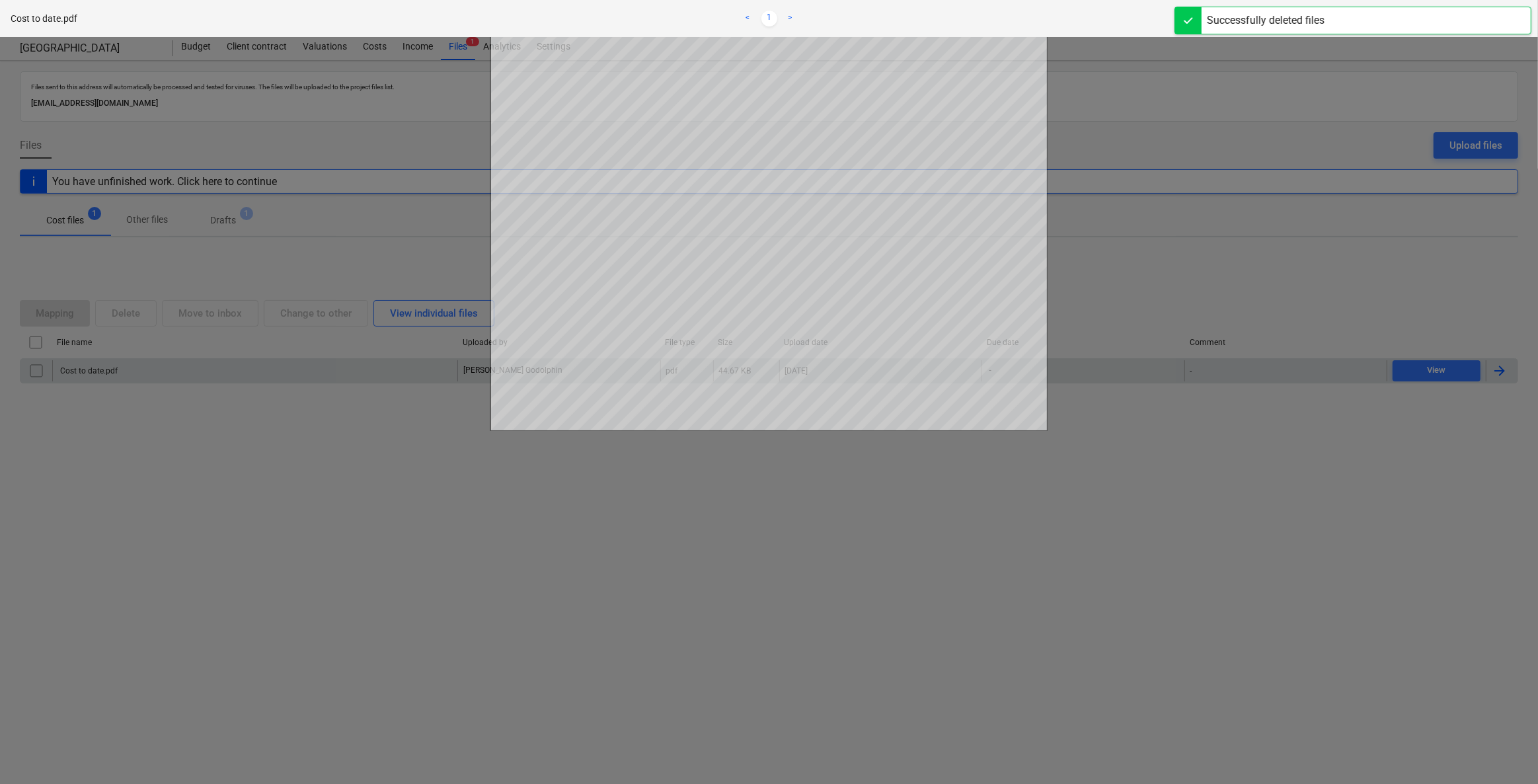
click at [1003, 560] on div at bounding box center [769, 411] width 1538 height 747
click at [1003, 372] on div at bounding box center [769, 411] width 1538 height 747
click at [1003, 15] on span "close" at bounding box center [1514, 18] width 15 height 15
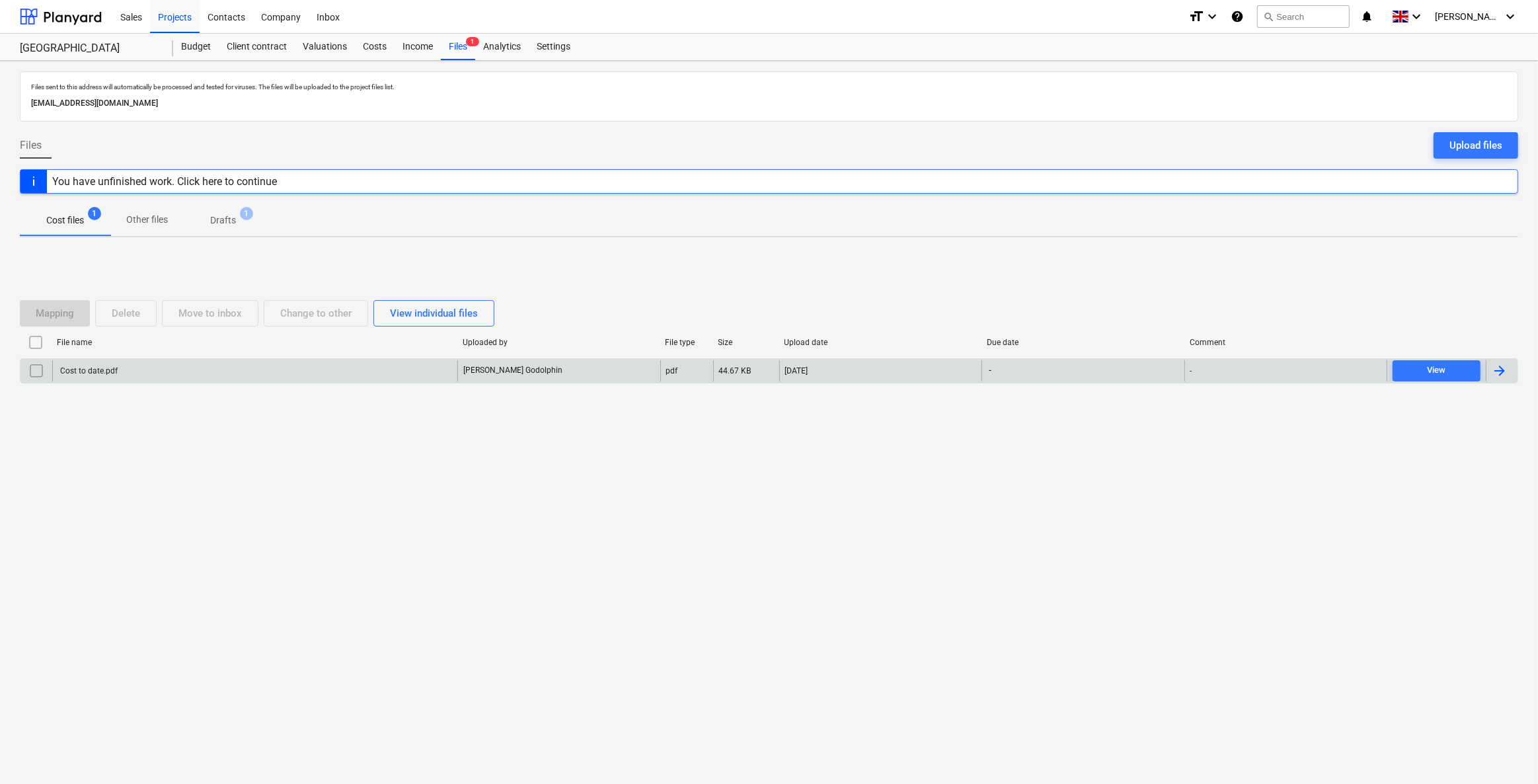
click at [1003, 371] on div at bounding box center [1499, 371] width 15 height 15
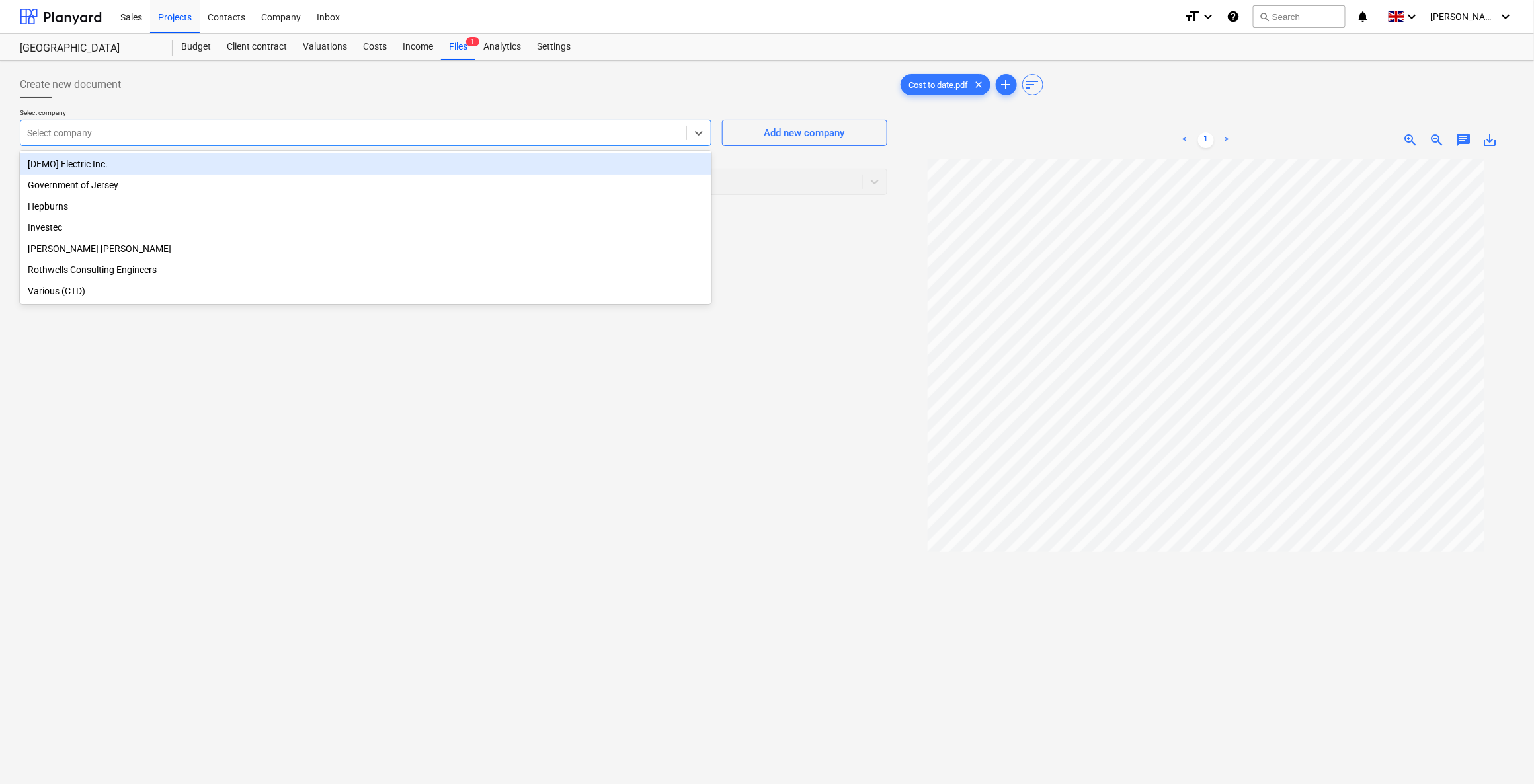
click at [159, 133] on div at bounding box center [353, 133] width 653 height 13
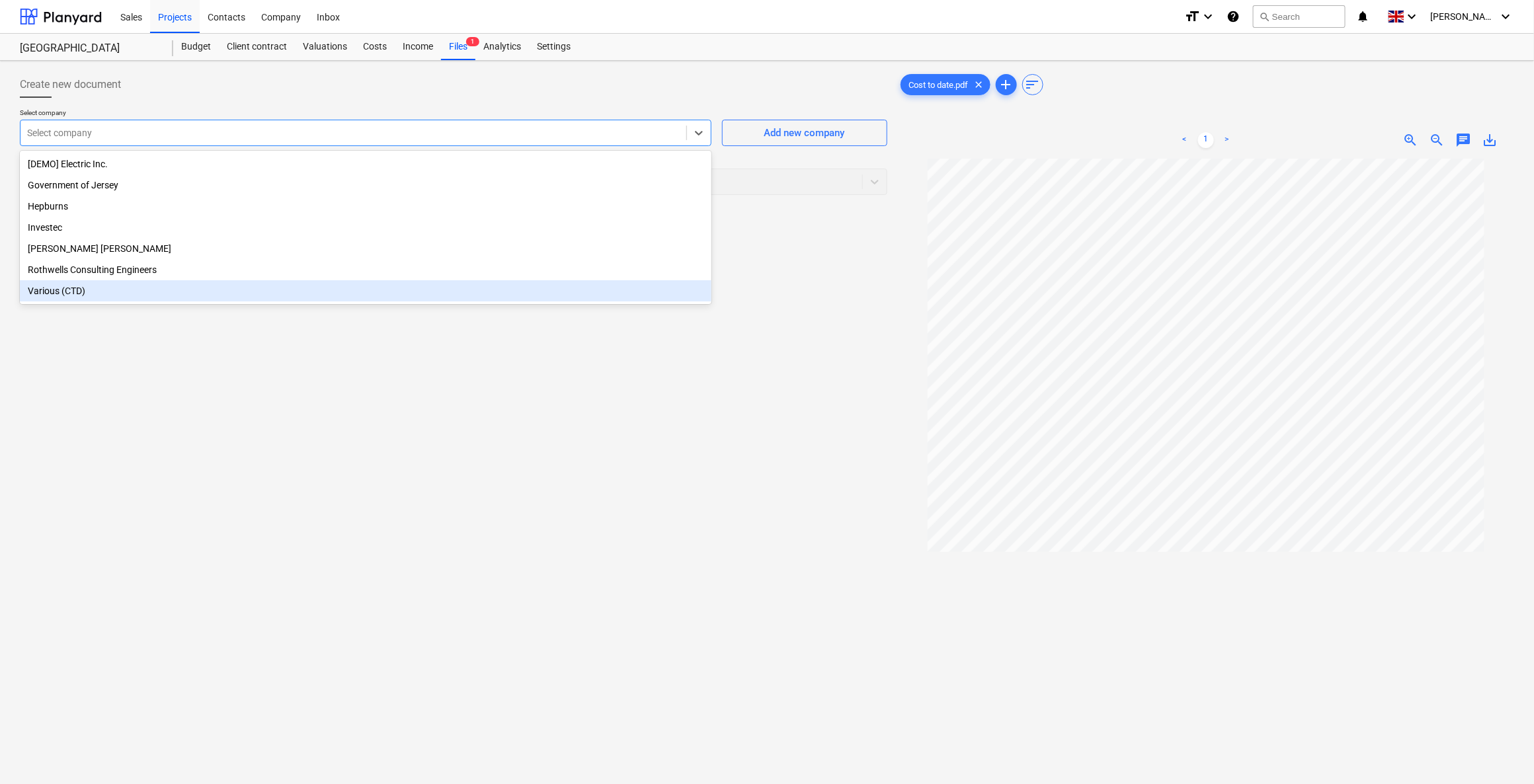
click at [104, 297] on div "Various (CTD)" at bounding box center [365, 291] width 691 height 22
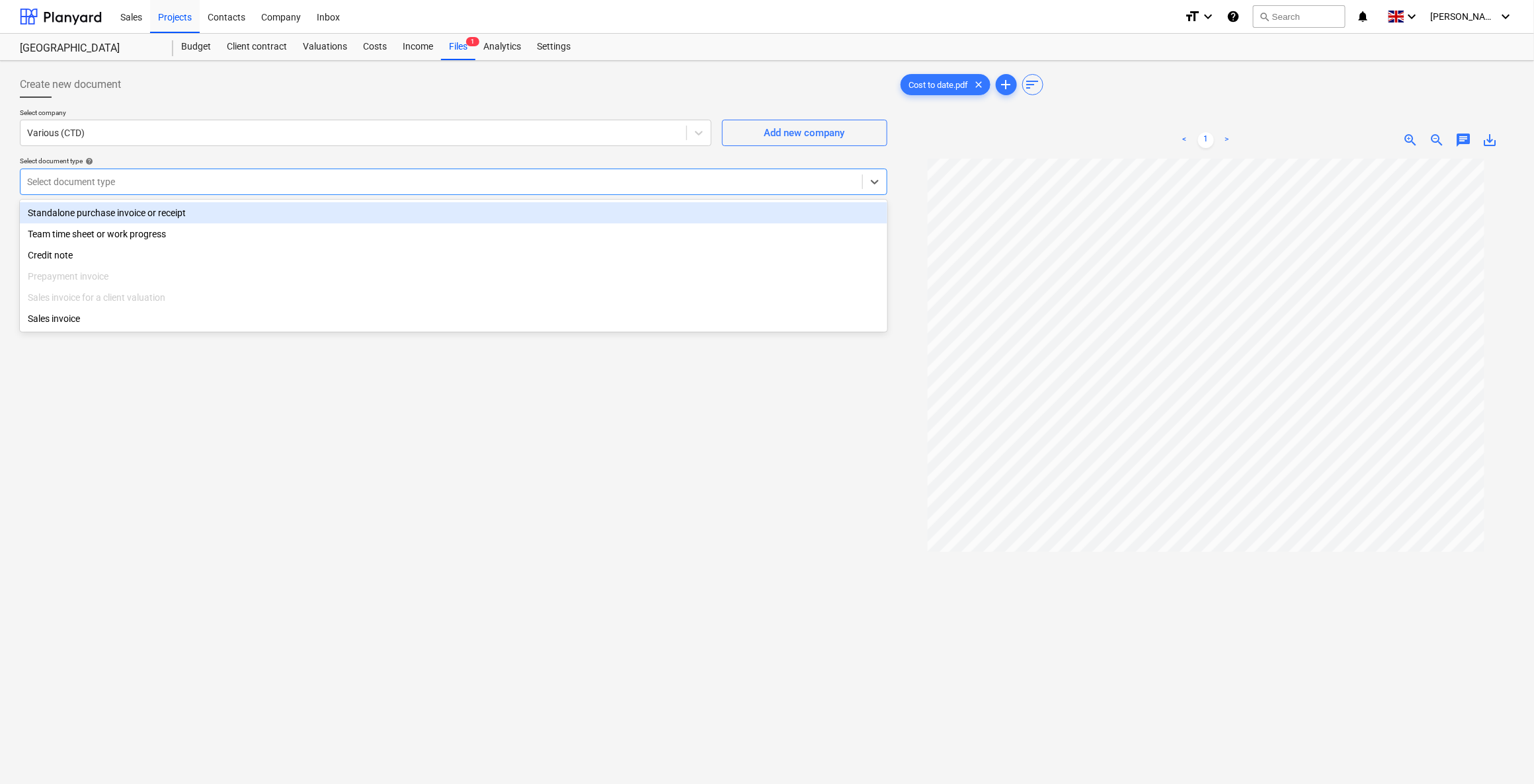
click at [108, 183] on div at bounding box center [441, 182] width 828 height 13
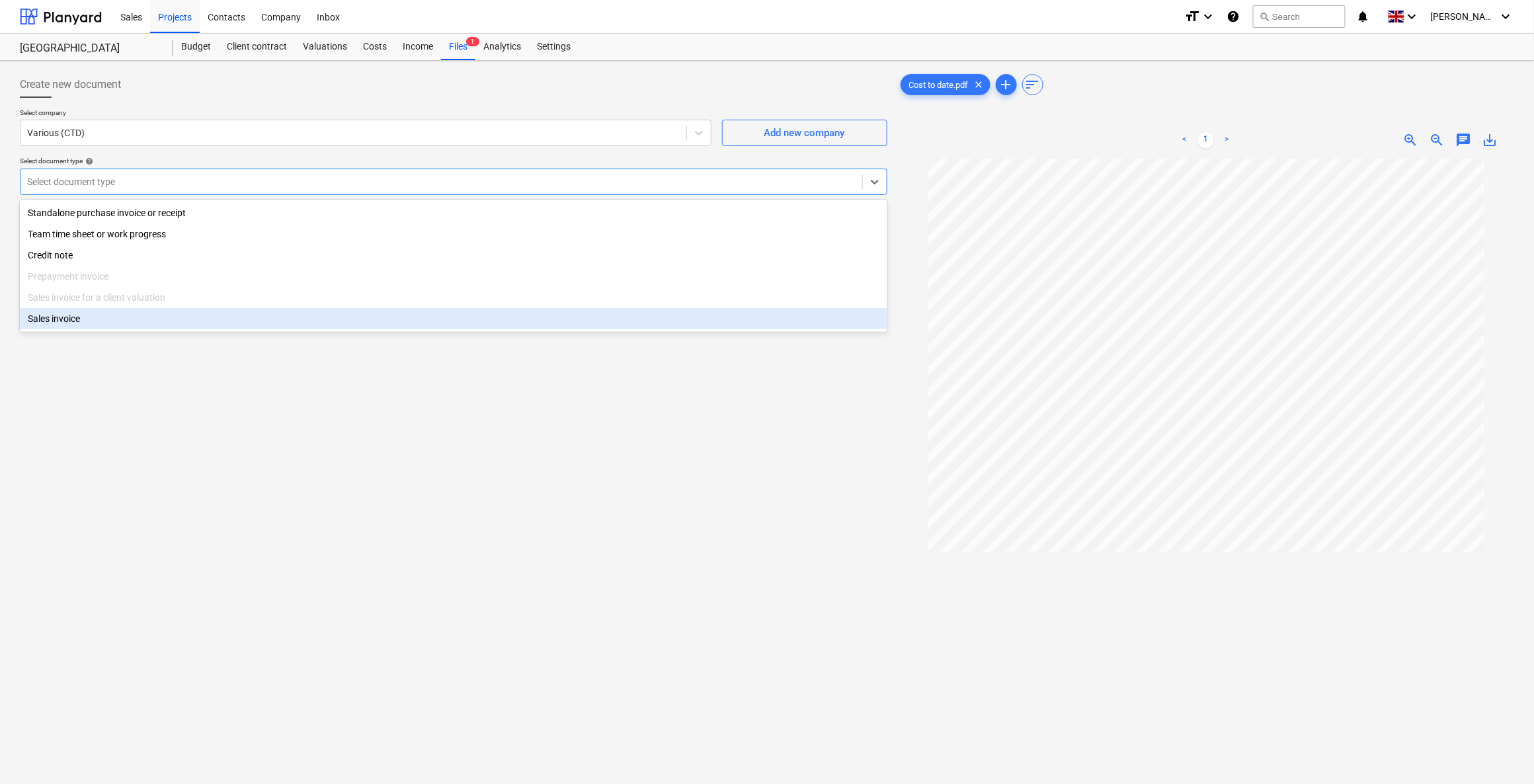
click at [60, 329] on div "Sales invoice" at bounding box center [454, 318] width 868 height 22
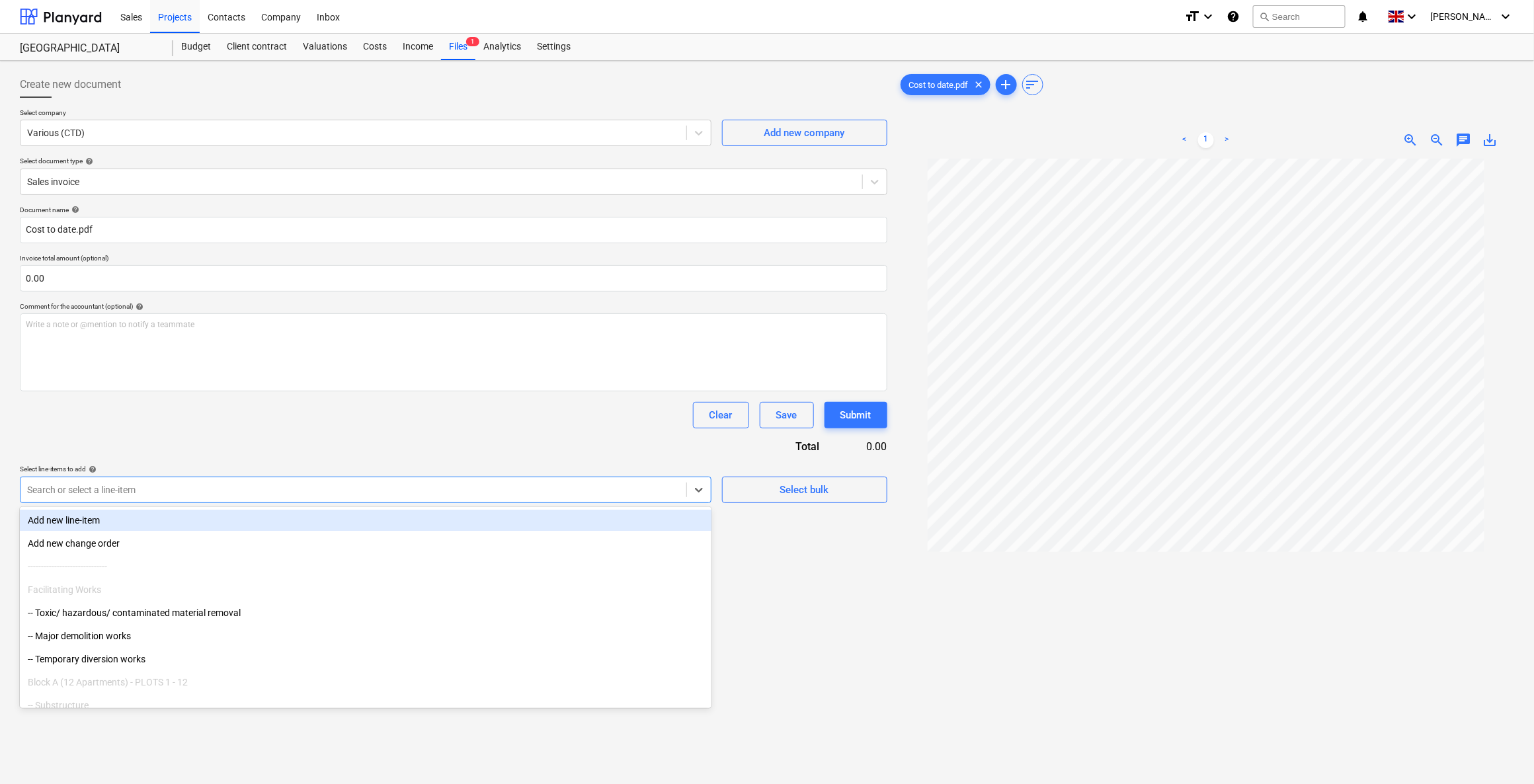
click at [640, 483] on div at bounding box center [353, 489] width 653 height 13
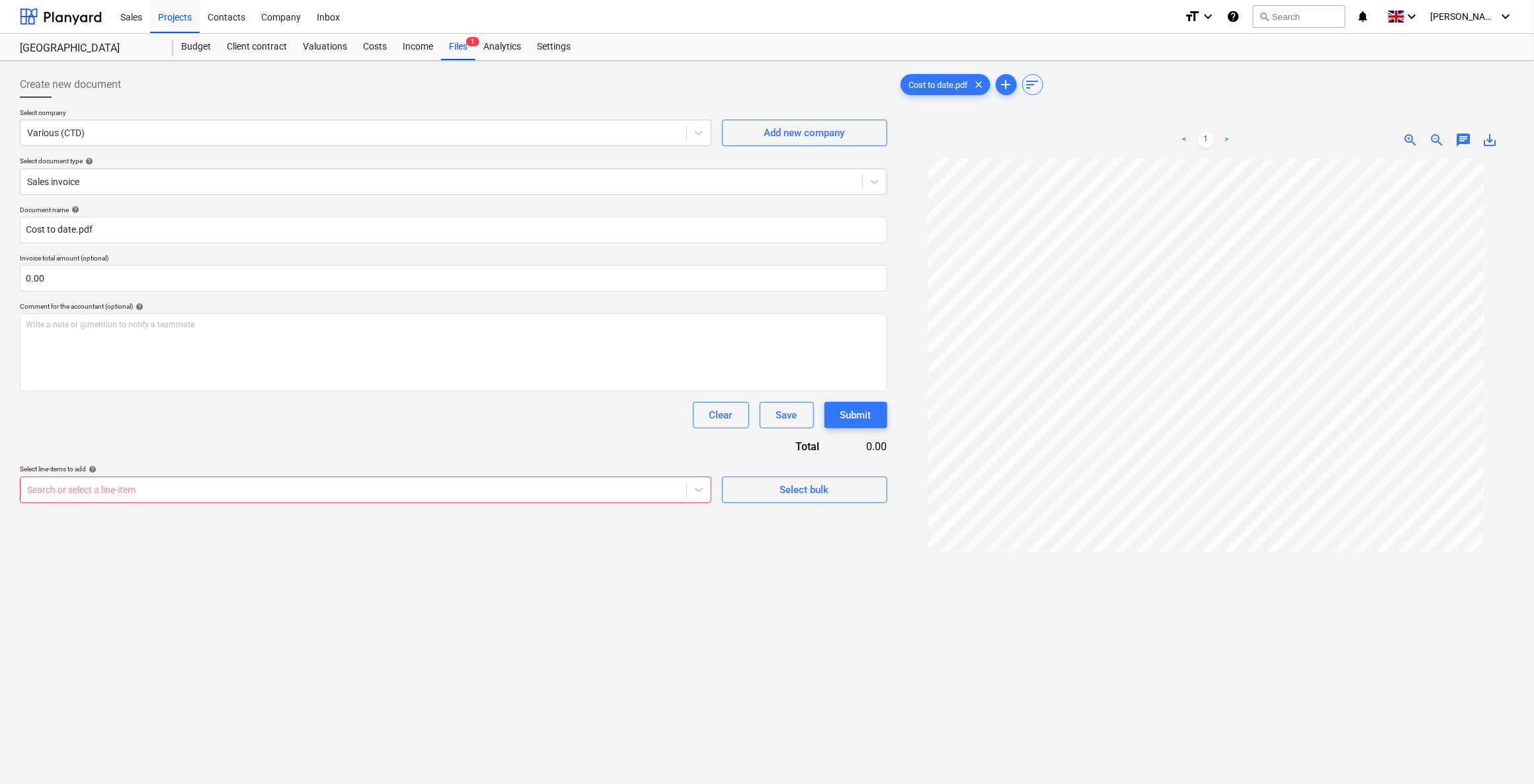
click at [109, 474] on p "Select line-items to add help" at bounding box center [365, 470] width 691 height 11
click at [114, 494] on div at bounding box center [353, 489] width 653 height 13
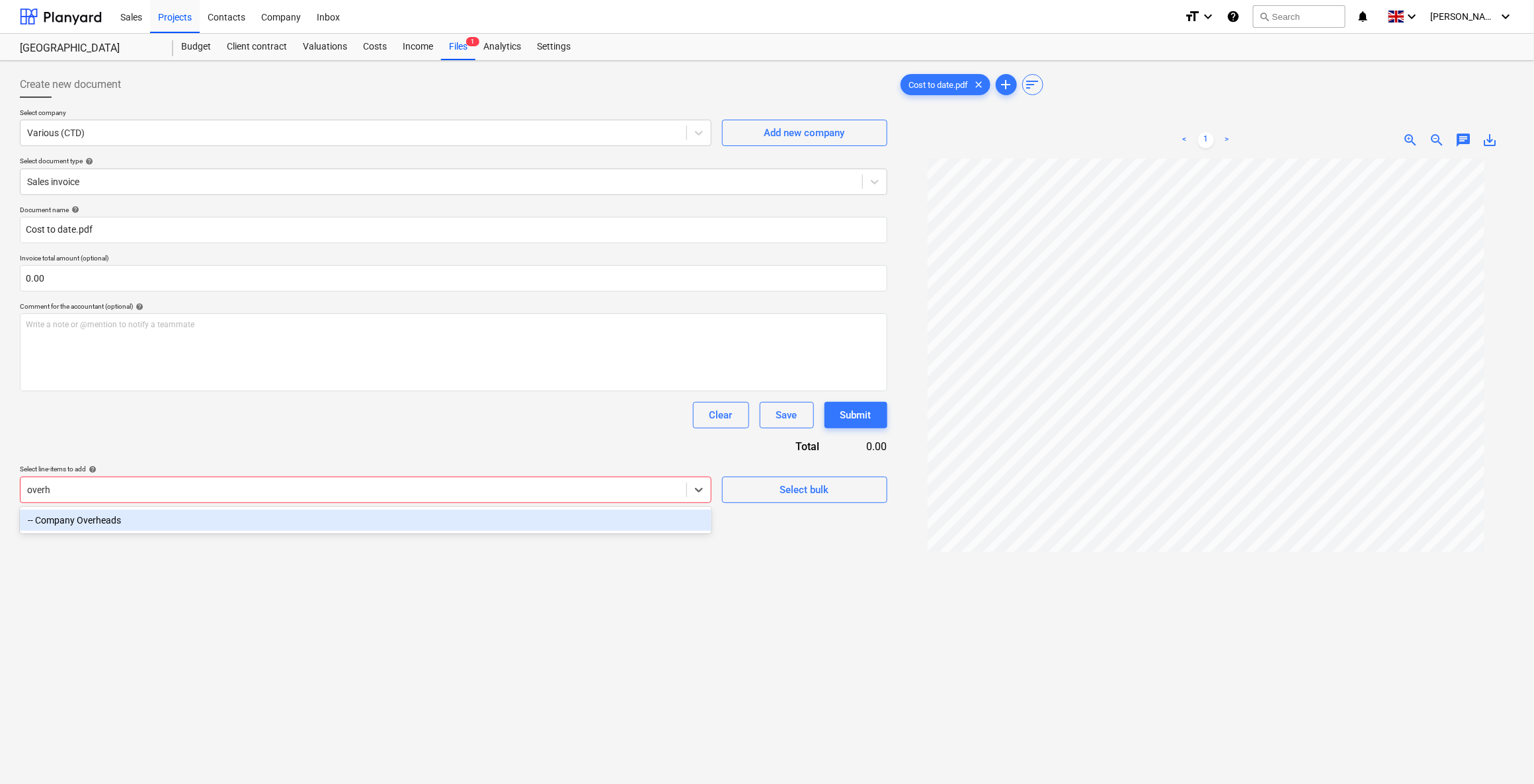
click at [110, 522] on div "-- Company Overheads" at bounding box center [365, 520] width 691 height 22
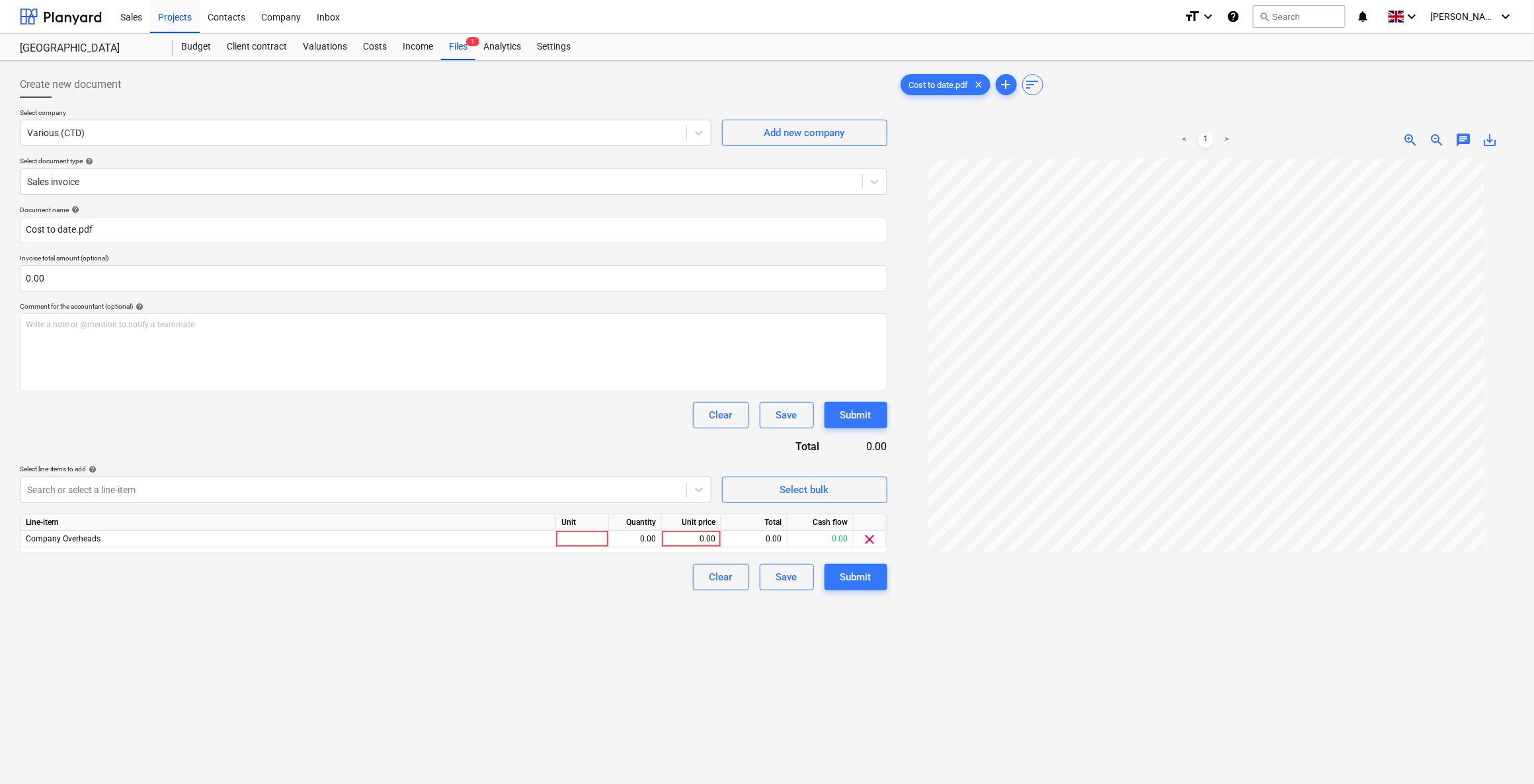
click at [807, 560] on div "Create new document Select company Various (CTD) Add new company Select documen…" at bounding box center [454, 488] width 878 height 844
click at [593, 531] on div at bounding box center [582, 539] width 53 height 16
click at [682, 534] on div "0.00" at bounding box center [691, 539] width 48 height 16
click at [643, 560] on div "Create new document Select company Various (CTD) Add new company Select documen…" at bounding box center [454, 488] width 878 height 844
click at [869, 560] on div "Submit" at bounding box center [856, 577] width 31 height 17
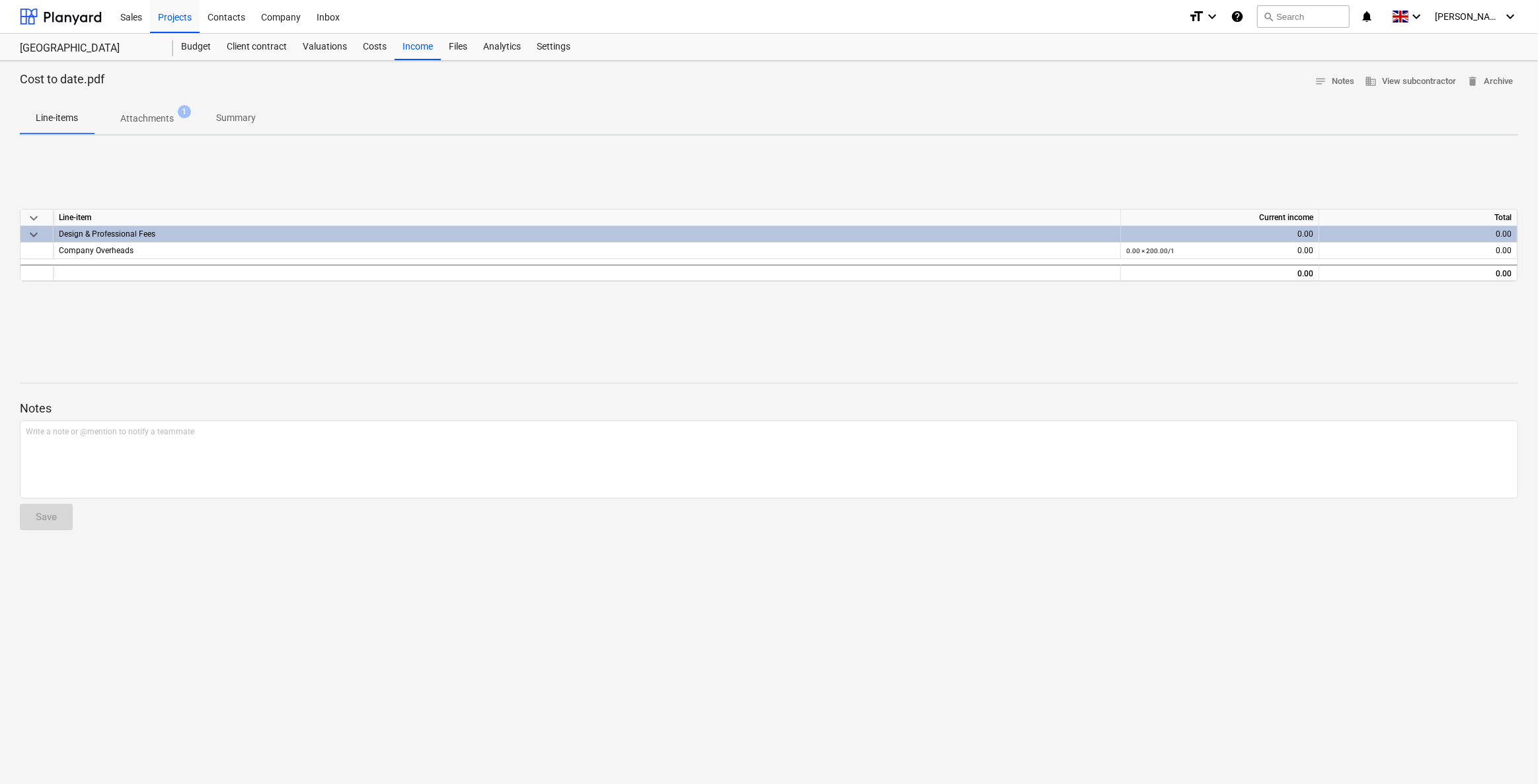
click at [140, 119] on p "Attachments" at bounding box center [147, 119] width 53 height 14
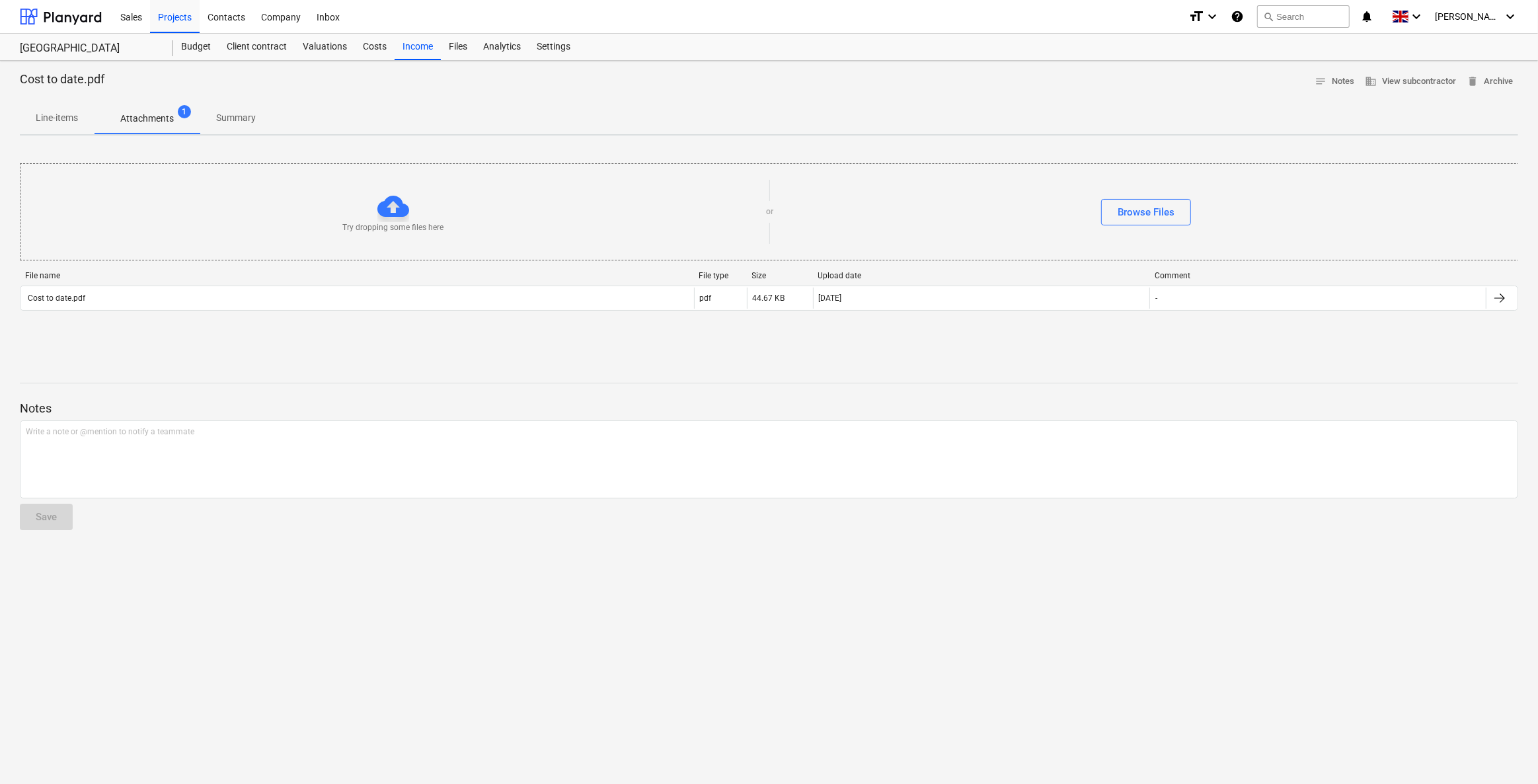
click at [473, 119] on div "Line-items Attachments 1 Summary" at bounding box center [769, 118] width 1498 height 32
click at [1003, 209] on div "Browse Files" at bounding box center [1146, 213] width 57 height 17
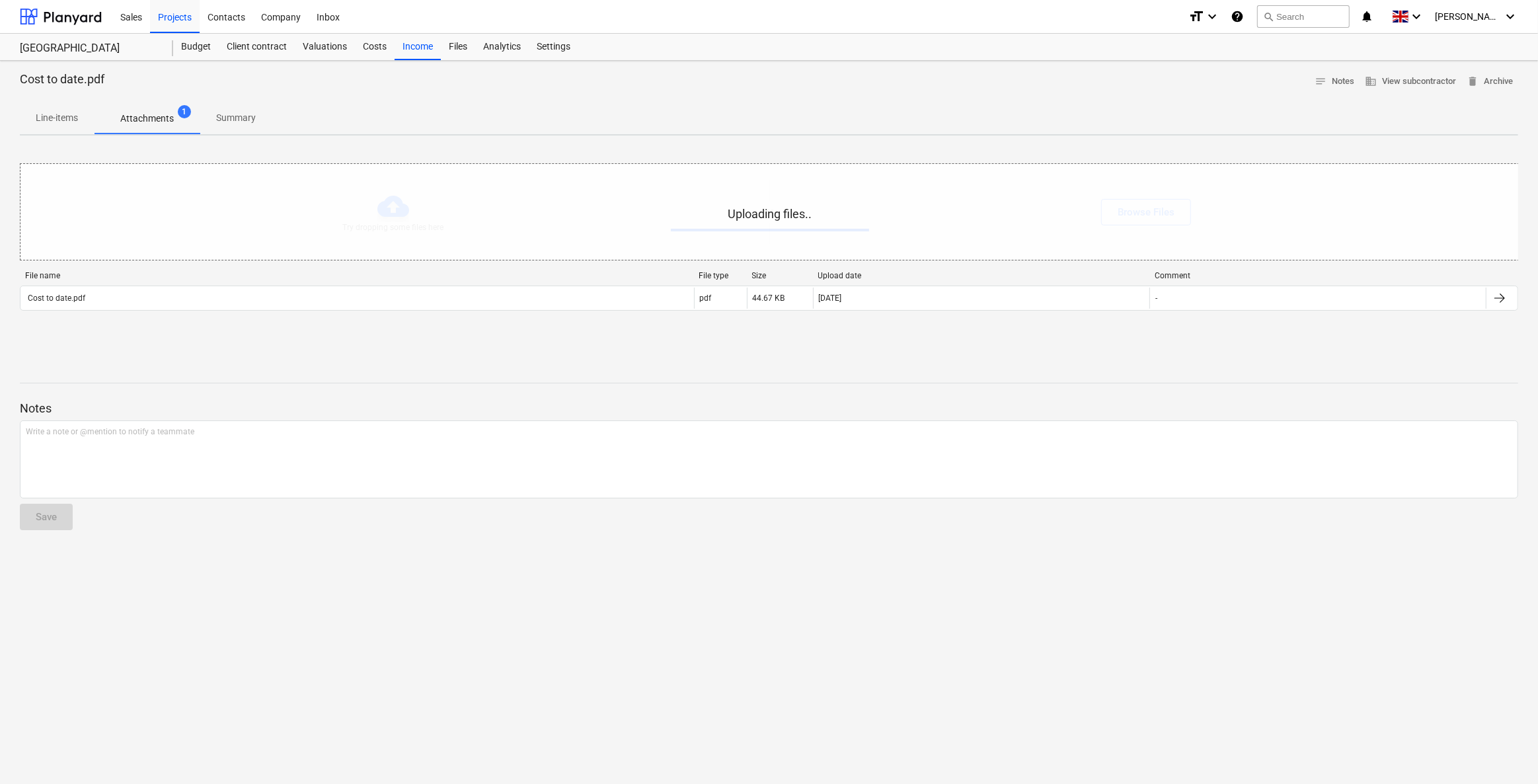
click at [1003, 199] on button "Browse Files" at bounding box center [1146, 212] width 90 height 27
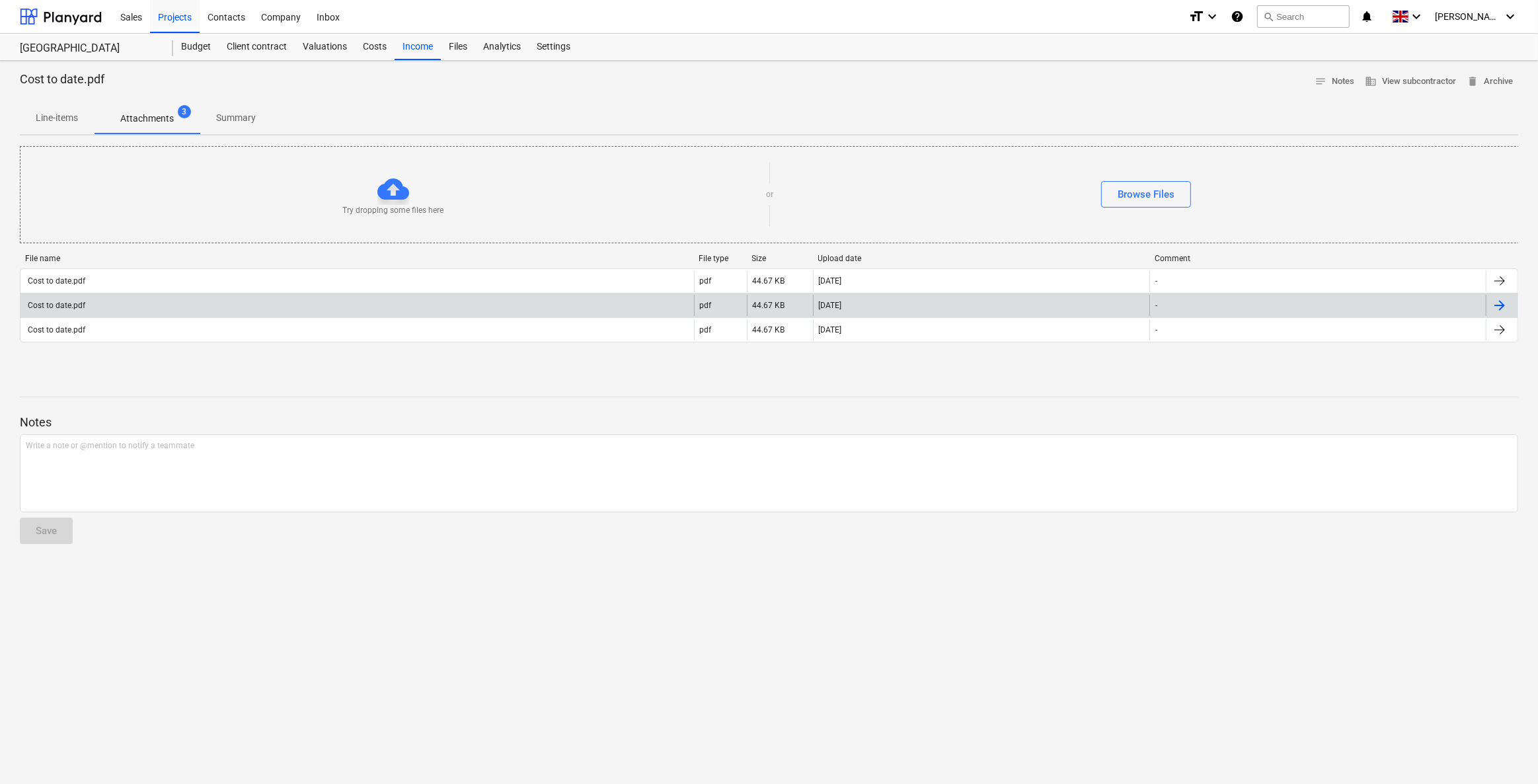
click at [511, 301] on div "Cost to date.pdf" at bounding box center [357, 306] width 674 height 22
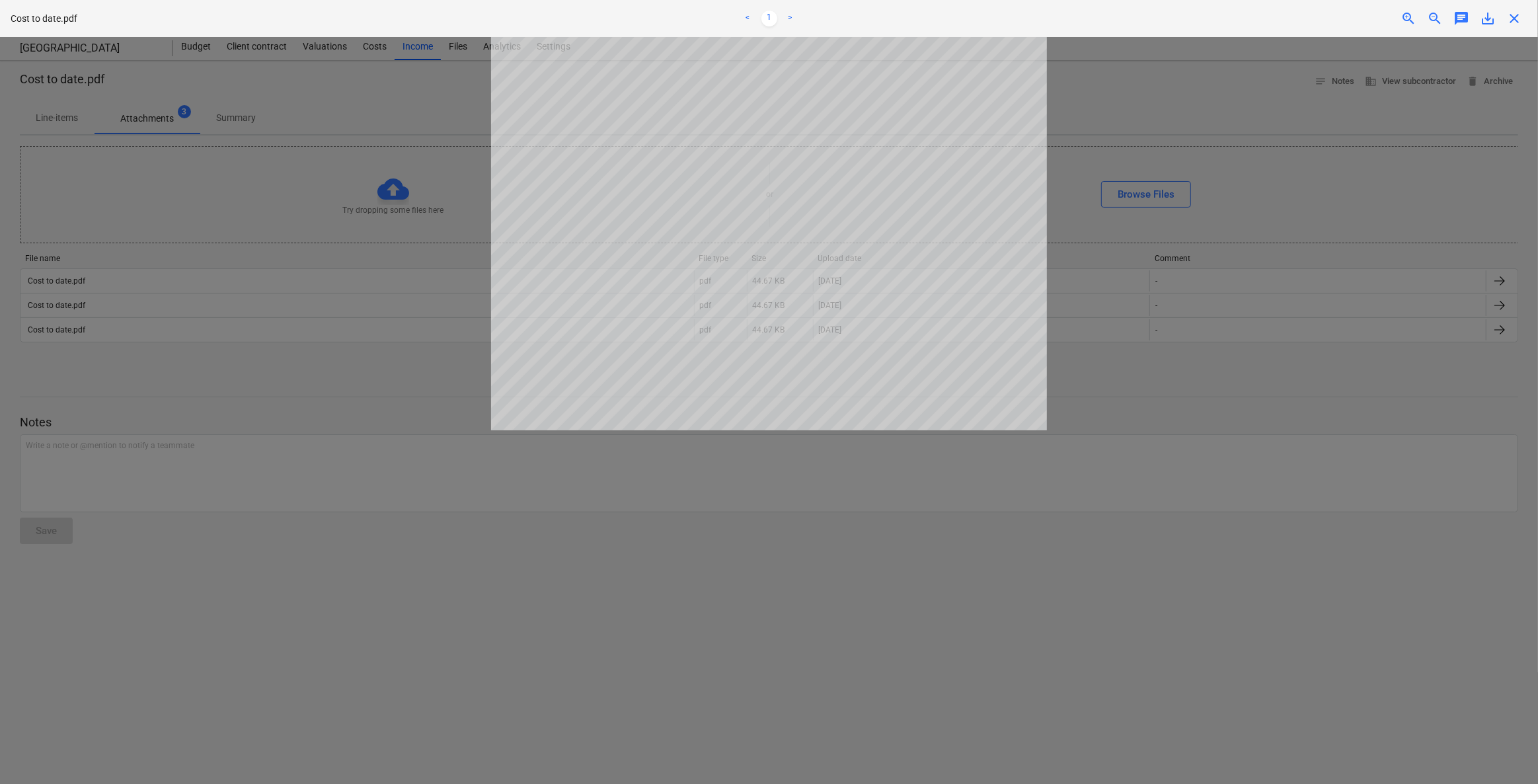
click at [1003, 136] on div at bounding box center [769, 411] width 1538 height 747
click at [1003, 9] on div "Cost to date.pdf < 1 > zoom_in zoom_out chat 0 save_alt close" at bounding box center [769, 18] width 1538 height 37
click at [1003, 15] on span "close" at bounding box center [1514, 18] width 15 height 15
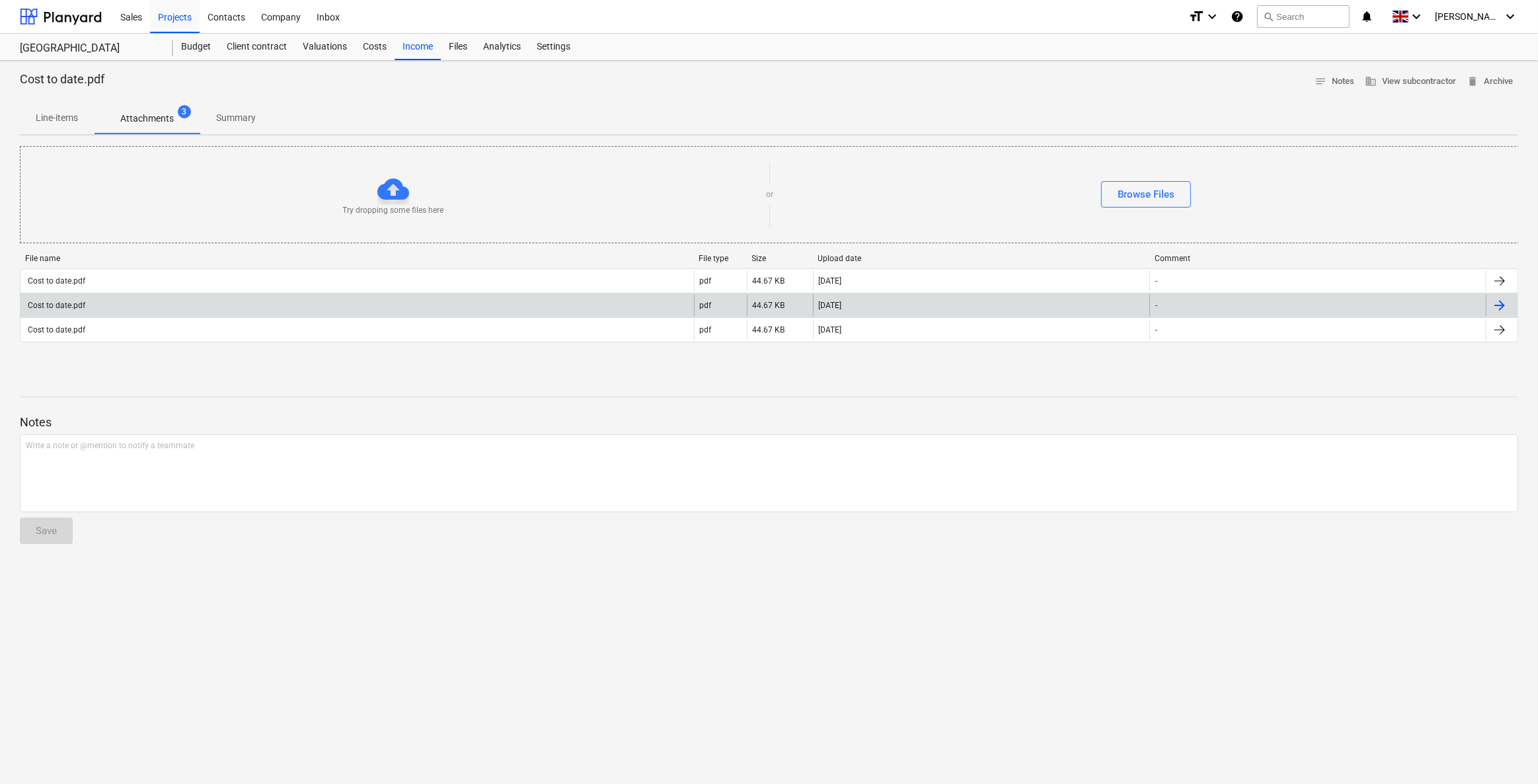
click at [1003, 300] on div at bounding box center [1499, 306] width 15 height 15
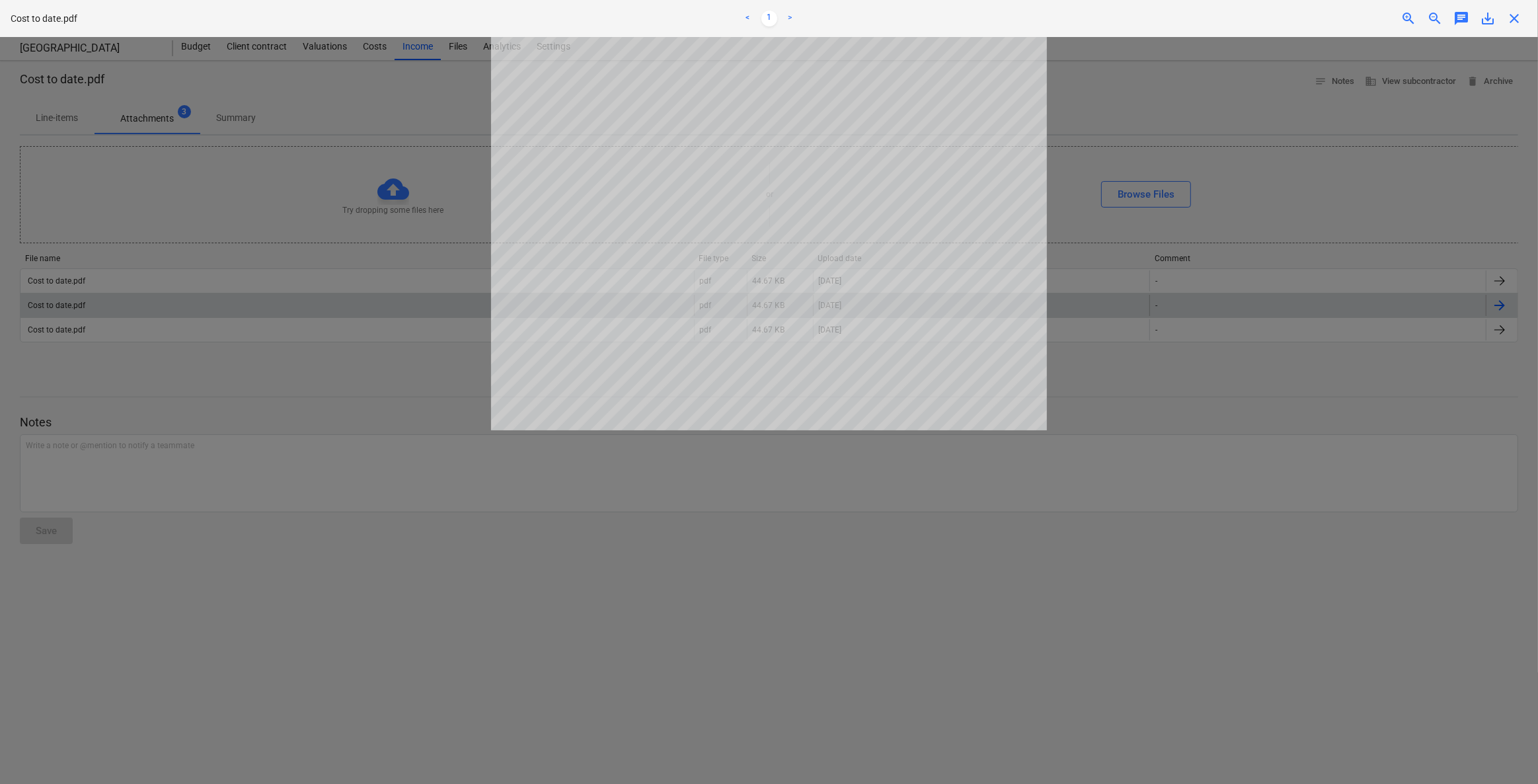
click at [1003, 136] on div at bounding box center [769, 411] width 1538 height 747
click at [1003, 15] on span "close" at bounding box center [1514, 18] width 15 height 15
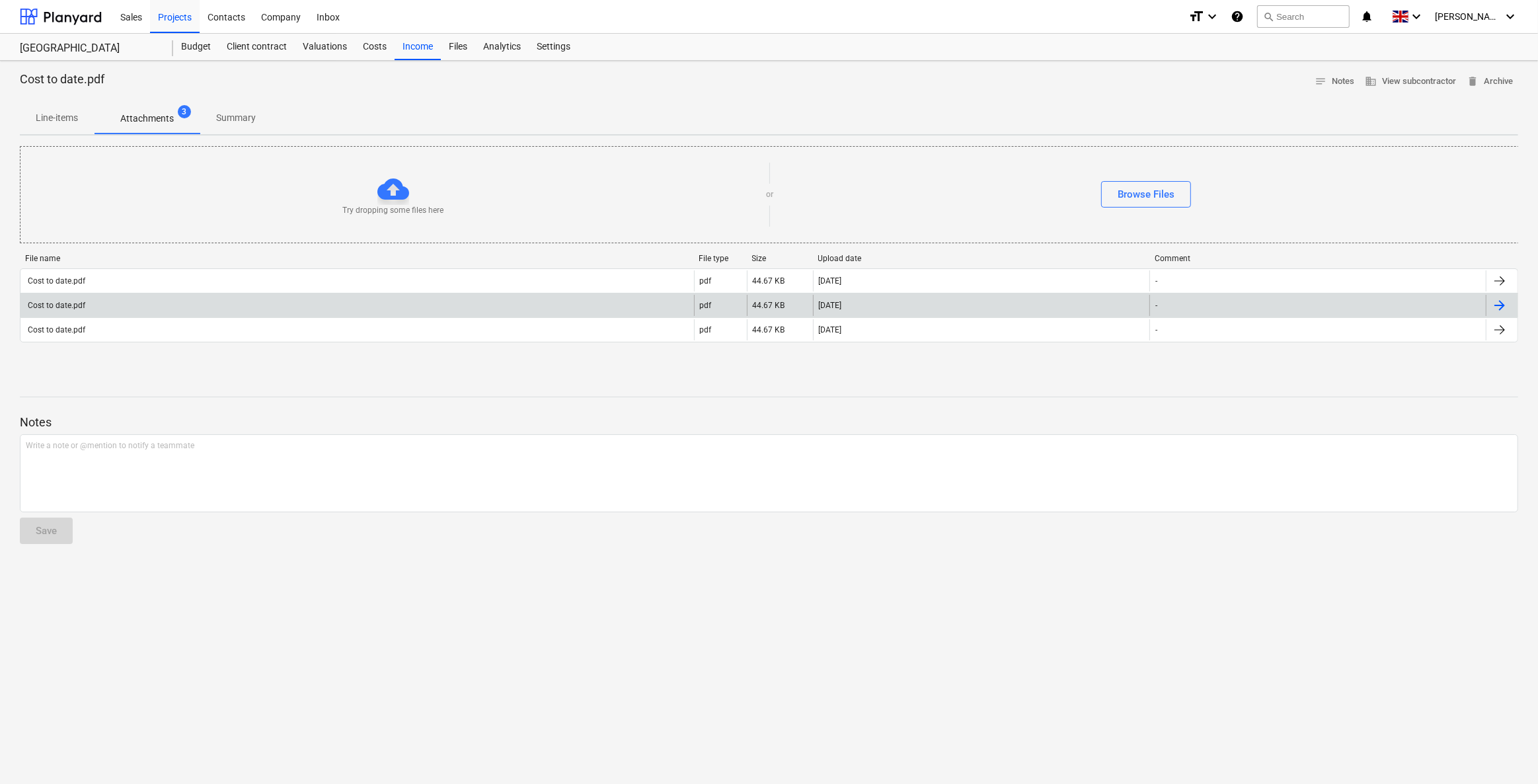
click at [243, 123] on p "Summary" at bounding box center [236, 118] width 40 height 14
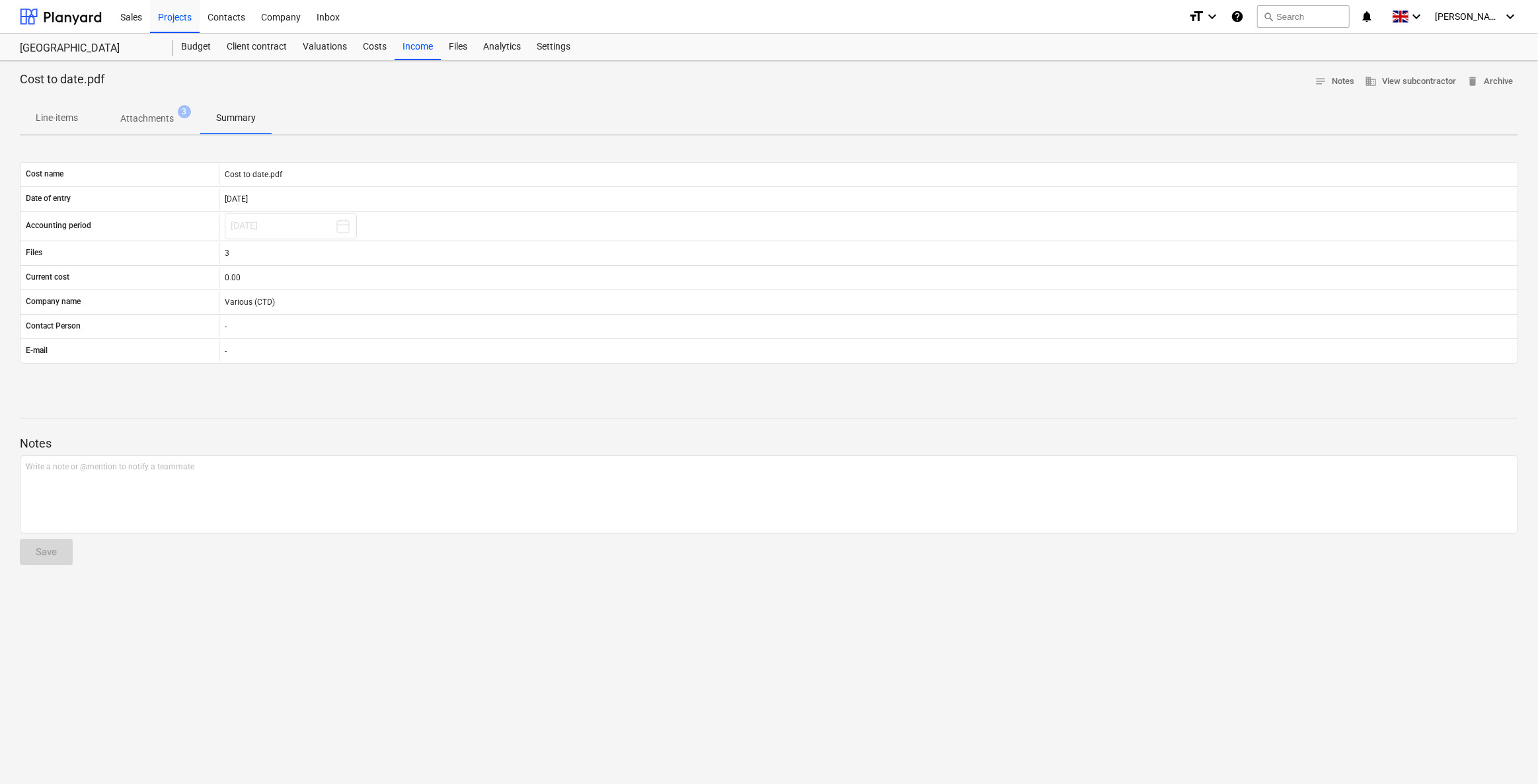
click at [146, 108] on span "Attachments 3" at bounding box center [147, 119] width 107 height 24
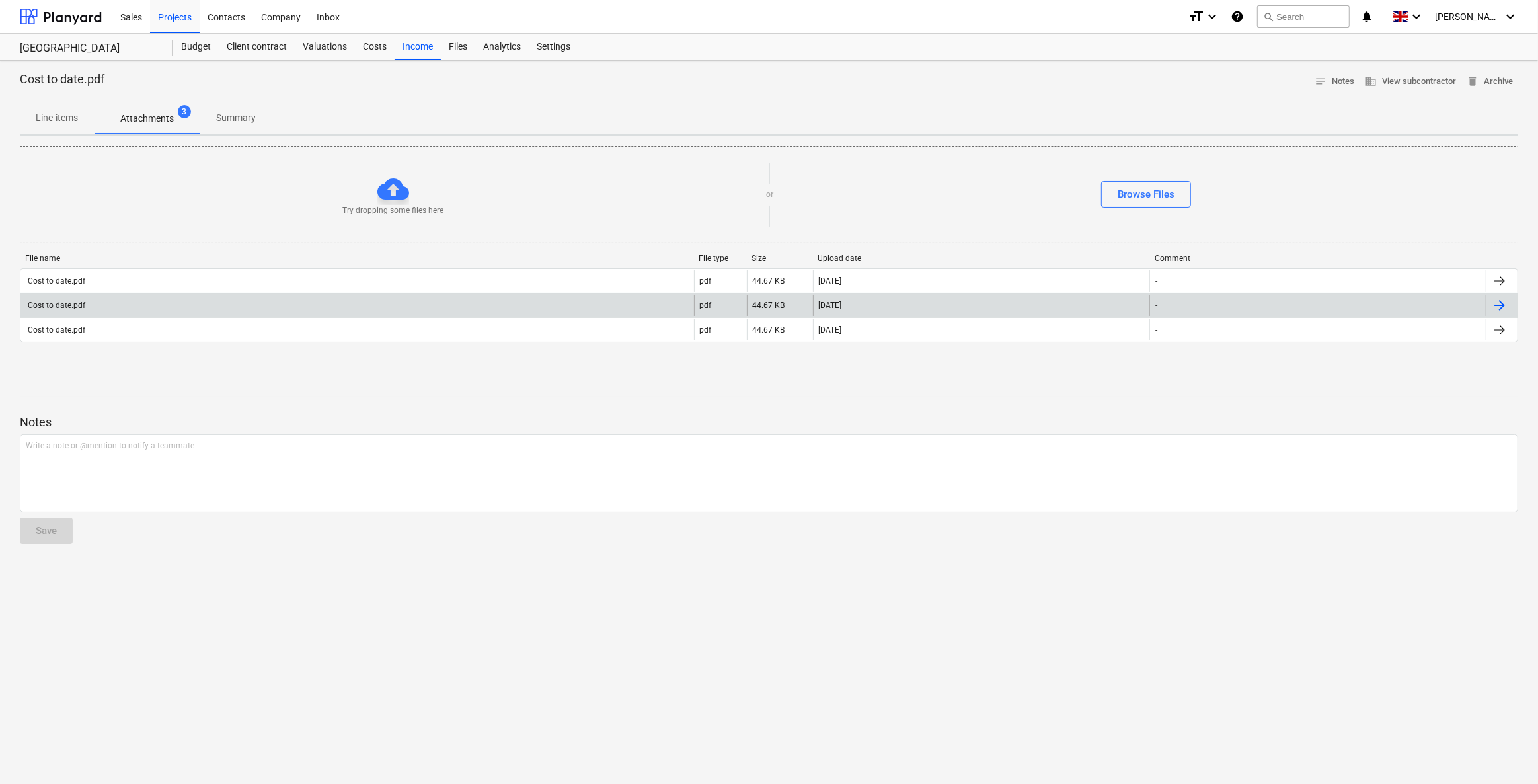
click at [110, 306] on div "Cost to date.pdf" at bounding box center [357, 306] width 674 height 22
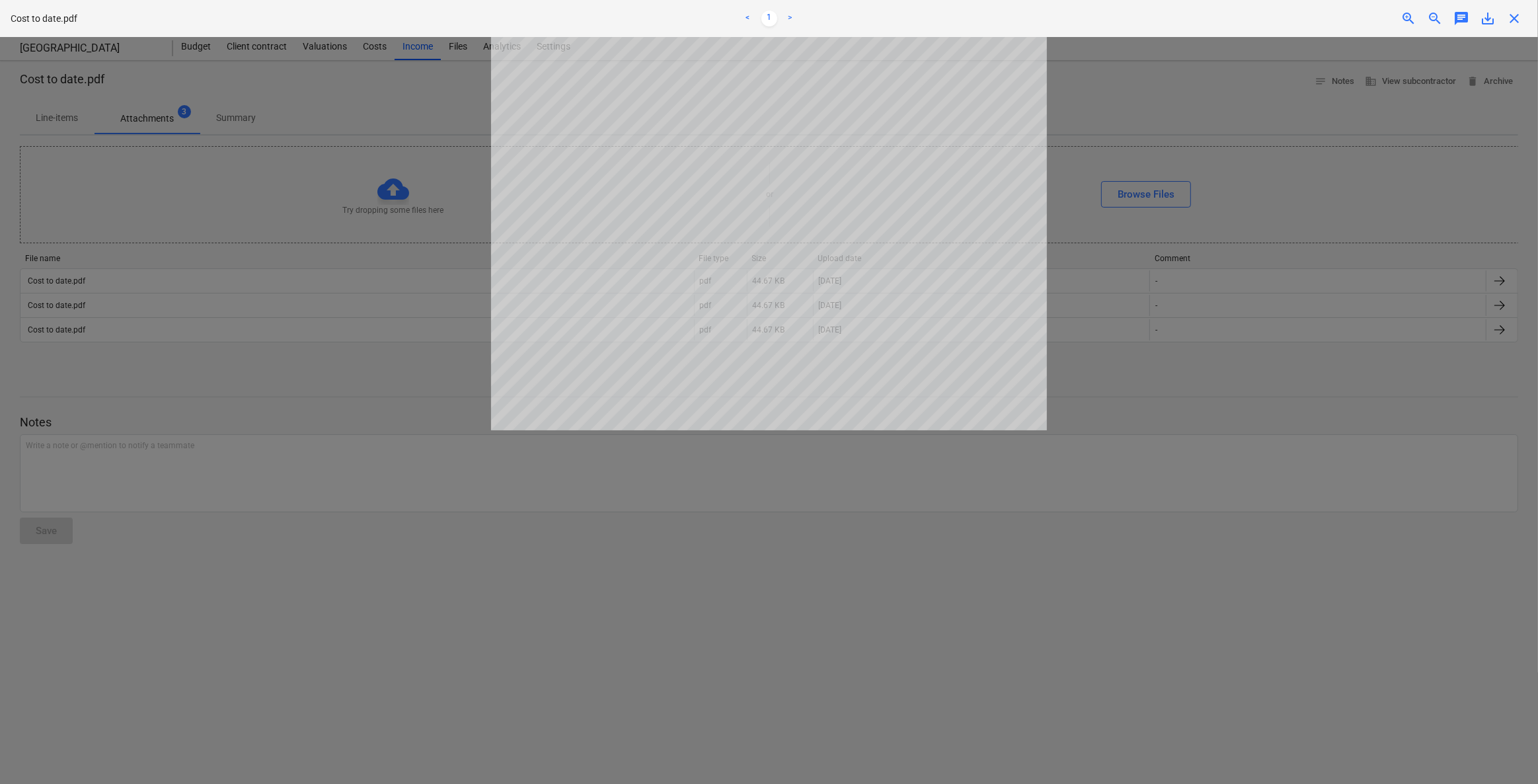
click at [380, 520] on div at bounding box center [769, 411] width 1538 height 747
click at [908, 560] on div at bounding box center [769, 411] width 1538 height 747
click at [1003, 16] on span "close" at bounding box center [1514, 18] width 15 height 15
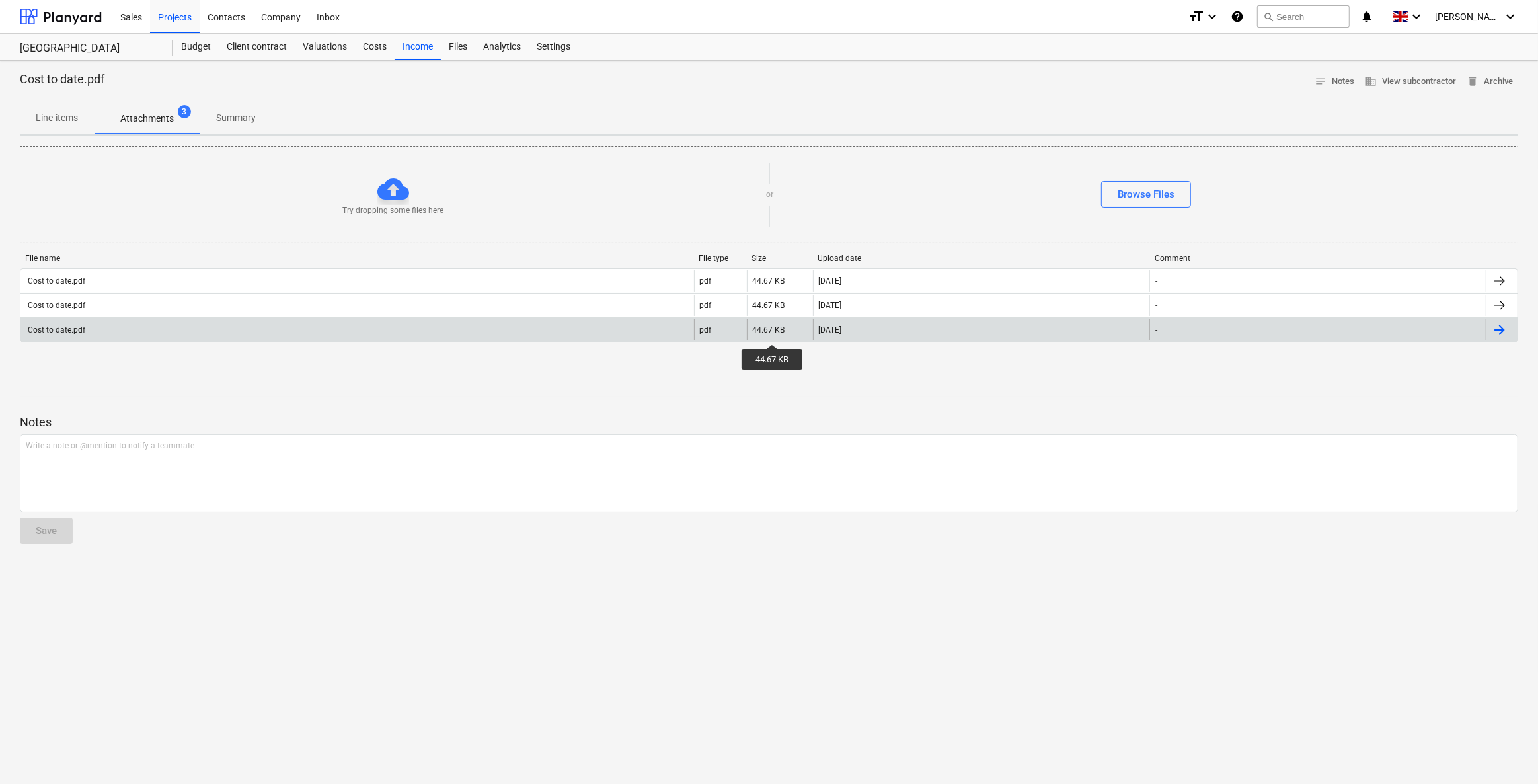
click at [773, 332] on div "44.67 KB" at bounding box center [769, 330] width 33 height 9
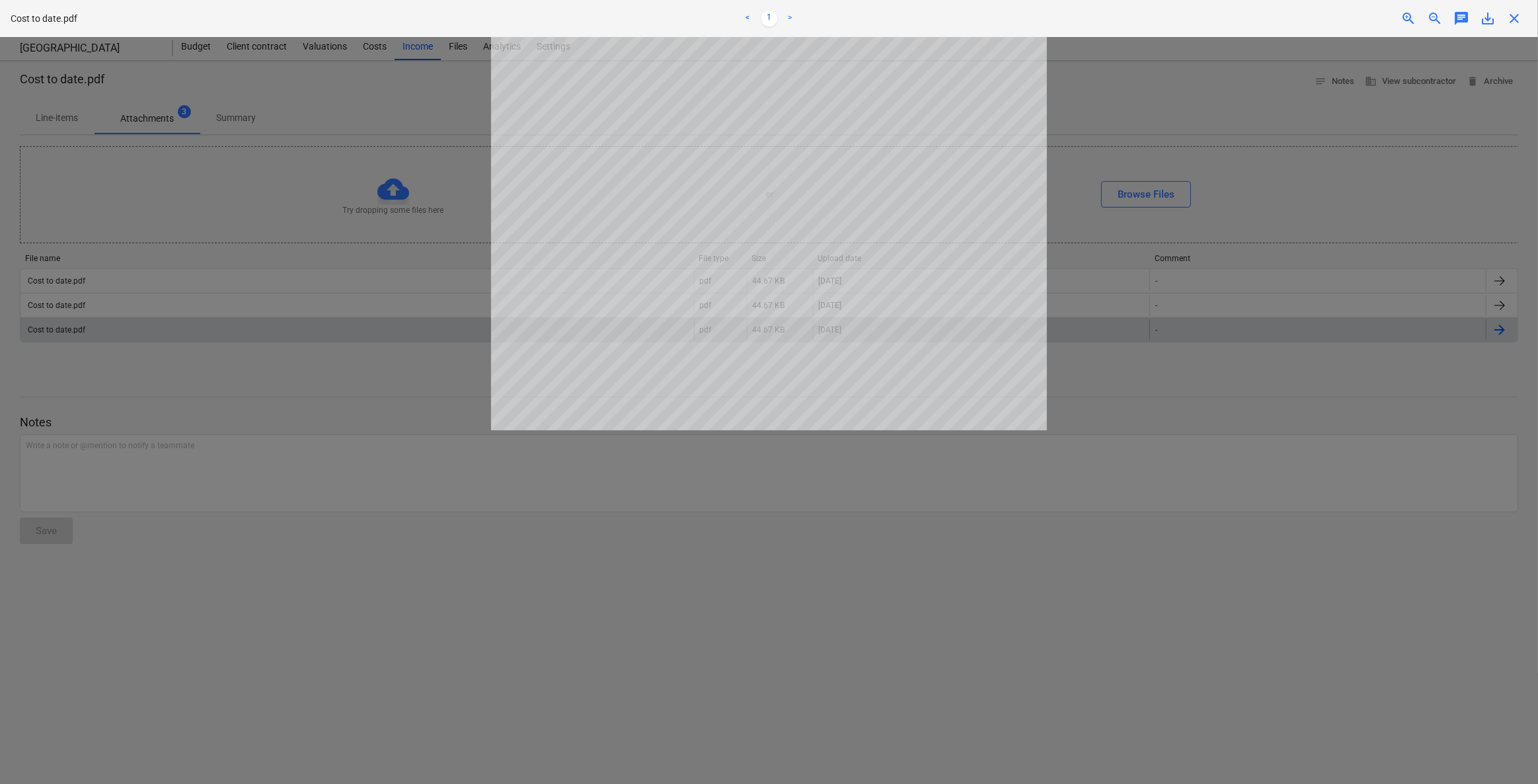
click at [348, 509] on div at bounding box center [769, 411] width 1538 height 747
click at [1003, 19] on span "close" at bounding box center [1514, 18] width 15 height 15
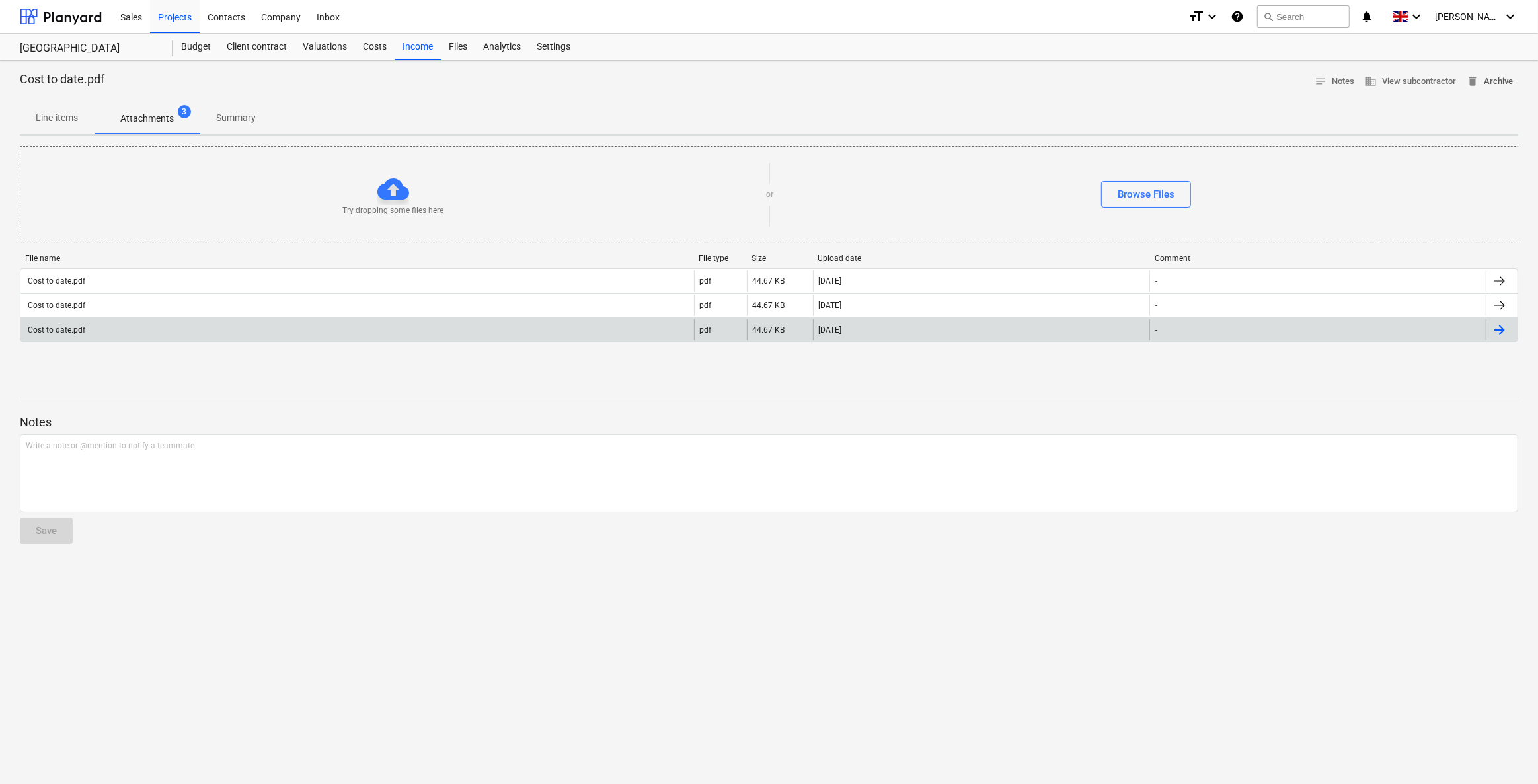
click at [1003, 79] on span "delete Archive" at bounding box center [1490, 82] width 46 height 15
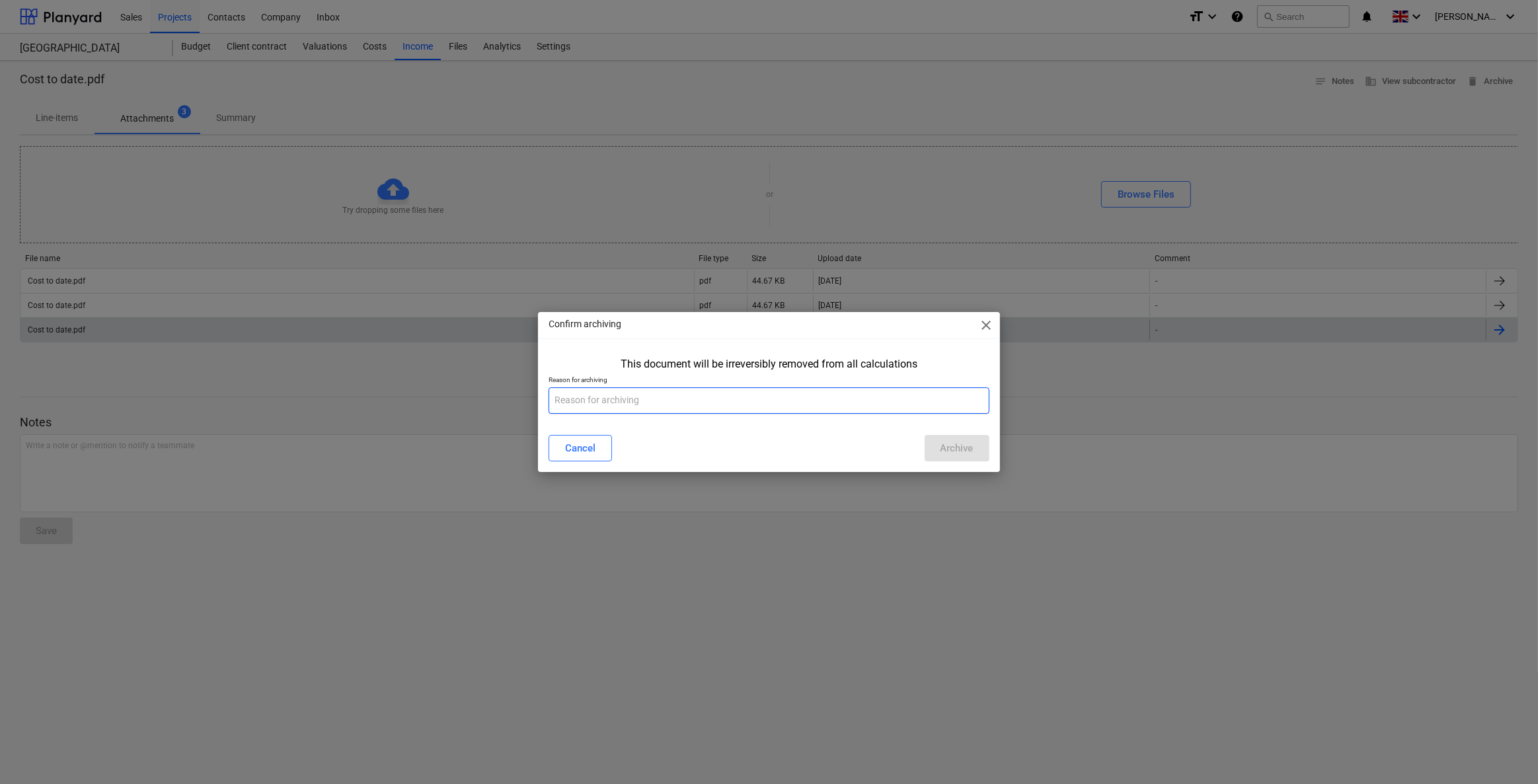
click at [633, 406] on input "text" at bounding box center [768, 400] width 440 height 27
click at [990, 324] on span "close" at bounding box center [986, 325] width 15 height 15
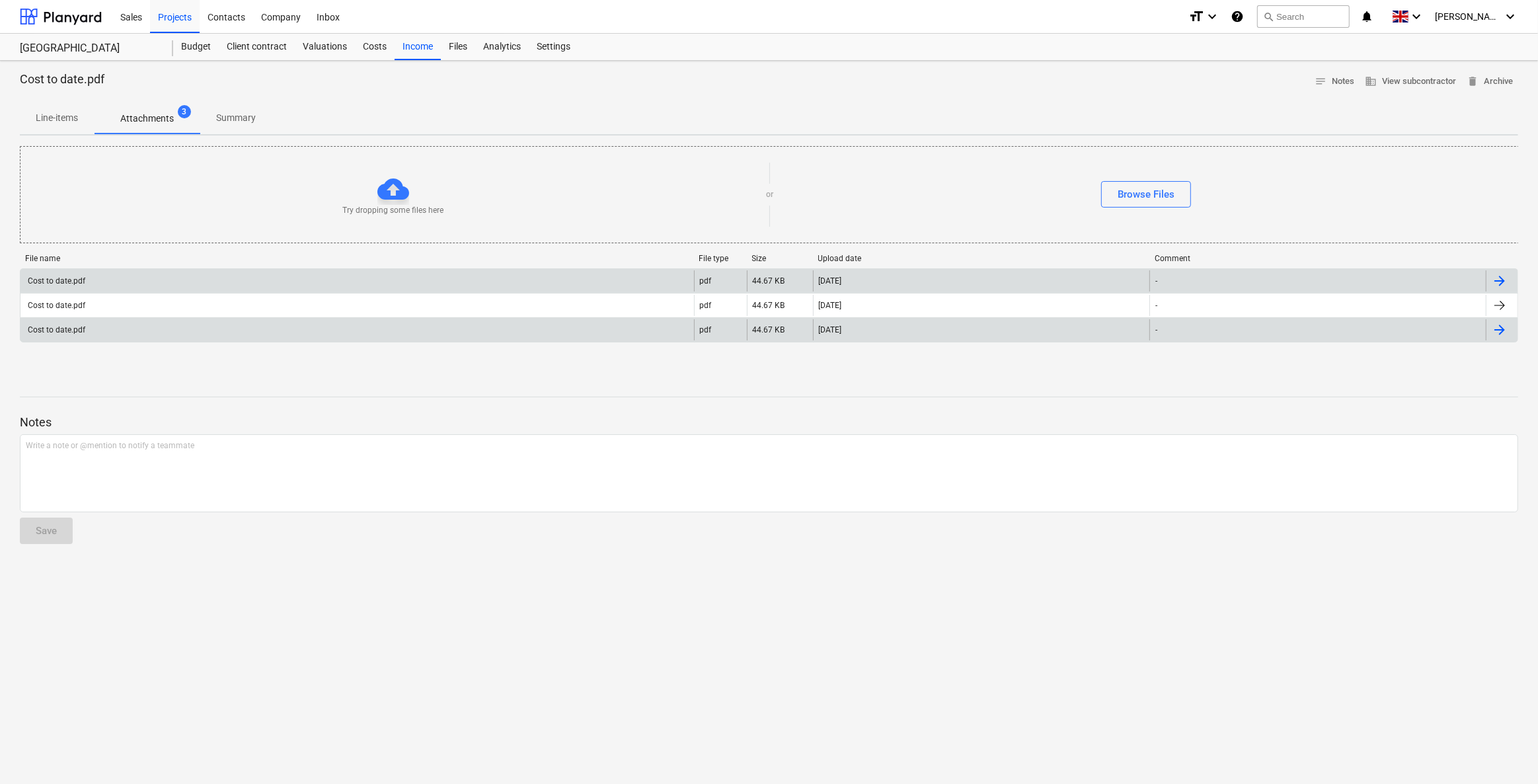
click at [101, 278] on div "Cost to date.pdf" at bounding box center [357, 281] width 674 height 22
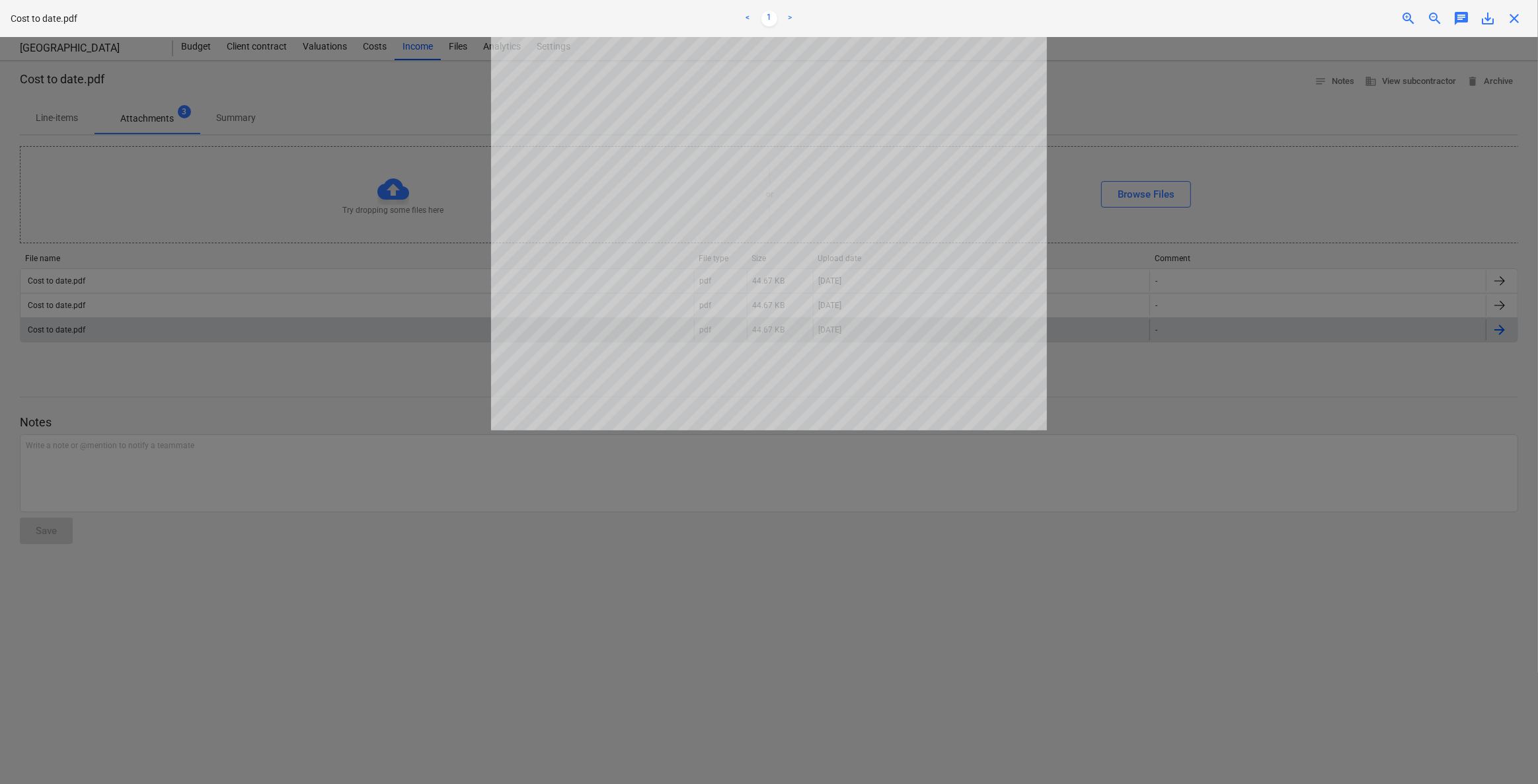
click at [1003, 13] on span "close" at bounding box center [1514, 18] width 15 height 15
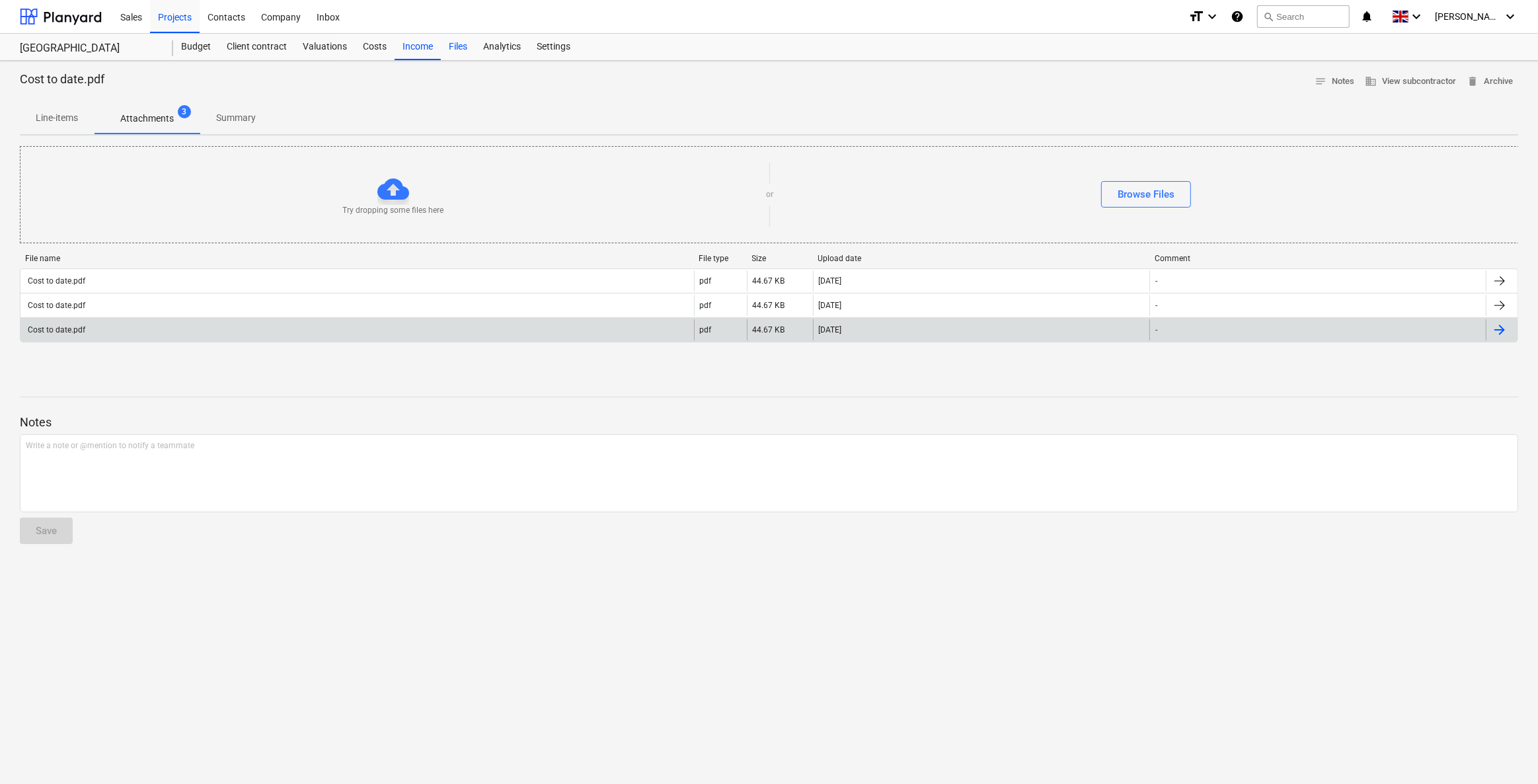
click at [457, 50] on div "Files" at bounding box center [458, 46] width 34 height 27
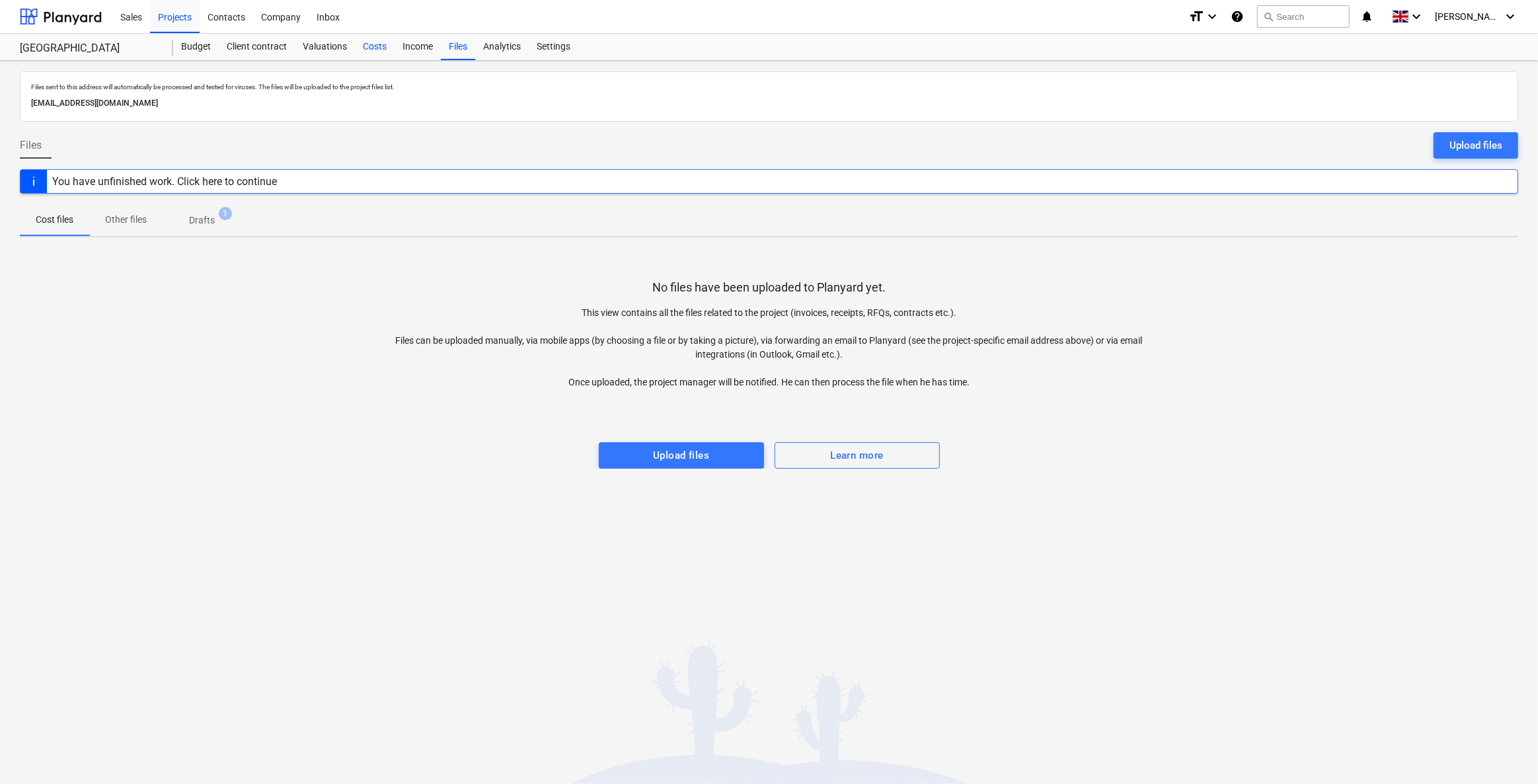
click at [380, 42] on div "Costs" at bounding box center [374, 46] width 40 height 27
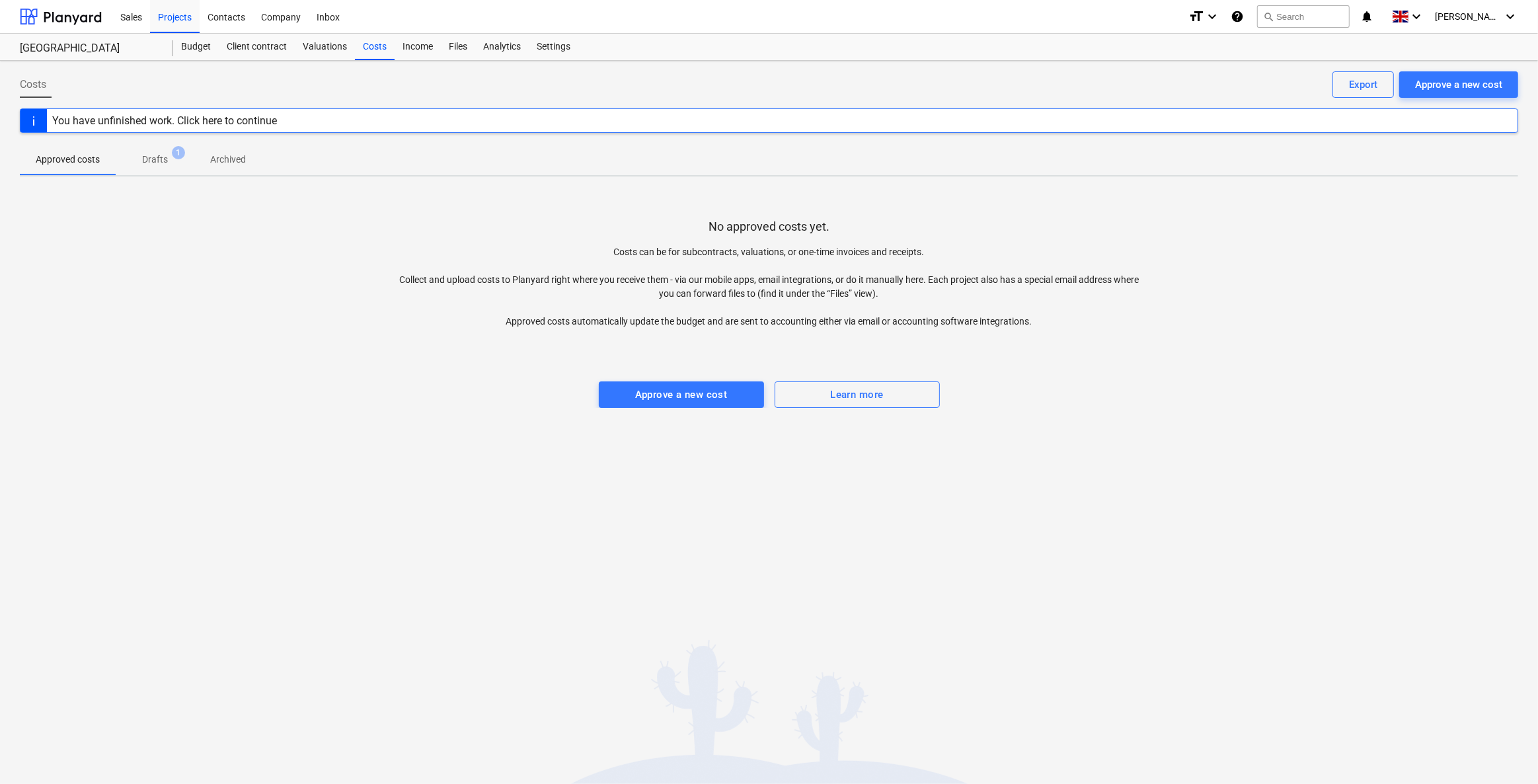
click at [150, 160] on p "Drafts" at bounding box center [155, 159] width 26 height 14
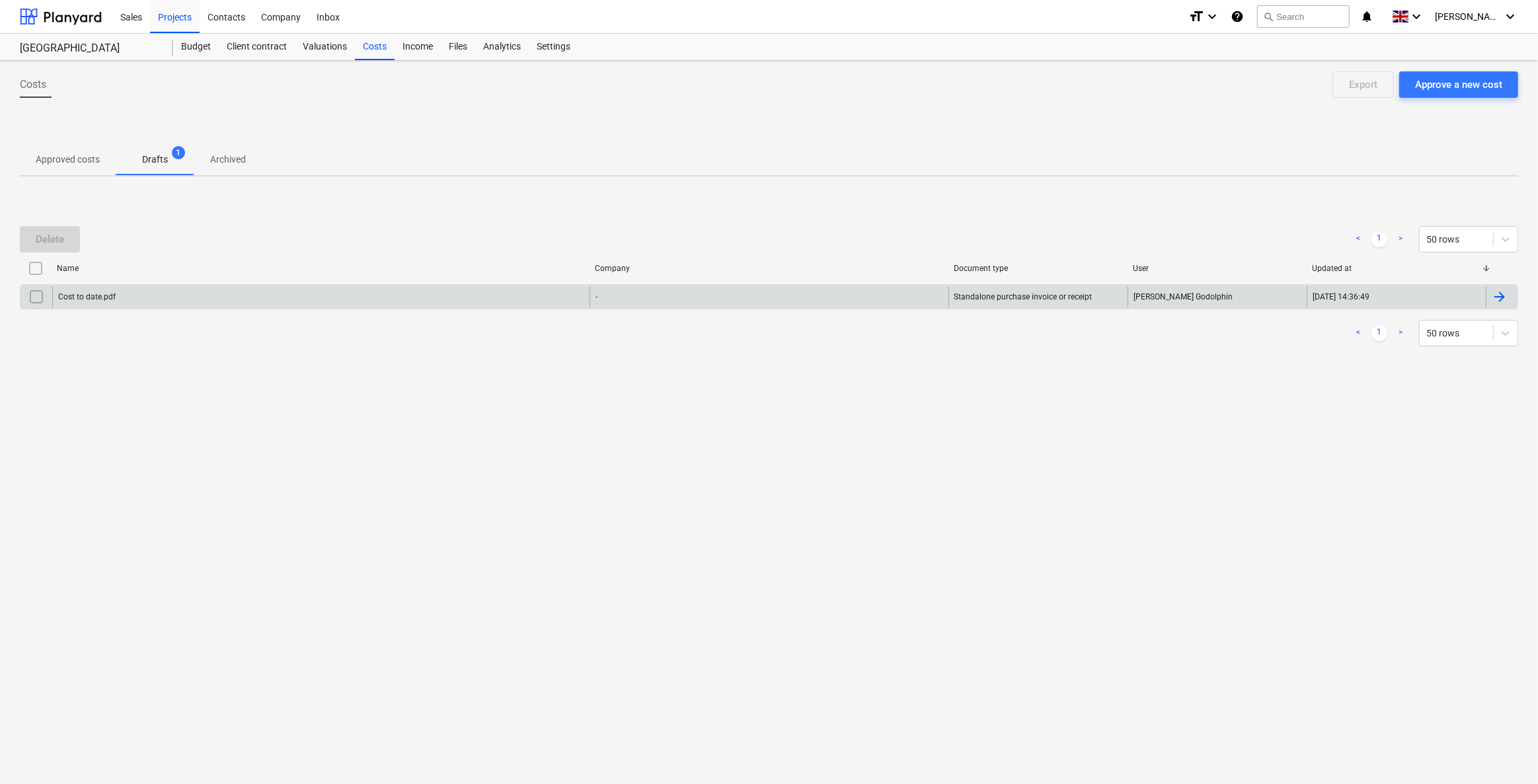
click at [140, 299] on div "Cost to date.pdf" at bounding box center [321, 297] width 537 height 22
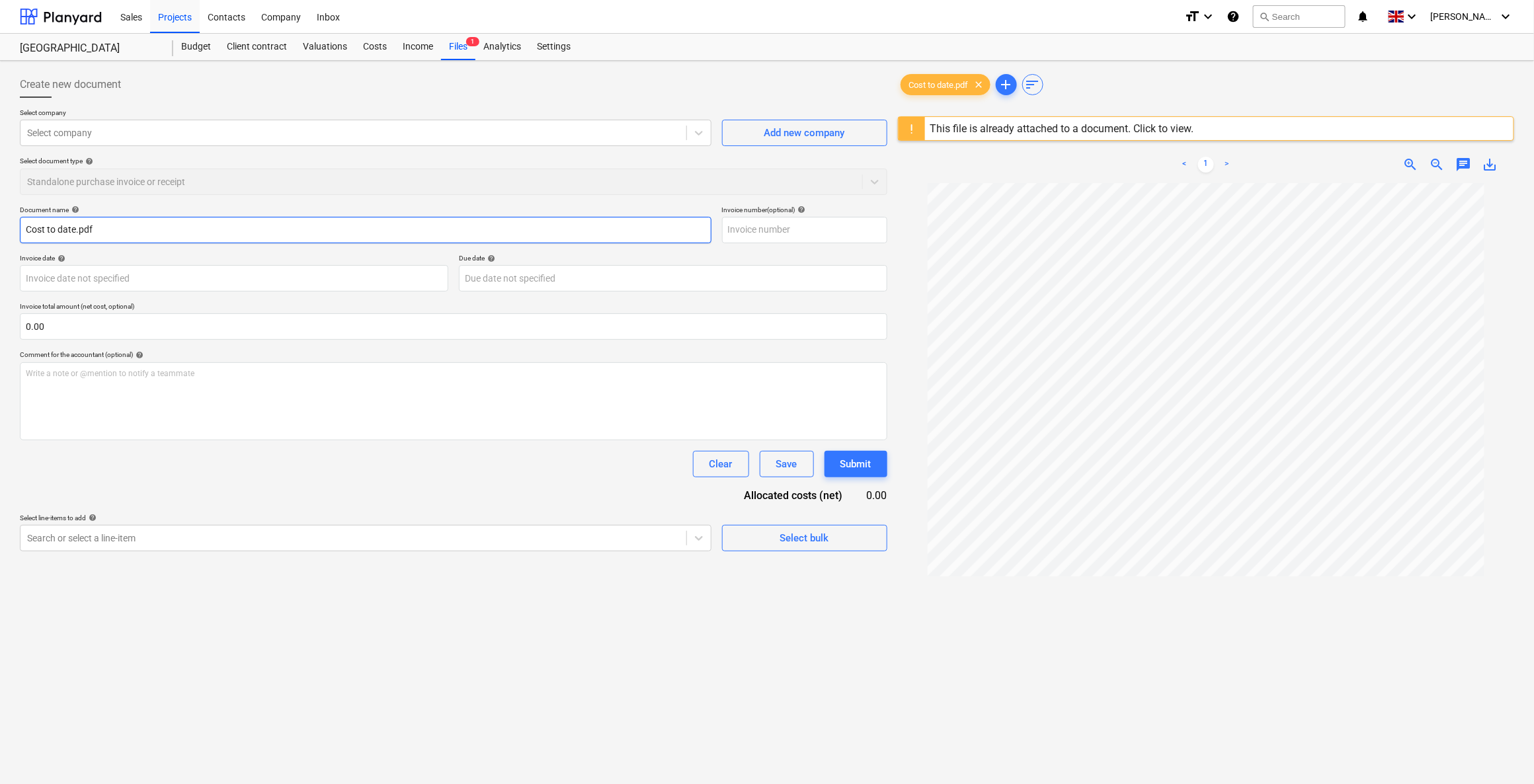
click at [101, 235] on input "Cost to date.pdf" at bounding box center [365, 230] width 691 height 27
click at [76, 226] on input "Cost to date.pdf" at bounding box center [365, 230] width 691 height 27
click at [541, 350] on div "Comment for the accountant (optional) help" at bounding box center [454, 355] width 868 height 9
click at [167, 544] on div "Search or select a line-item" at bounding box center [353, 538] width 665 height 19
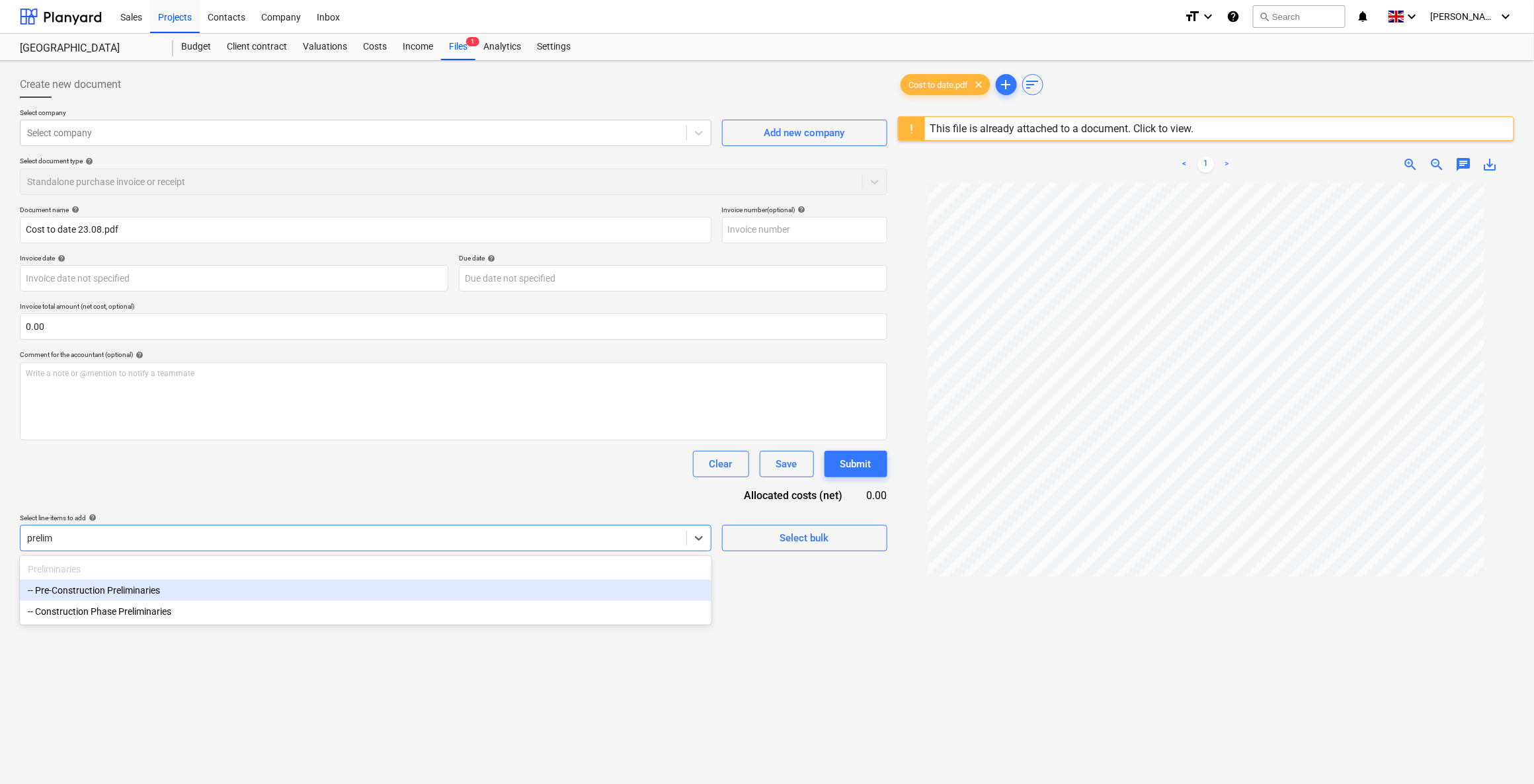
click at [121, 560] on div "-- Pre-Construction Preliminaries" at bounding box center [365, 590] width 691 height 22
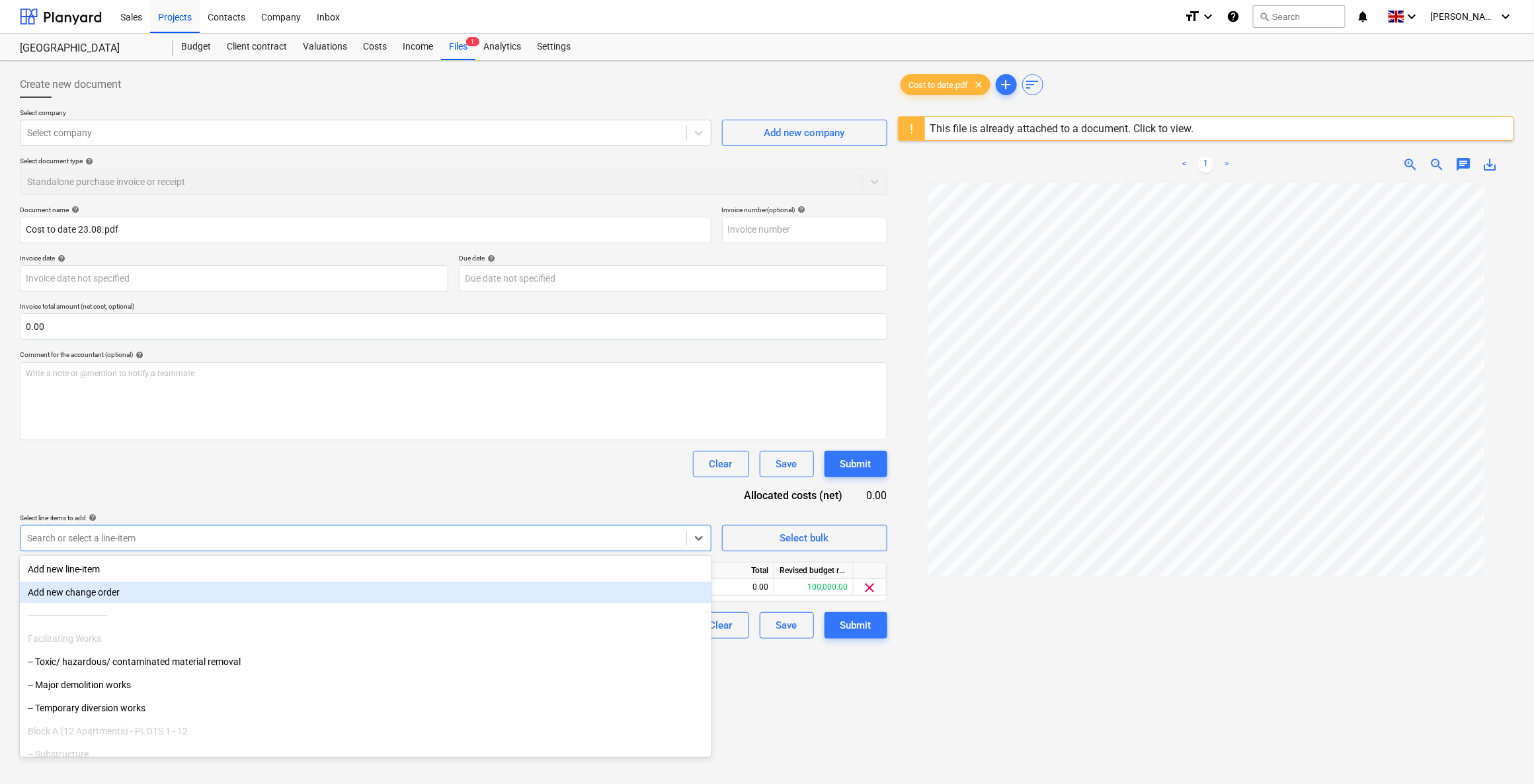
click at [591, 482] on div "Document name help Cost to date 23.08.pdf Invoice number (optional) help Invoic…" at bounding box center [454, 422] width 868 height 433
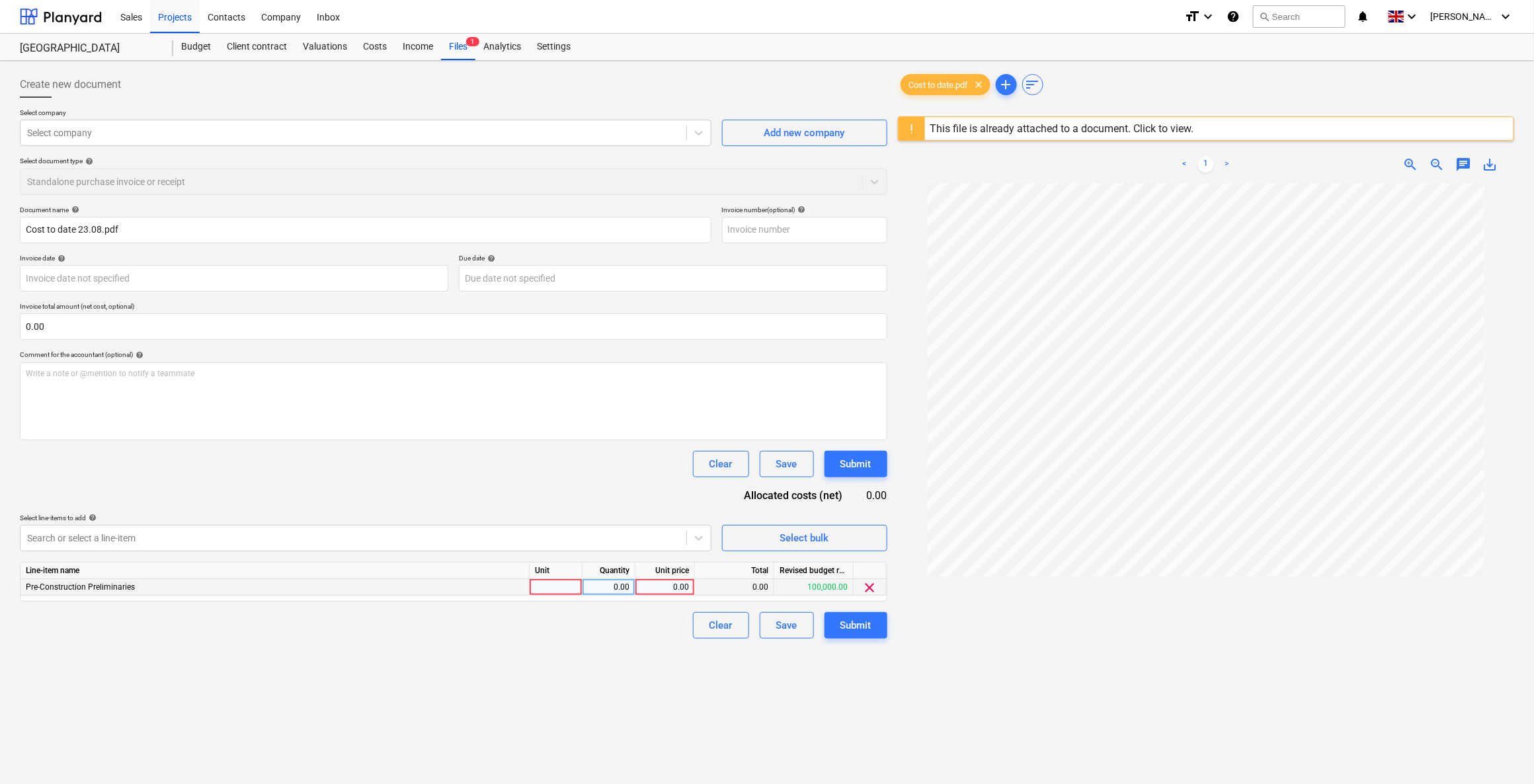
click at [658, 560] on div "0.00" at bounding box center [665, 587] width 48 height 16
click at [548, 560] on div at bounding box center [555, 587] width 53 height 16
click at [673, 560] on div "0.00" at bounding box center [665, 587] width 48 height 16
click at [845, 560] on div "Submit" at bounding box center [856, 626] width 31 height 17
click at [743, 560] on div "0.00" at bounding box center [734, 587] width 79 height 16
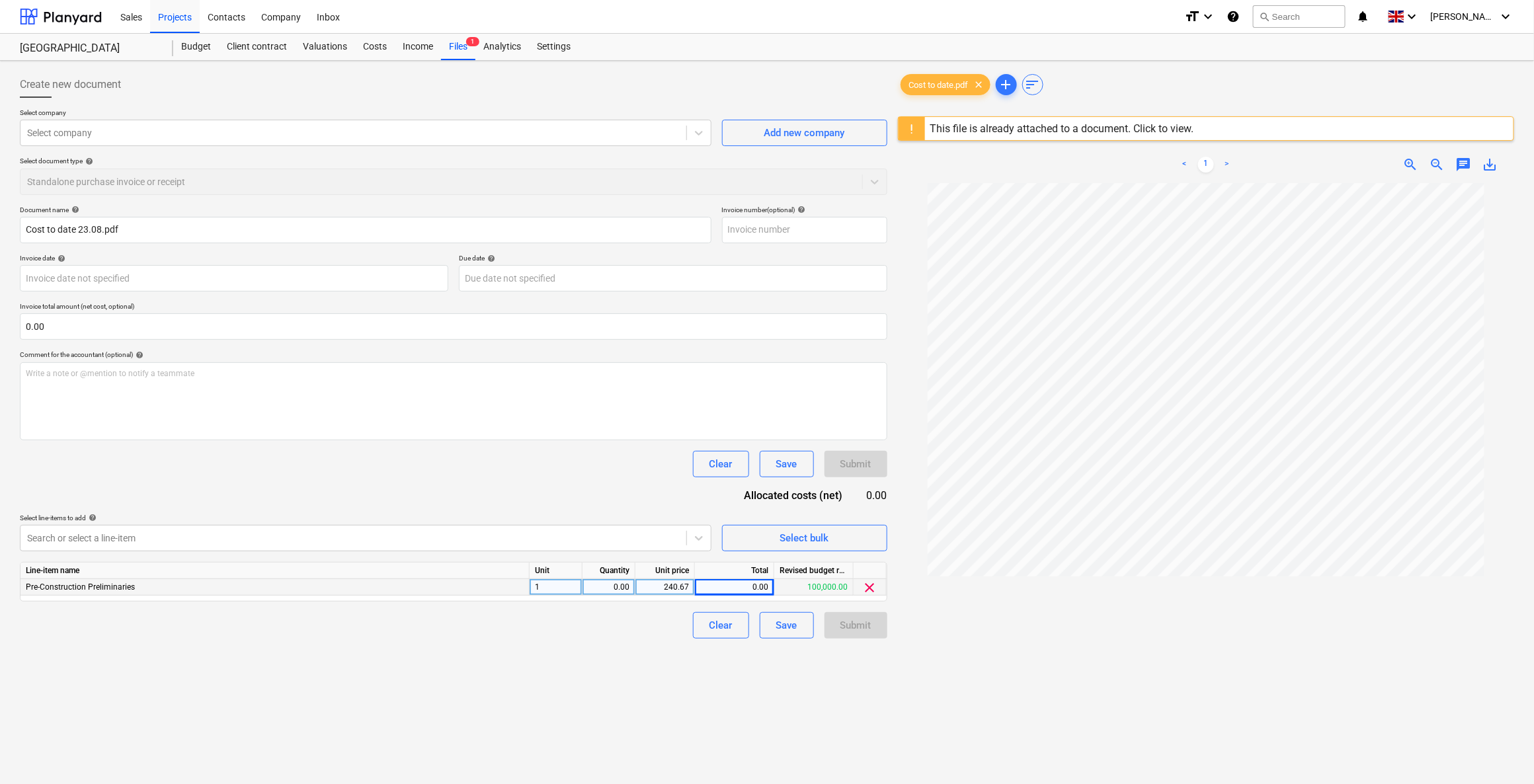
click at [612, 560] on div "0.00" at bounding box center [609, 587] width 41 height 16
click at [603, 560] on div "Clear Save Submit" at bounding box center [454, 625] width 868 height 27
click at [743, 560] on div "Create new document Select company Select company Add new company Select docume…" at bounding box center [454, 501] width 878 height 869
click at [776, 560] on div "Save" at bounding box center [787, 626] width 22 height 17
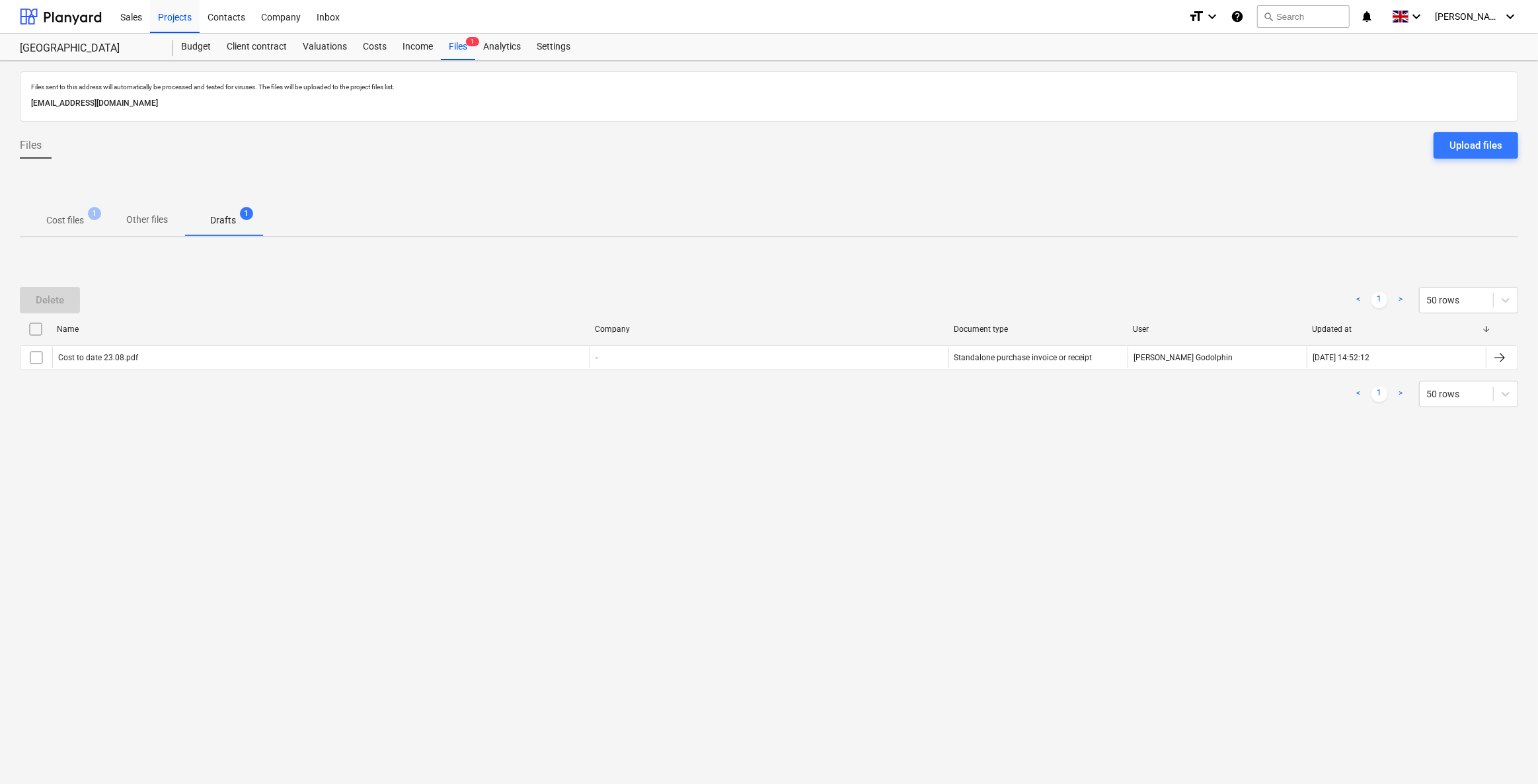
click at [539, 369] on div "Name Company Document type User Updated at Cost to date 23.08.pdf - Standalone …" at bounding box center [769, 347] width 1498 height 57
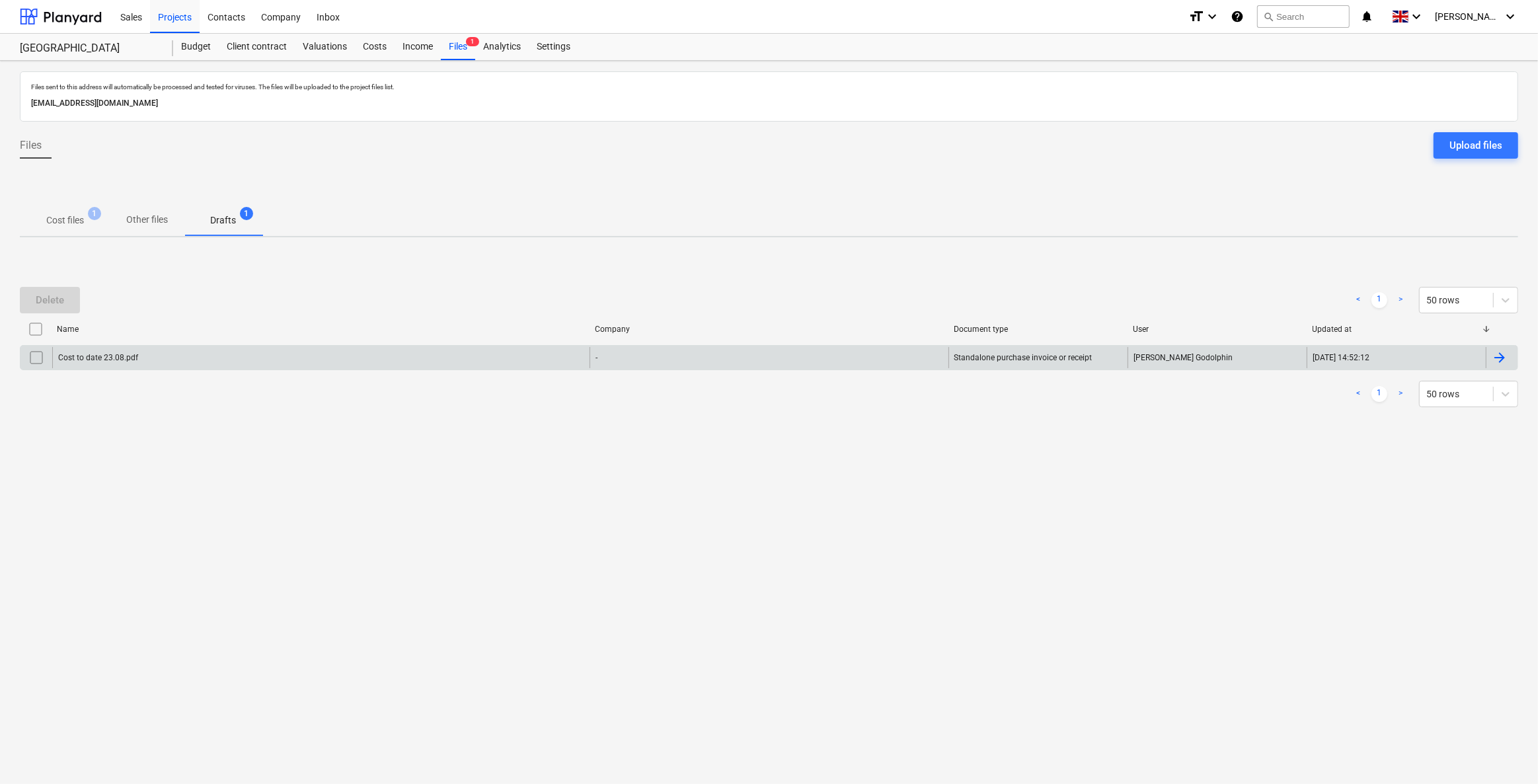
click at [526, 355] on div "Cost to date 23.08.pdf" at bounding box center [321, 357] width 537 height 22
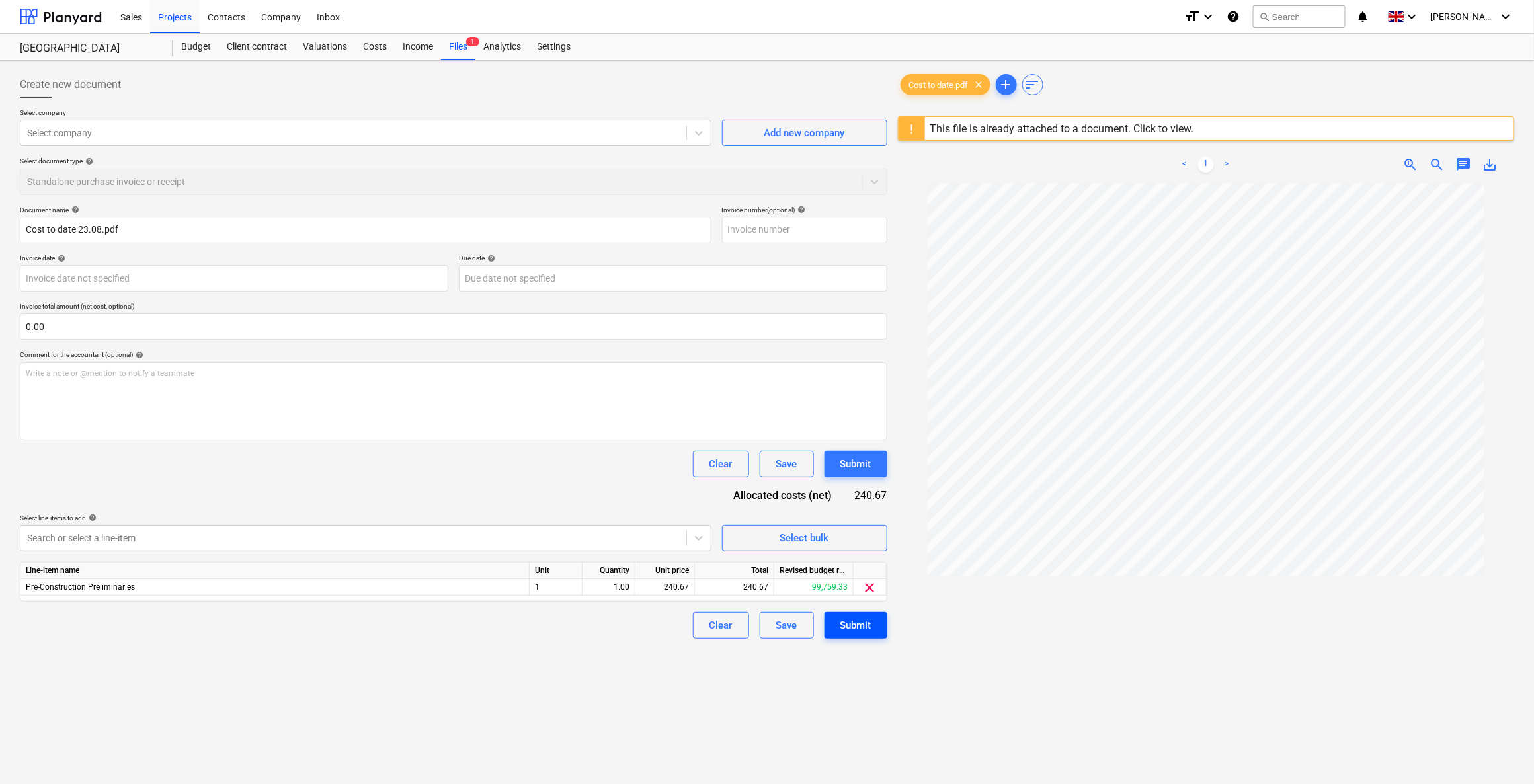
click at [858, 560] on div "Submit" at bounding box center [856, 626] width 31 height 17
click at [1003, 124] on div "This file is already attached to a document. Click to view." at bounding box center [1062, 128] width 263 height 13
click at [868, 560] on div "Submit" at bounding box center [856, 625] width 63 height 27
click at [619, 135] on div at bounding box center [353, 133] width 653 height 13
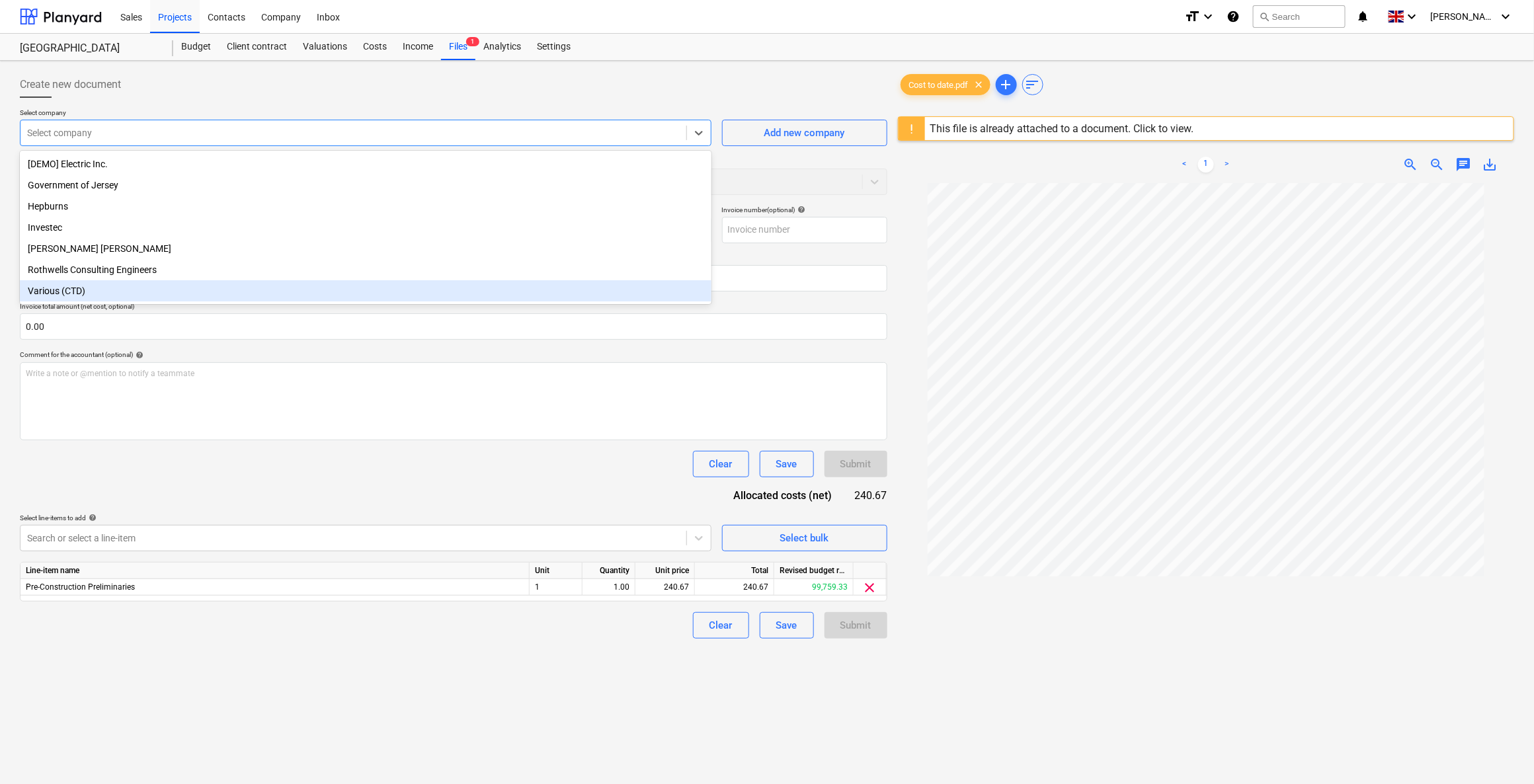
click at [189, 295] on div "Various (CTD)" at bounding box center [365, 291] width 691 height 22
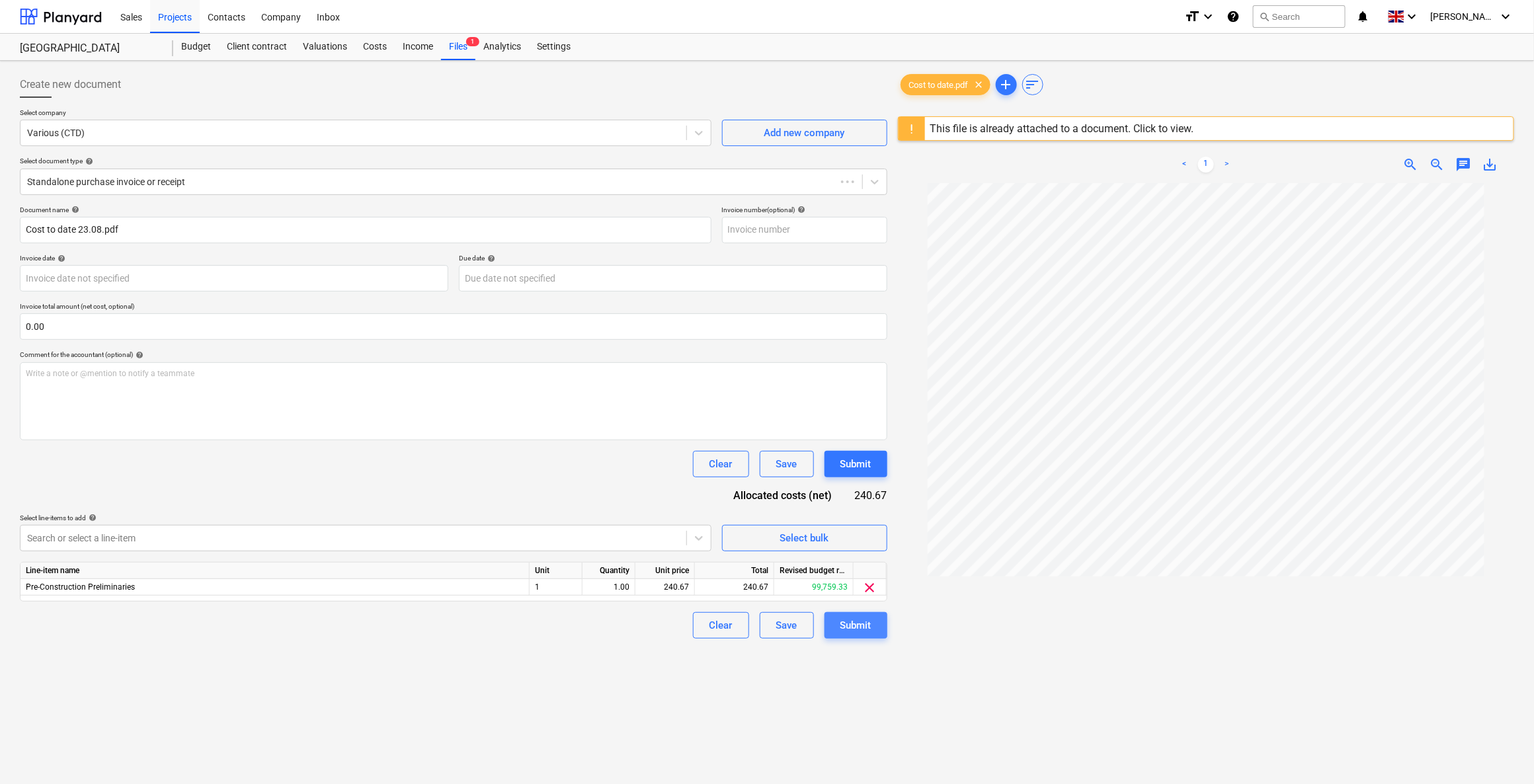
click at [838, 560] on button "Submit" at bounding box center [856, 625] width 63 height 27
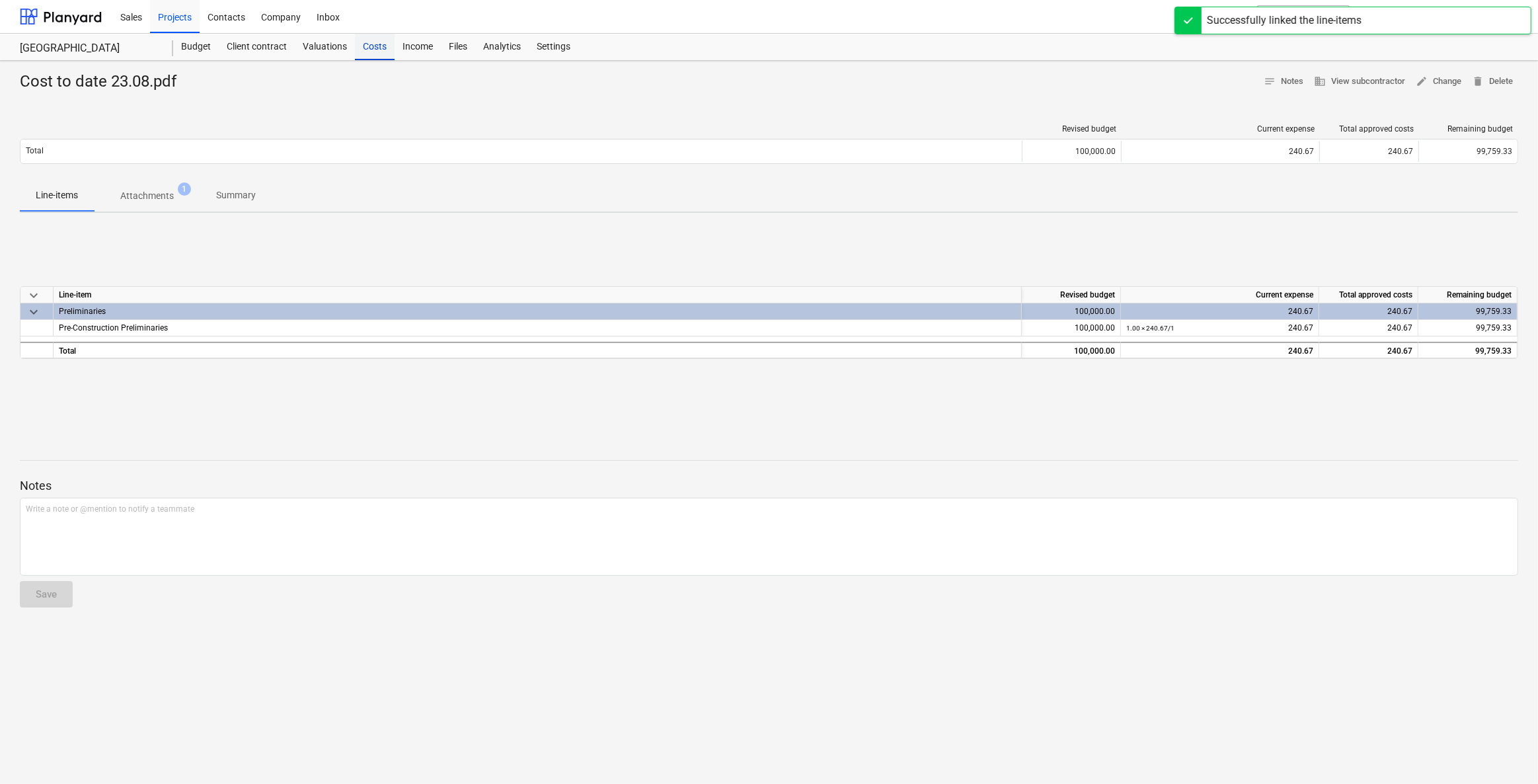
click at [372, 54] on div "Costs" at bounding box center [374, 46] width 40 height 27
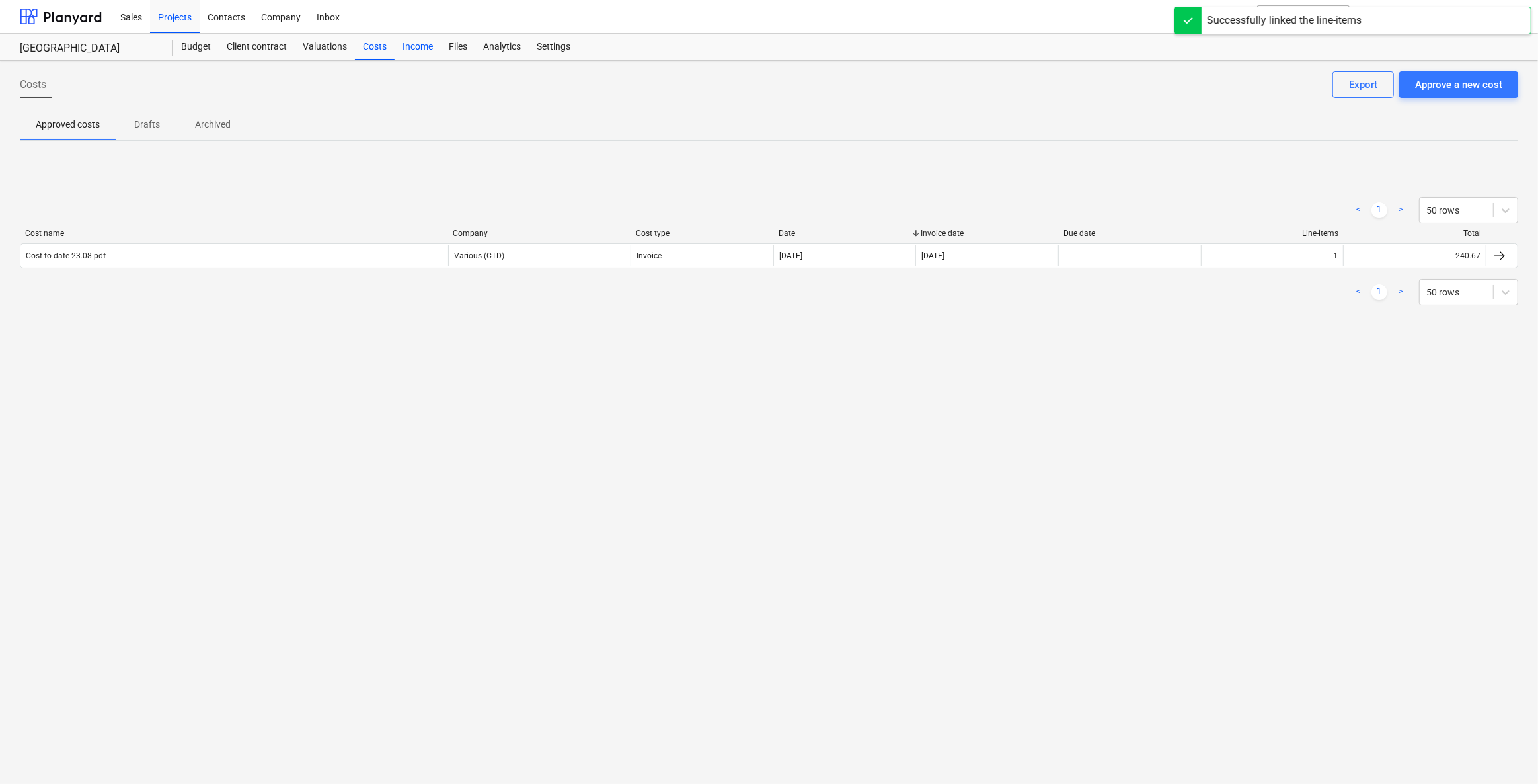
click at [417, 49] on div "Income" at bounding box center [417, 46] width 46 height 27
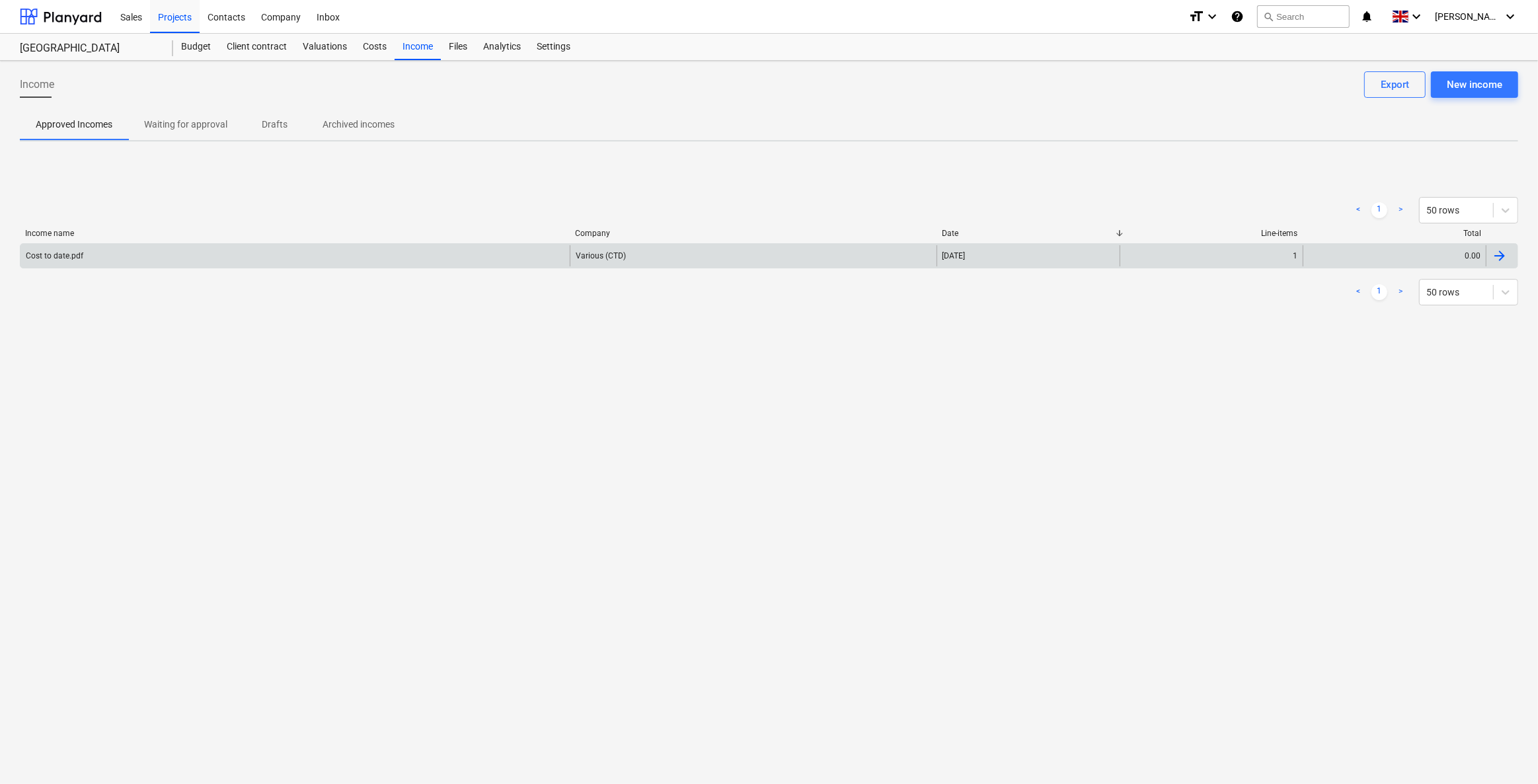
click at [81, 257] on div "Cost to date.pdf" at bounding box center [54, 256] width 58 height 9
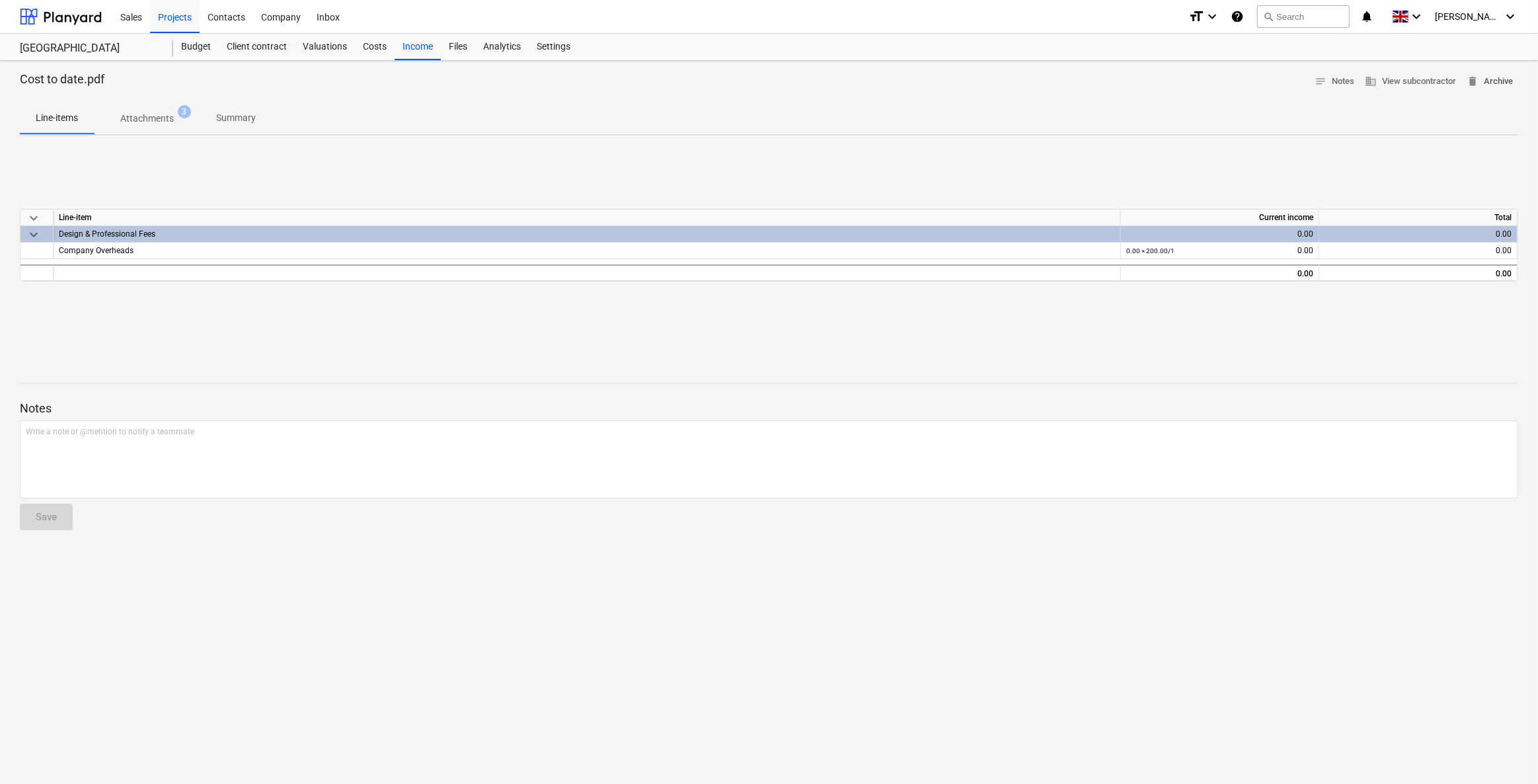
click at [1003, 75] on span "delete Archive" at bounding box center [1490, 82] width 46 height 15
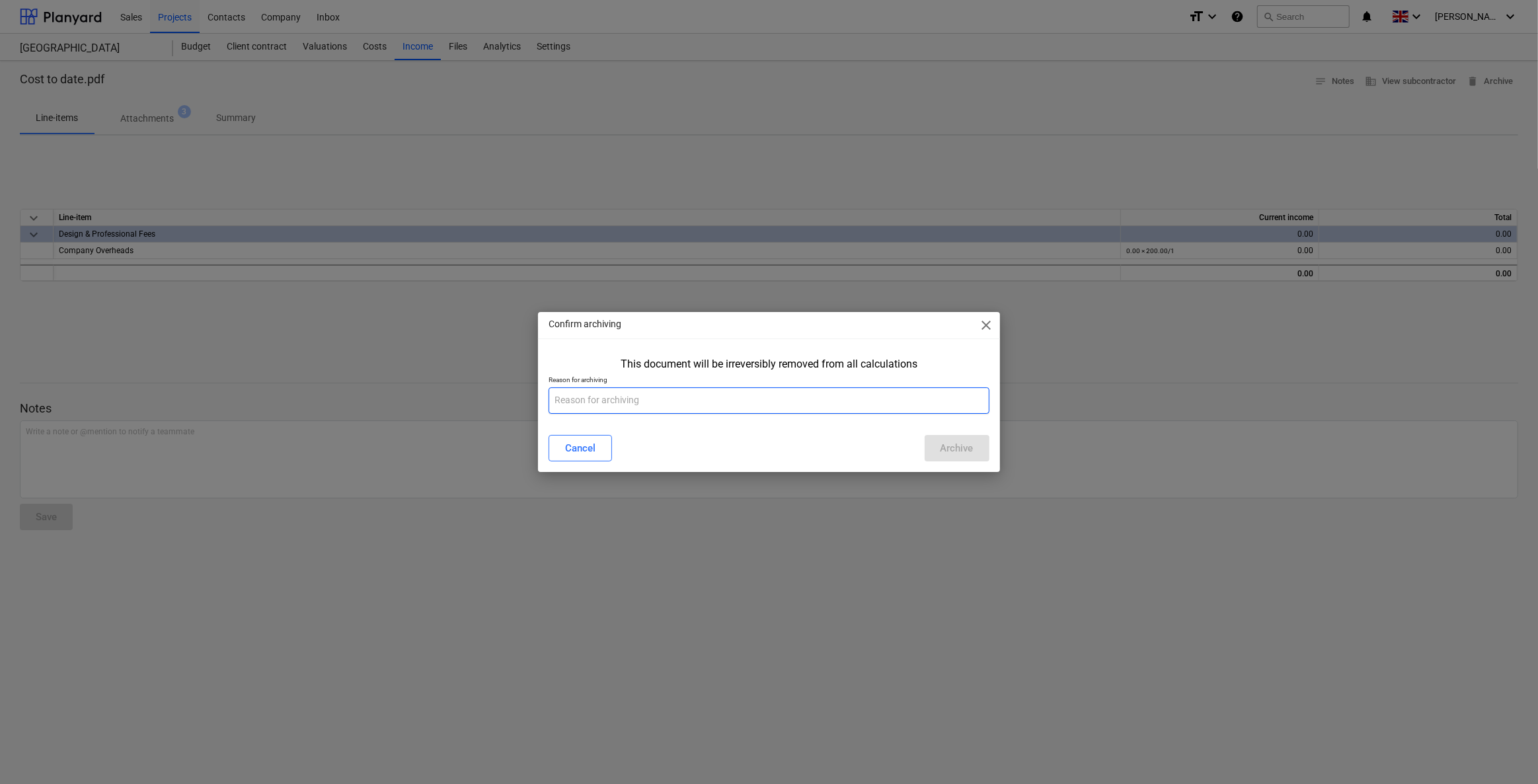
click at [574, 396] on input "text" at bounding box center [768, 400] width 440 height 27
click at [979, 458] on button "Archive" at bounding box center [956, 448] width 65 height 27
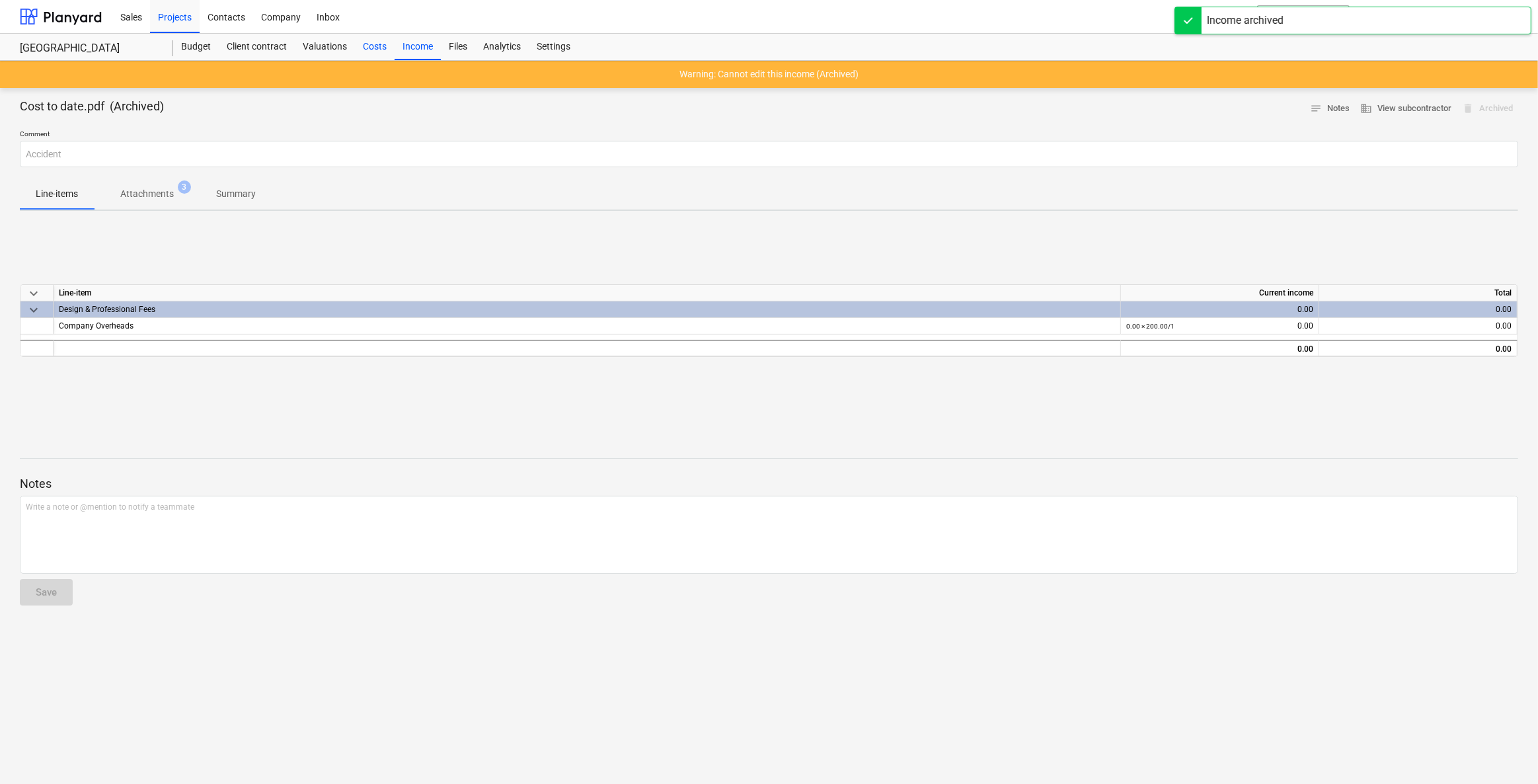
click at [380, 44] on div "Costs" at bounding box center [374, 46] width 40 height 27
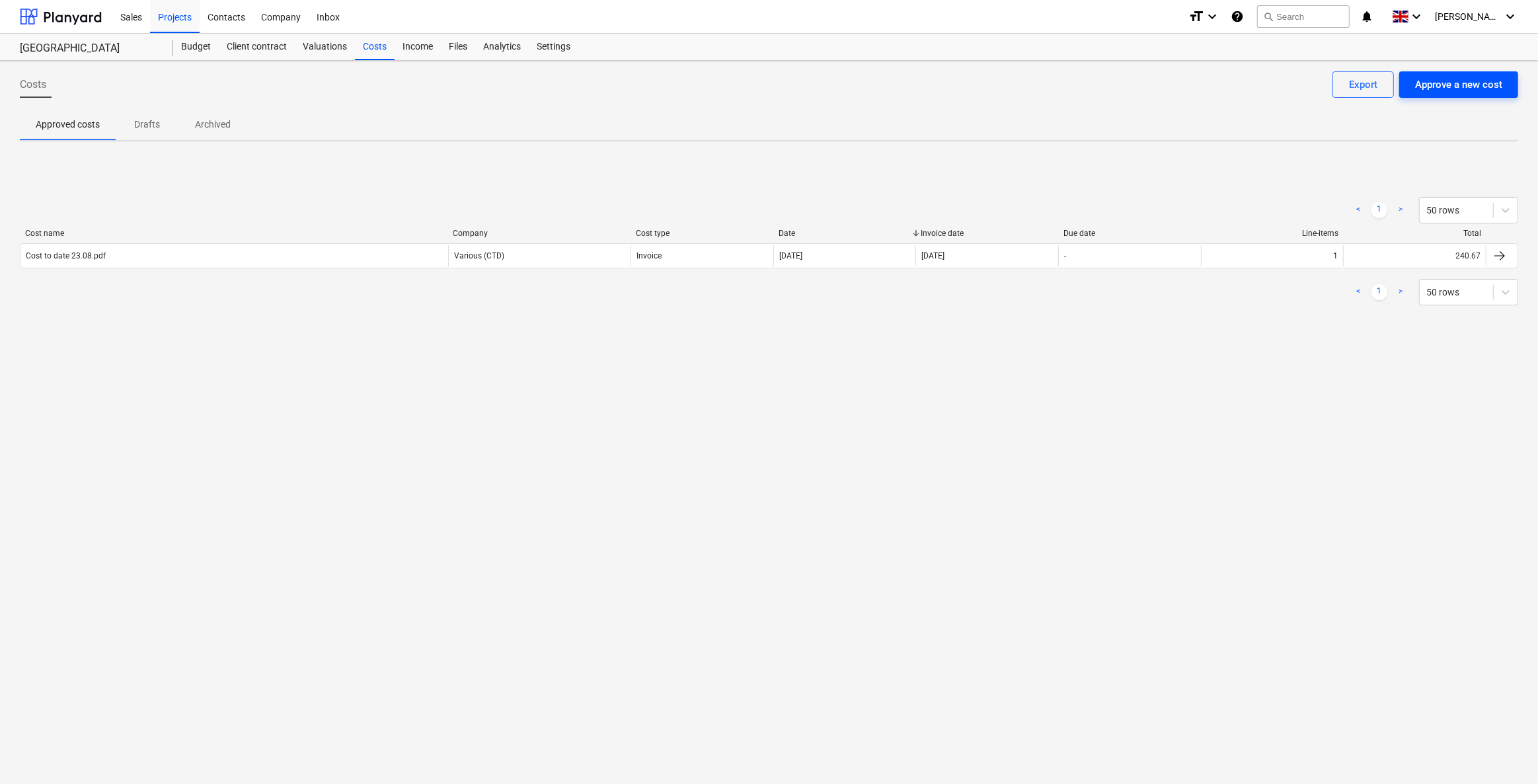
click at [1003, 85] on div "Approve a new cost" at bounding box center [1458, 84] width 87 height 17
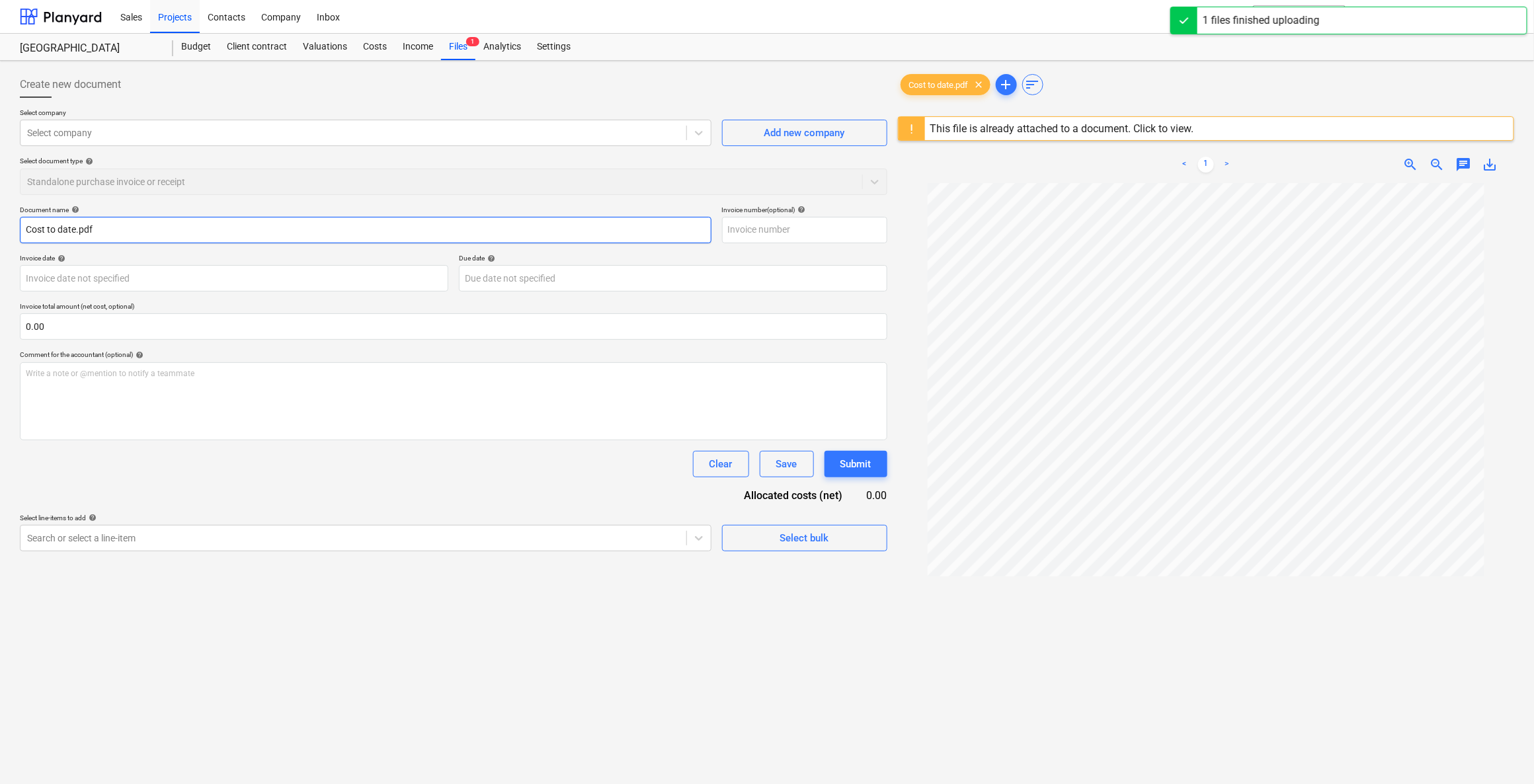
click at [76, 228] on input "Cost to date.pdf" at bounding box center [365, 230] width 691 height 27
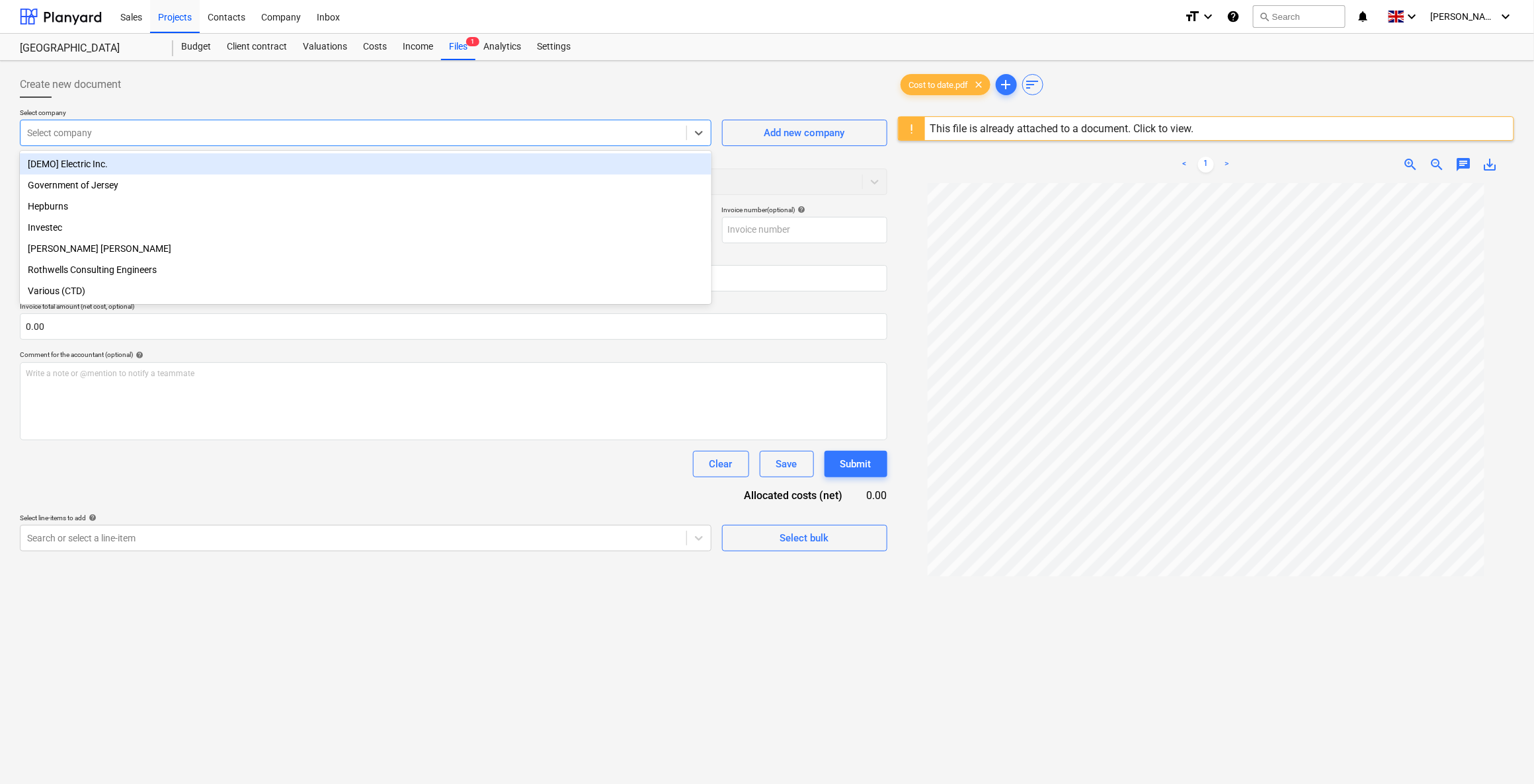
click at [88, 128] on div at bounding box center [353, 133] width 653 height 13
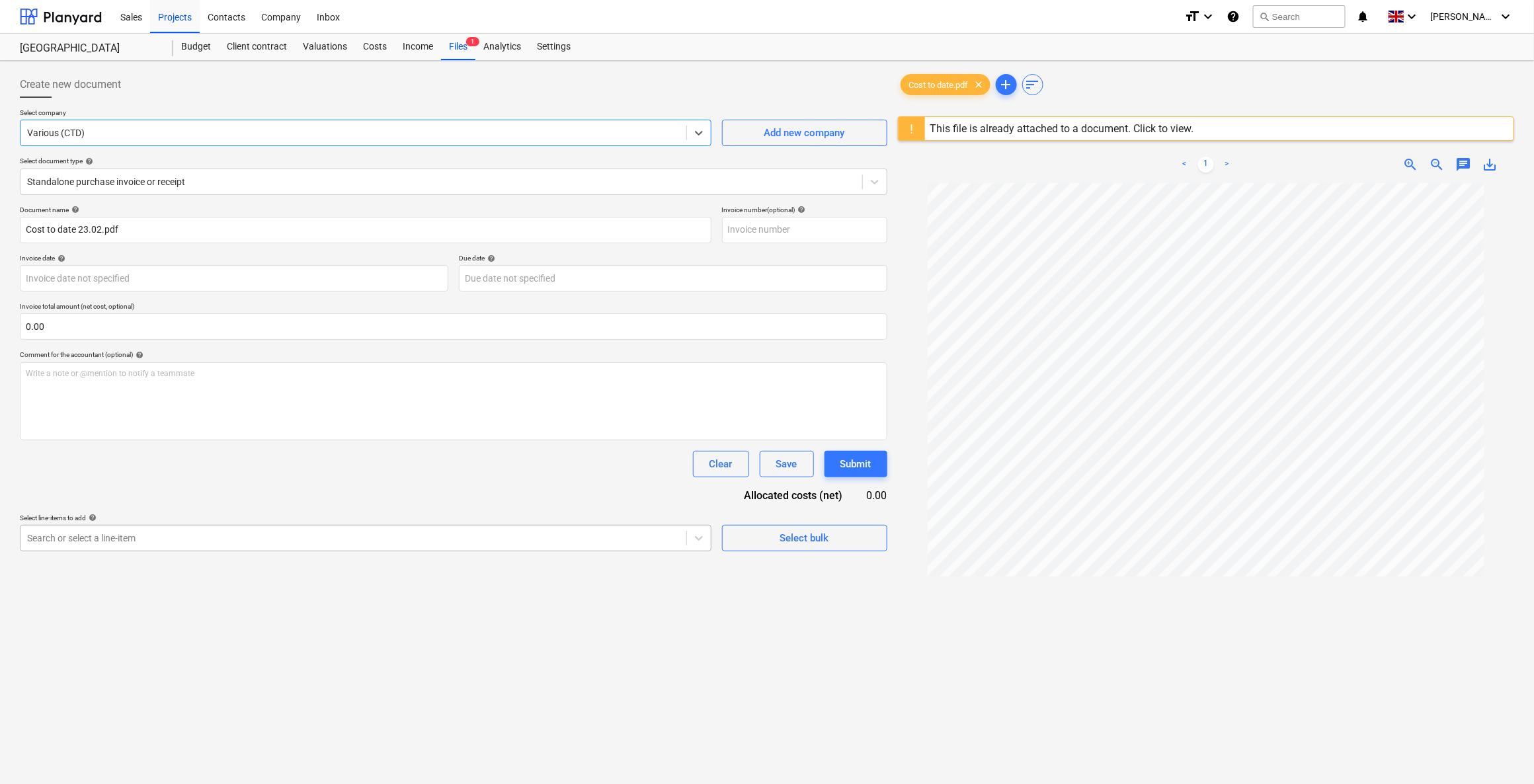
click at [109, 534] on div at bounding box center [353, 537] width 653 height 13
click at [569, 482] on div "Document name help Cost to date 23.02.pdf Invoice number (optional) help Invoic…" at bounding box center [454, 422] width 868 height 433
click at [554, 560] on div at bounding box center [555, 587] width 53 height 16
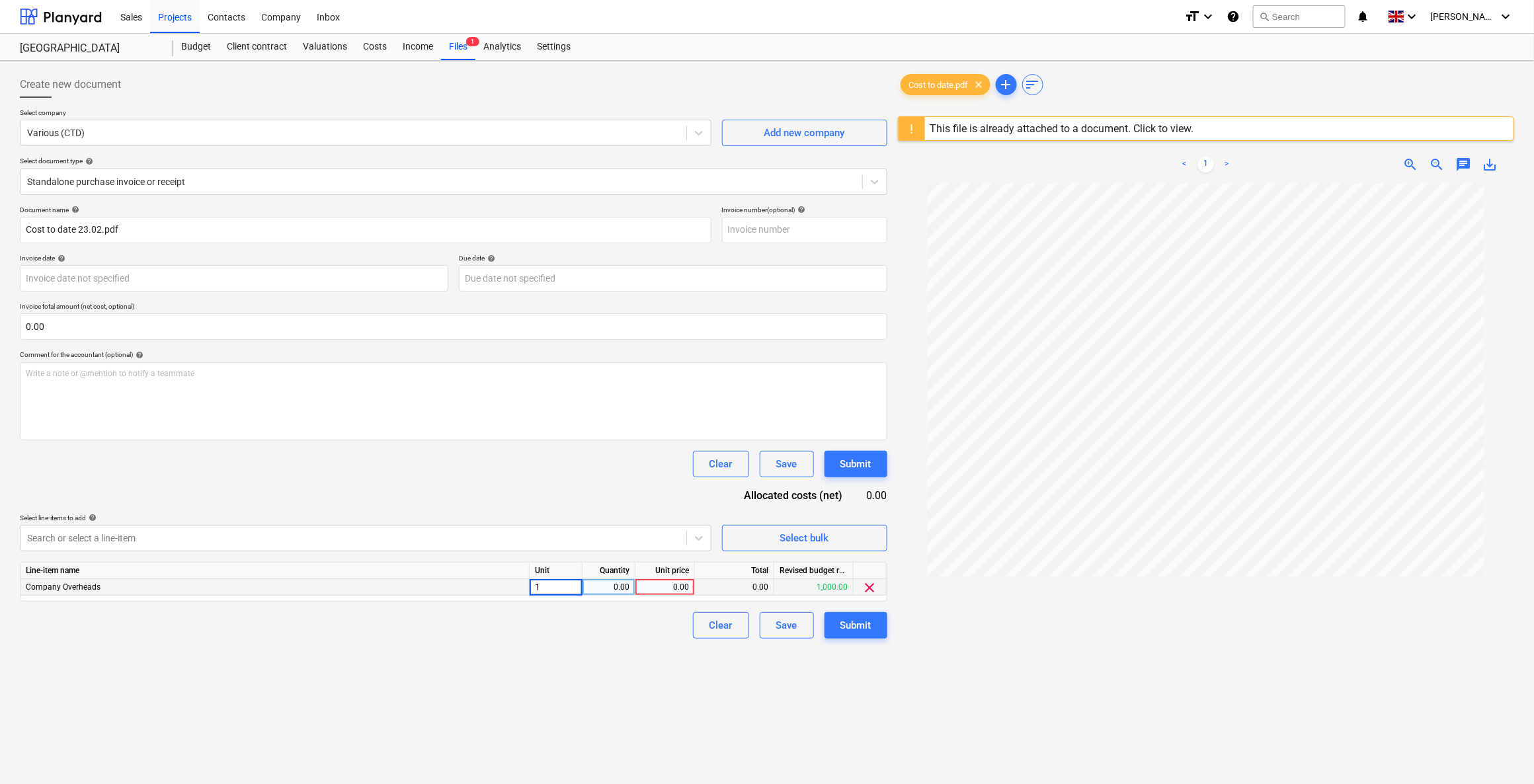
click at [605, 560] on div "0.00" at bounding box center [609, 587] width 41 height 16
click at [664, 560] on div "0.00" at bounding box center [665, 587] width 48 height 16
click at [665, 560] on input at bounding box center [665, 587] width 59 height 15
click at [594, 560] on div "Create new document Select company Various (CTD) Add new company Select documen…" at bounding box center [454, 501] width 878 height 869
click at [844, 560] on div "Submit" at bounding box center [856, 626] width 31 height 17
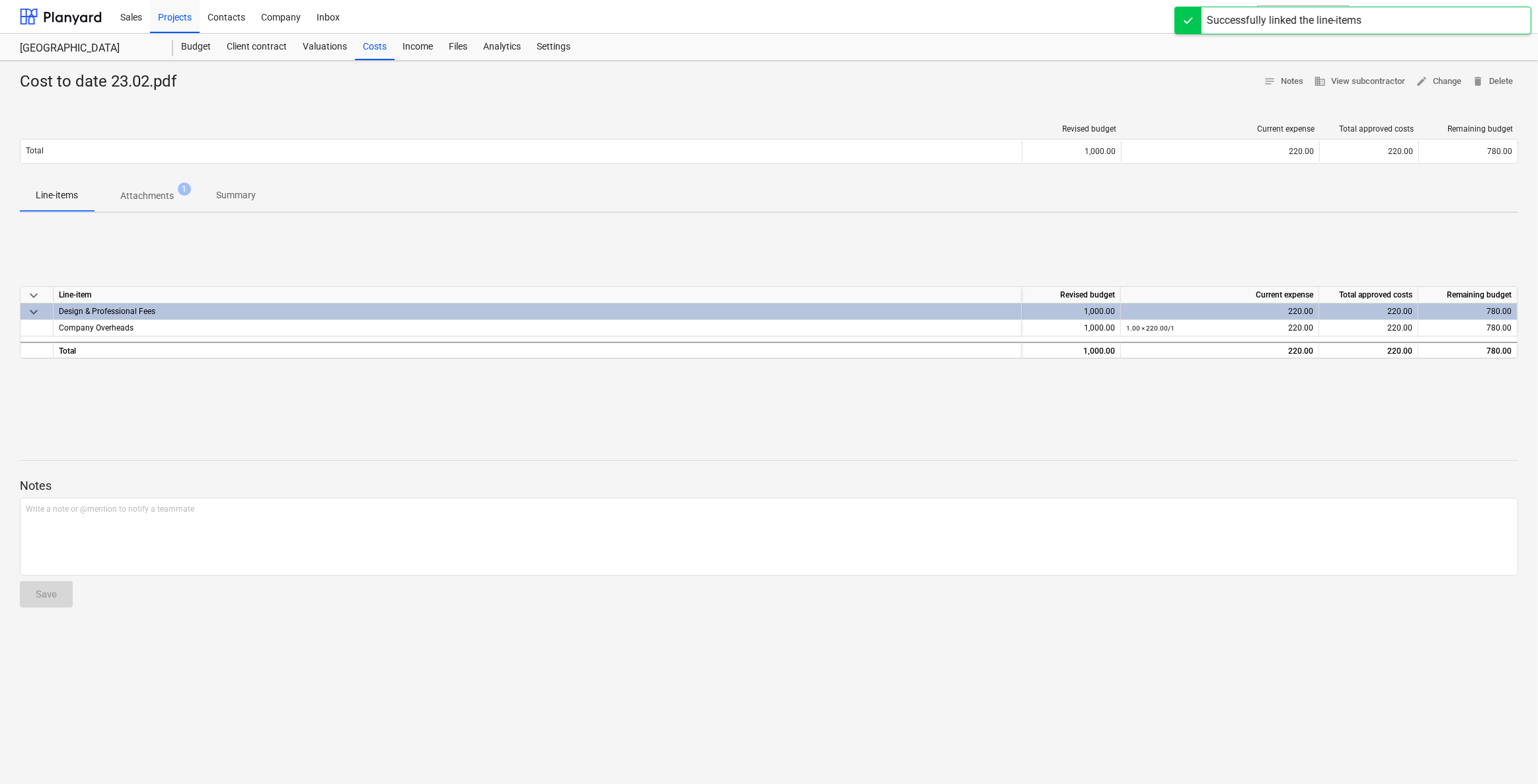
click at [392, 435] on div at bounding box center [769, 437] width 1498 height 10
click at [755, 244] on div "keyboard_arrow_down Line-item Revised budget Current expense Total approved cos…" at bounding box center [769, 323] width 1498 height 198
click at [382, 51] on div "Costs" at bounding box center [374, 46] width 40 height 27
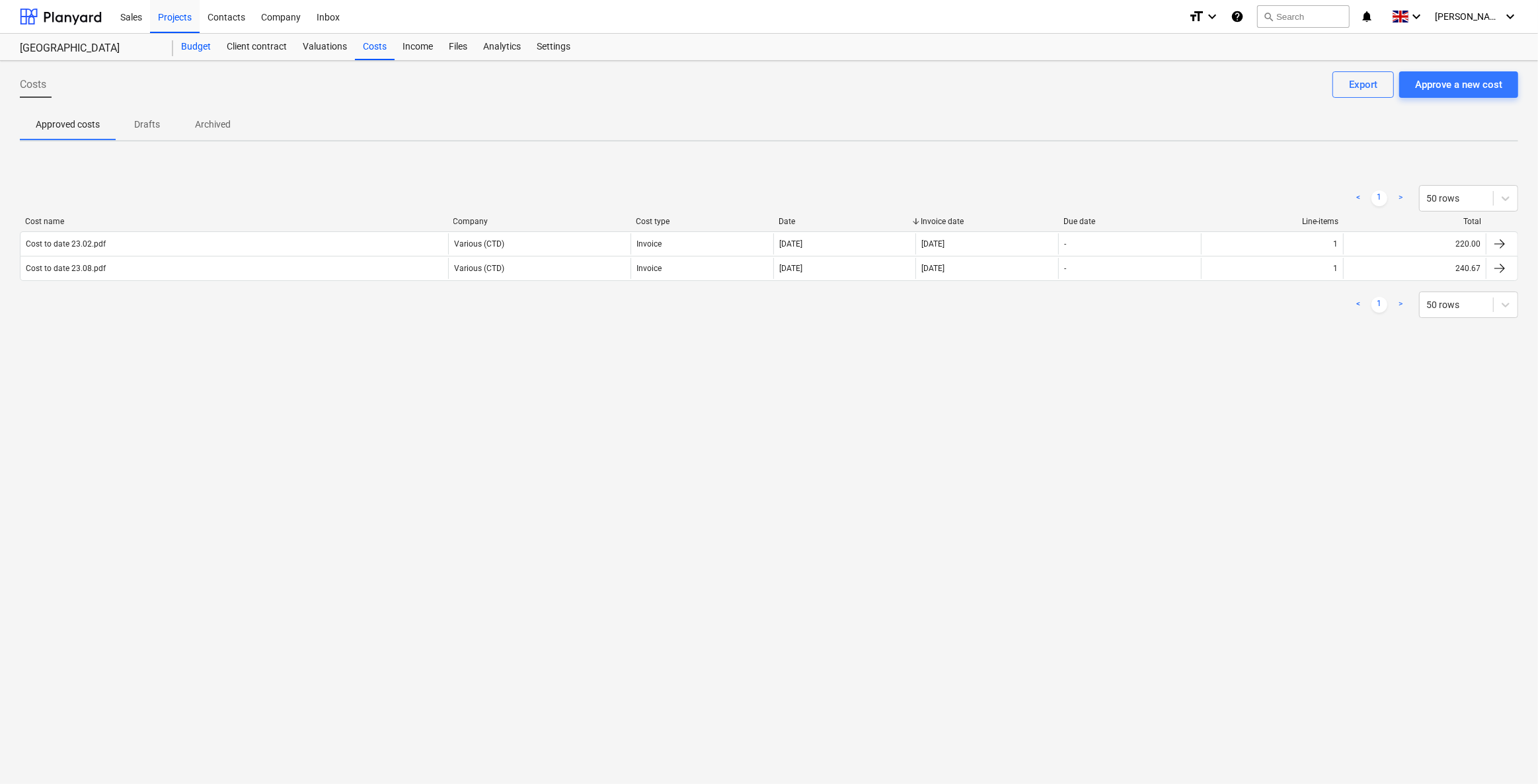
click at [184, 50] on div "Budget" at bounding box center [195, 46] width 46 height 27
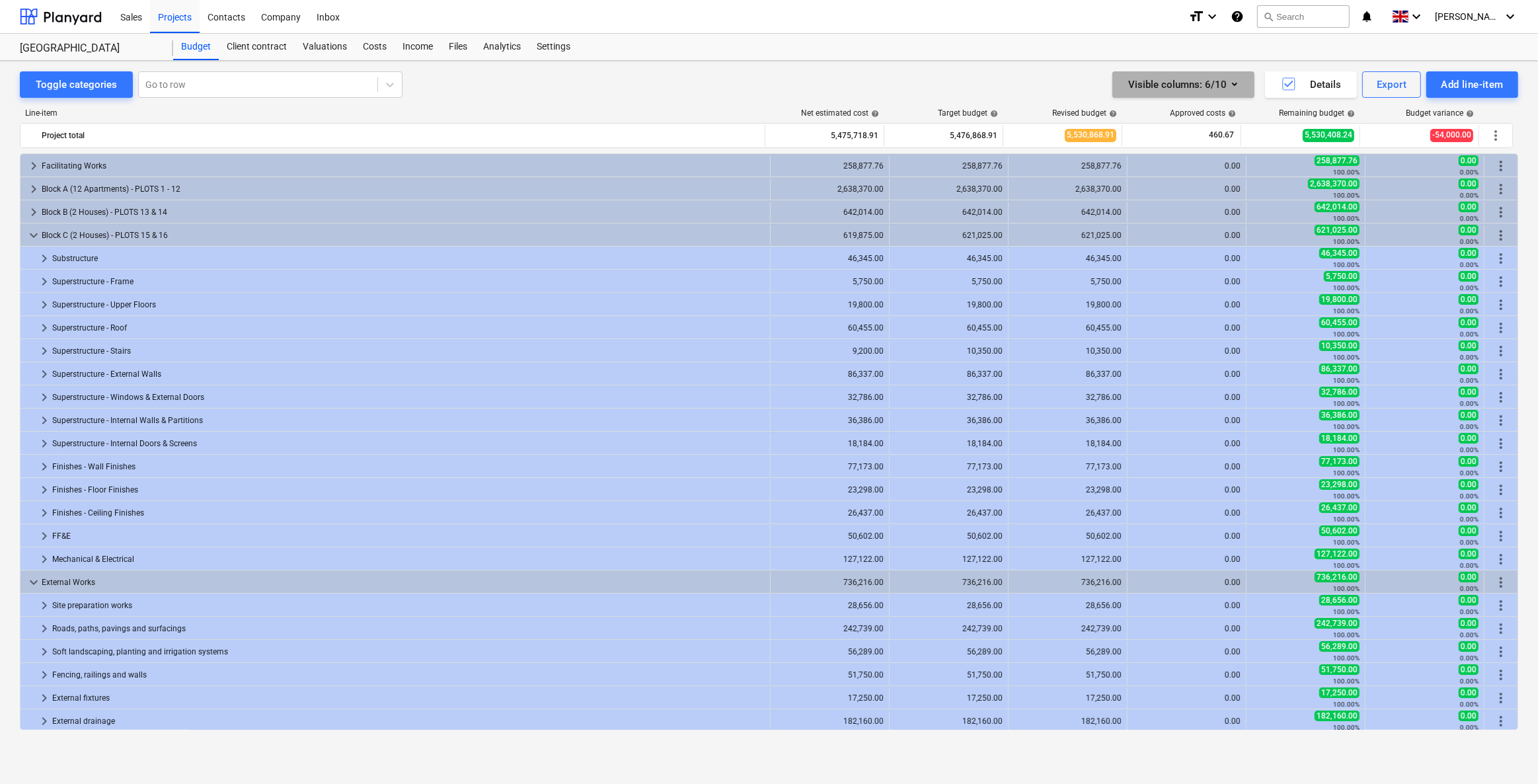
click at [1003, 78] on icon "button" at bounding box center [1234, 83] width 15 height 15
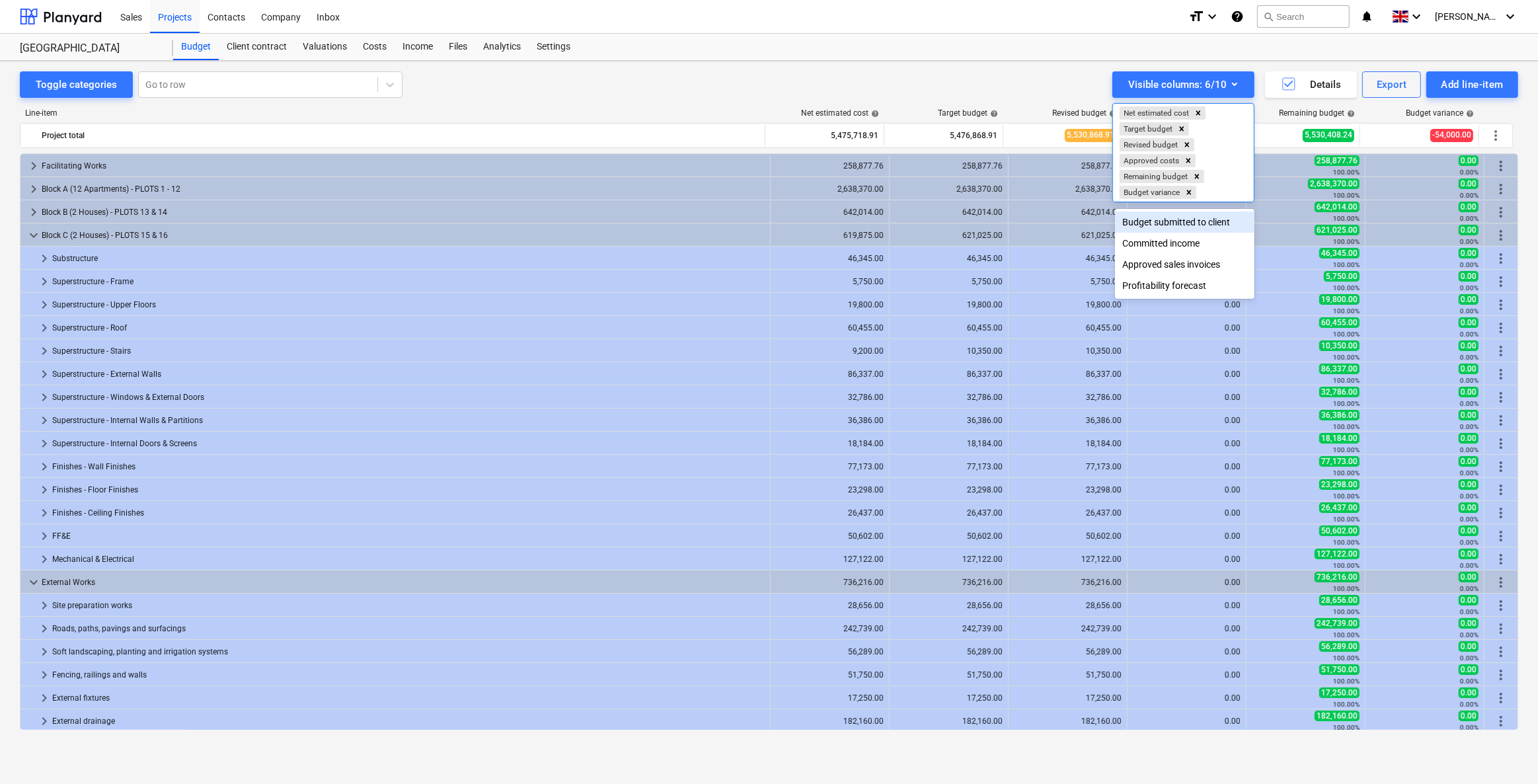
click at [1003, 223] on div "Budget submitted to client" at bounding box center [1185, 222] width 140 height 22
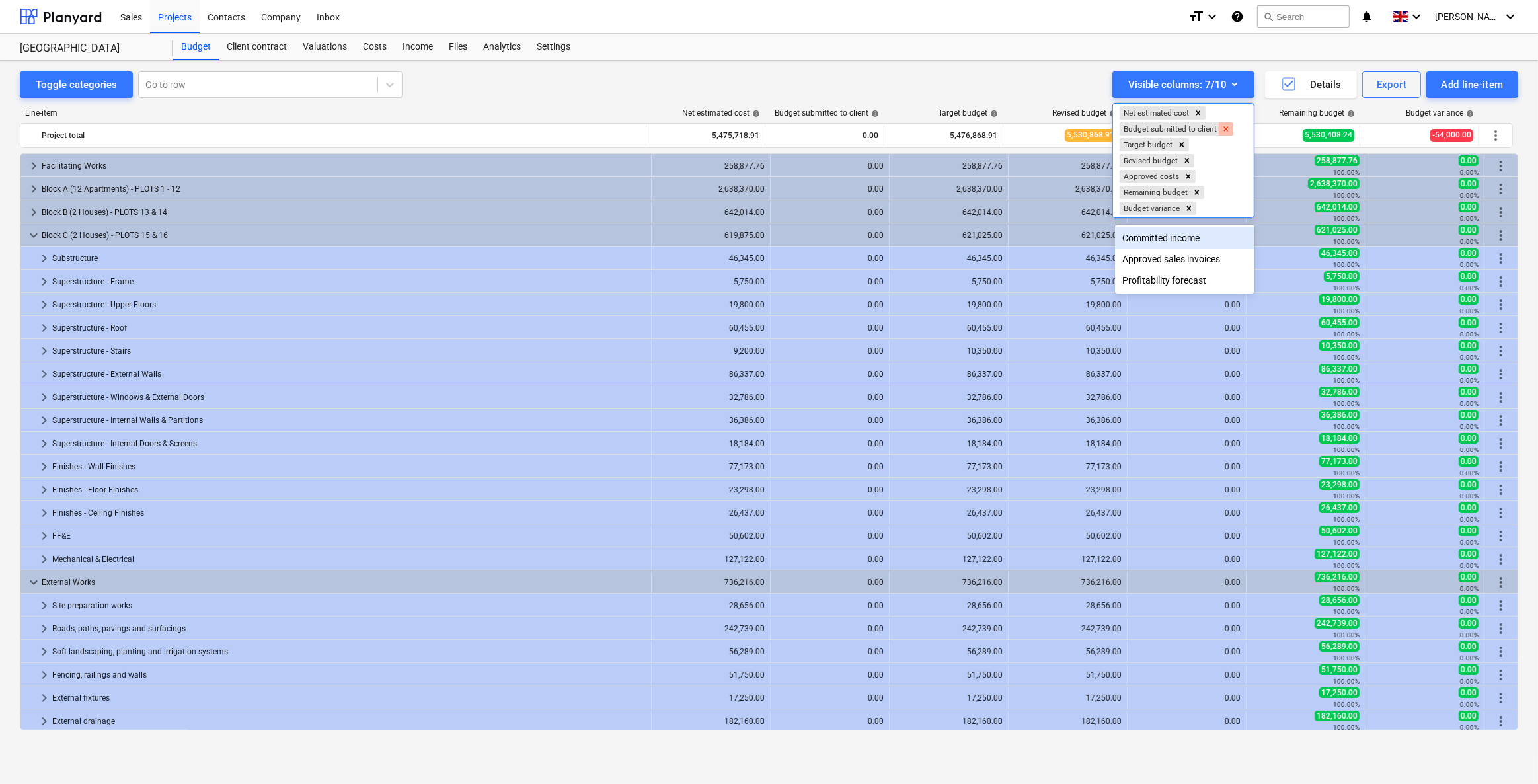
click at [1003, 127] on icon "Remove Budget submitted to client" at bounding box center [1226, 128] width 9 height 9
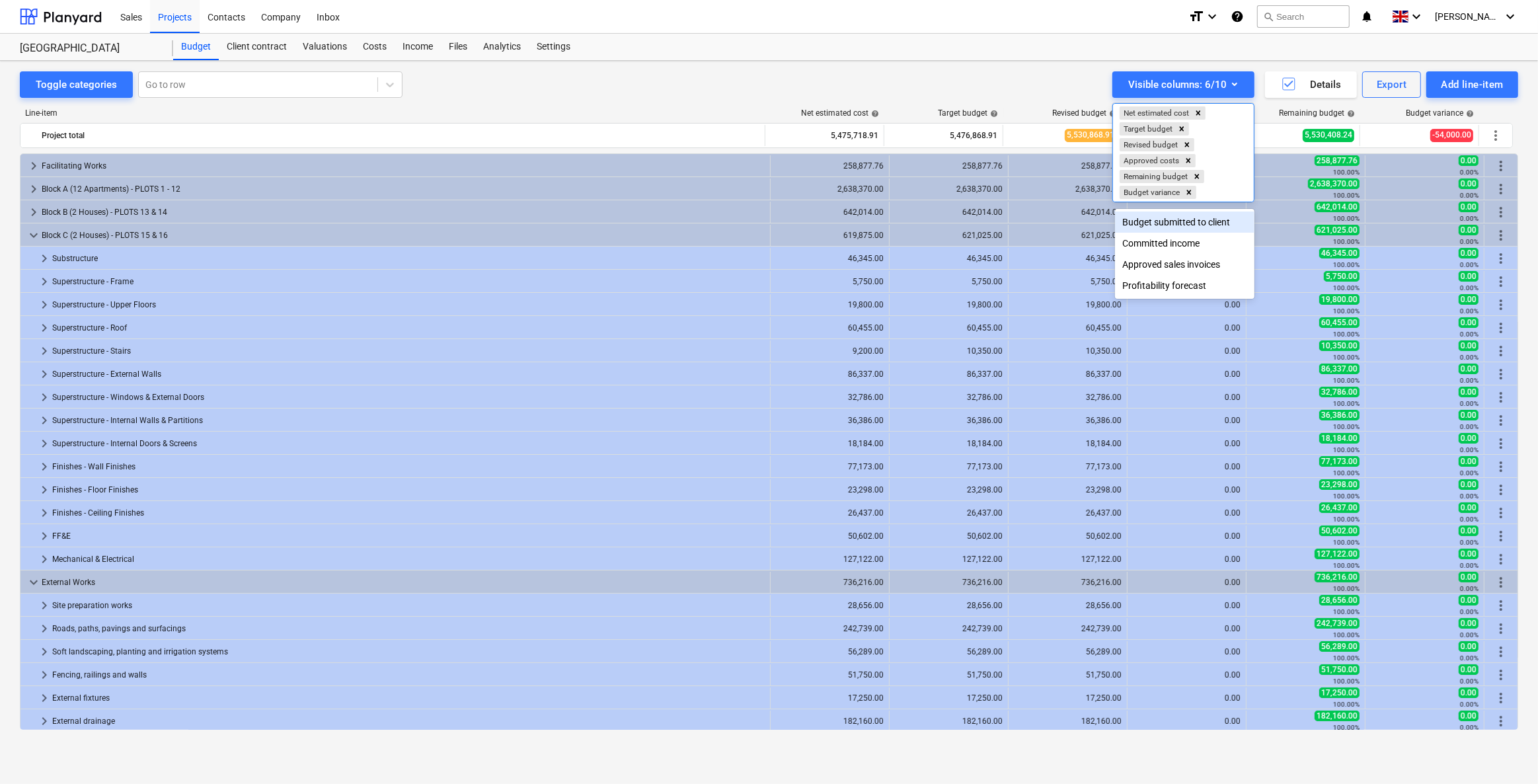
click at [963, 83] on div at bounding box center [769, 392] width 1538 height 784
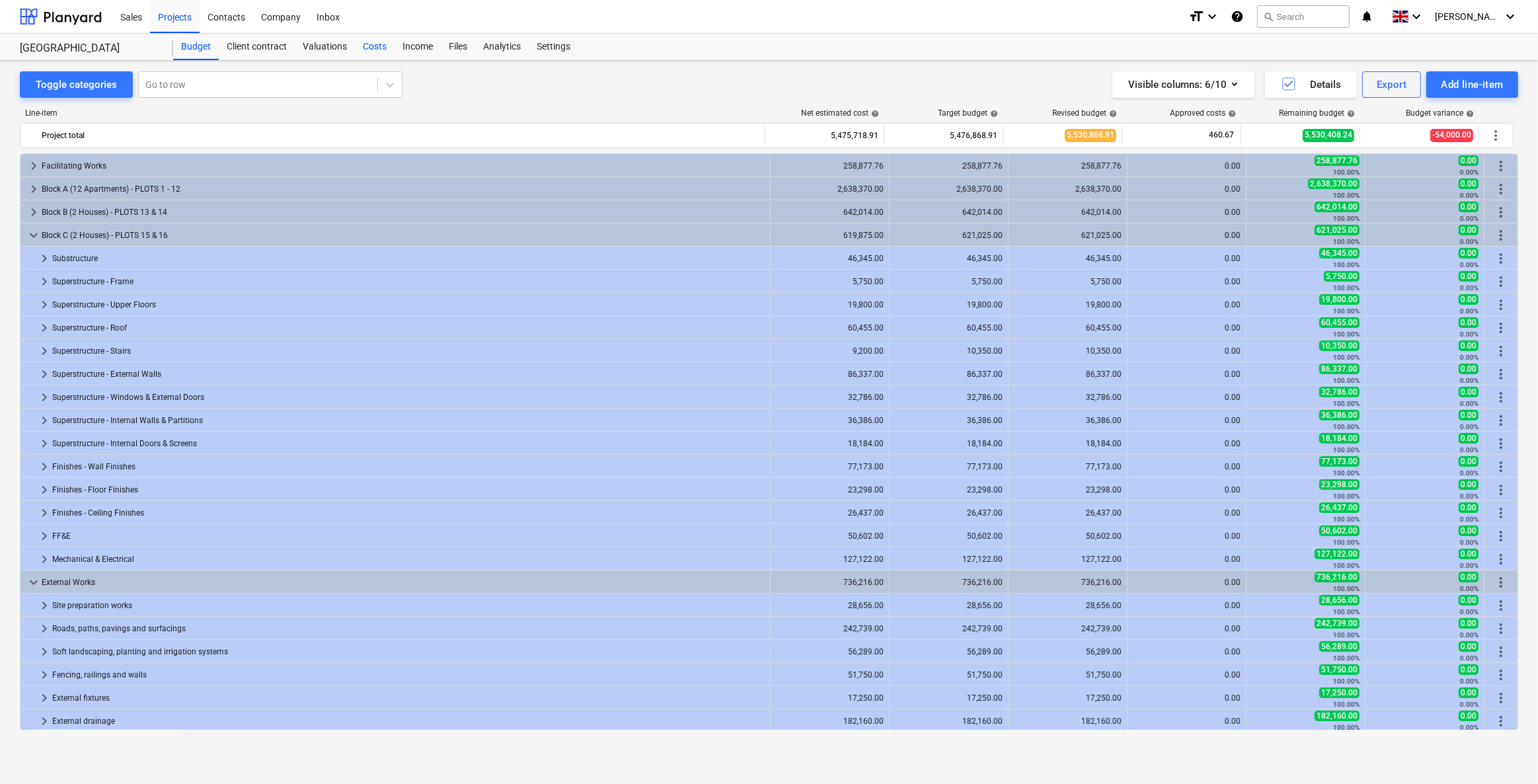
click at [379, 46] on div "Costs" at bounding box center [374, 46] width 40 height 27
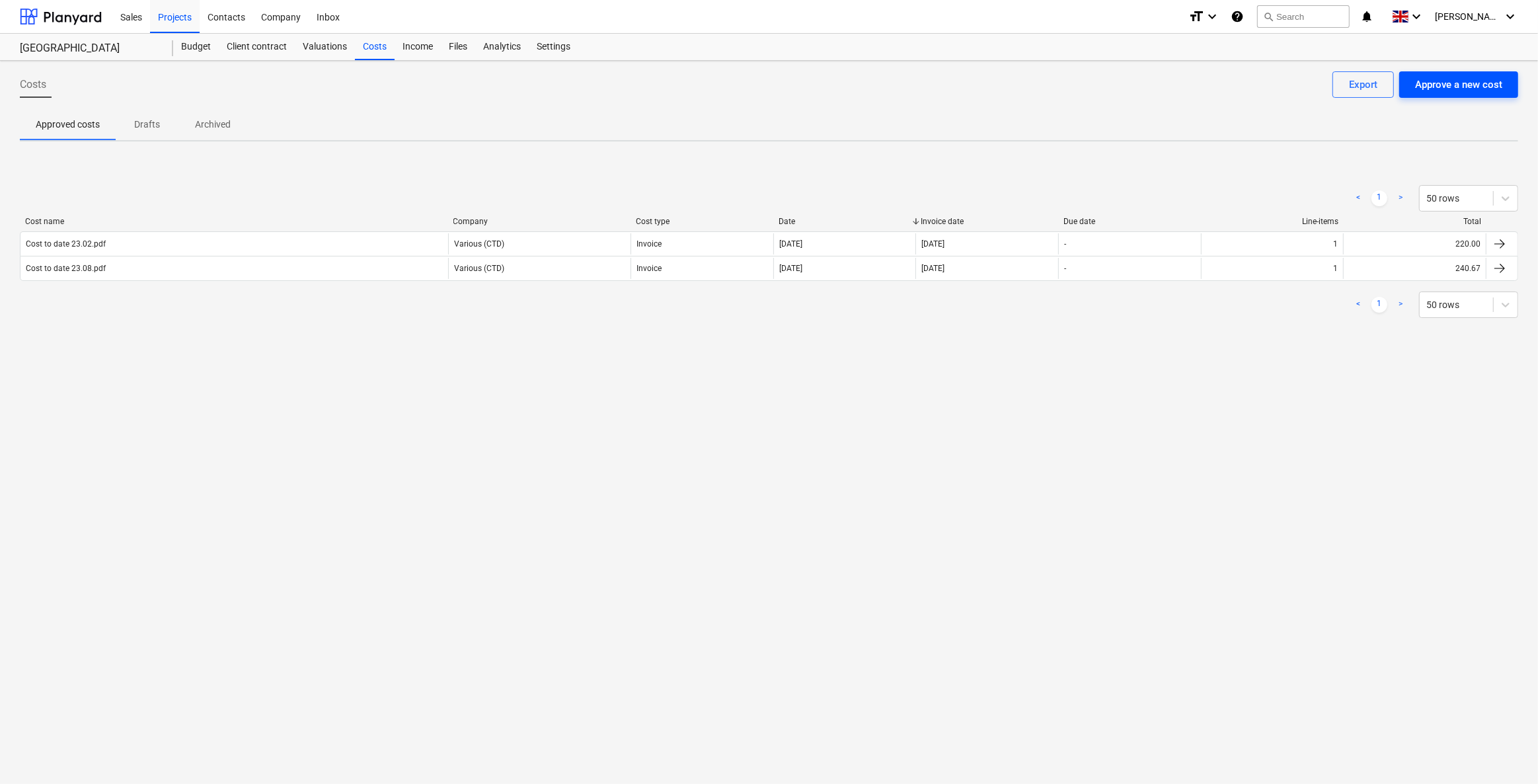
click at [1003, 84] on div "Approve a new cost" at bounding box center [1458, 84] width 87 height 17
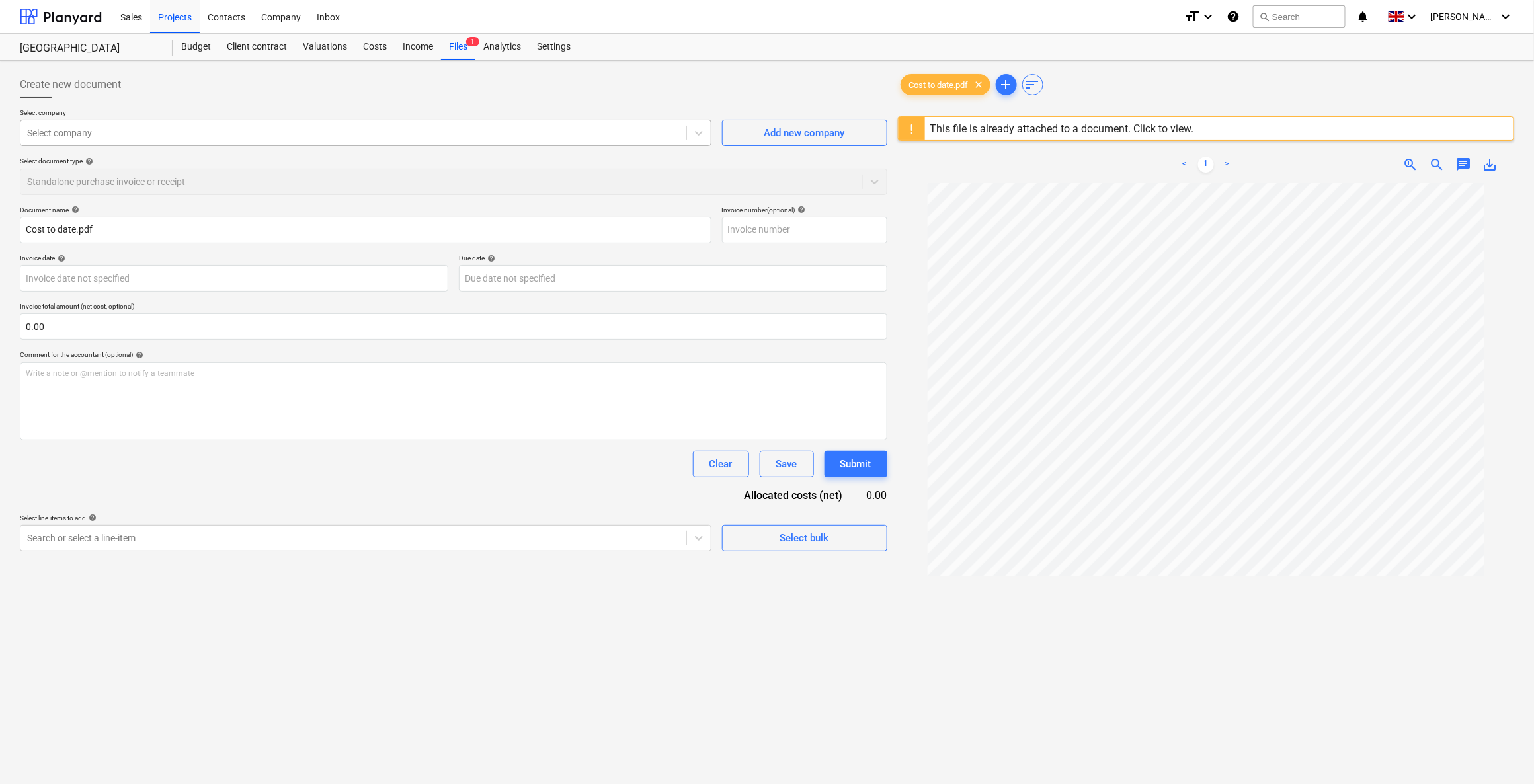
click at [189, 129] on div at bounding box center [353, 133] width 653 height 13
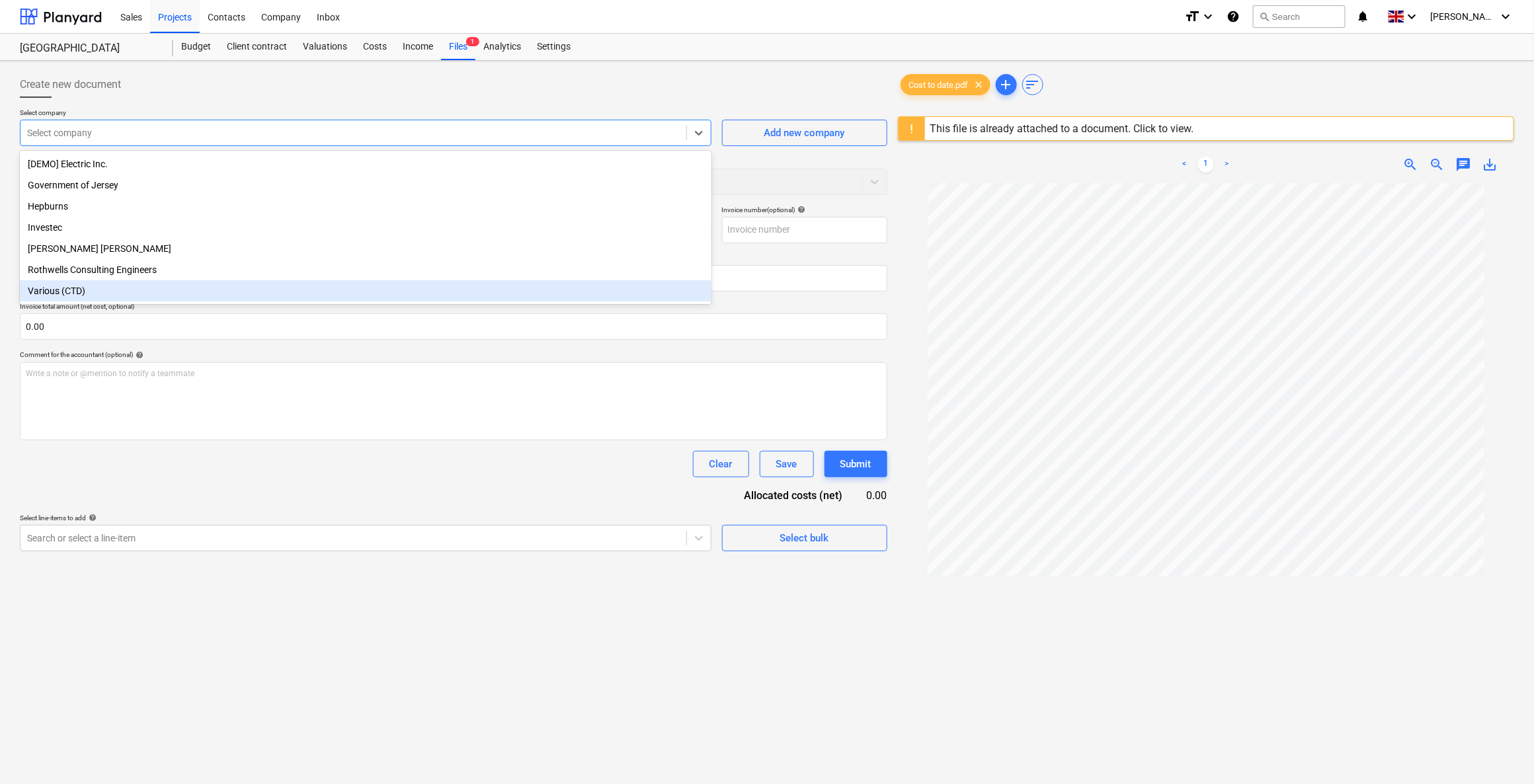
click at [95, 295] on div "Various (CTD)" at bounding box center [365, 291] width 691 height 22
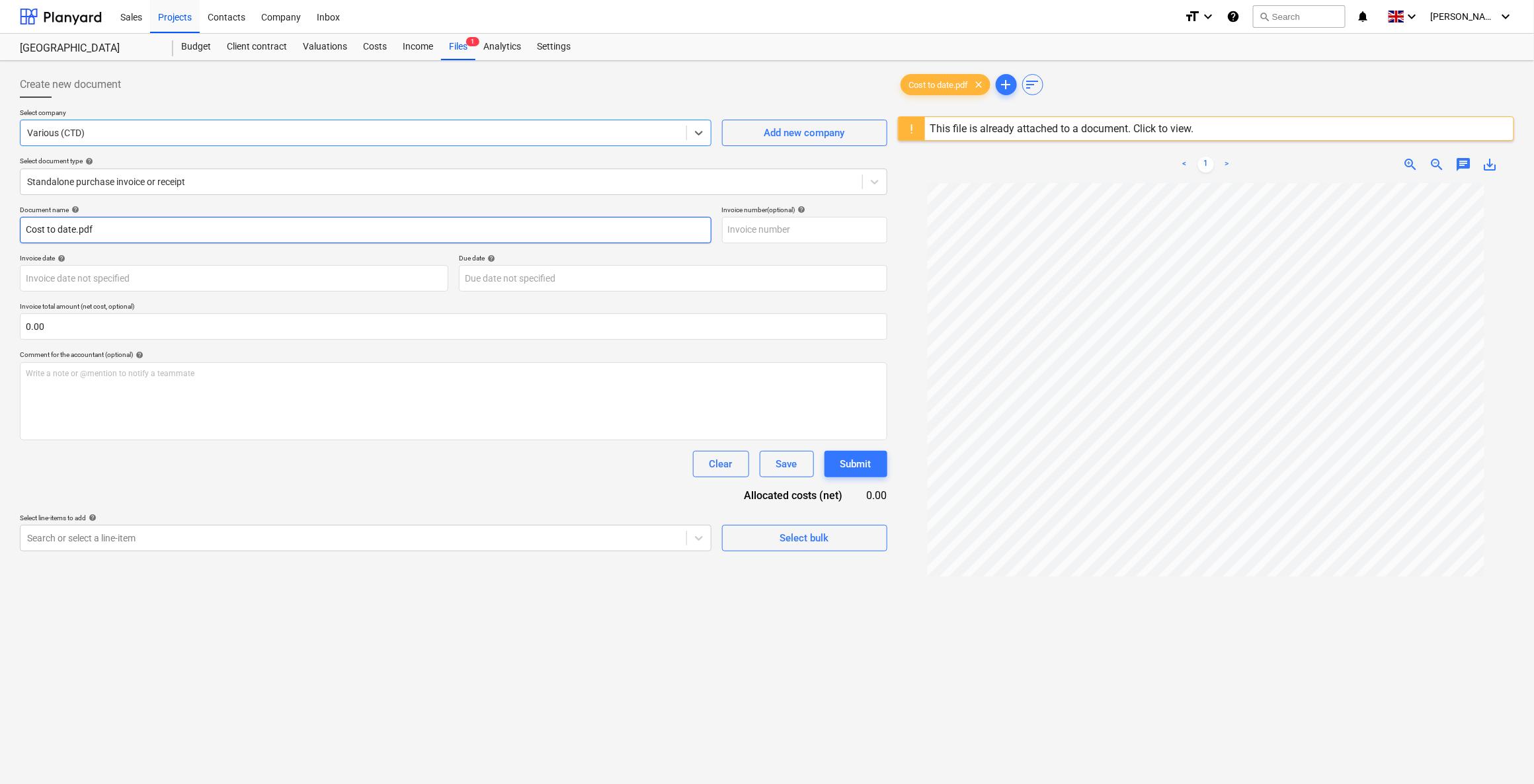
click at [115, 230] on input "Cost to date.pdf" at bounding box center [365, 230] width 691 height 27
click at [77, 231] on input "Cost to date.pdf" at bounding box center [365, 230] width 691 height 27
click at [617, 532] on div at bounding box center [353, 537] width 653 height 13
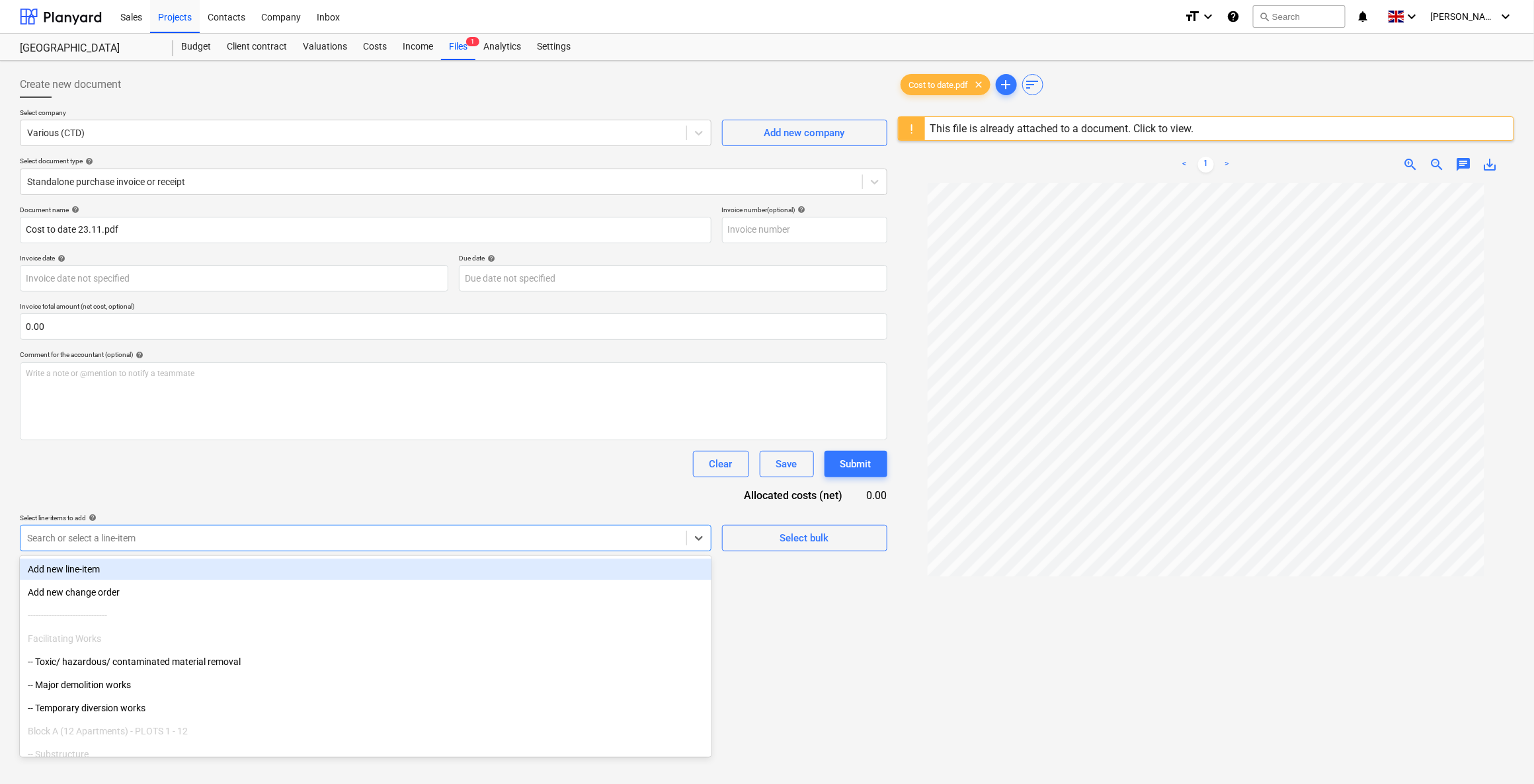
click at [549, 466] on div "Clear Save Submit" at bounding box center [454, 464] width 868 height 27
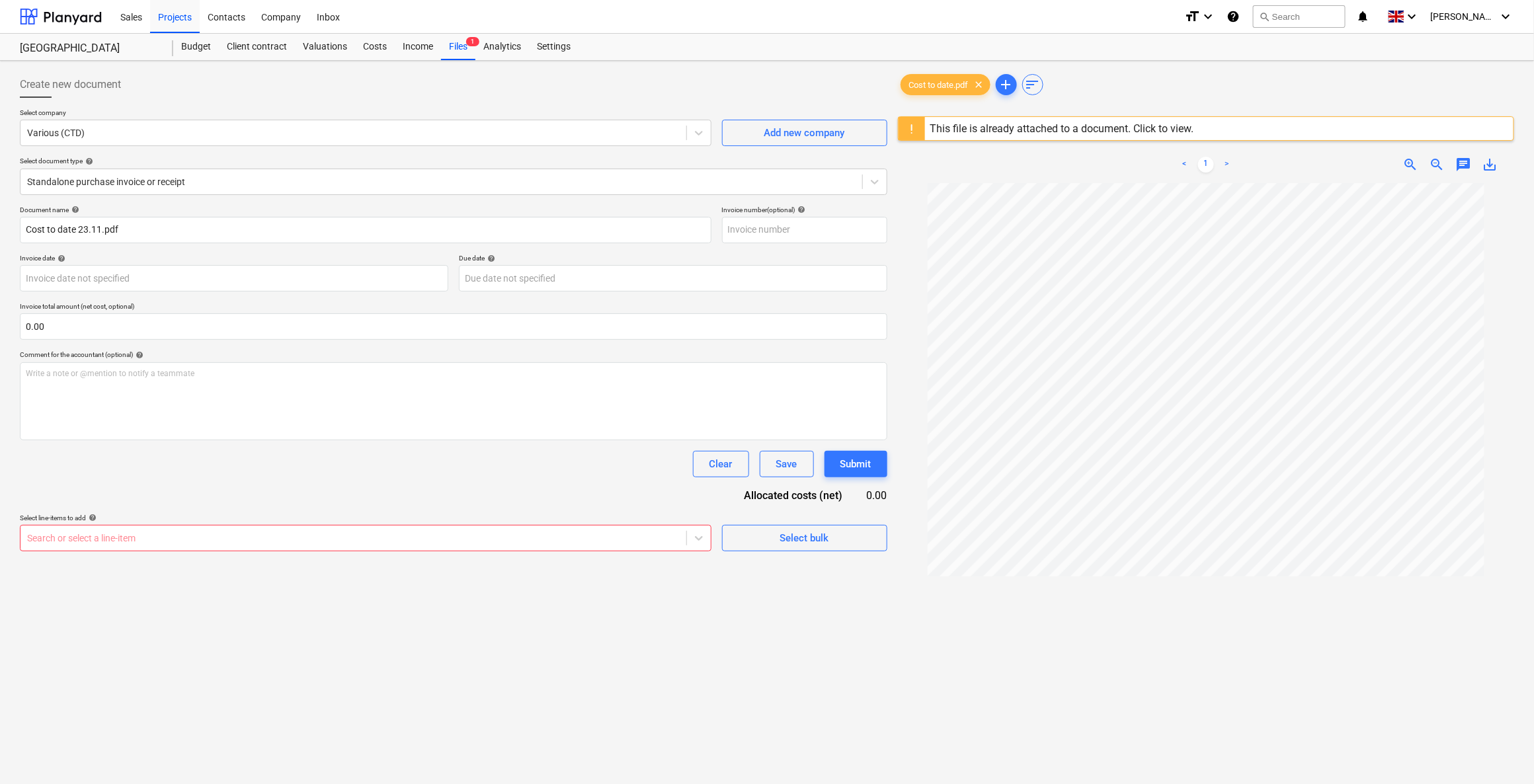
click at [298, 540] on div at bounding box center [353, 537] width 653 height 13
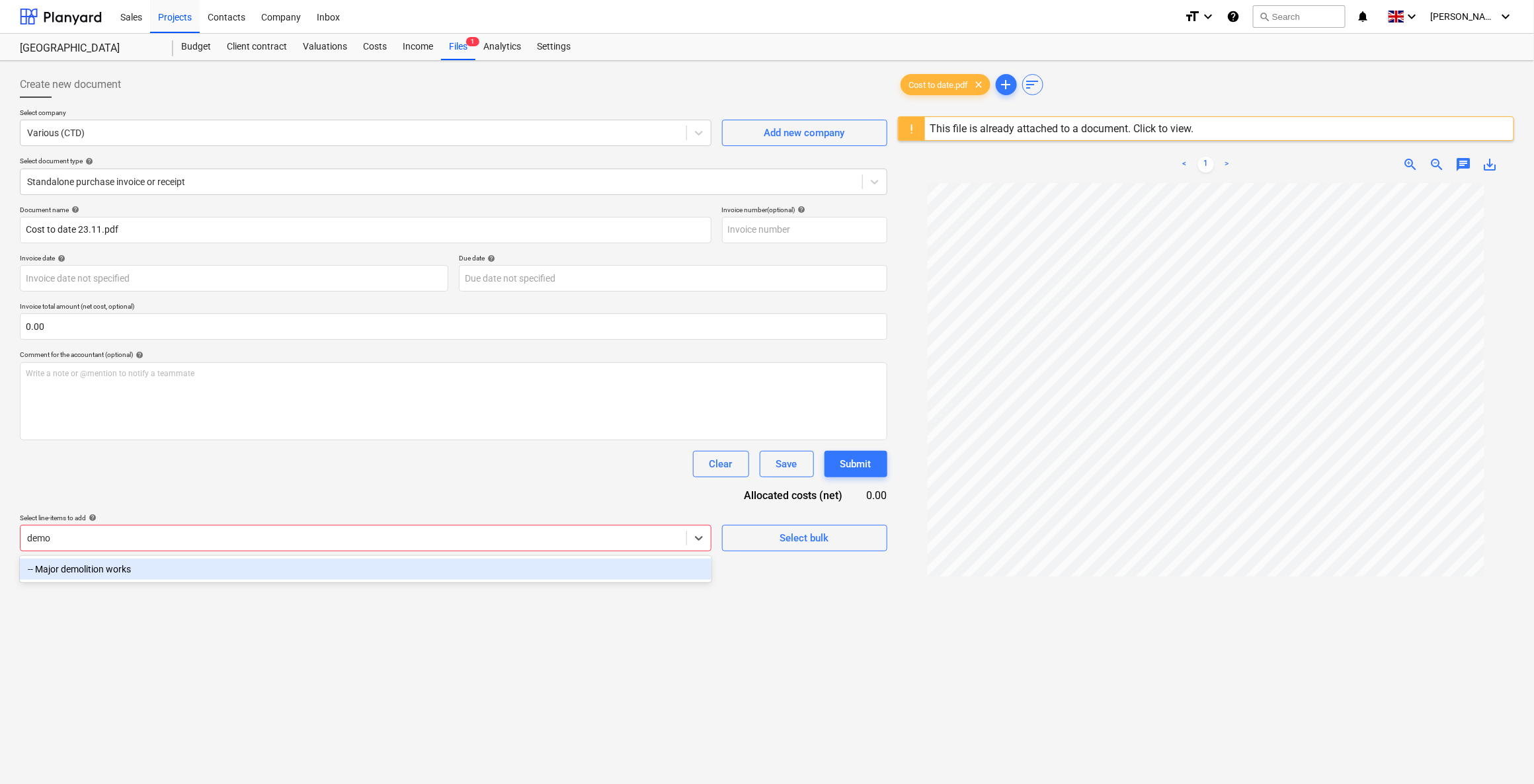
click at [268, 560] on div "-- Major demolition works" at bounding box center [365, 569] width 691 height 22
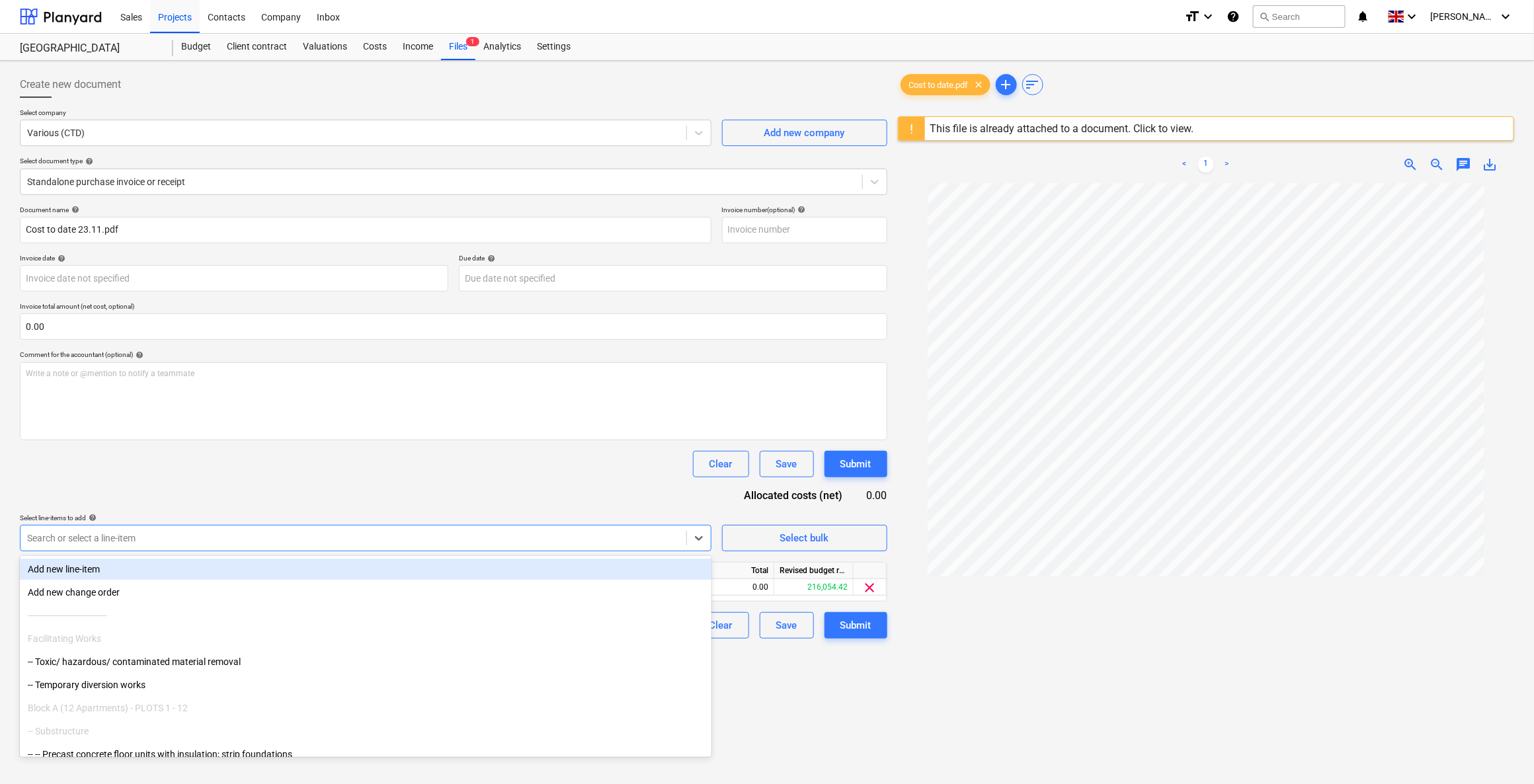
click at [89, 560] on div "Add new line-item" at bounding box center [365, 569] width 691 height 22
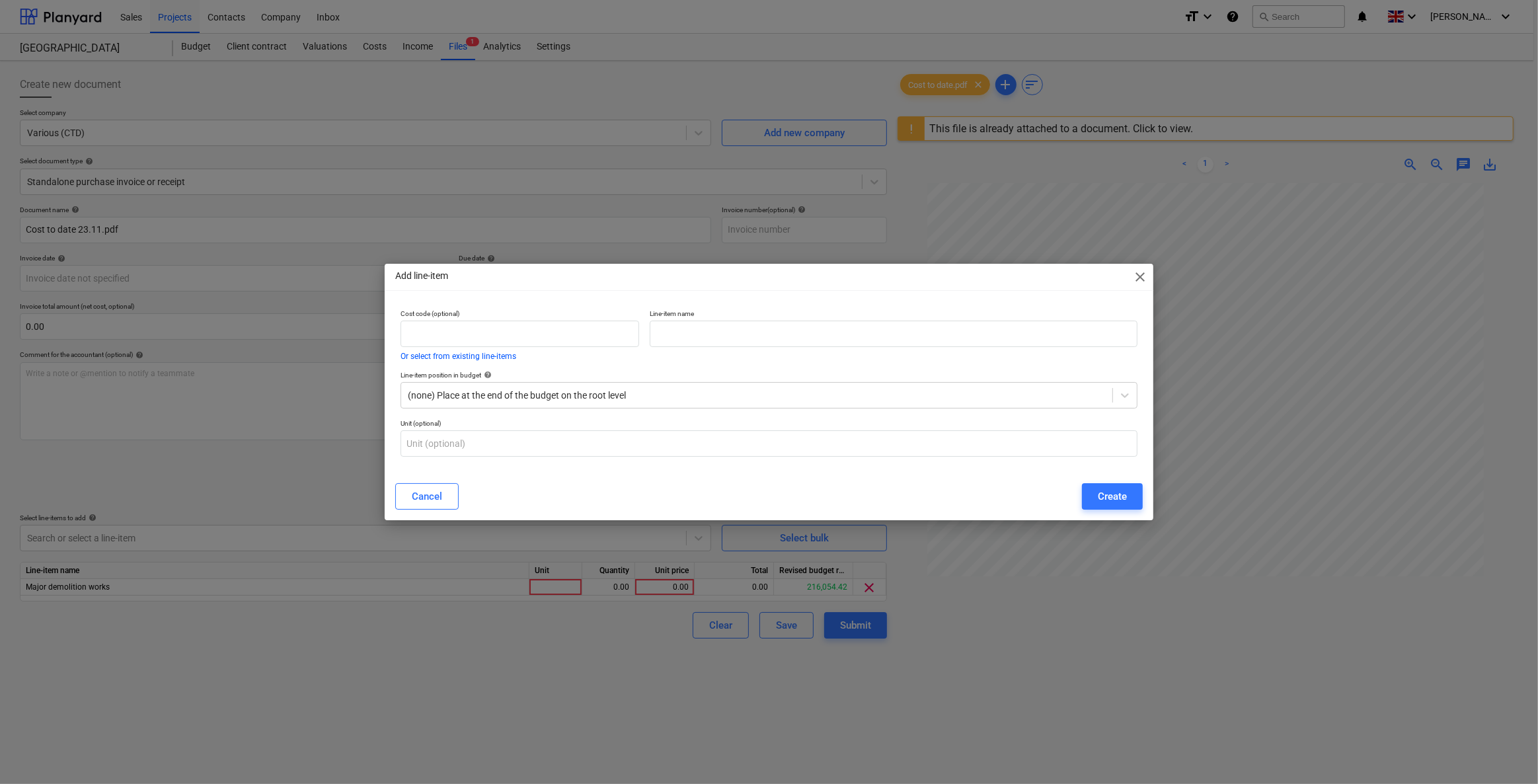
click at [1003, 274] on span "close" at bounding box center [1140, 277] width 15 height 15
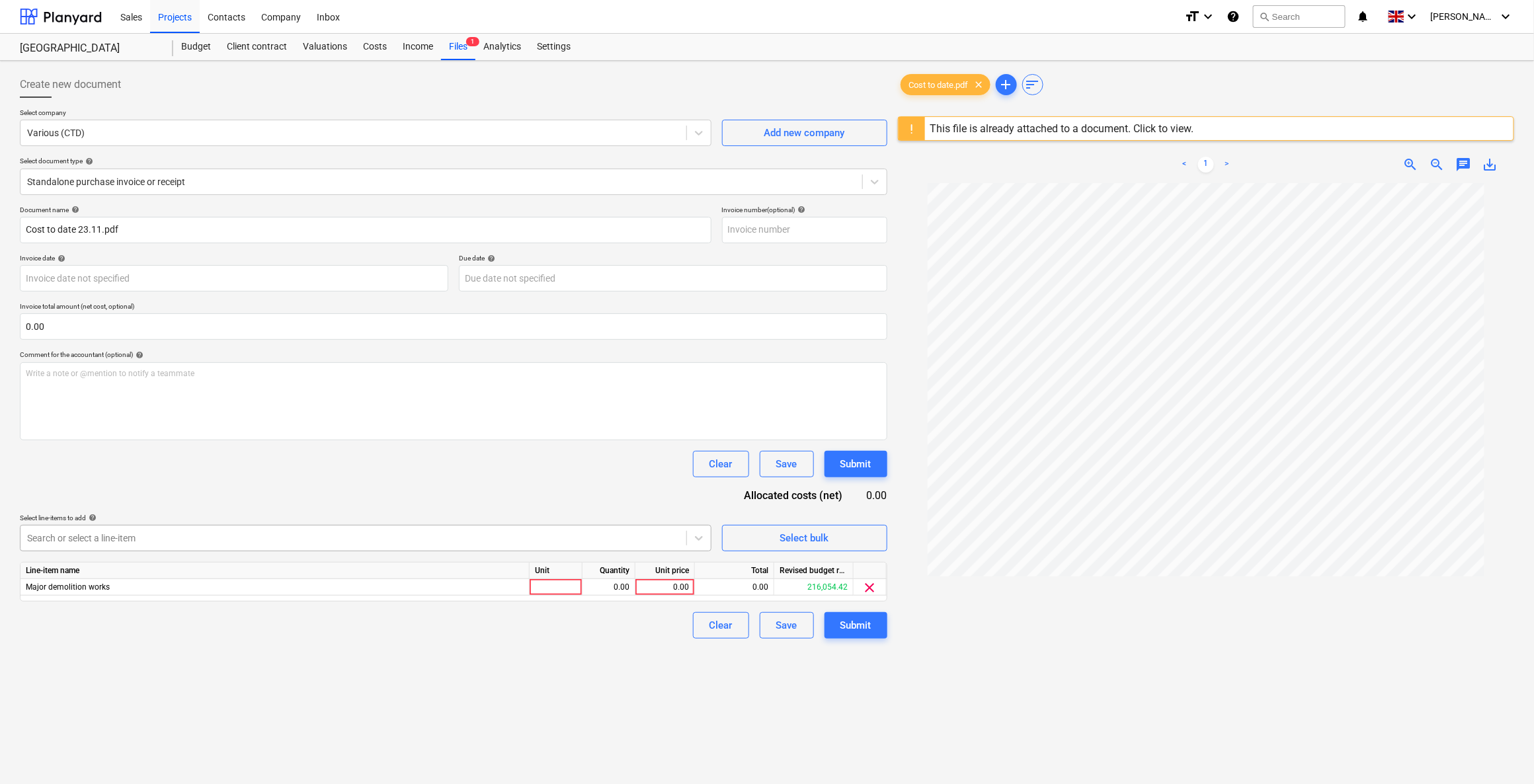
click at [176, 534] on div at bounding box center [353, 537] width 653 height 13
click at [695, 532] on icon at bounding box center [698, 537] width 13 height 13
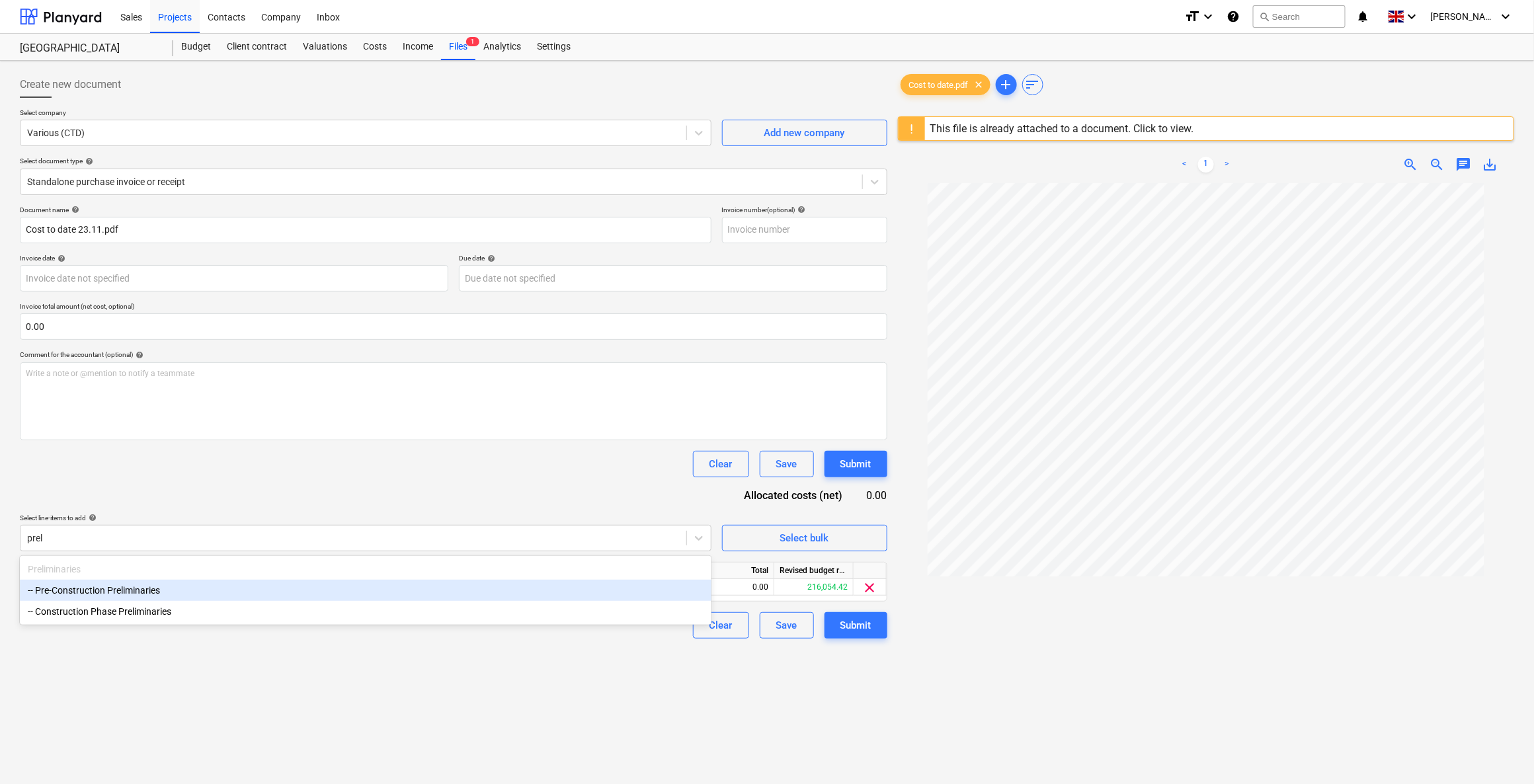
click at [158, 560] on div "-- Pre-Construction Preliminaries" at bounding box center [365, 590] width 691 height 22
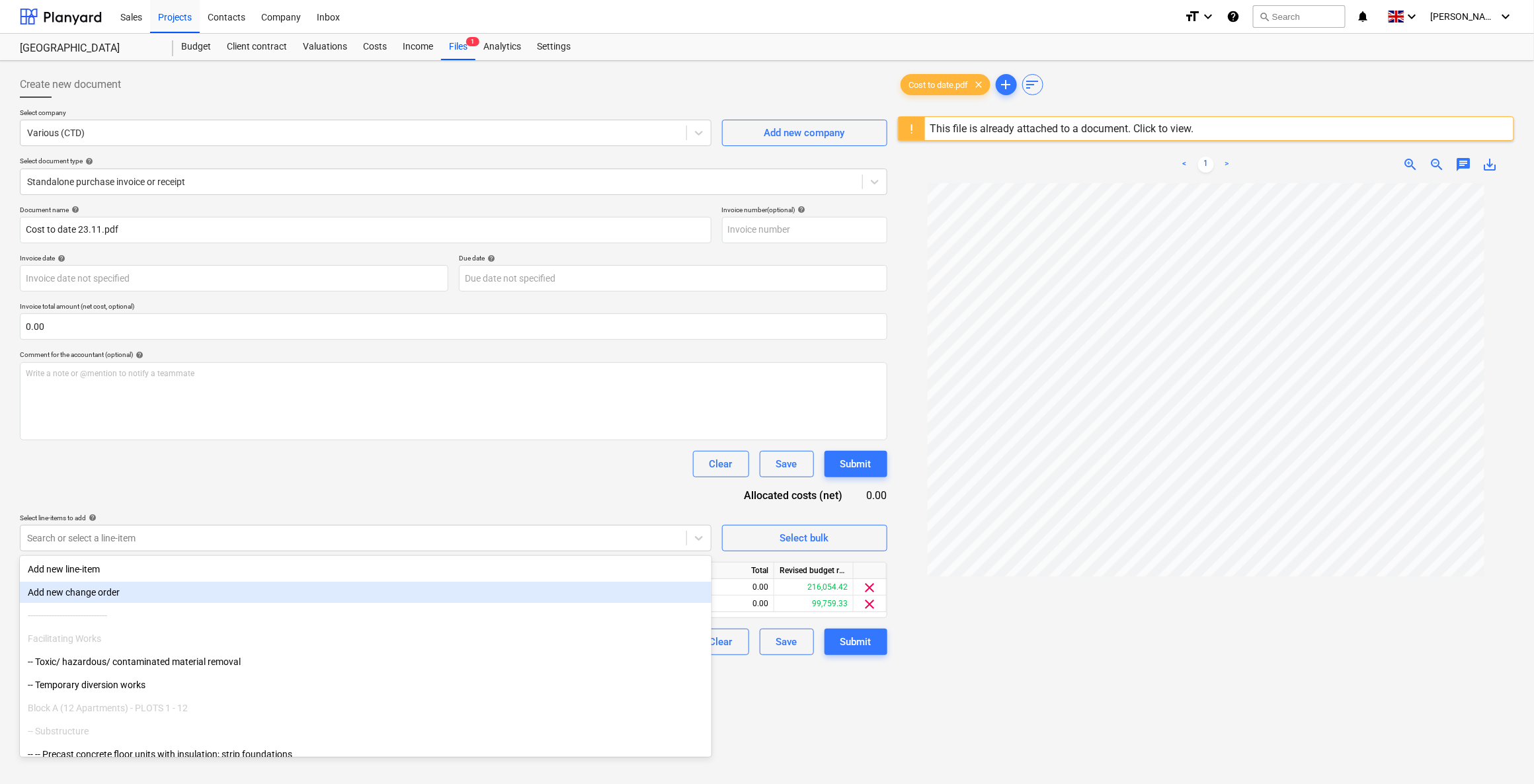
click at [424, 483] on div "Document name help Cost to date 23.11.pdf Invoice number (optional) help Invoic…" at bounding box center [454, 430] width 868 height 449
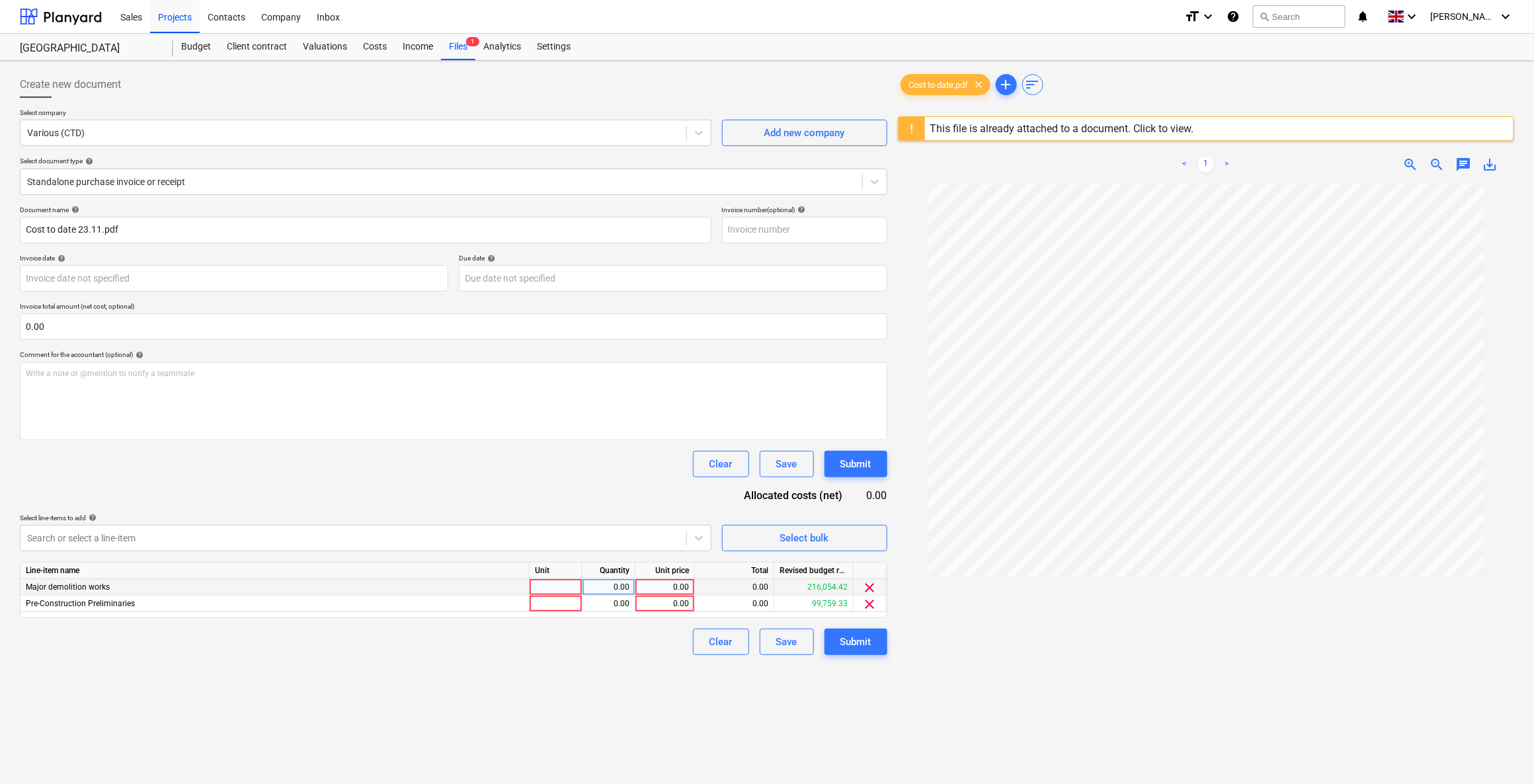
click at [577, 560] on div at bounding box center [555, 587] width 53 height 16
click at [609, 560] on div "0.00" at bounding box center [609, 587] width 41 height 16
click at [658, 560] on div "0.00" at bounding box center [665, 587] width 48 height 16
click at [544, 560] on div at bounding box center [555, 603] width 53 height 16
click at [544, 560] on input at bounding box center [555, 603] width 53 height 15
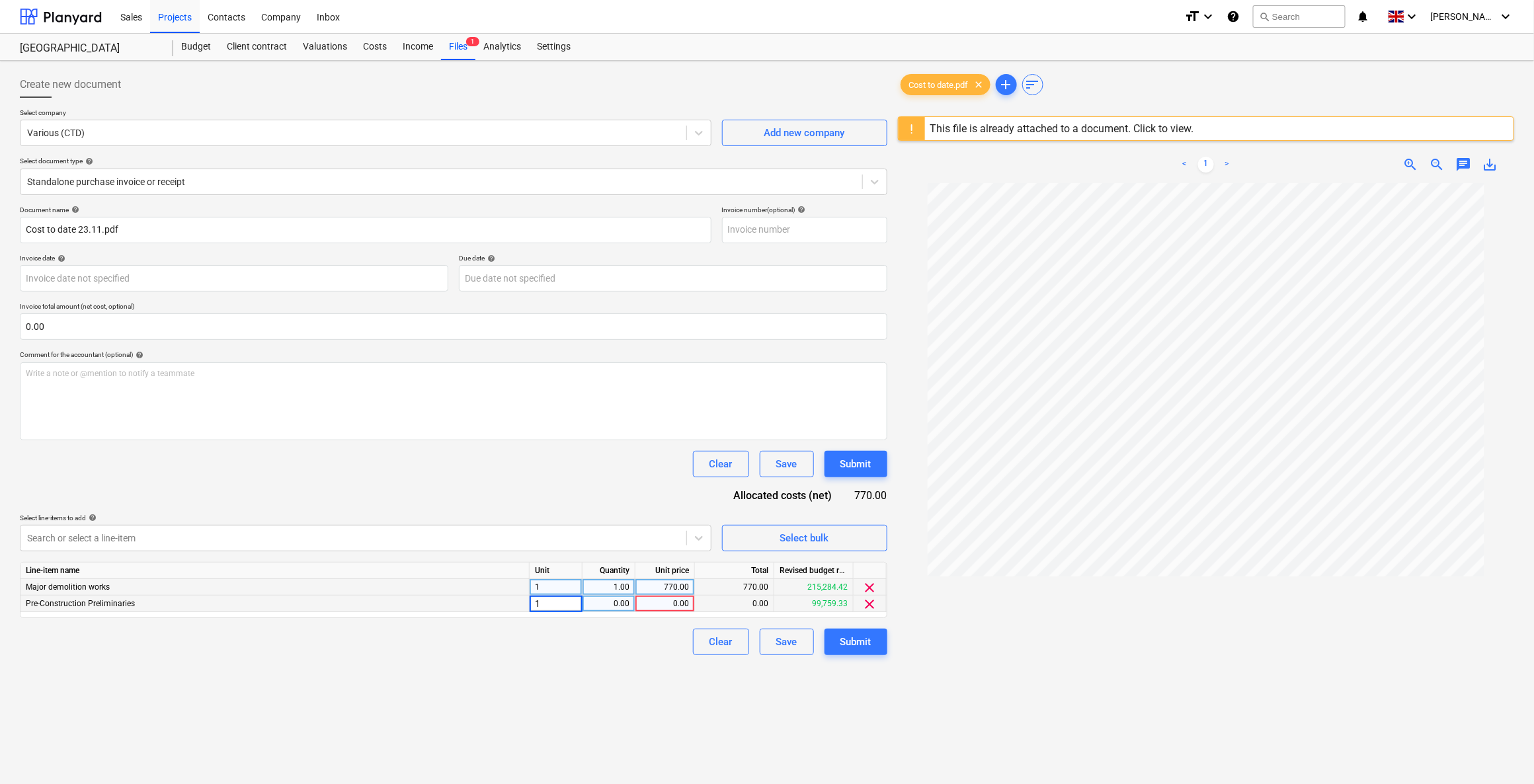
click at [597, 560] on div "0.00" at bounding box center [609, 603] width 41 height 16
click at [658, 560] on div "0.00" at bounding box center [665, 603] width 48 height 16
click at [660, 560] on input at bounding box center [665, 603] width 59 height 15
click at [604, 560] on div "Create new document Select company Various (CTD) Add new company Select documen…" at bounding box center [454, 501] width 878 height 869
click at [844, 560] on div "Submit" at bounding box center [856, 642] width 31 height 17
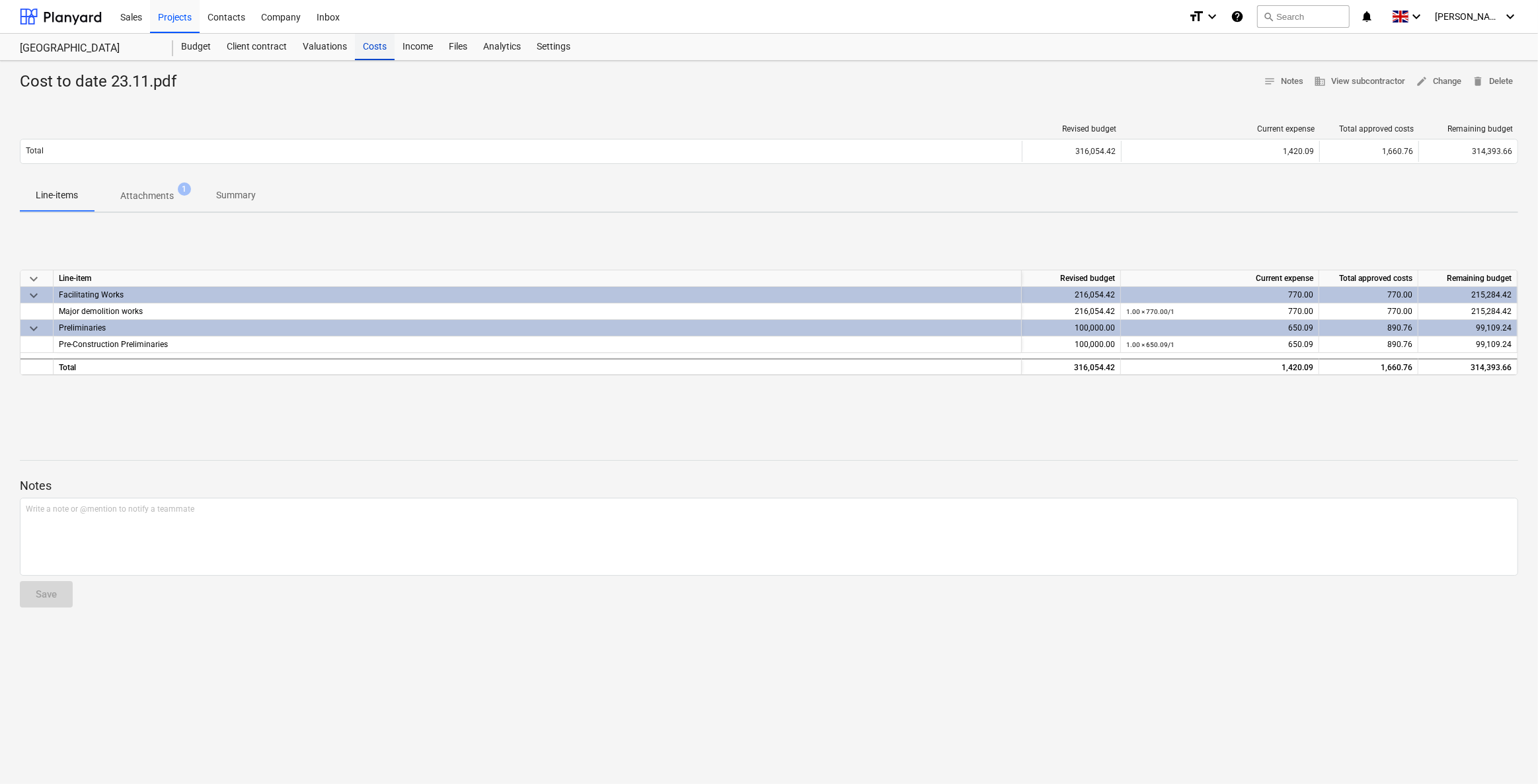
click at [376, 47] on div "Costs" at bounding box center [374, 46] width 40 height 27
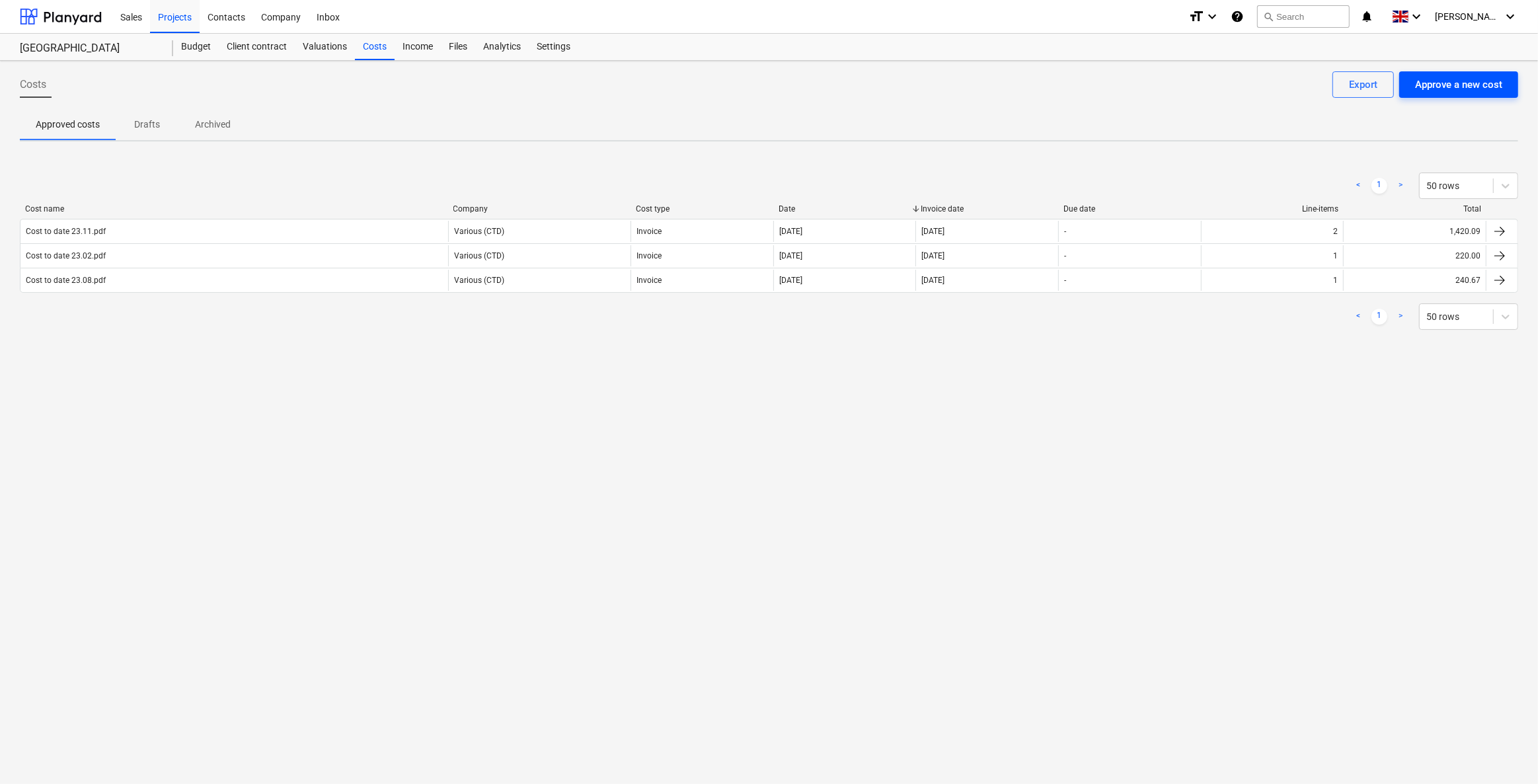
click at [1003, 87] on div "Approve a new cost" at bounding box center [1458, 84] width 87 height 17
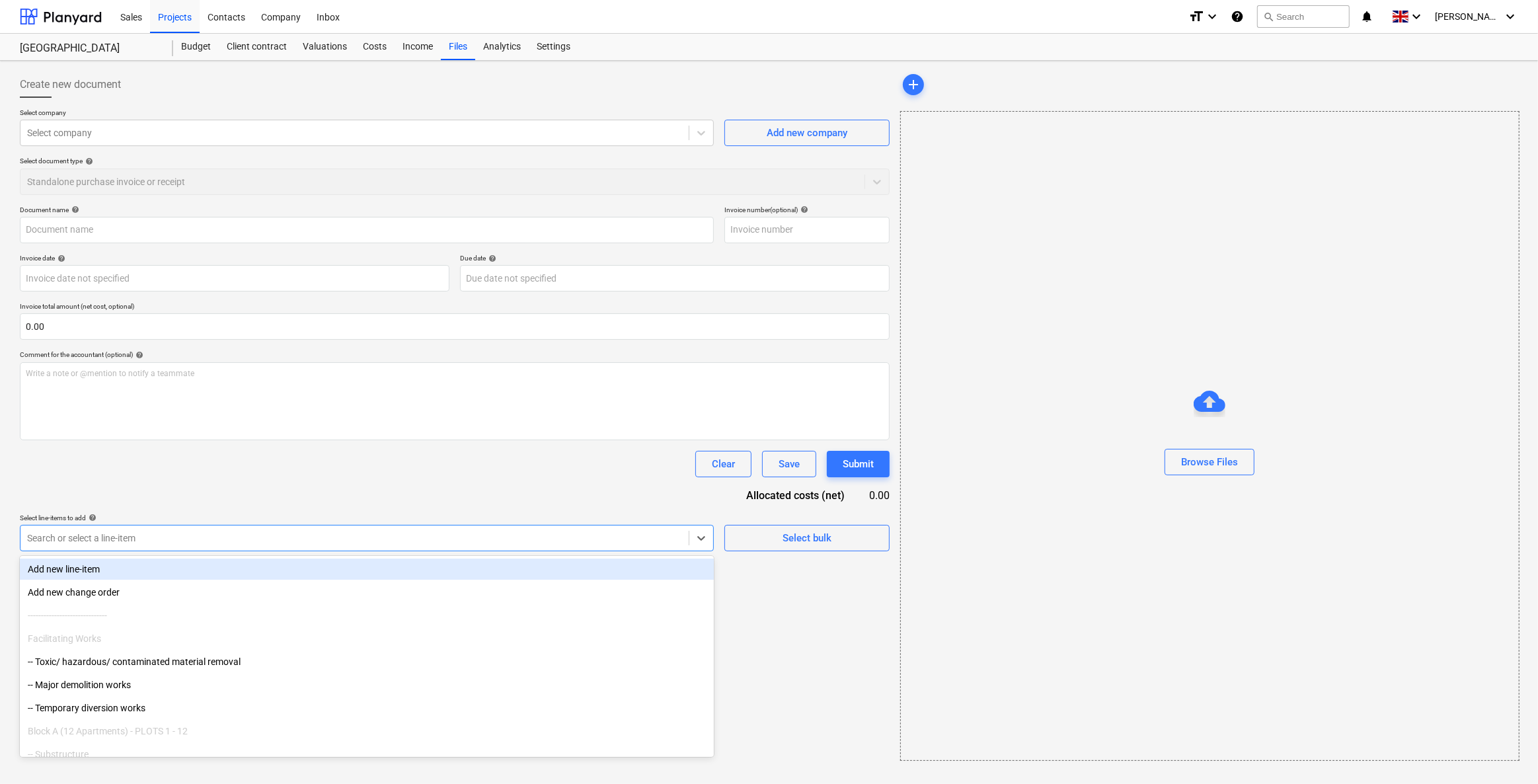
click at [147, 535] on div at bounding box center [354, 537] width 655 height 13
click at [189, 478] on div "Document name help Invoice number (optional) help Invoice date help Press the d…" at bounding box center [454, 379] width 870 height 346
click at [143, 540] on div at bounding box center [354, 537] width 655 height 13
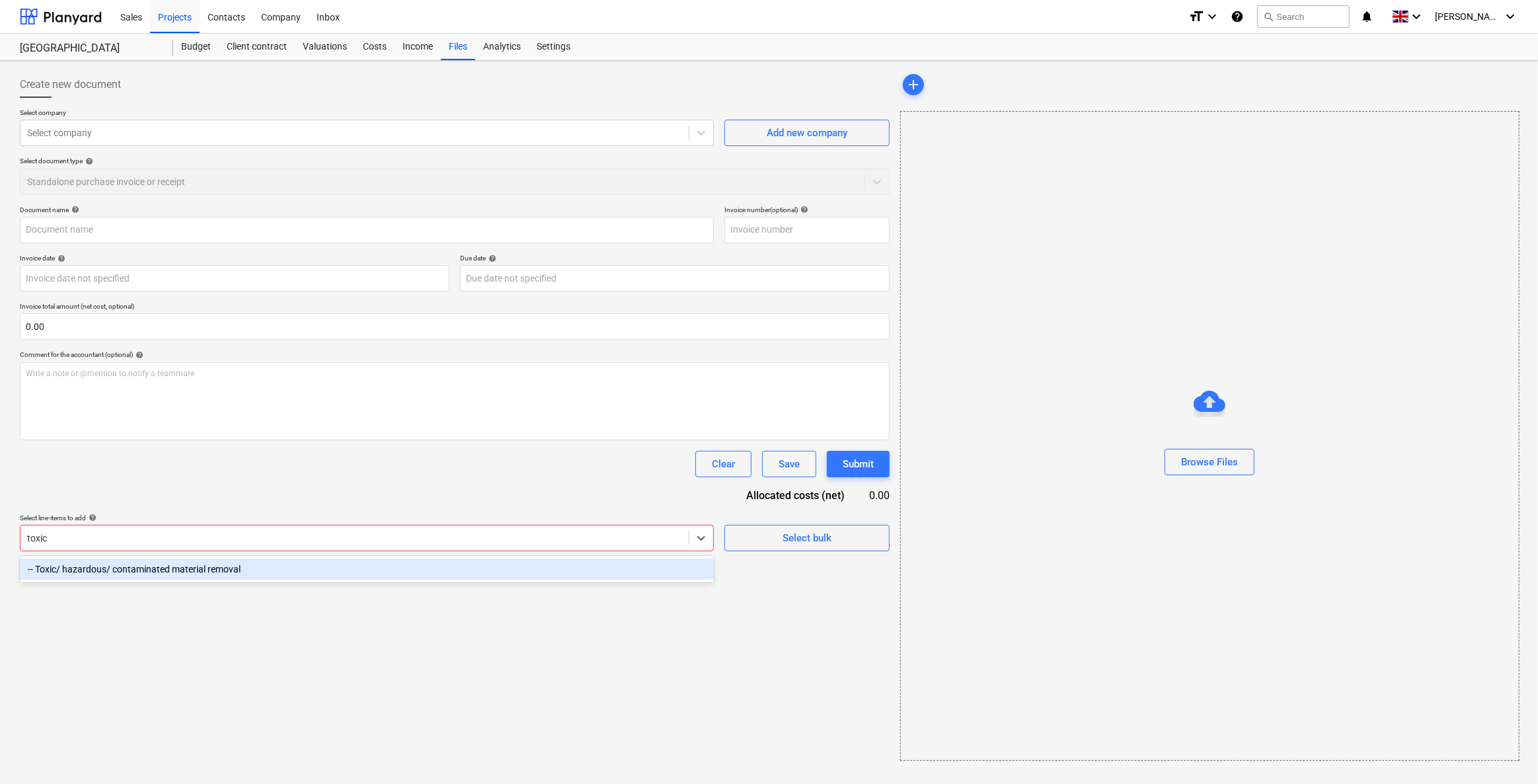
click at [143, 560] on div "-- Toxic/ hazardous/ contaminated material removal" at bounding box center [367, 569] width 694 height 22
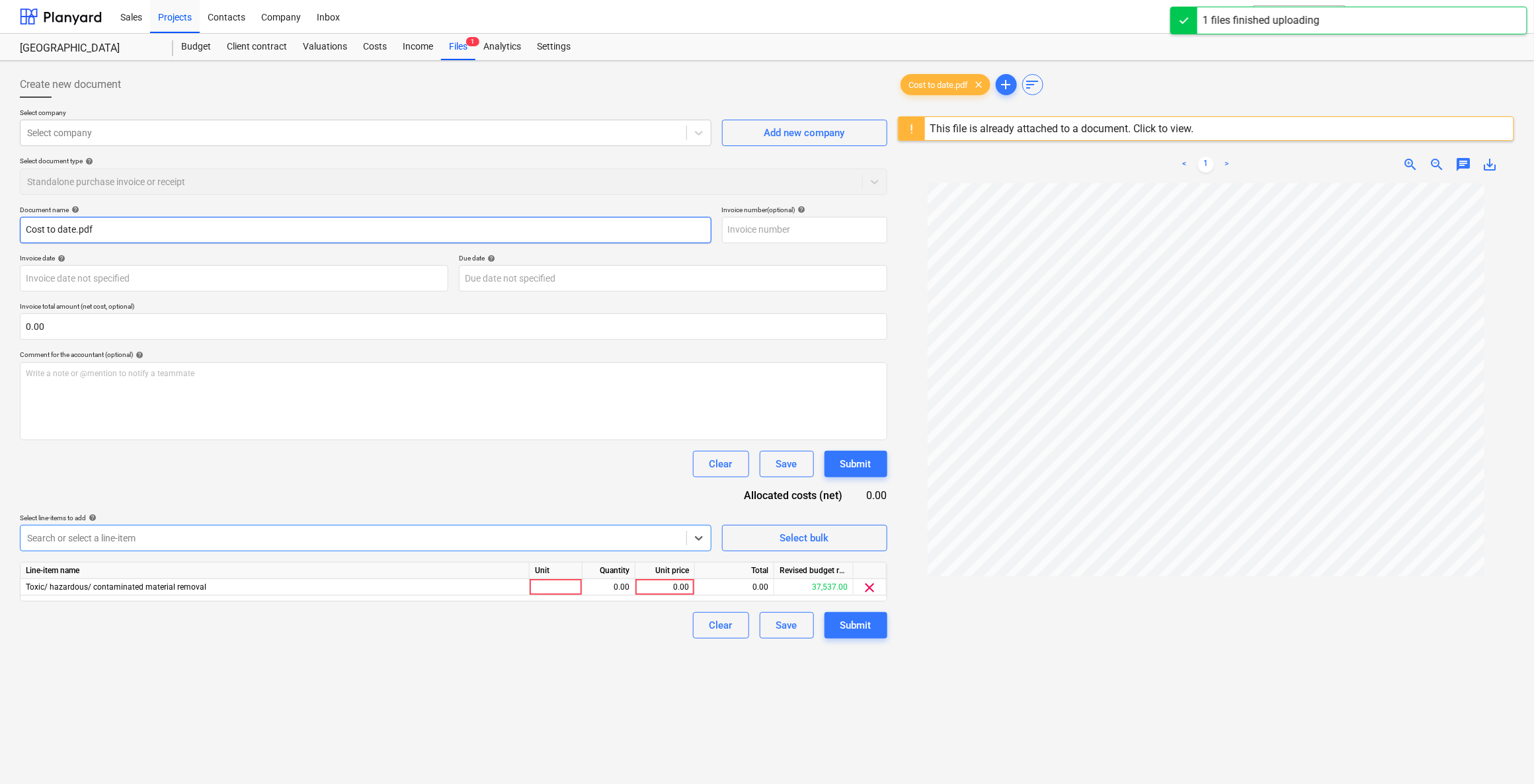
click at [75, 226] on input "Cost to date.pdf" at bounding box center [365, 230] width 691 height 27
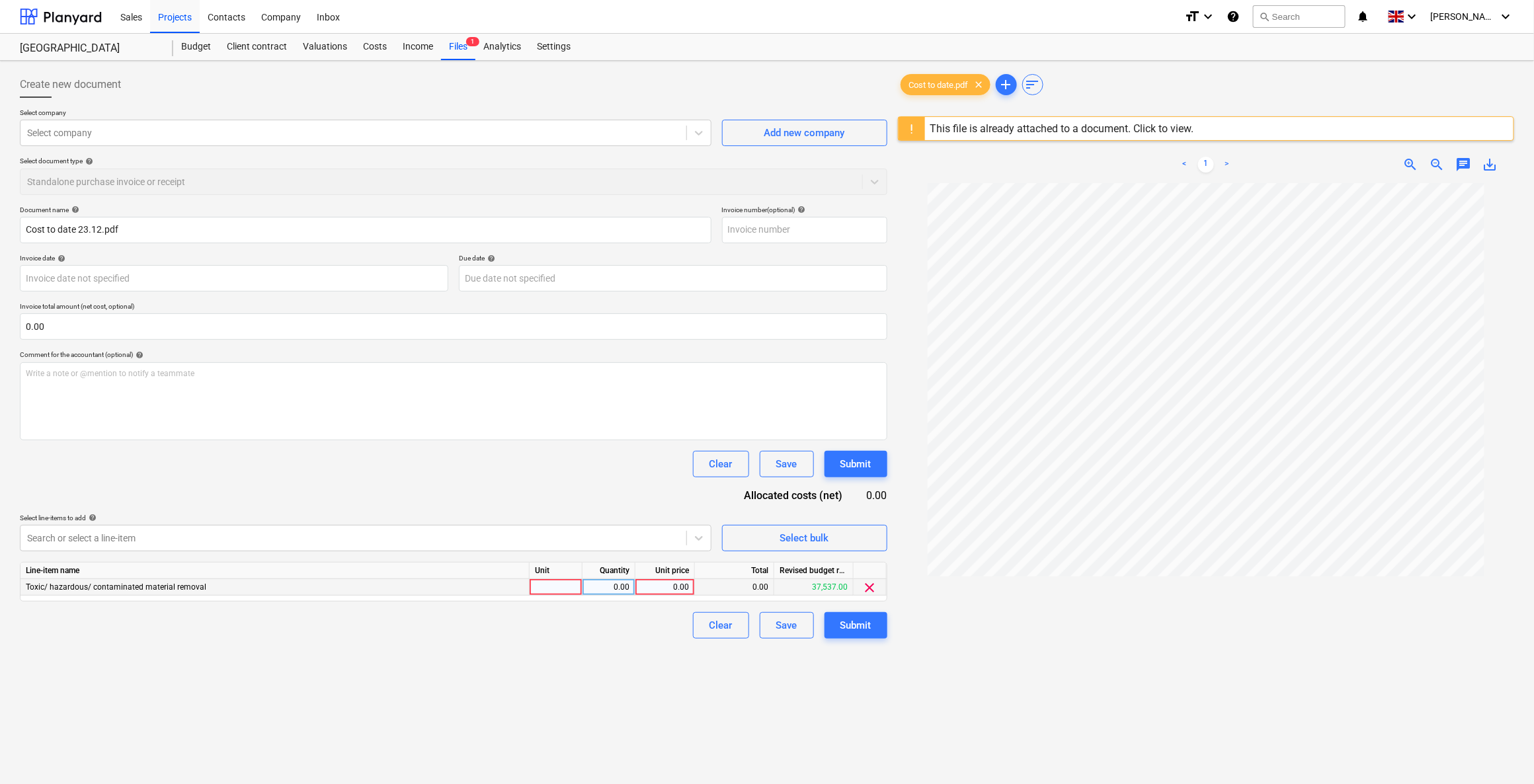
click at [548, 560] on div at bounding box center [555, 587] width 53 height 16
click at [610, 560] on div "0.00" at bounding box center [609, 587] width 41 height 16
click at [664, 560] on div "0.00" at bounding box center [665, 587] width 48 height 16
click at [492, 534] on div at bounding box center [353, 537] width 653 height 13
click at [457, 540] on div at bounding box center [353, 537] width 653 height 13
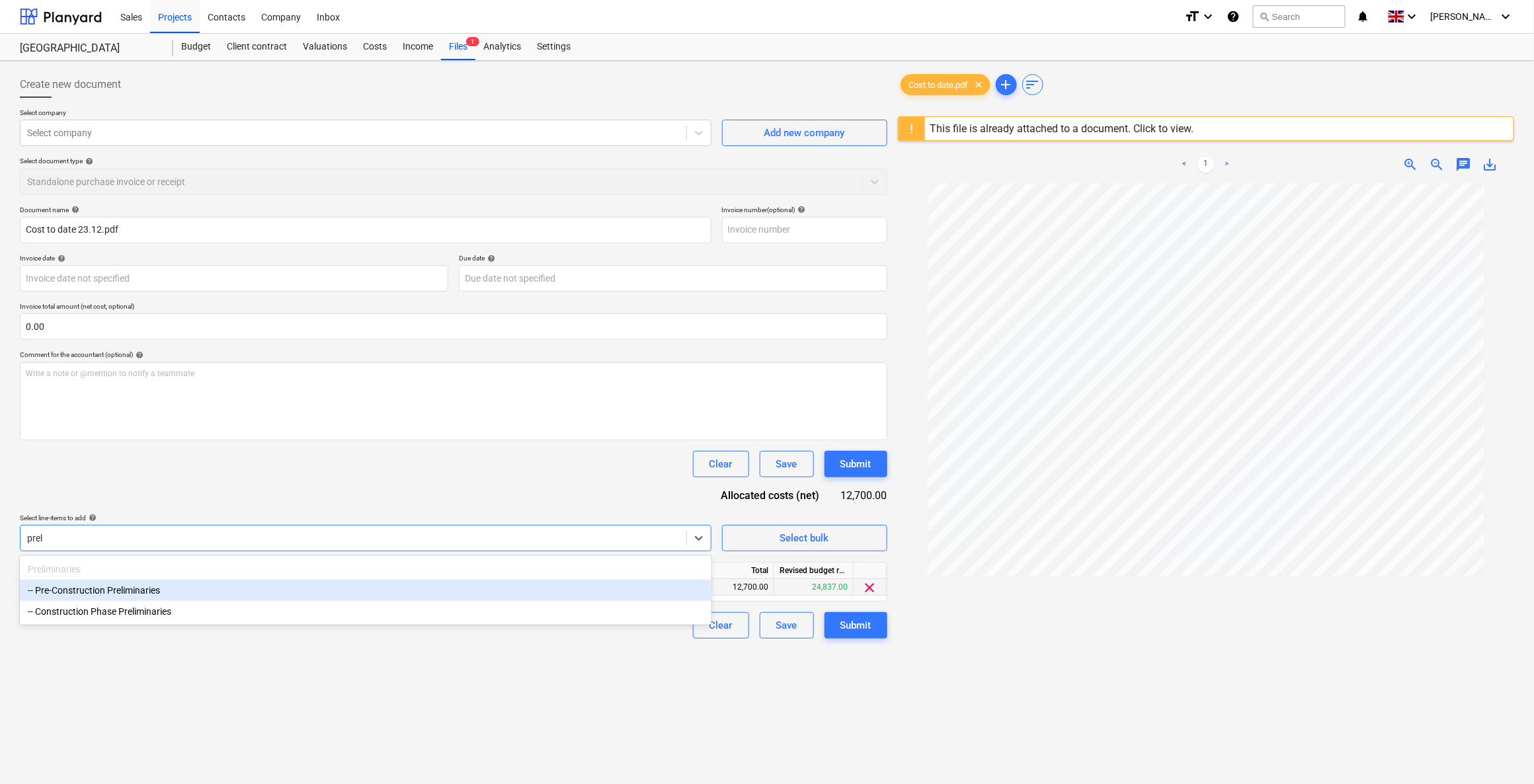
click at [79, 560] on div "-- Pre-Construction Preliminaries" at bounding box center [365, 590] width 691 height 22
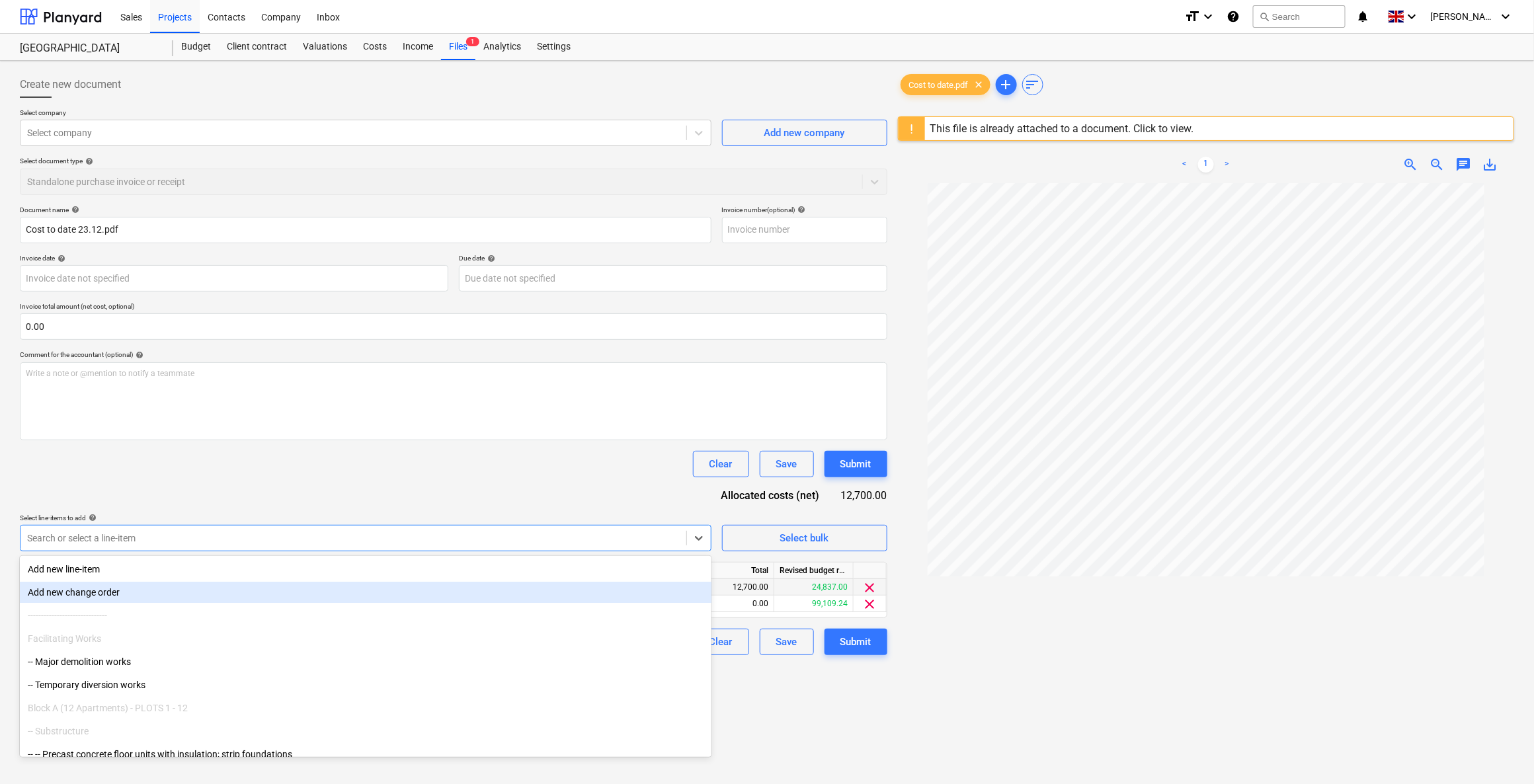
click at [552, 496] on div "Document name help Cost to date 23.12.pdf Invoice number (optional) help Invoic…" at bounding box center [454, 430] width 868 height 449
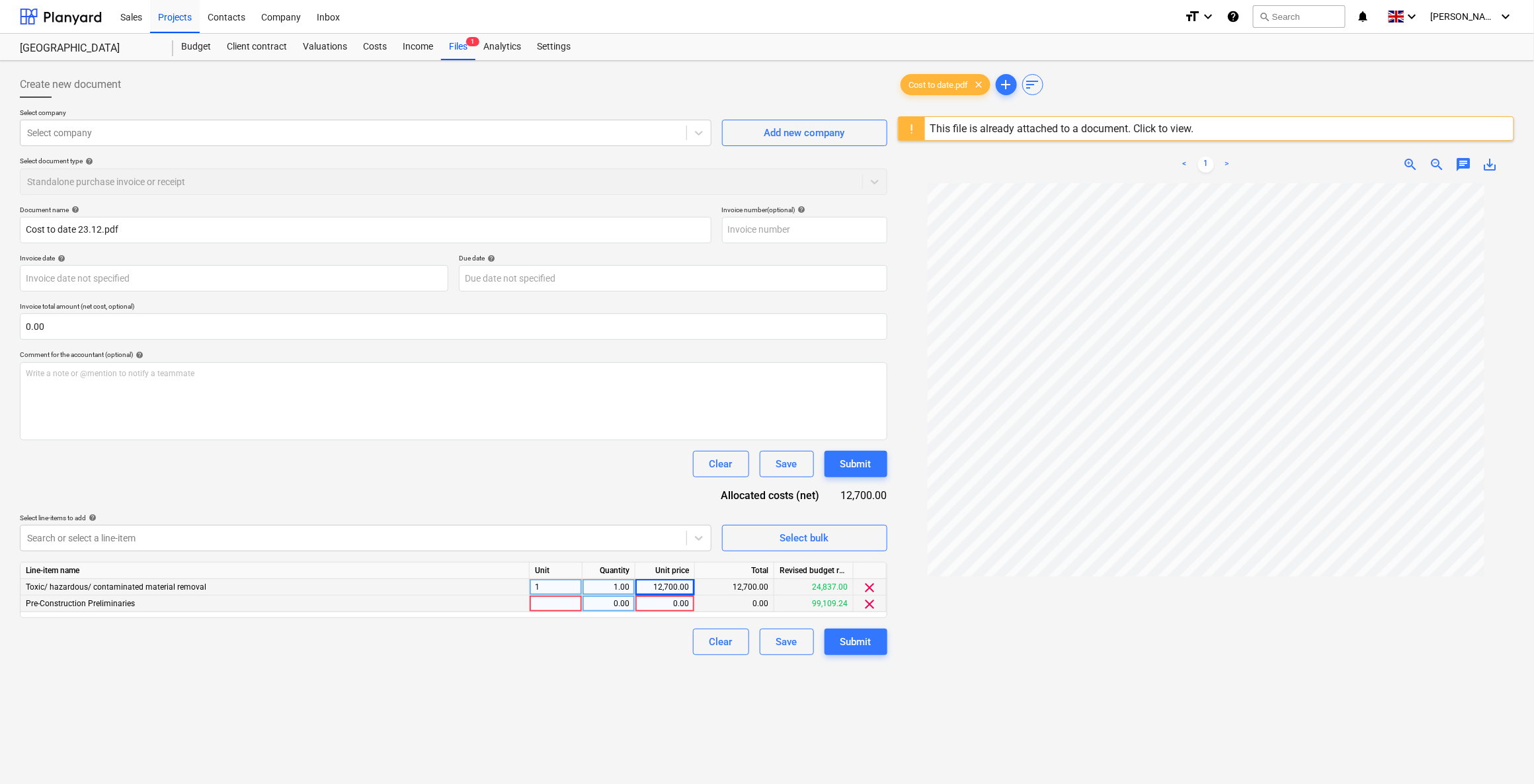
click at [552, 560] on div at bounding box center [555, 603] width 53 height 16
click at [603, 560] on div "0.00" at bounding box center [609, 603] width 41 height 16
click at [654, 560] on div "0.00" at bounding box center [665, 603] width 48 height 16
click at [478, 560] on div "Create new document Select company Select company Add new company Select docume…" at bounding box center [454, 501] width 878 height 869
click at [852, 560] on div "Submit" at bounding box center [856, 642] width 31 height 17
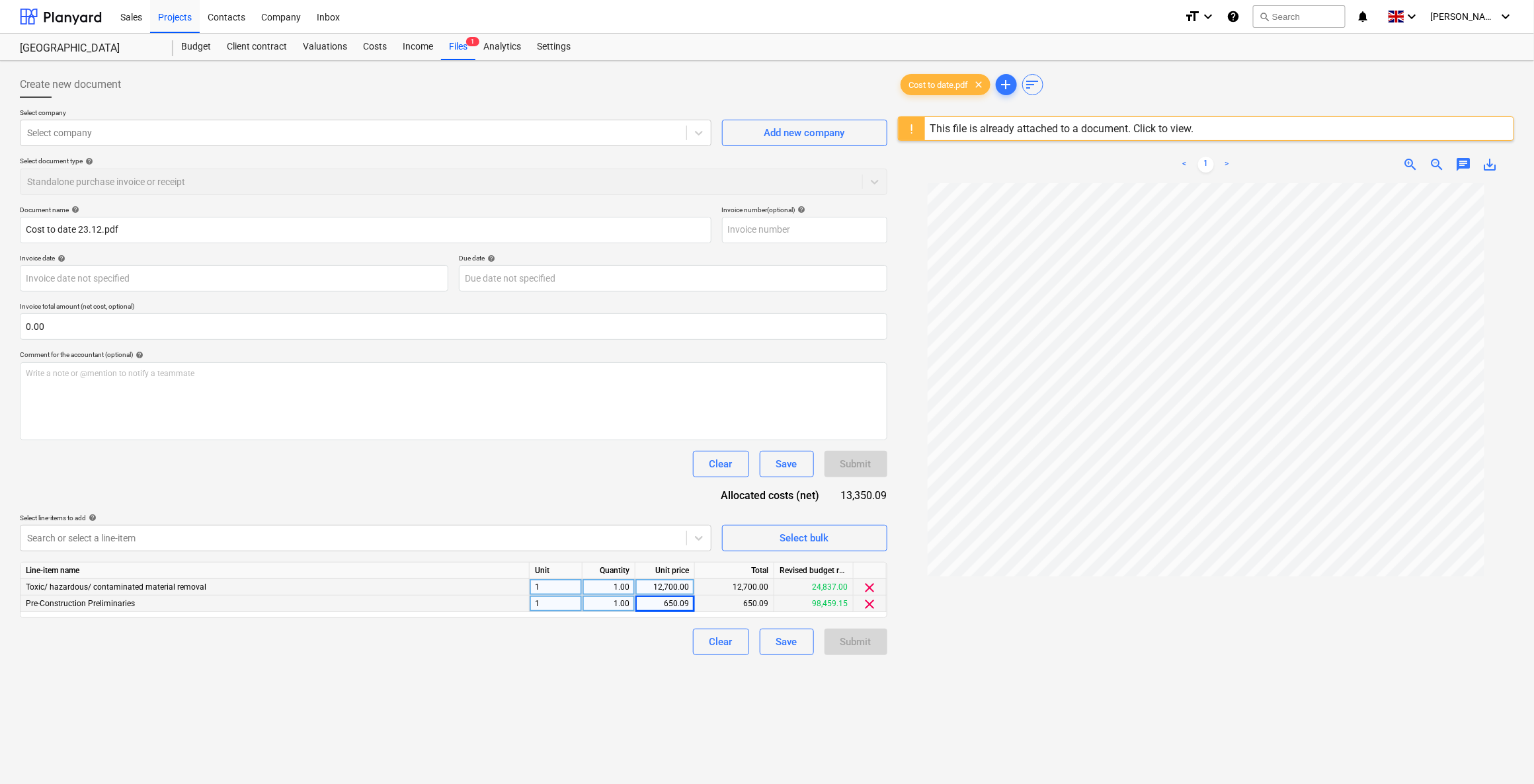
drag, startPoint x: 405, startPoint y: 695, endPoint x: 430, endPoint y: 674, distance: 32.6
click at [405, 560] on div "Create new document Select company Select company Add new company Select docume…" at bounding box center [454, 501] width 878 height 869
click at [254, 133] on div at bounding box center [353, 133] width 653 height 13
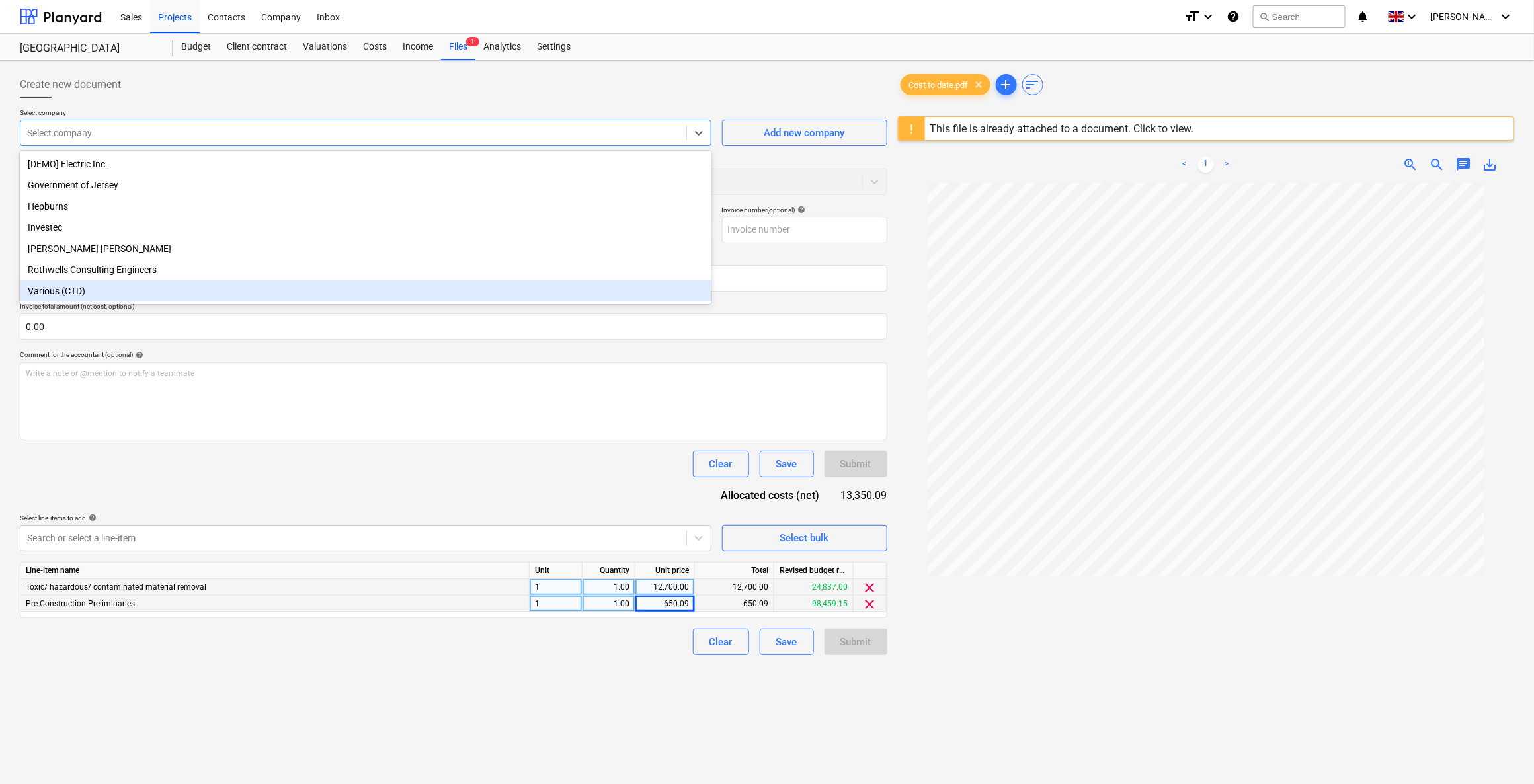
click at [134, 292] on div "Various (CTD)" at bounding box center [365, 291] width 691 height 22
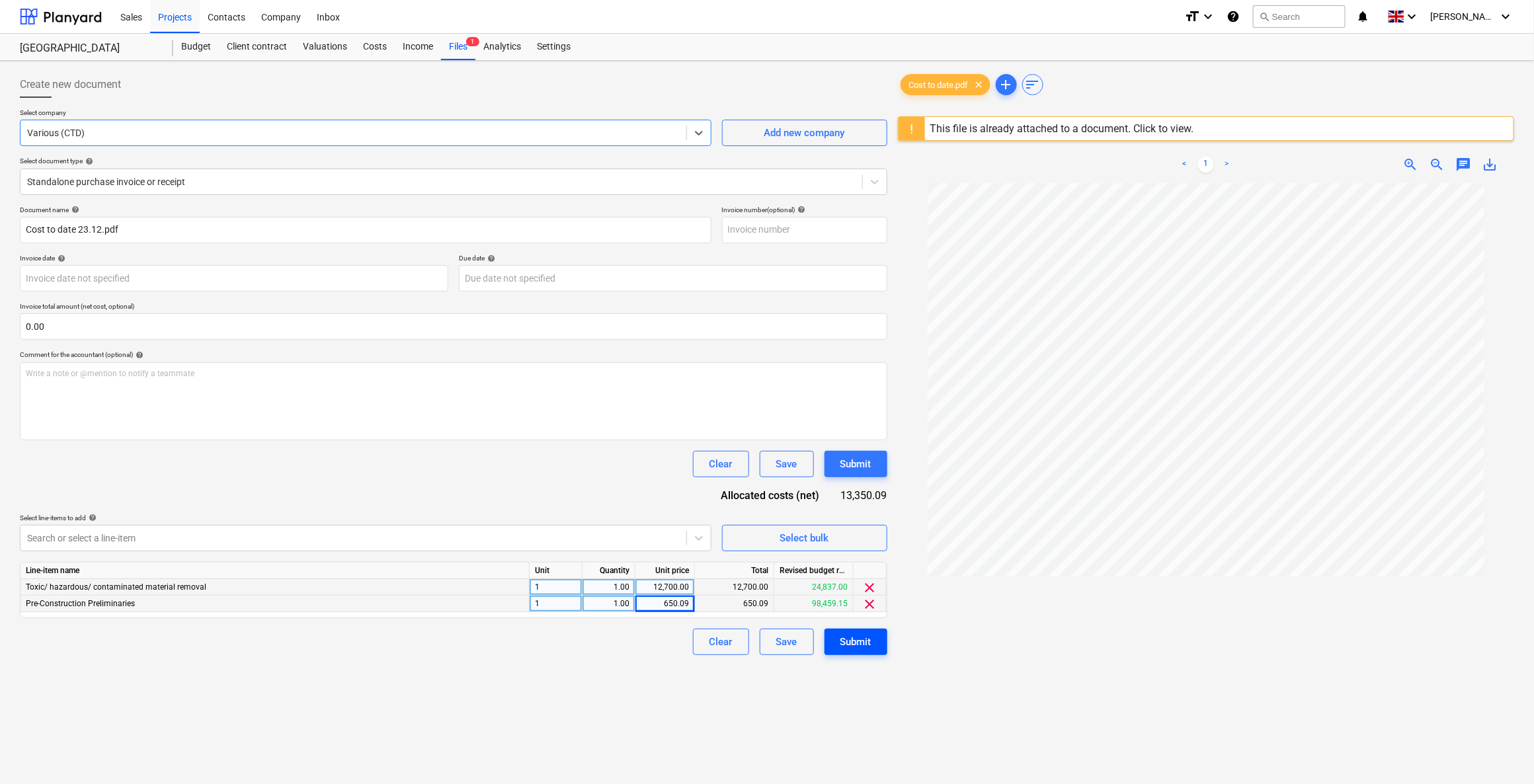
click at [832, 560] on button "Submit" at bounding box center [856, 641] width 63 height 27
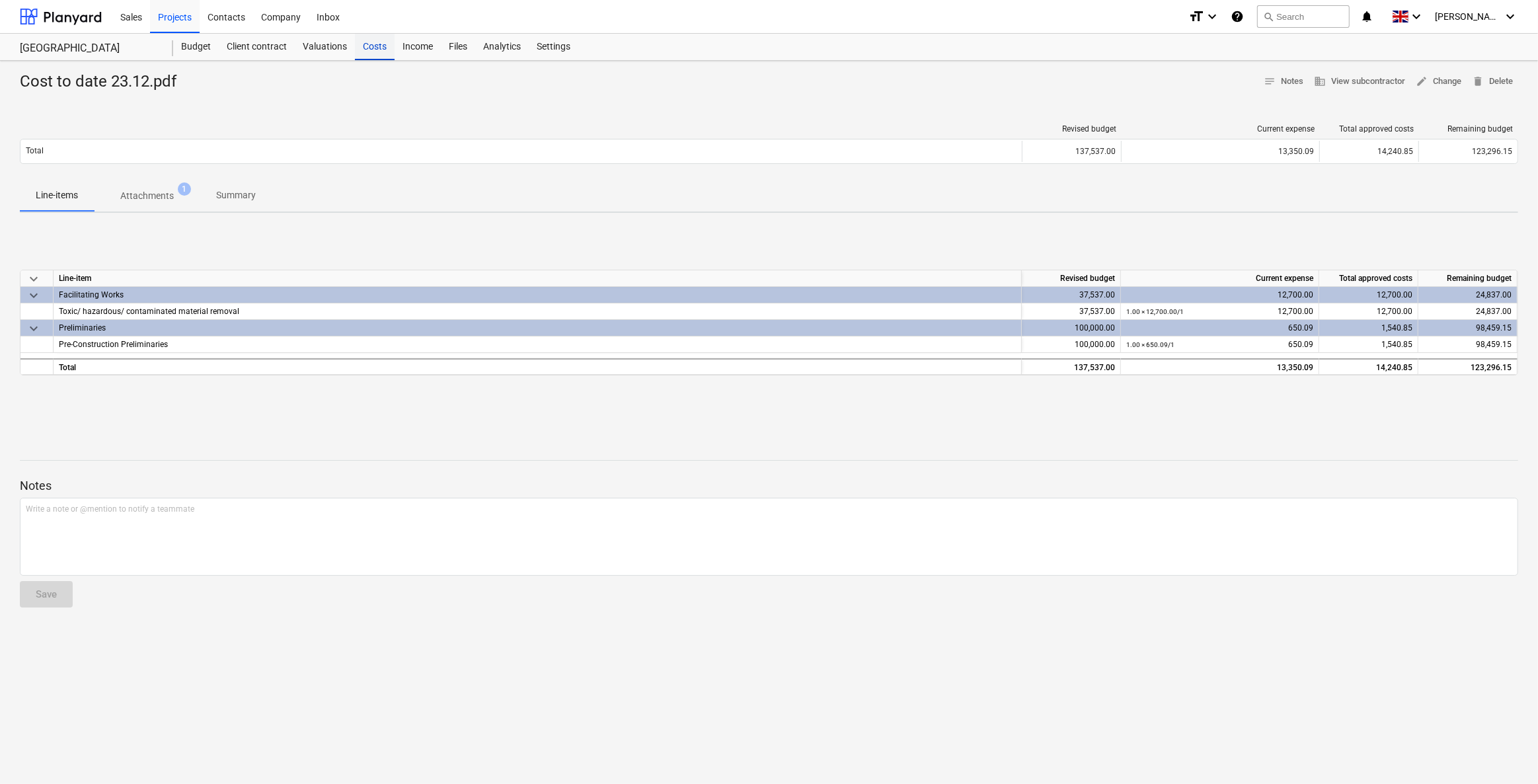
click at [355, 47] on div "Costs" at bounding box center [374, 46] width 40 height 27
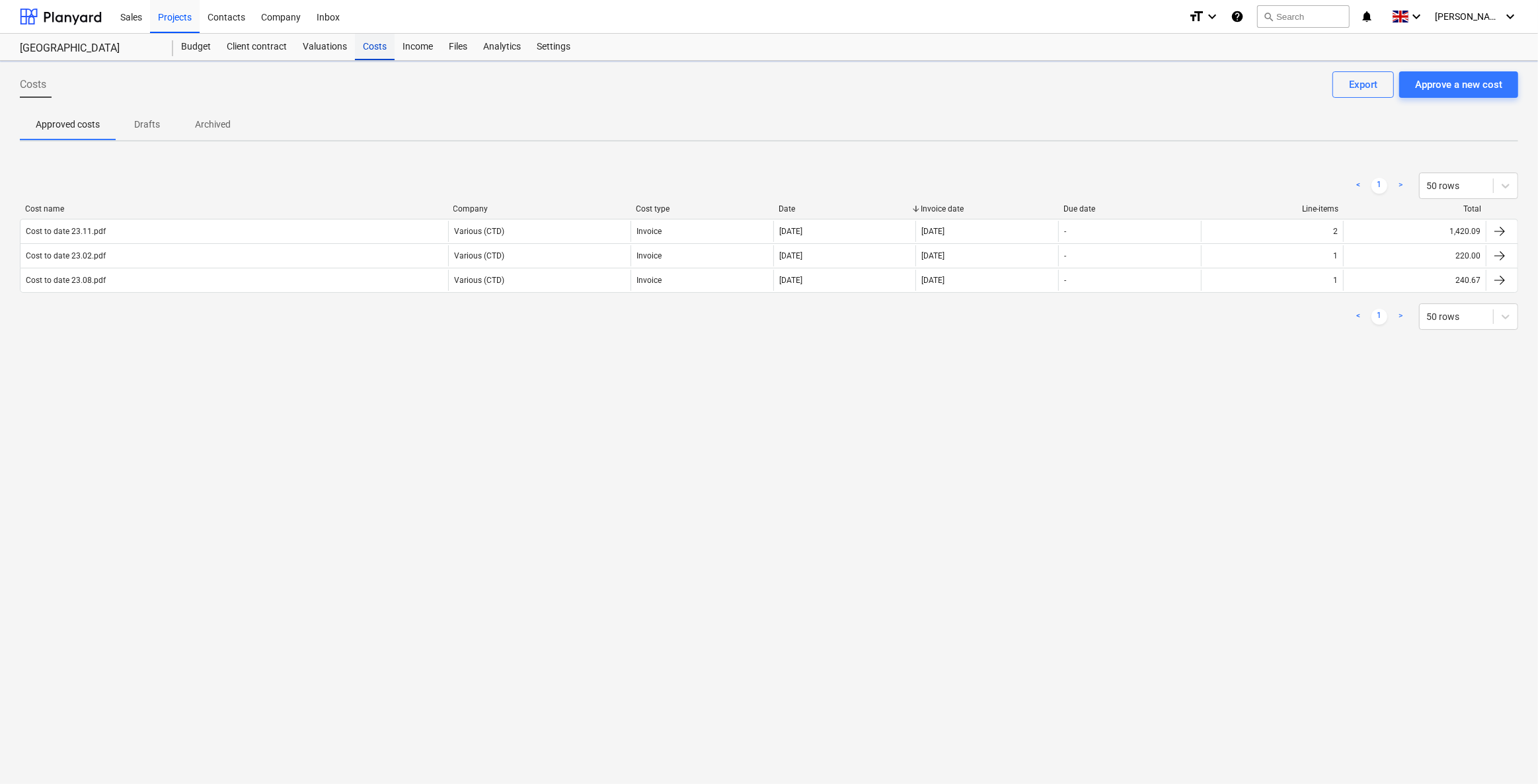
click at [370, 48] on div "Costs" at bounding box center [374, 46] width 40 height 27
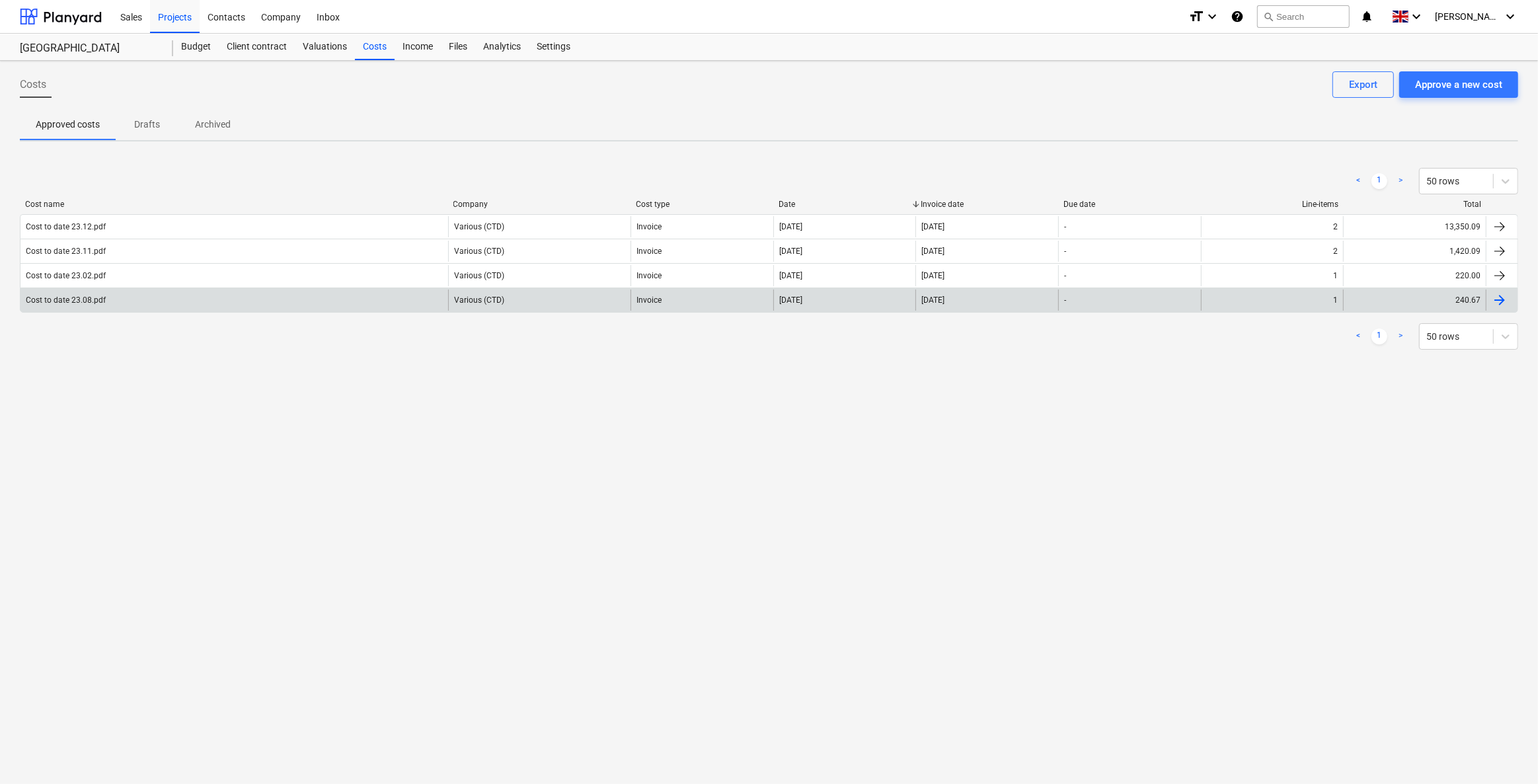
click at [979, 306] on div "[DATE]" at bounding box center [987, 299] width 143 height 22
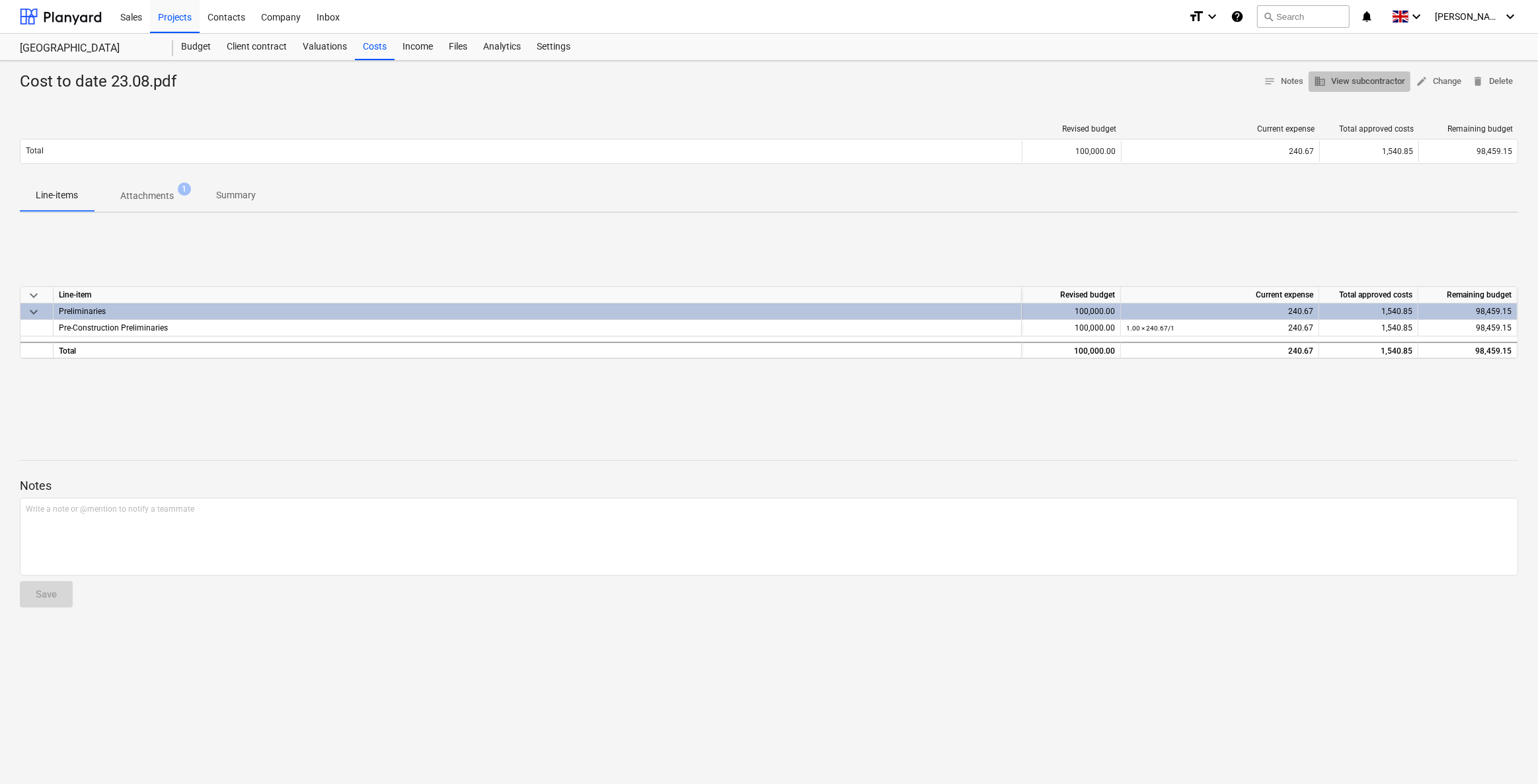
click at [1003, 76] on span "business View subcontractor" at bounding box center [1360, 82] width 91 height 15
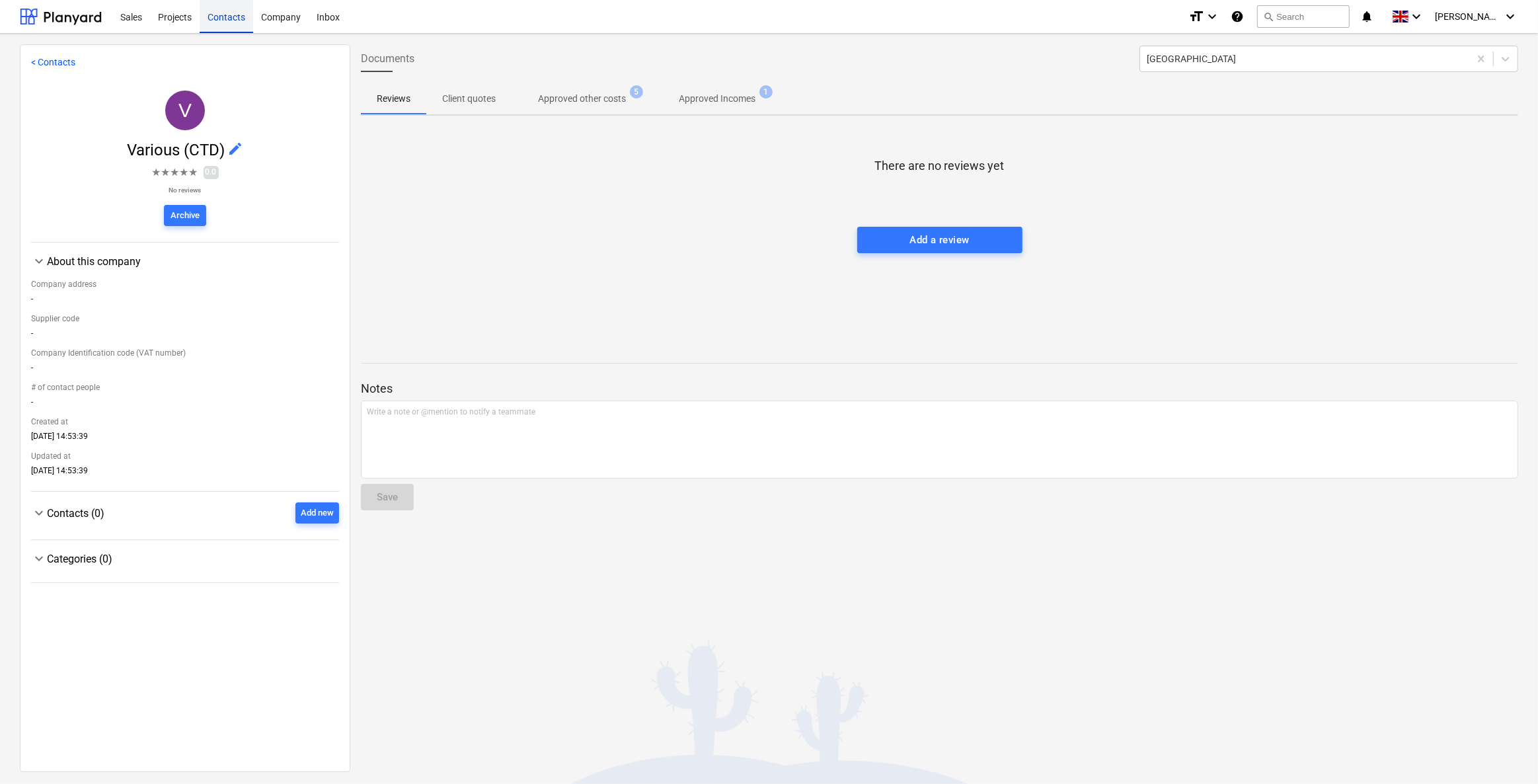
click at [213, 22] on div "Contacts" at bounding box center [226, 15] width 53 height 34
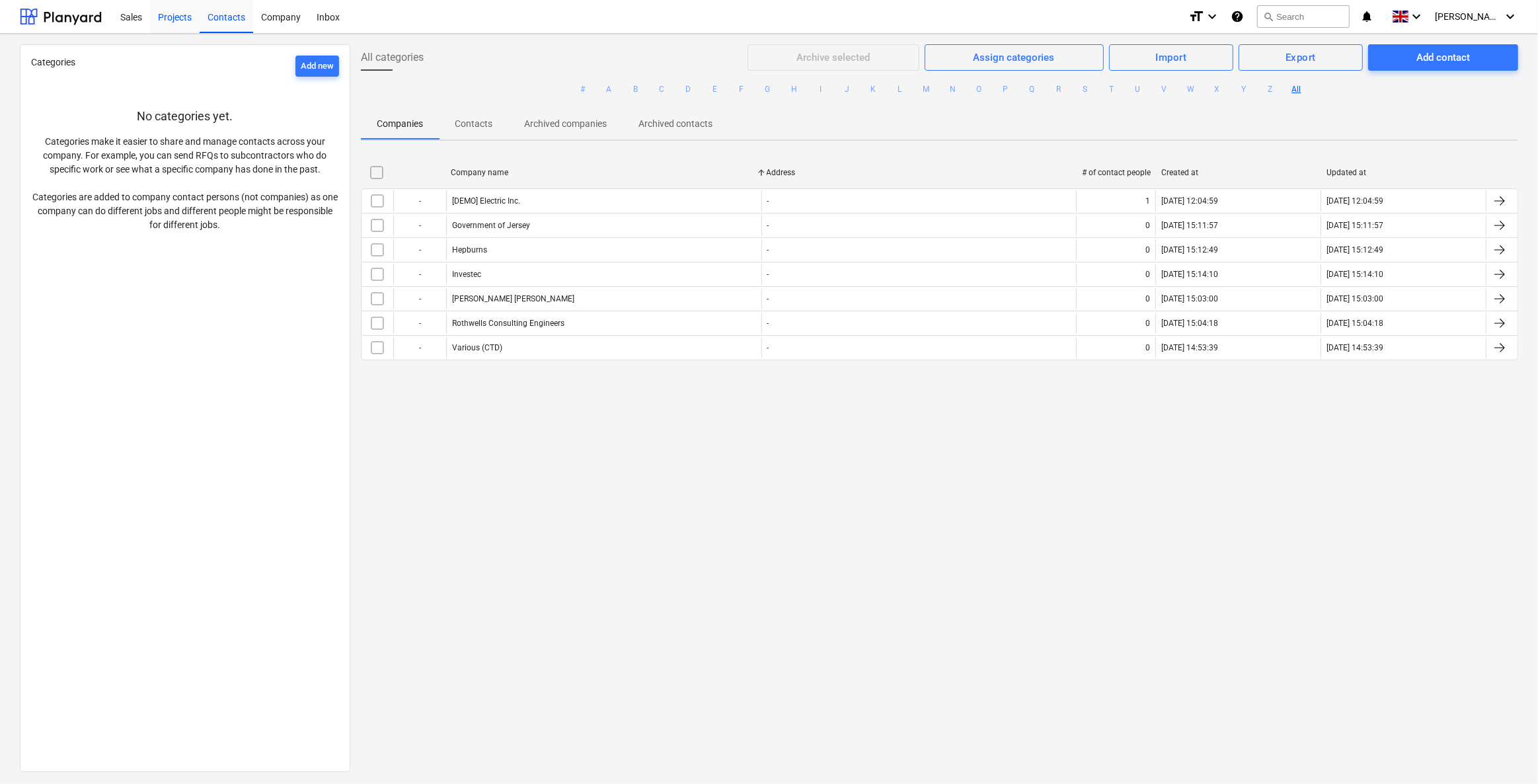
click at [170, 22] on div "Projects" at bounding box center [175, 15] width 50 height 34
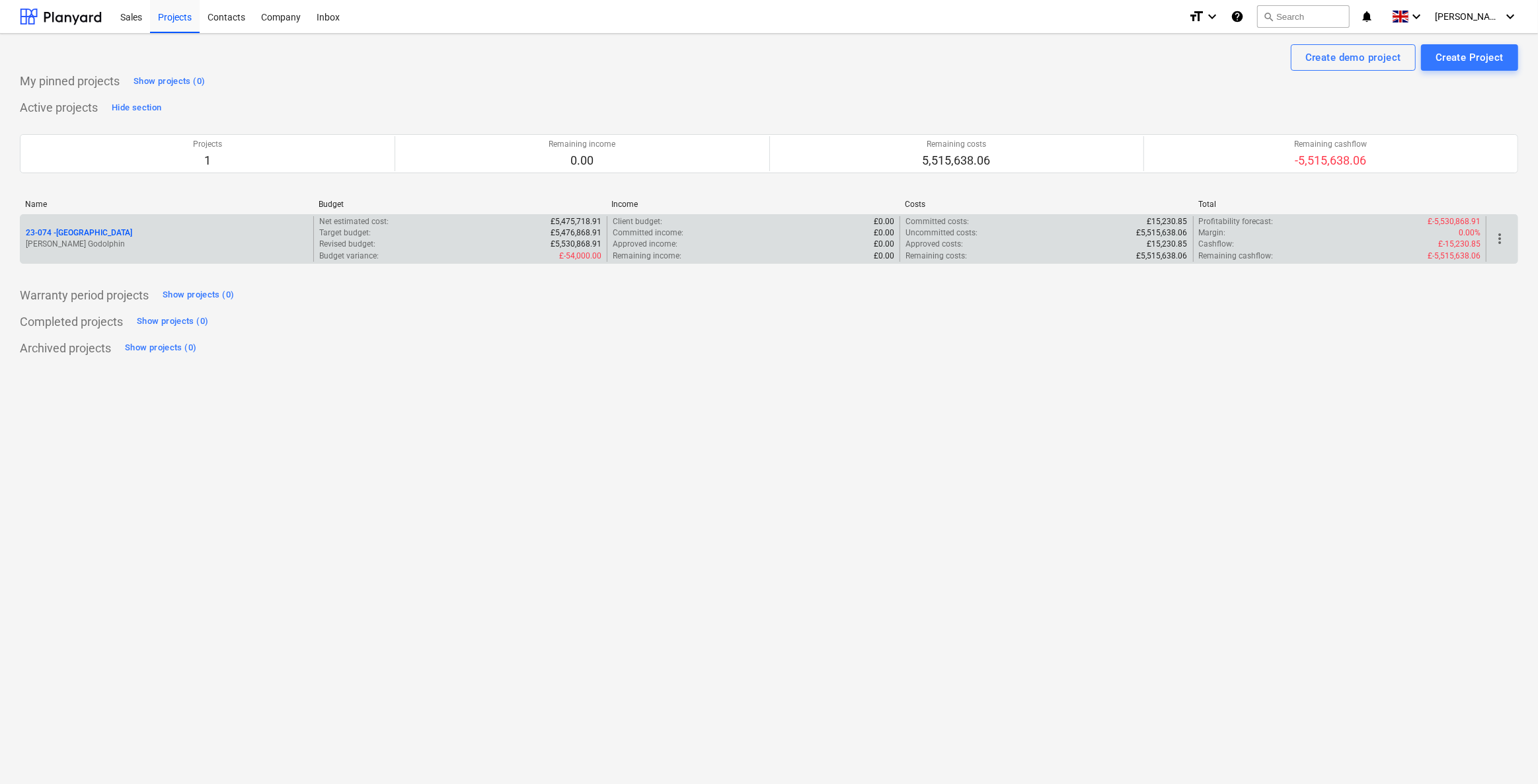
click at [44, 231] on p "23-074 - [GEOGRAPHIC_DATA]" at bounding box center [79, 232] width 107 height 11
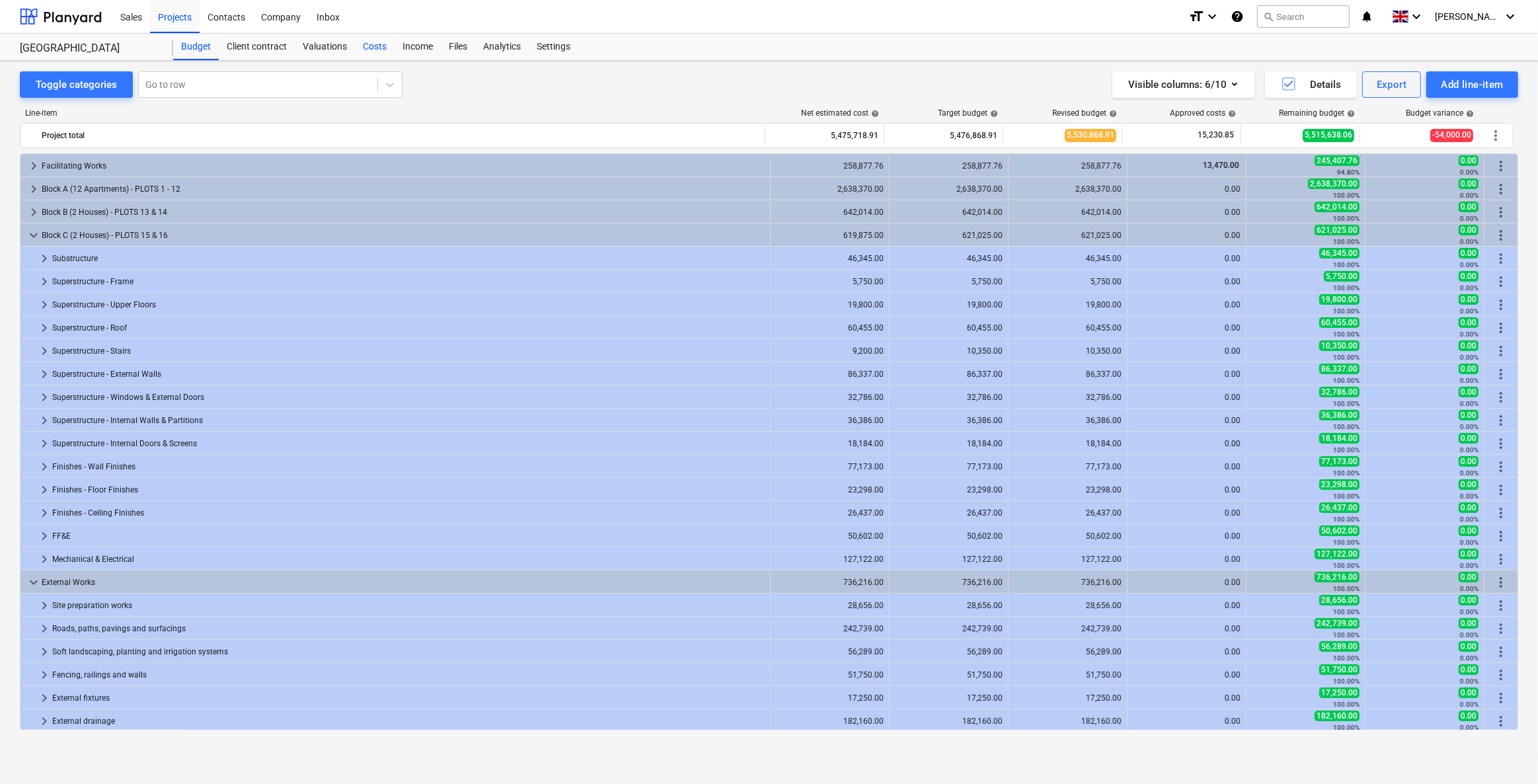
click at [367, 46] on div "Costs" at bounding box center [374, 46] width 40 height 27
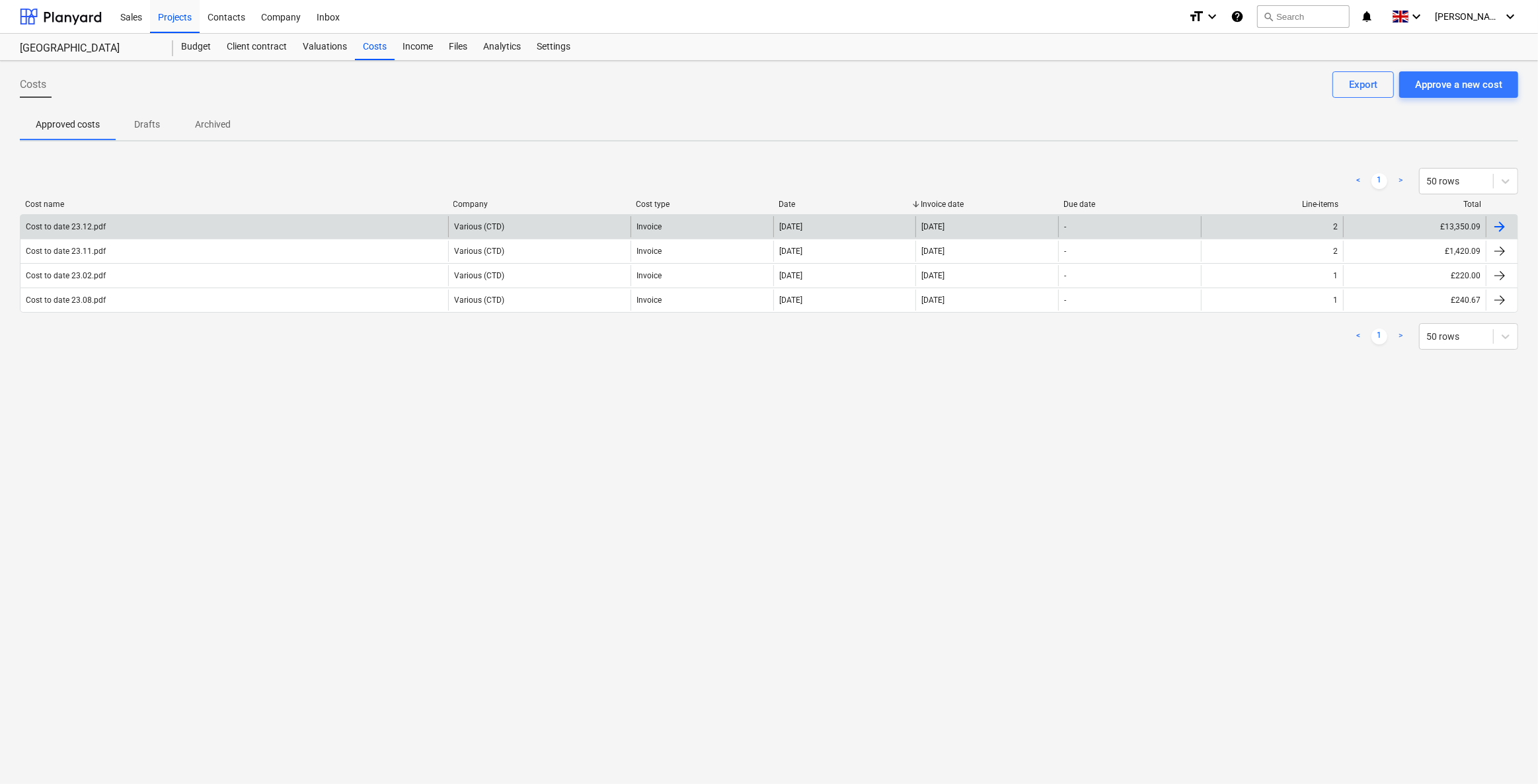
click at [1003, 231] on div "[DATE]" at bounding box center [987, 226] width 143 height 22
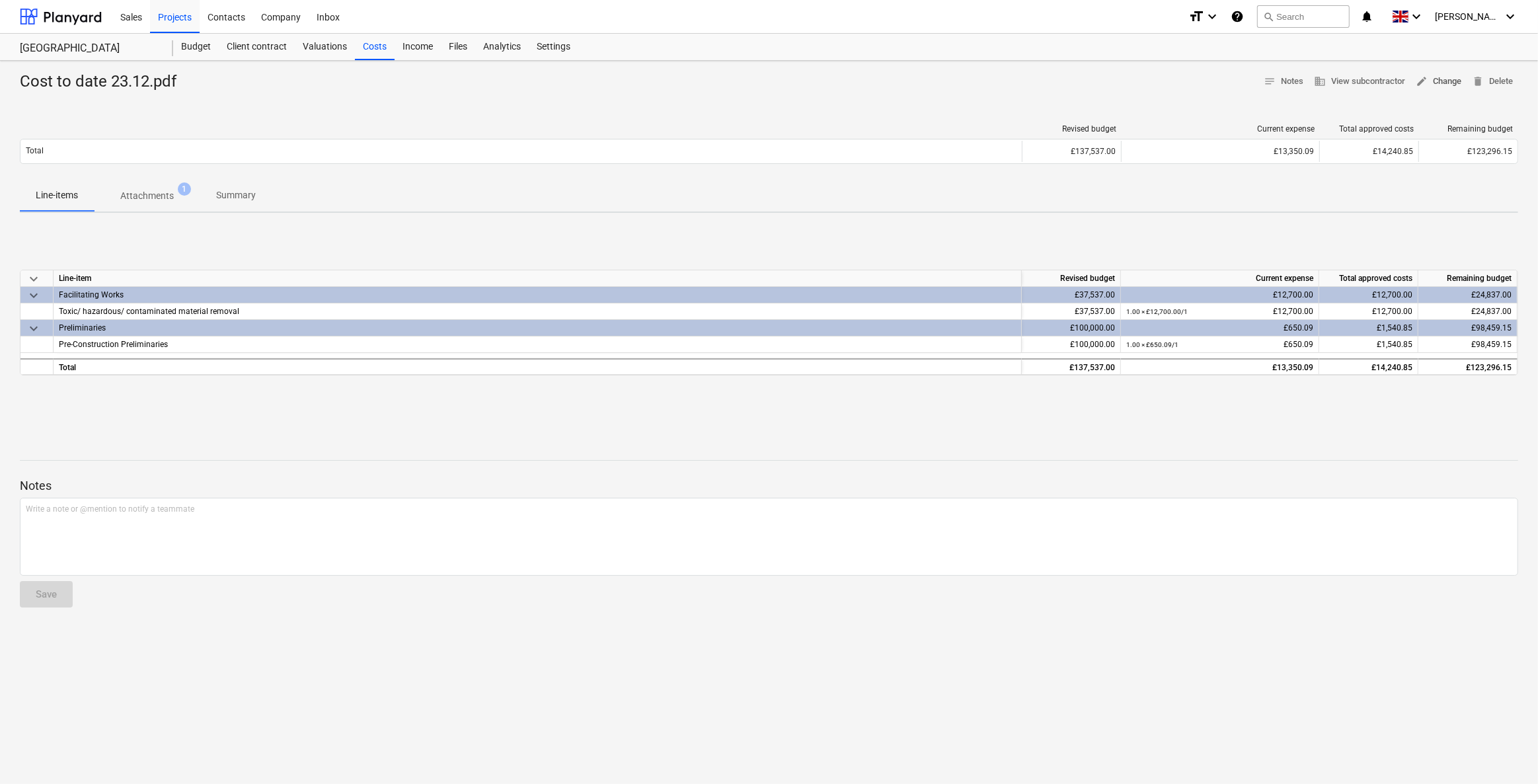
click at [1003, 81] on span "edit Change" at bounding box center [1438, 82] width 46 height 15
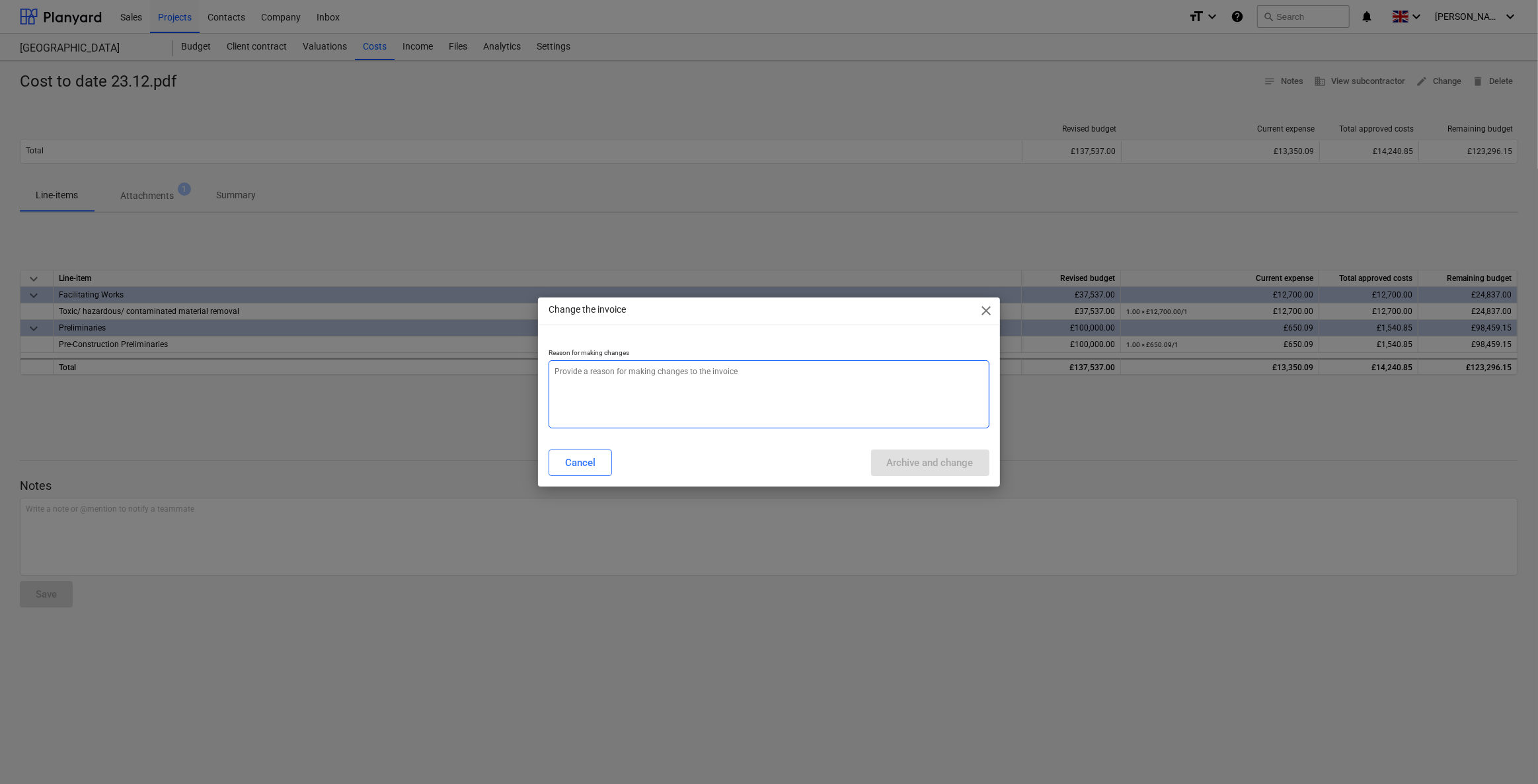
click at [772, 379] on textarea at bounding box center [768, 394] width 440 height 68
click at [992, 310] on span "close" at bounding box center [986, 311] width 15 height 15
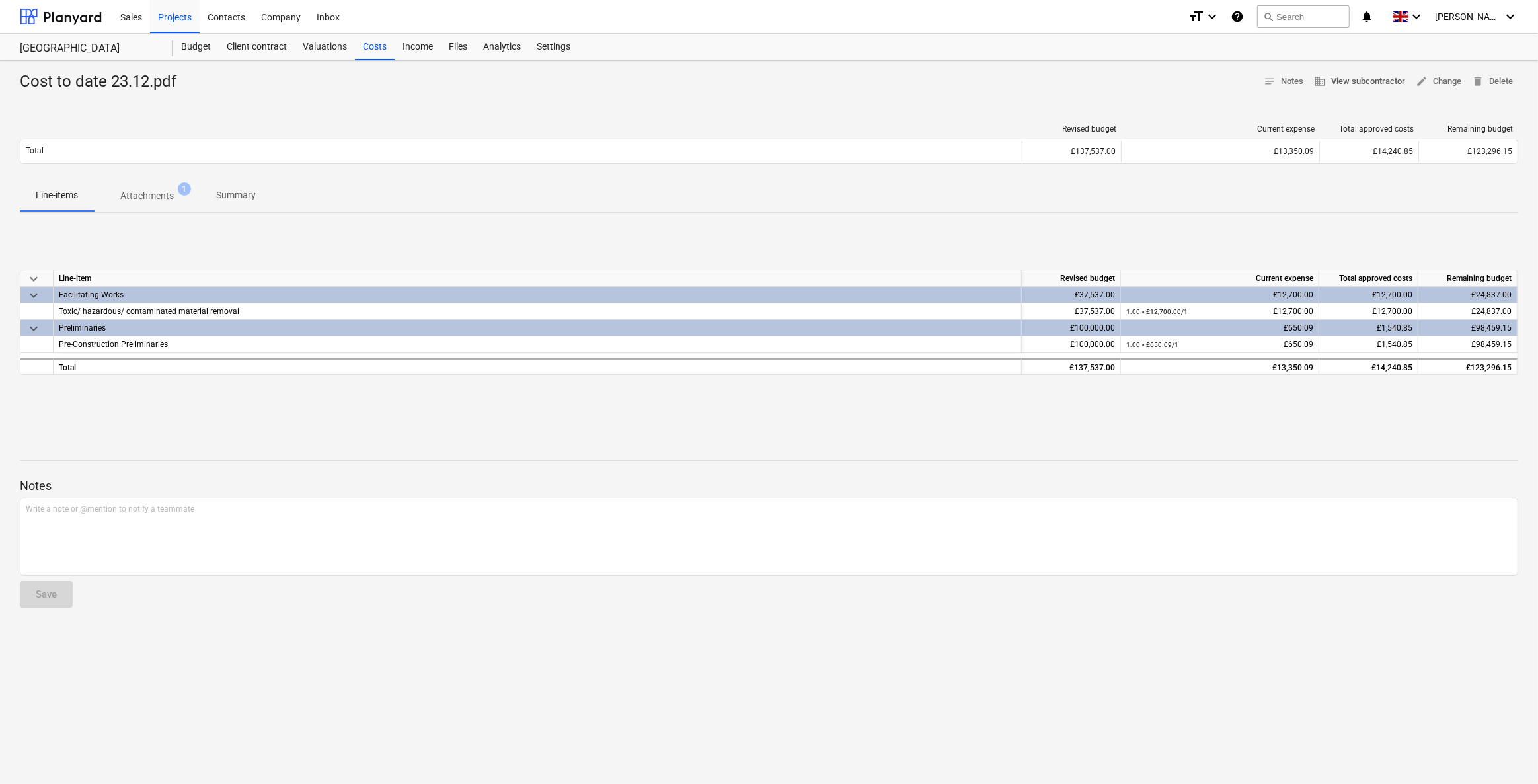
click at [1003, 81] on span "business View subcontractor" at bounding box center [1360, 82] width 91 height 15
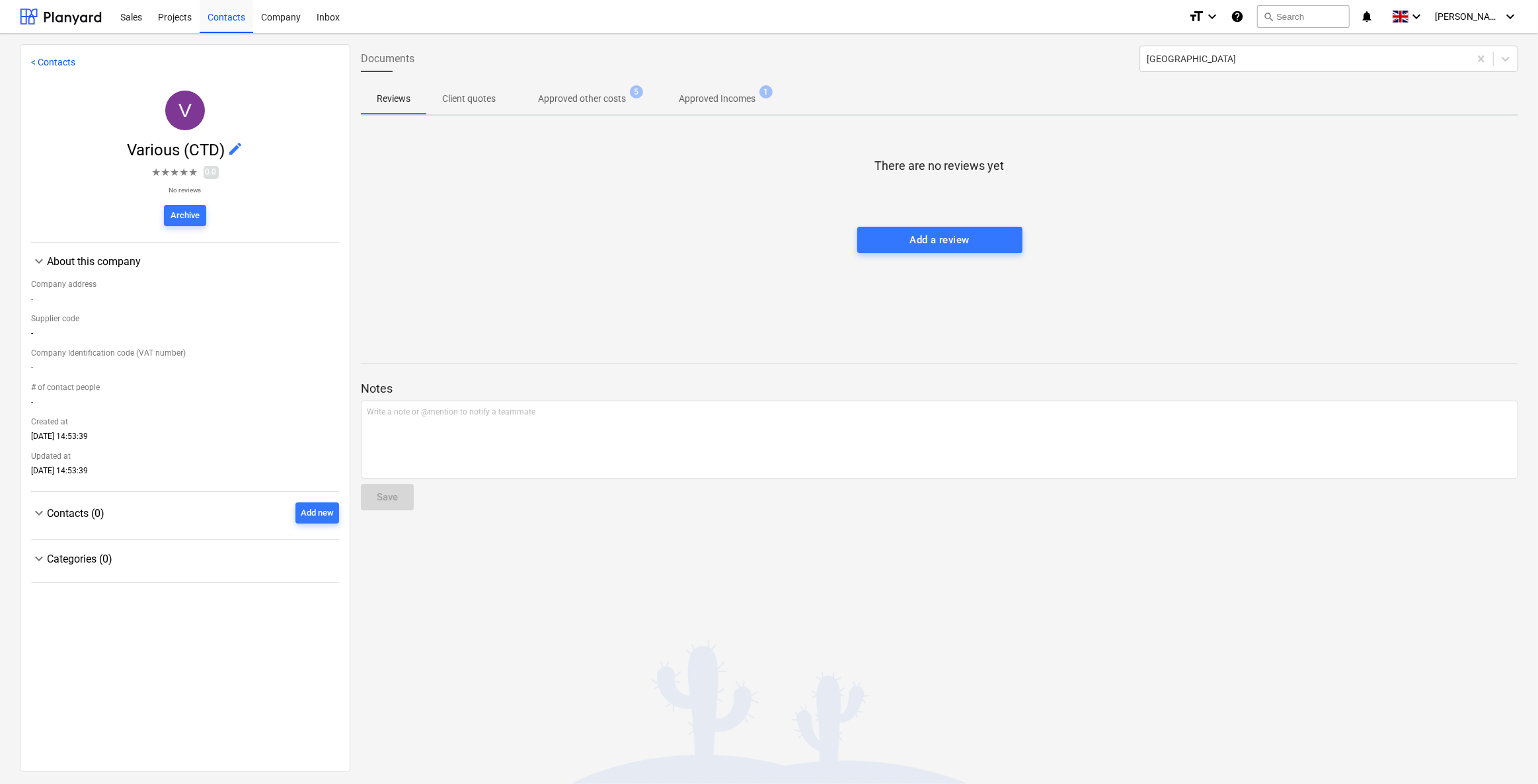
click at [41, 438] on div "[DATE] 14:53:39" at bounding box center [185, 438] width 308 height 15
click at [42, 477] on div "[DATE] 14:53:39" at bounding box center [185, 472] width 308 height 15
click at [241, 26] on div "Contacts" at bounding box center [226, 15] width 53 height 34
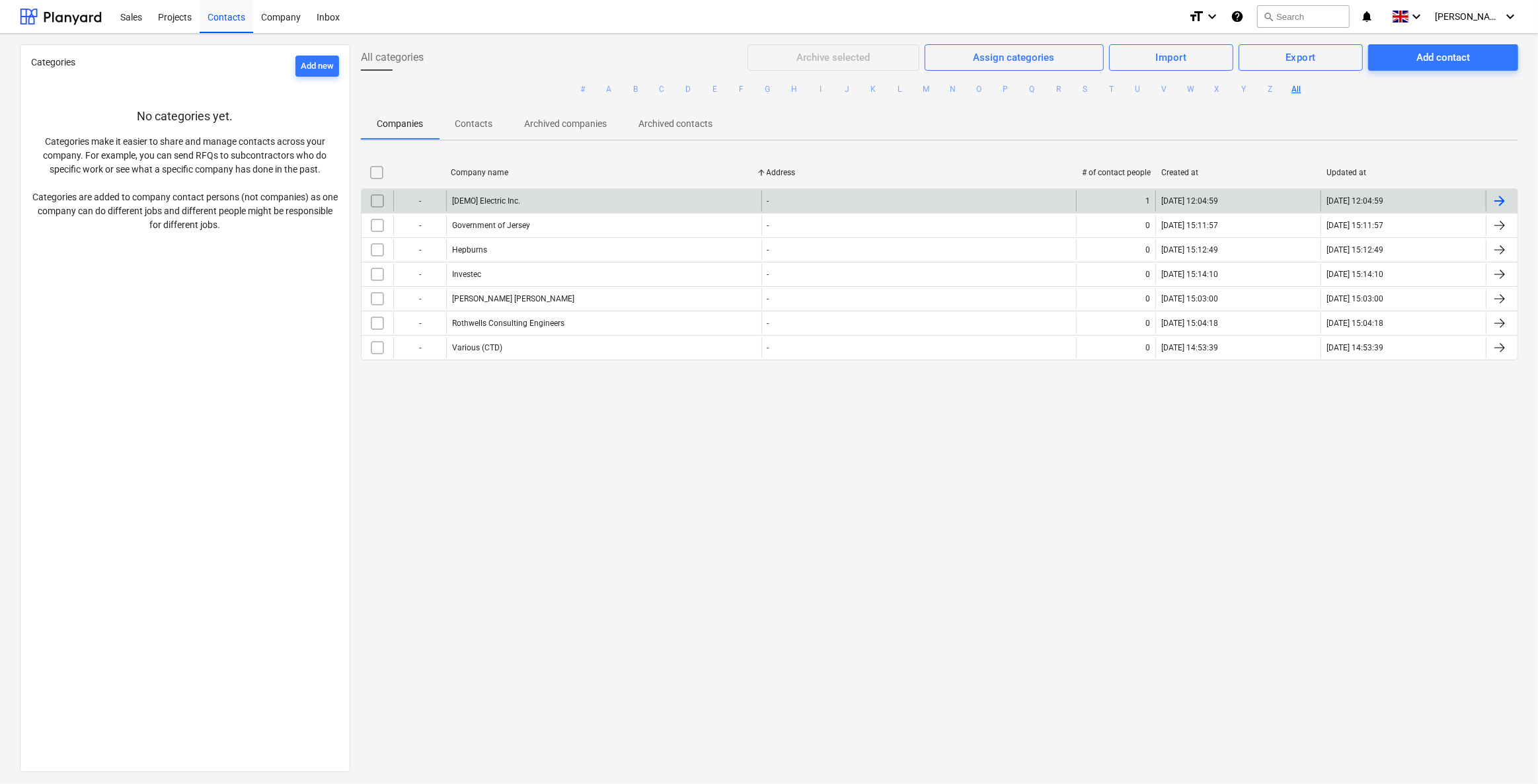
click at [373, 204] on input "checkbox" at bounding box center [377, 201] width 22 height 22
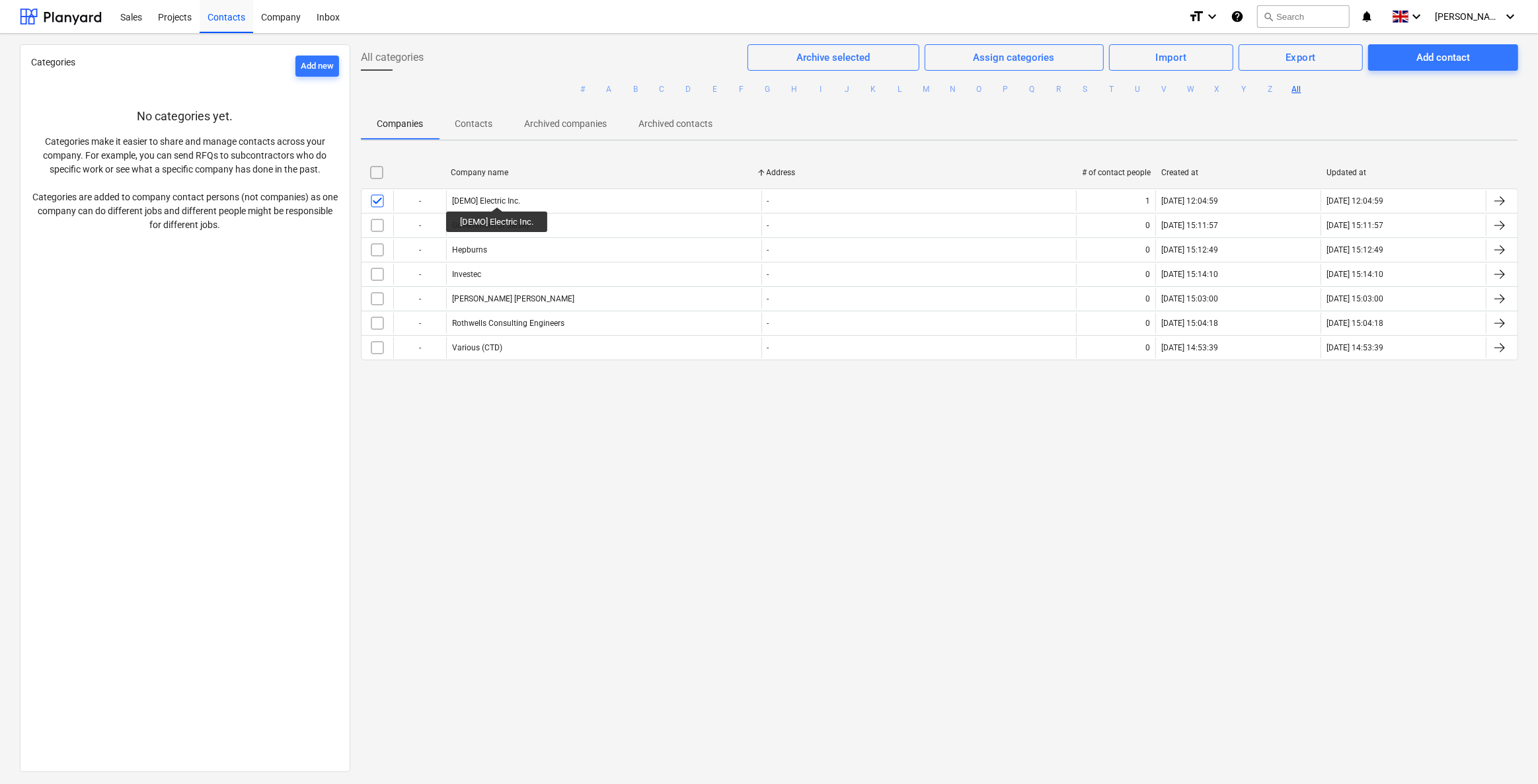
drag, startPoint x: 497, startPoint y: 195, endPoint x: 463, endPoint y: 478, distance: 285.0
click at [463, 478] on div "All categories Archive selected Assign categories Import Export Add contact # A…" at bounding box center [939, 407] width 1178 height 726
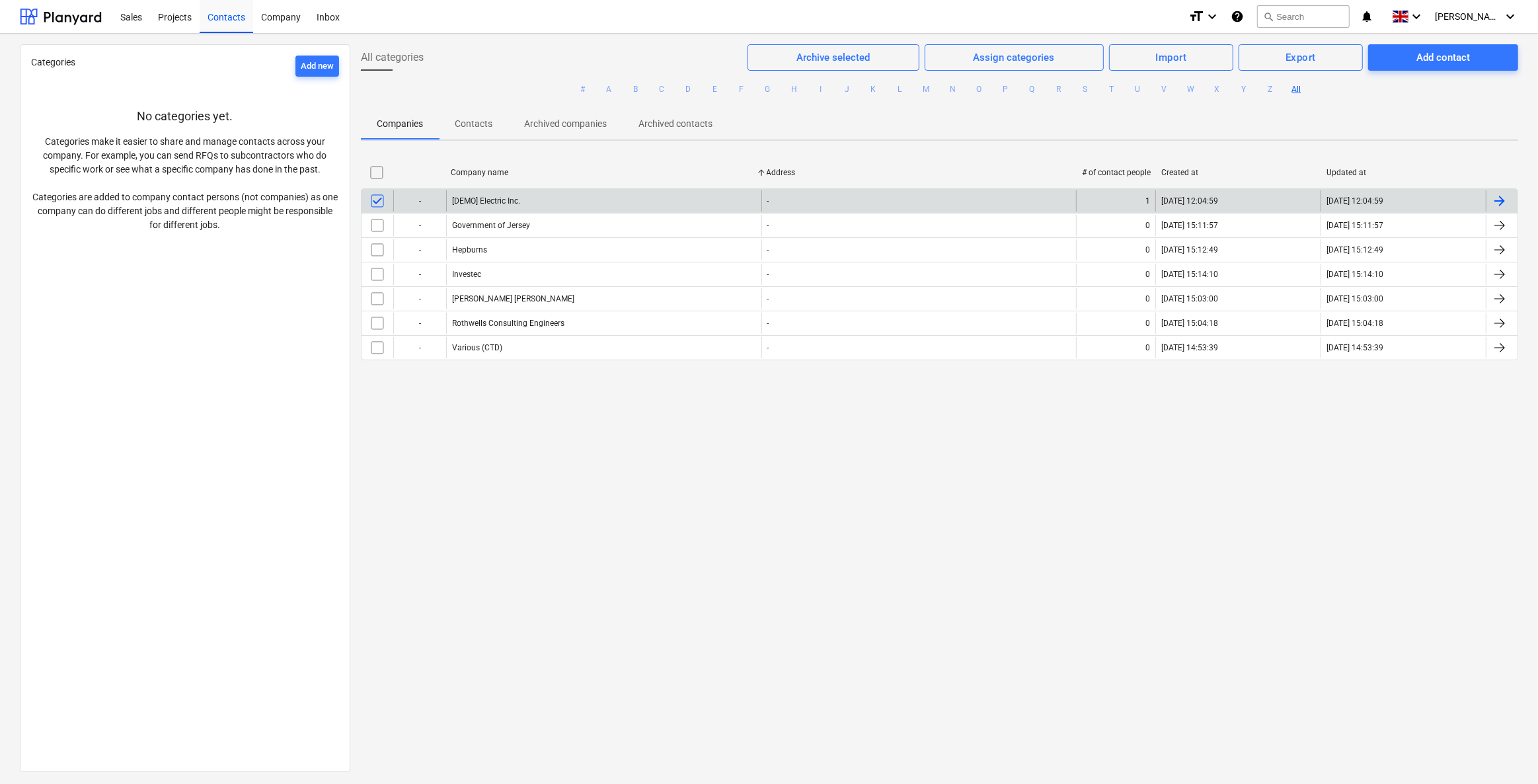
click at [1003, 195] on div at bounding box center [1499, 201] width 15 height 15
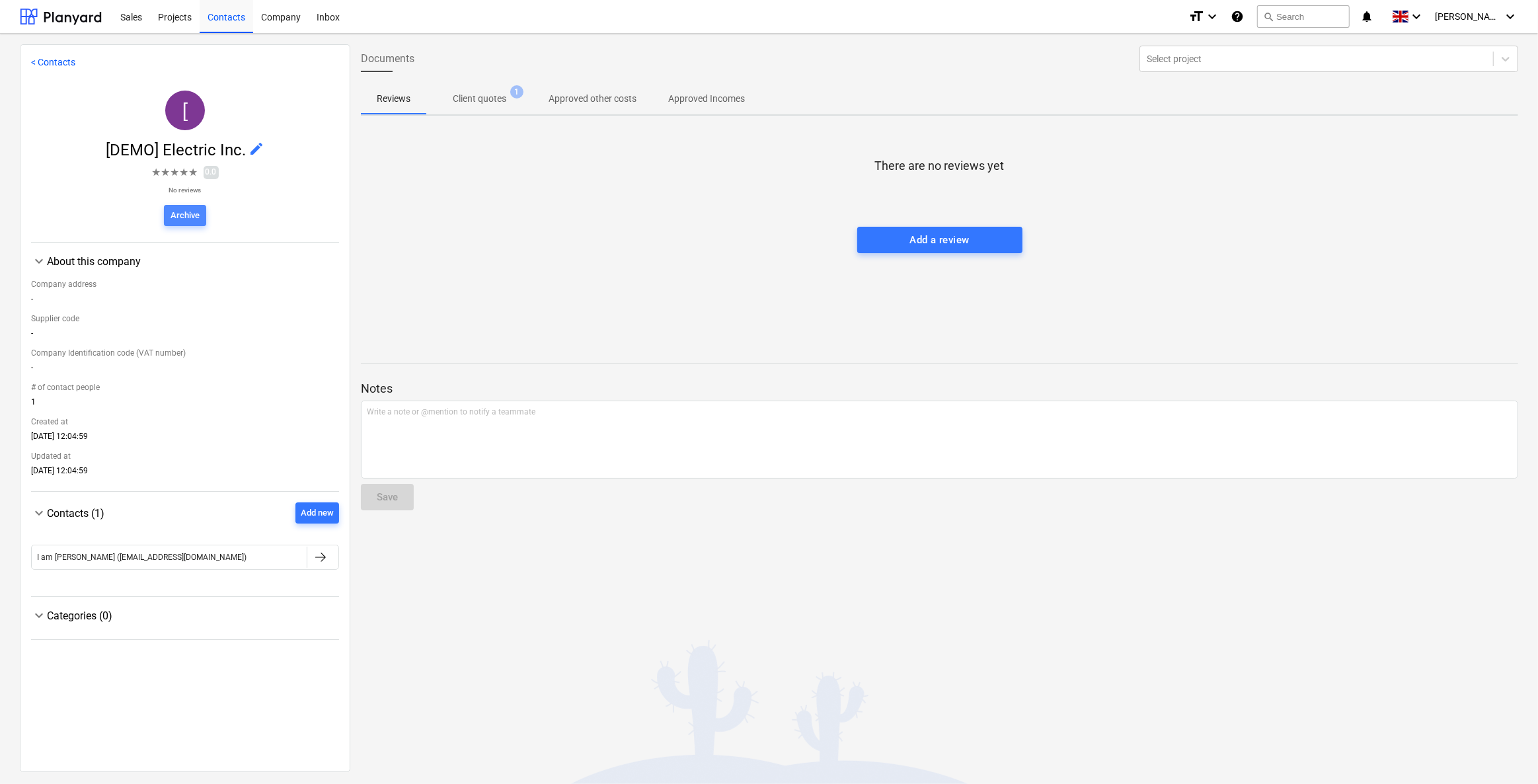
click at [187, 210] on div "Archive" at bounding box center [185, 216] width 29 height 15
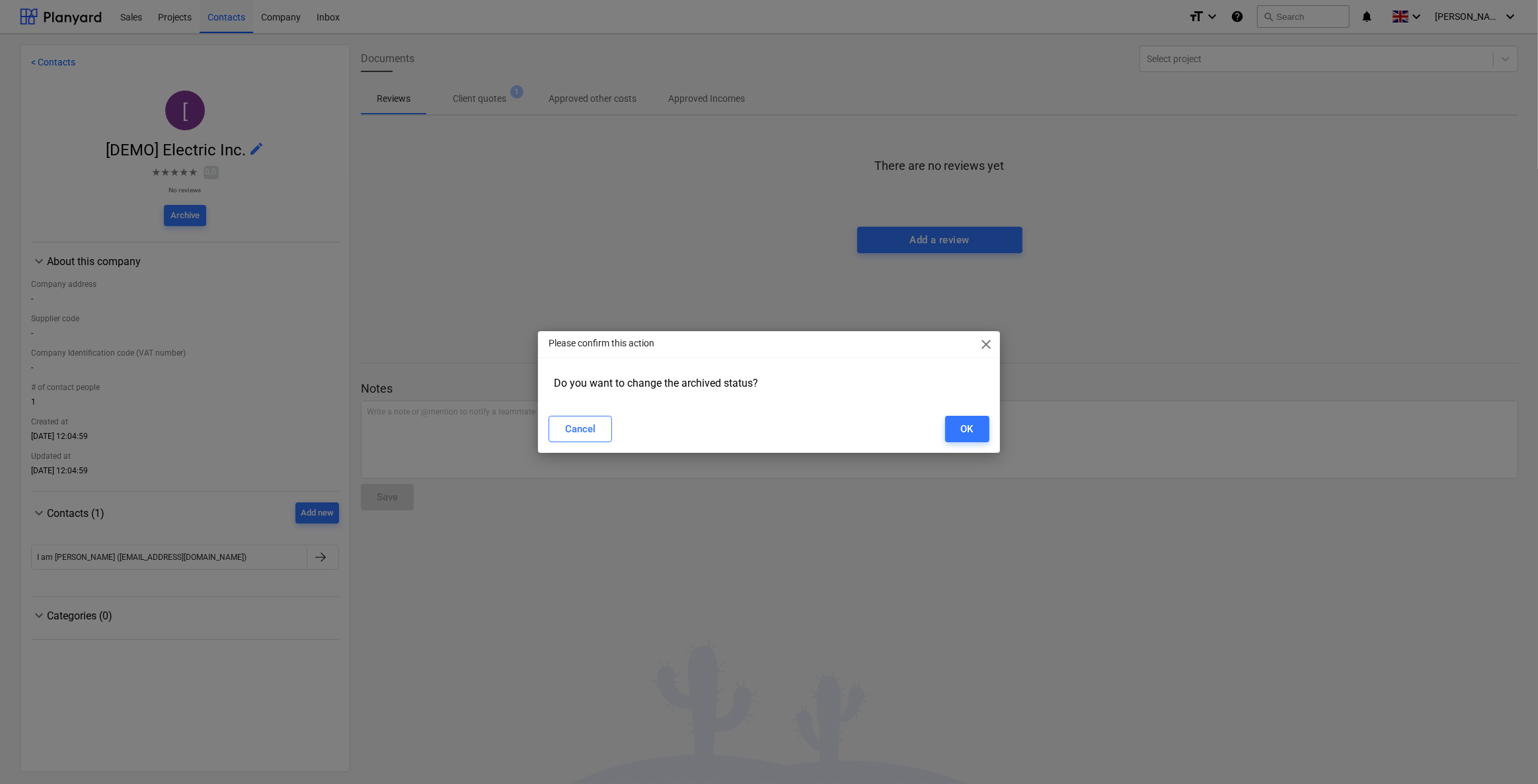
click at [990, 339] on span "close" at bounding box center [986, 344] width 15 height 15
